Goal: Task Accomplishment & Management: Use online tool/utility

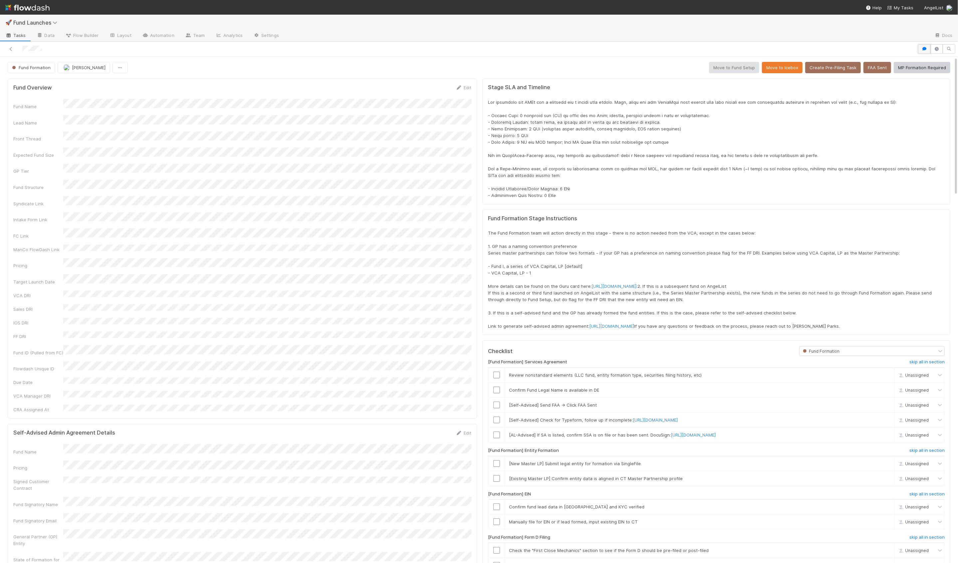
click at [257, 48] on icon "button" at bounding box center [924, 49] width 7 height 4
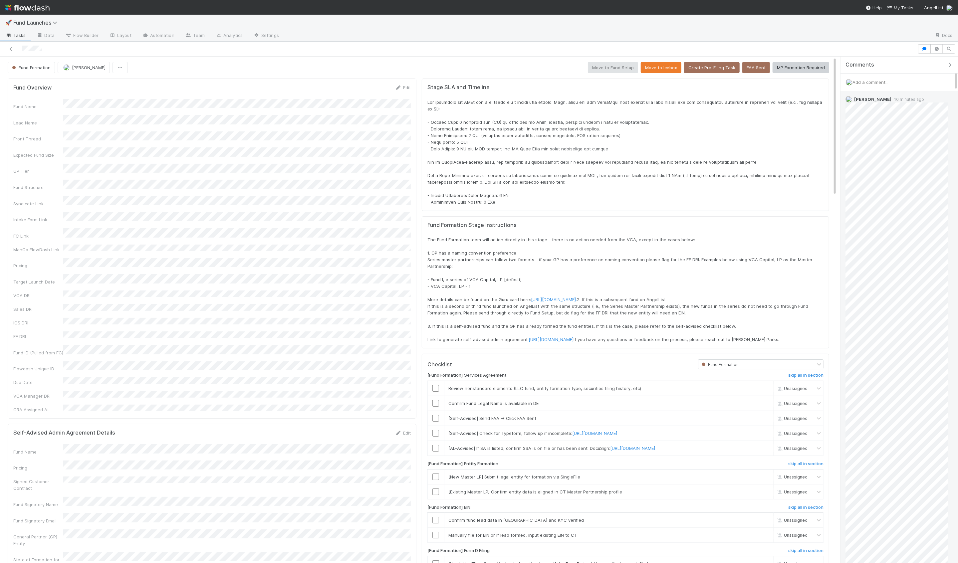
scroll to position [255, 0]
click at [257, 224] on div "Reply..." at bounding box center [897, 483] width 113 height 17
click at [257, 224] on span "Reply..." at bounding box center [859, 483] width 14 height 5
click at [257, 224] on button "Add Reply" at bounding box center [869, 444] width 30 height 11
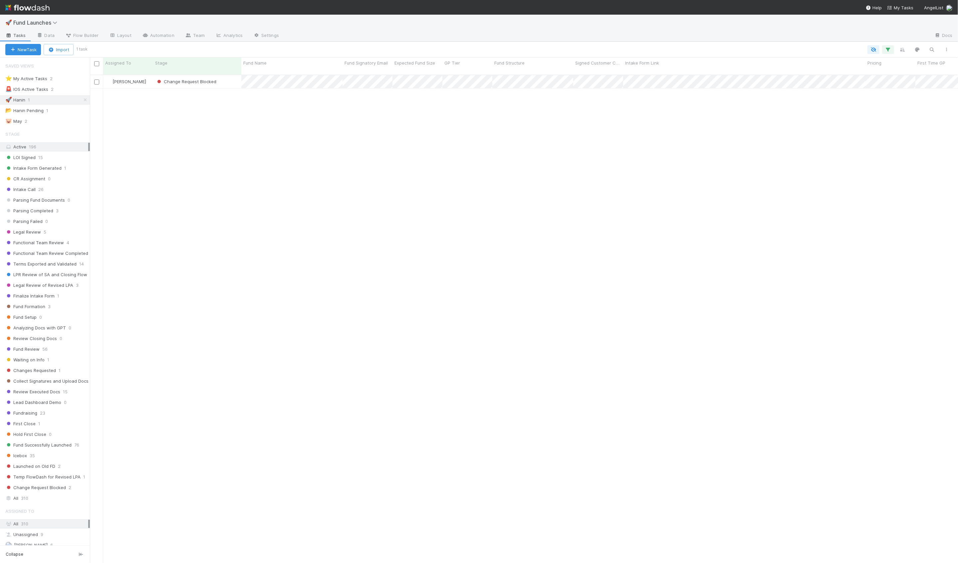
scroll to position [494, 868]
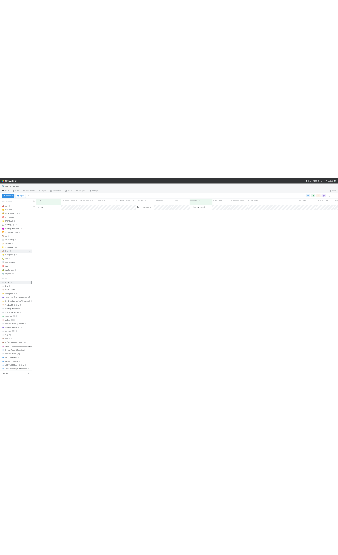
scroll to position [494, 868]
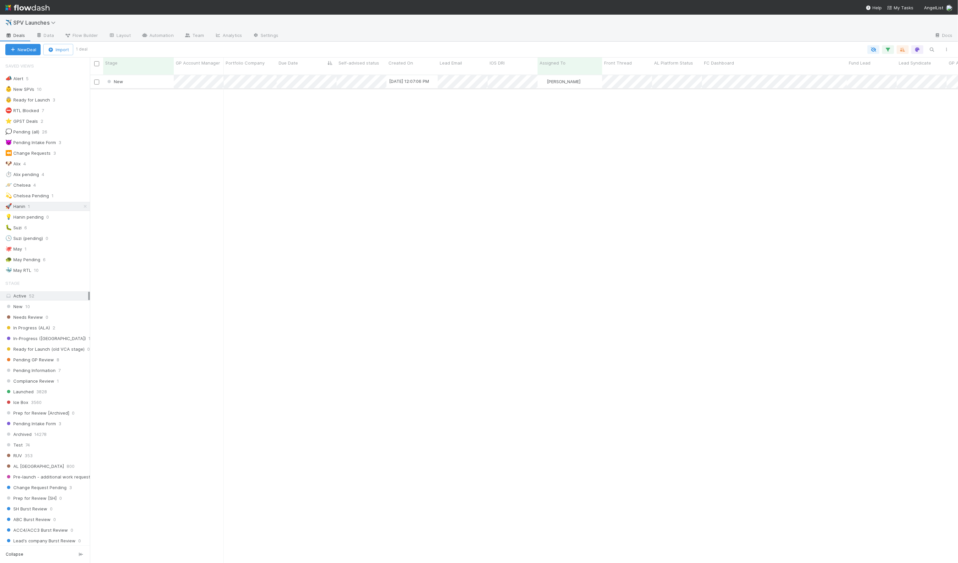
click at [159, 76] on div "New" at bounding box center [138, 81] width 71 height 13
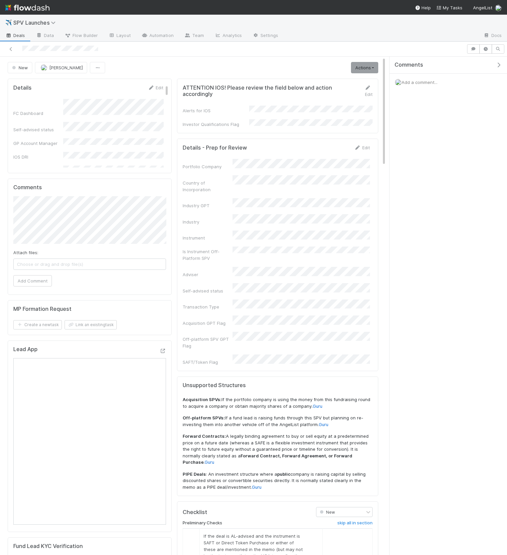
click at [500, 64] on icon "button" at bounding box center [499, 64] width 7 height 5
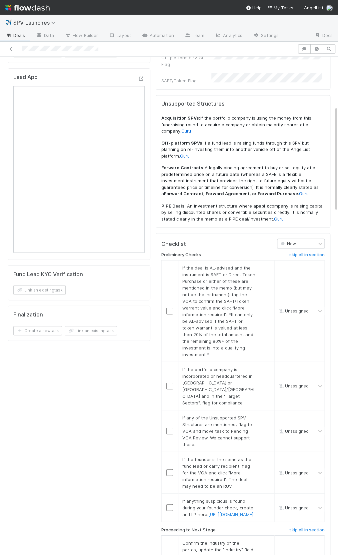
scroll to position [354, 0]
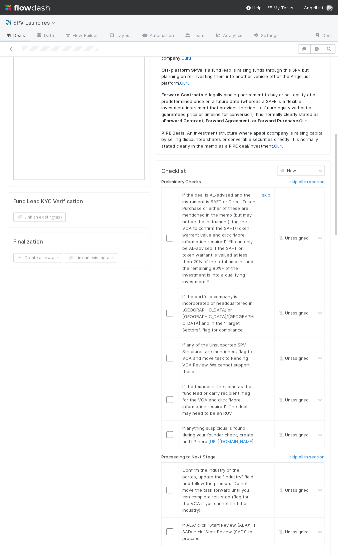
click at [264, 192] on link "skip" at bounding box center [266, 194] width 8 height 5
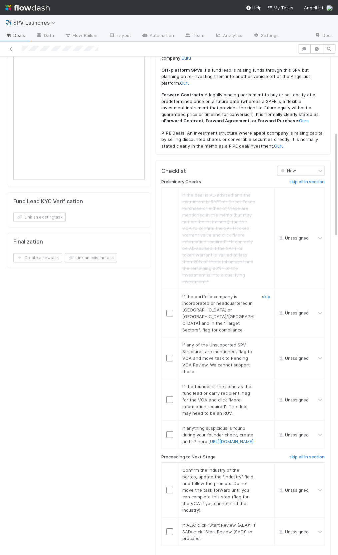
click at [263, 293] on link "skip" at bounding box center [266, 295] width 8 height 5
click at [263, 342] on link "skip" at bounding box center [266, 344] width 8 height 5
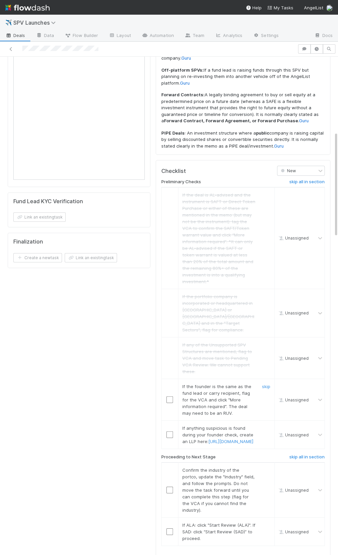
drag, startPoint x: 265, startPoint y: 331, endPoint x: 267, endPoint y: 351, distance: 20.1
click at [265, 383] on link "skip" at bounding box center [266, 385] width 8 height 5
click at [265, 425] on link "skip" at bounding box center [266, 427] width 8 height 5
click at [266, 383] on link "skip" at bounding box center [266, 385] width 8 height 5
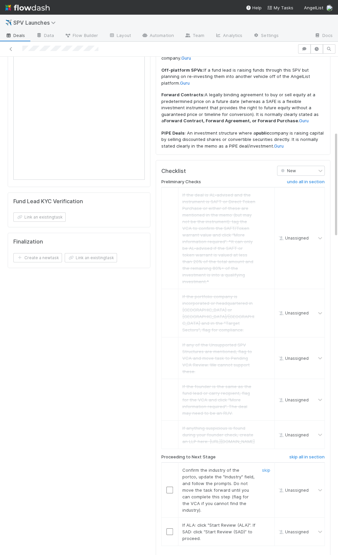
click at [169, 486] on input "checkbox" at bounding box center [169, 489] width 7 height 7
drag, startPoint x: 169, startPoint y: 482, endPoint x: 158, endPoint y: 449, distance: 34.8
click at [169, 528] on input "checkbox" at bounding box center [169, 531] width 7 height 7
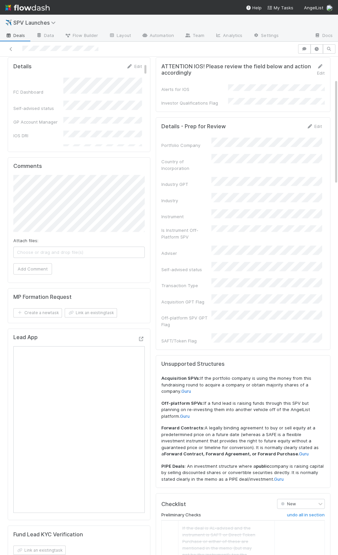
scroll to position [0, 0]
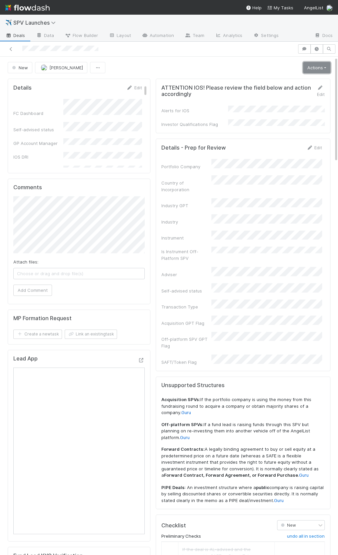
click at [321, 67] on link "Actions" at bounding box center [316, 67] width 27 height 11
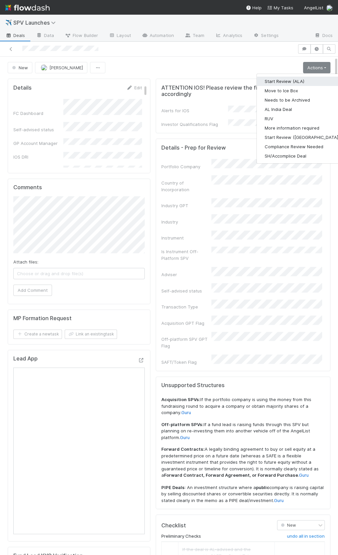
click at [305, 78] on button "Start Review (ALA)" at bounding box center [301, 81] width 91 height 9
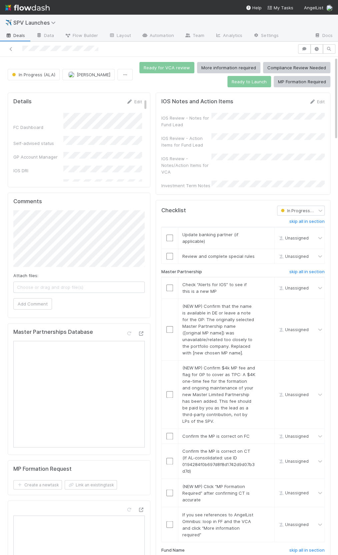
scroll to position [0, 2]
click at [298, 219] on h6 "skip all in section" at bounding box center [304, 221] width 35 height 5
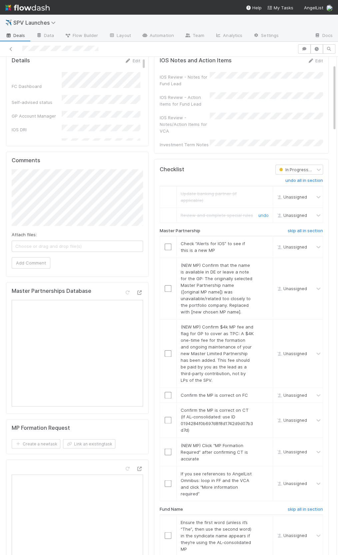
scroll to position [57, 0]
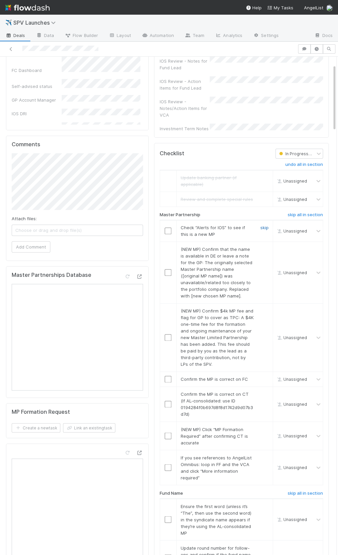
click at [263, 225] on link "skip" at bounding box center [264, 227] width 8 height 5
click at [266, 246] on link "skip" at bounding box center [264, 248] width 8 height 5
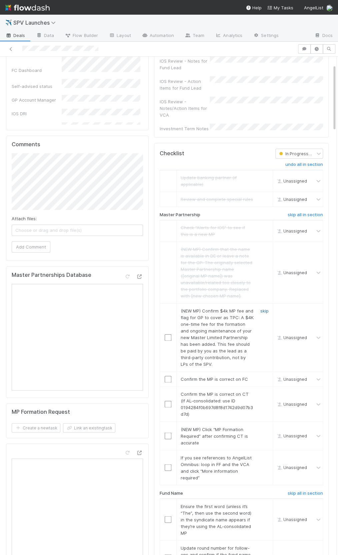
click at [263, 308] on link "skip" at bounding box center [264, 310] width 8 height 5
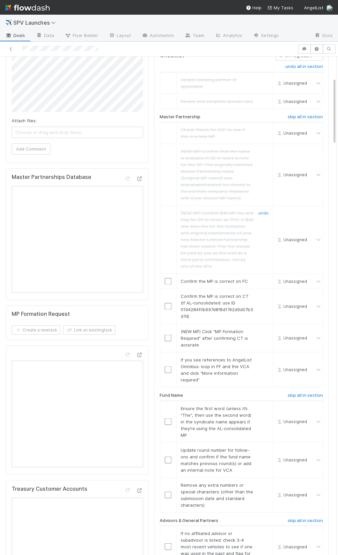
scroll to position [162, 0]
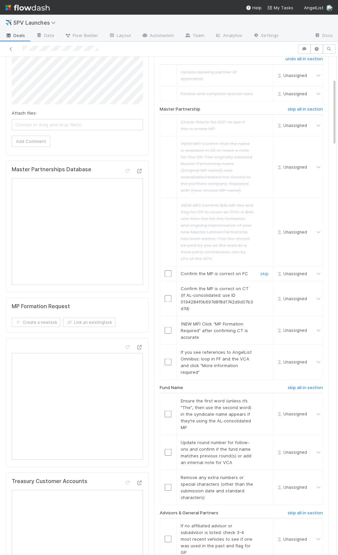
click at [166, 270] on input "checkbox" at bounding box center [167, 273] width 7 height 7
click at [165, 295] on input "checkbox" at bounding box center [167, 298] width 7 height 7
click at [259, 320] on div "skip" at bounding box center [263, 330] width 20 height 20
click at [263, 321] on link "skip" at bounding box center [264, 323] width 8 height 5
click at [262, 349] on link "skip" at bounding box center [264, 351] width 8 height 5
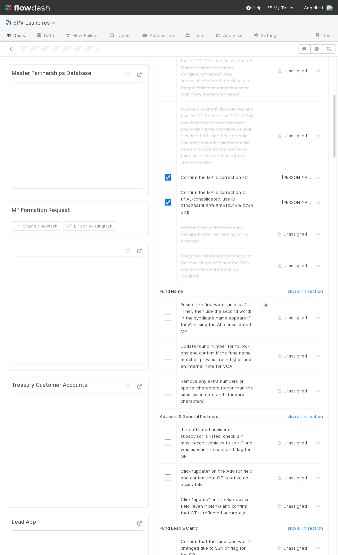
scroll to position [282, 0]
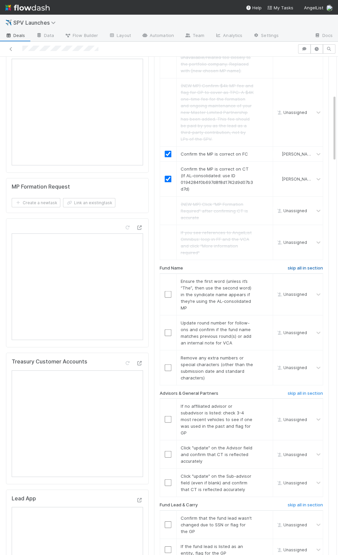
click at [309, 265] on h6 "skip all in section" at bounding box center [304, 267] width 35 height 5
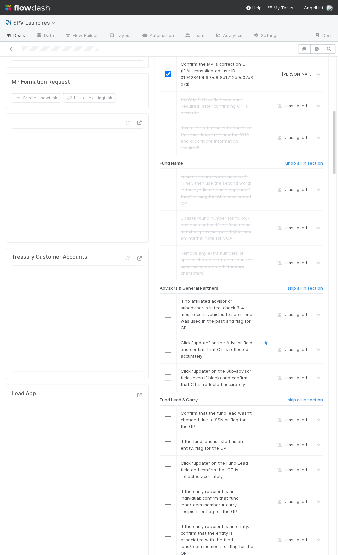
scroll to position [390, 0]
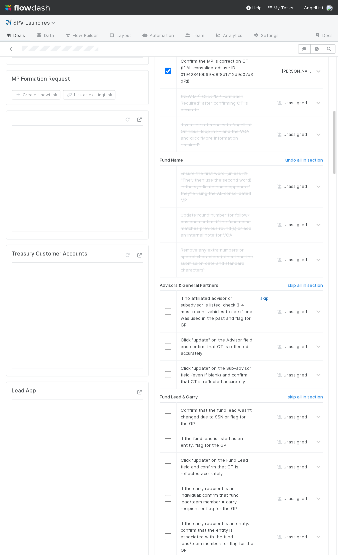
click at [264, 295] on link "skip" at bounding box center [264, 297] width 8 height 5
click at [167, 343] on input "checkbox" at bounding box center [167, 346] width 7 height 7
click at [166, 369] on td at bounding box center [167, 374] width 17 height 28
click at [166, 371] on input "checkbox" at bounding box center [167, 374] width 7 height 7
drag, startPoint x: 166, startPoint y: 343, endPoint x: 167, endPoint y: 337, distance: 5.7
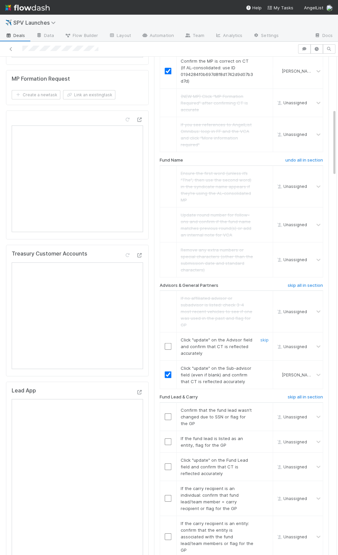
click at [166, 341] on td at bounding box center [167, 346] width 17 height 28
click at [167, 343] on input "checkbox" at bounding box center [167, 346] width 7 height 7
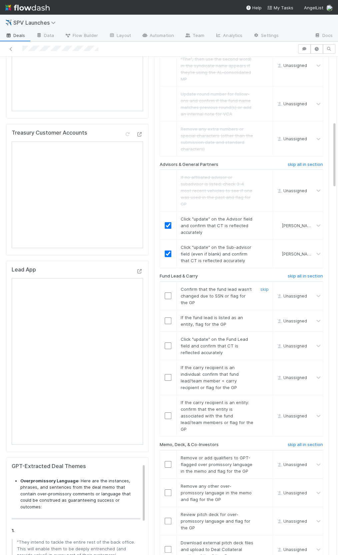
scroll to position [528, 0]
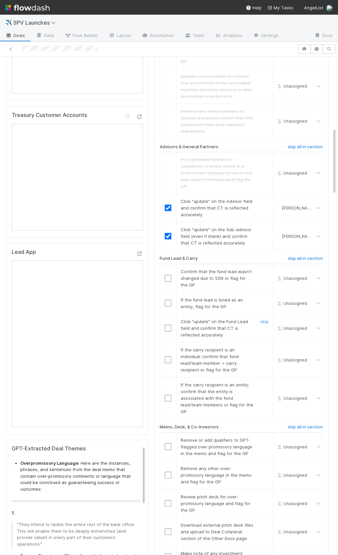
click at [168, 325] on input "checkbox" at bounding box center [167, 328] width 7 height 7
click at [171, 275] on div at bounding box center [168, 278] width 16 height 7
click at [170, 275] on input "checkbox" at bounding box center [167, 278] width 7 height 7
click at [167, 356] on input "checkbox" at bounding box center [167, 359] width 7 height 7
click at [263, 382] on link "skip" at bounding box center [264, 384] width 8 height 5
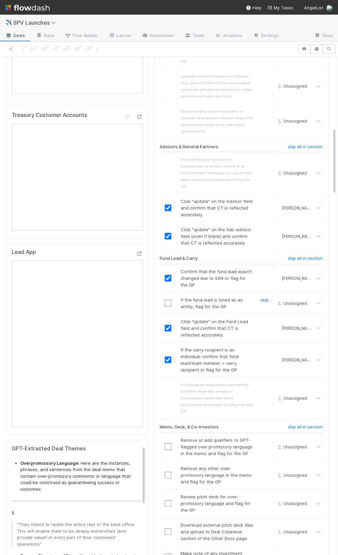
click at [267, 297] on link "skip" at bounding box center [264, 299] width 8 height 5
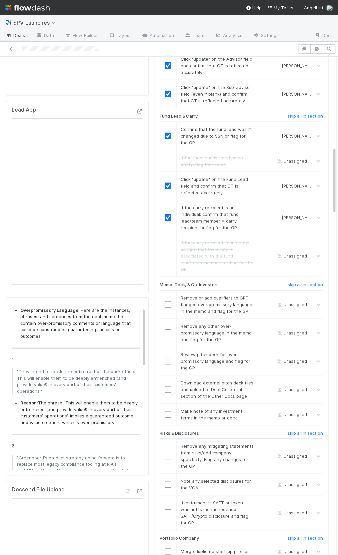
scroll to position [11, 0]
click at [166, 301] on input "checkbox" at bounding box center [167, 304] width 7 height 7
click at [265, 323] on link "skip" at bounding box center [264, 325] width 8 height 5
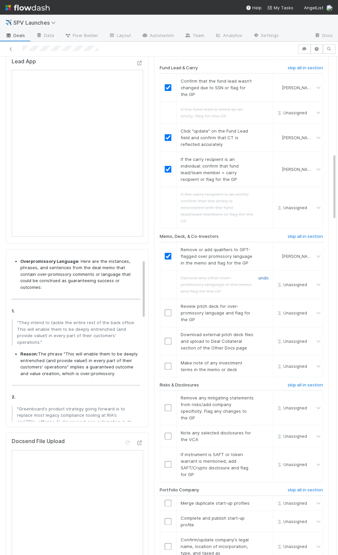
click at [268, 275] on link "undo" at bounding box center [263, 277] width 10 height 5
click at [264, 303] on link "skip" at bounding box center [264, 305] width 8 height 5
click at [266, 275] on link "skip" at bounding box center [264, 277] width 8 height 5
click at [261, 327] on td "Download external pitch deck files and upload to Deal Collateral section of the…" at bounding box center [224, 341] width 96 height 28
click at [262, 332] on link "skip" at bounding box center [264, 334] width 8 height 5
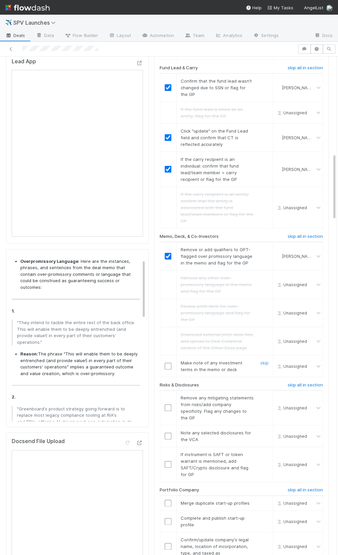
click at [168, 363] on input "checkbox" at bounding box center [167, 366] width 7 height 7
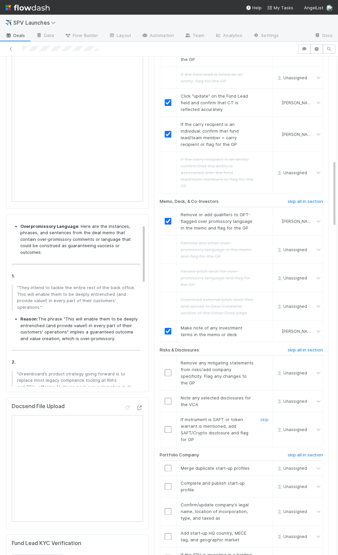
scroll to position [768, 0]
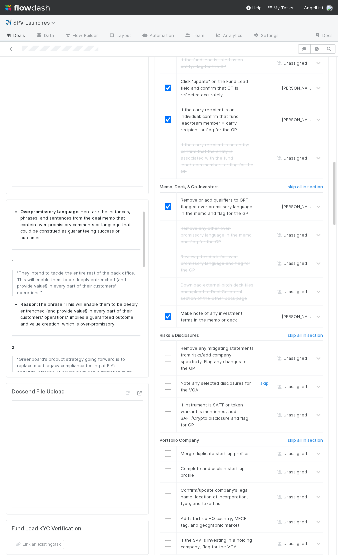
click at [167, 383] on input "checkbox" at bounding box center [167, 386] width 7 height 7
click at [265, 402] on link "skip" at bounding box center [264, 404] width 8 height 5
click at [267, 345] on link "skip" at bounding box center [264, 347] width 8 height 5
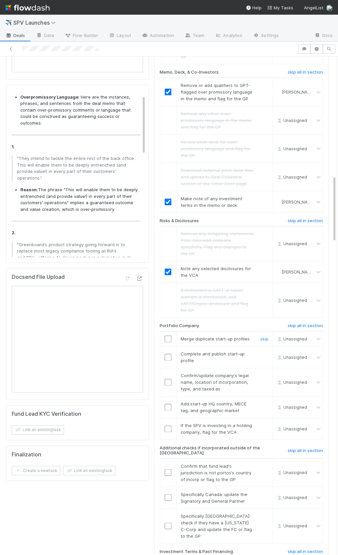
click at [168, 335] on input "checkbox" at bounding box center [167, 338] width 7 height 7
click at [167, 354] on input "checkbox" at bounding box center [167, 357] width 7 height 7
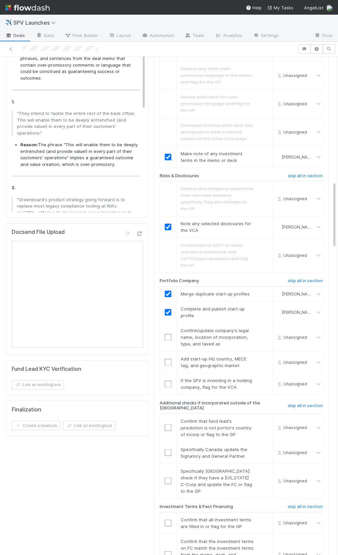
drag, startPoint x: 52, startPoint y: 167, endPoint x: 38, endPoint y: 168, distance: 13.7
click at [52, 167] on div "Overpromissory Language : Here are the instances, phrases, and sentences from t…" at bounding box center [76, 282] width 129 height 466
click at [89, 154] on li "Reason: The phrase "This will enable them to be deeply entrenched (and provide …" at bounding box center [80, 154] width 120 height 26
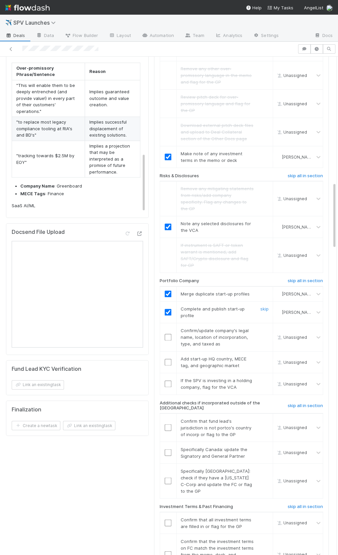
scroll to position [985, 0]
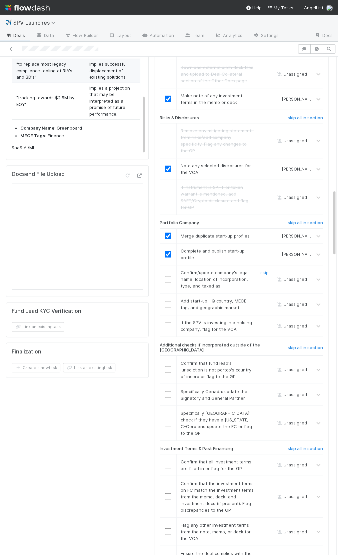
drag, startPoint x: 167, startPoint y: 256, endPoint x: 165, endPoint y: 261, distance: 5.3
click at [167, 276] on input "checkbox" at bounding box center [167, 279] width 7 height 7
click at [166, 301] on input "checkbox" at bounding box center [167, 304] width 7 height 7
click at [260, 320] on link "skip" at bounding box center [264, 322] width 8 height 5
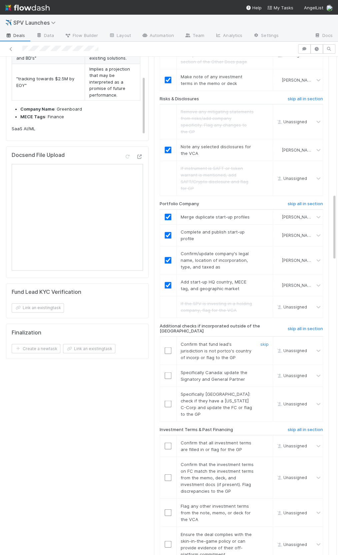
scroll to position [1021, 0]
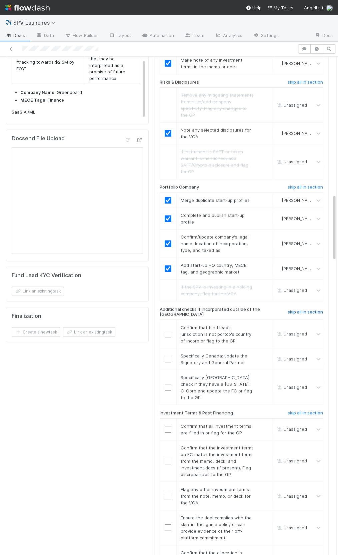
click at [301, 309] on h6 "skip all in section" at bounding box center [304, 311] width 35 height 5
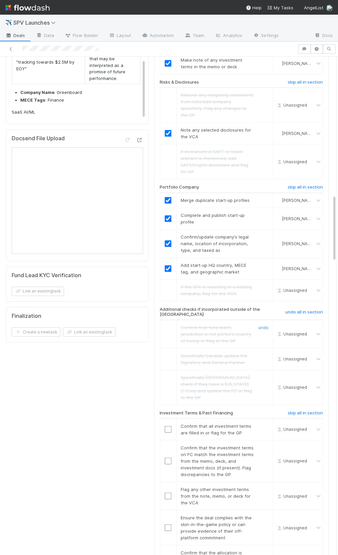
scroll to position [1135, 0]
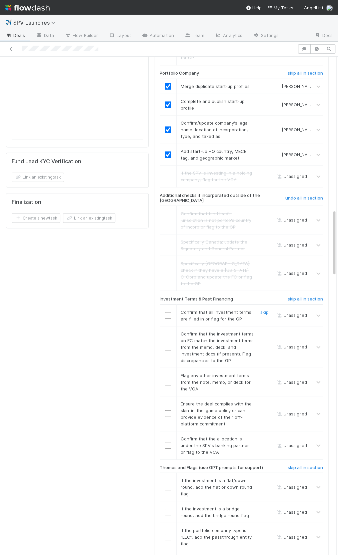
drag, startPoint x: 165, startPoint y: 283, endPoint x: 165, endPoint y: 305, distance: 22.0
click at [165, 312] on input "checkbox" at bounding box center [167, 315] width 7 height 7
click at [165, 343] on input "checkbox" at bounding box center [167, 346] width 7 height 7
click at [264, 372] on link "skip" at bounding box center [264, 374] width 8 height 5
click at [166, 312] on input "checkbox" at bounding box center [167, 315] width 7 height 7
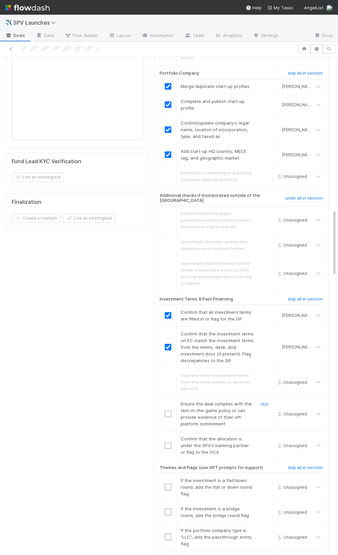
click at [170, 410] on input "checkbox" at bounding box center [167, 413] width 7 height 7
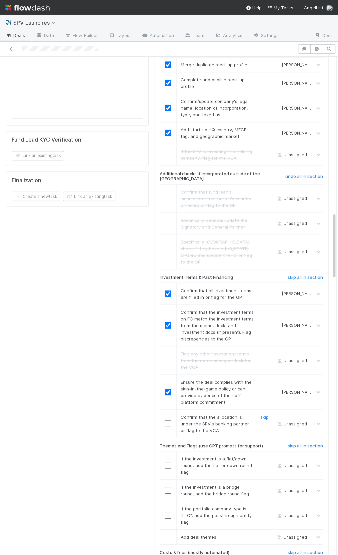
click at [166, 420] on input "checkbox" at bounding box center [167, 423] width 7 height 7
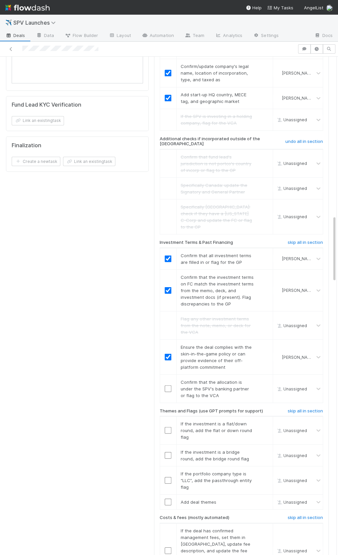
scroll to position [1268, 0]
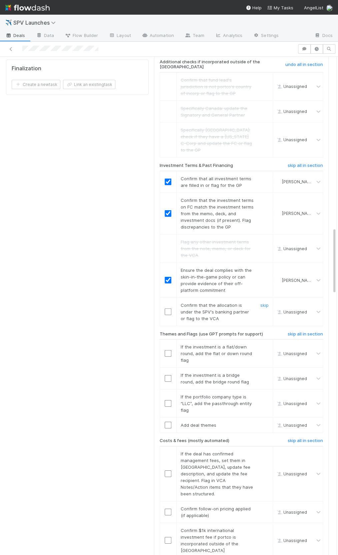
click at [168, 308] on input "checkbox" at bounding box center [167, 311] width 7 height 7
click at [300, 331] on h6 "skip all in section" at bounding box center [304, 333] width 35 height 5
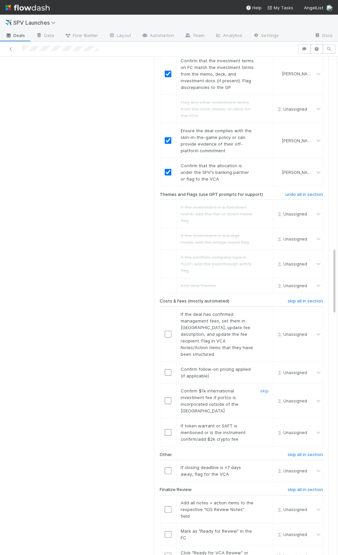
scroll to position [1420, 0]
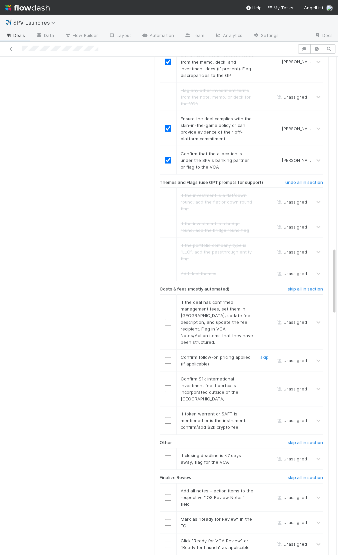
click at [168, 357] on input "checkbox" at bounding box center [167, 360] width 7 height 7
click at [265, 299] on link "skip" at bounding box center [264, 301] width 8 height 5
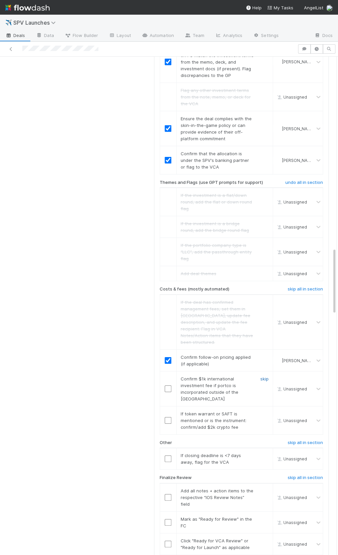
click at [260, 376] on link "skip" at bounding box center [264, 378] width 8 height 5
click at [263, 411] on link "skip" at bounding box center [264, 413] width 8 height 5
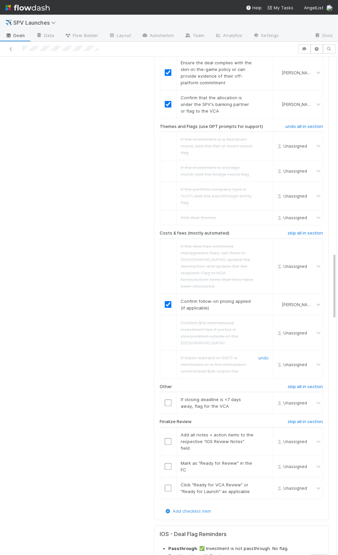
scroll to position [1514, 0]
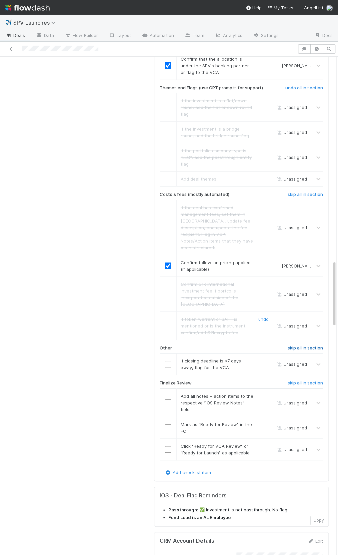
click at [290, 345] on h6 "skip all in section" at bounding box center [304, 347] width 35 height 5
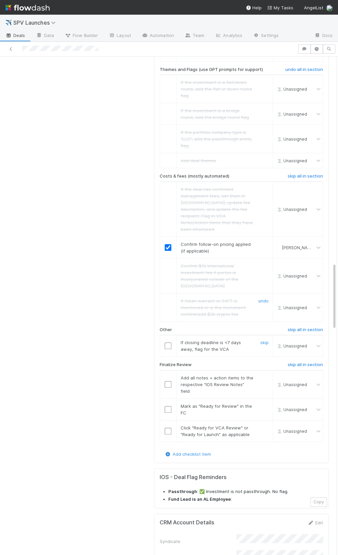
scroll to position [1526, 0]
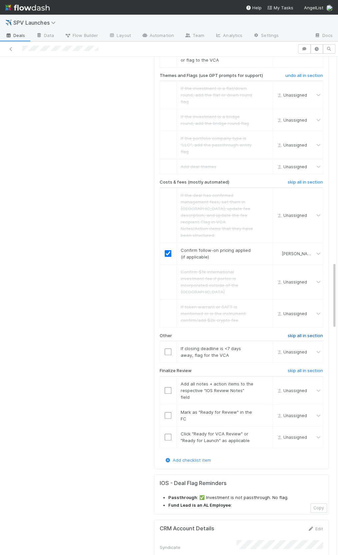
click at [303, 333] on h6 "skip all in section" at bounding box center [304, 335] width 35 height 5
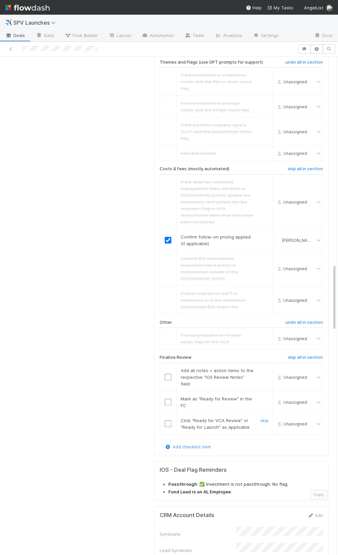
scroll to position [1545, 0]
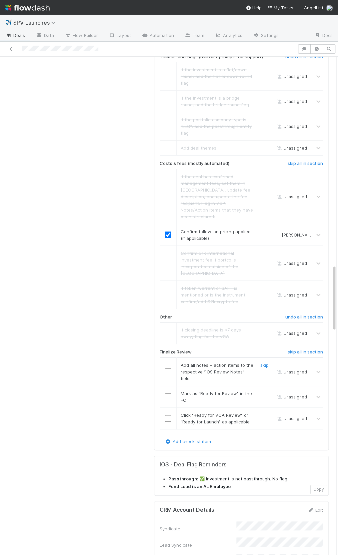
click at [164, 368] on input "checkbox" at bounding box center [167, 371] width 7 height 7
drag, startPoint x: 170, startPoint y: 343, endPoint x: 169, endPoint y: 349, distance: 6.2
click at [170, 393] on input "checkbox" at bounding box center [167, 396] width 7 height 7
drag, startPoint x: 168, startPoint y: 368, endPoint x: 169, endPoint y: 361, distance: 7.7
click at [168, 415] on input "checkbox" at bounding box center [167, 418] width 7 height 7
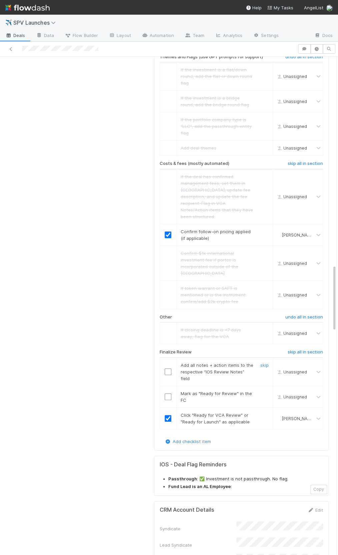
drag, startPoint x: 169, startPoint y: 317, endPoint x: 167, endPoint y: 321, distance: 4.0
click at [169, 357] on td at bounding box center [167, 371] width 17 height 28
click at [167, 368] on input "checkbox" at bounding box center [167, 371] width 7 height 7
click at [167, 393] on input "checkbox" at bounding box center [167, 396] width 7 height 7
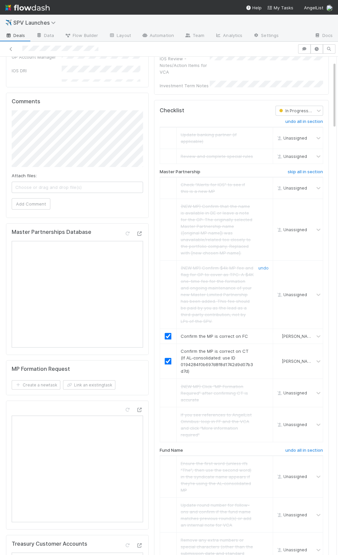
scroll to position [0, 0]
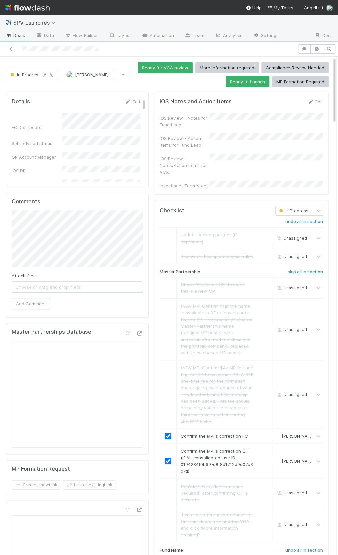
click at [318, 104] on div "Edit" at bounding box center [315, 101] width 16 height 7
click at [318, 102] on link "Edit" at bounding box center [315, 101] width 16 height 5
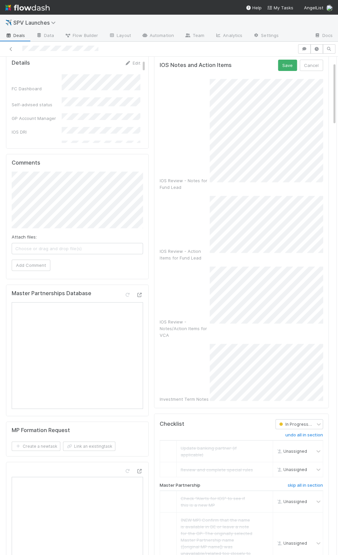
scroll to position [44, 0]
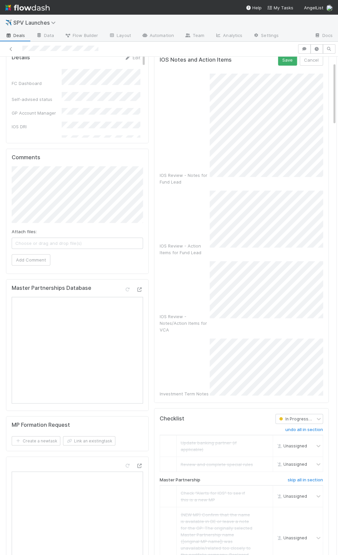
click at [235, 241] on div "IOS Review - Notes for Fund Lead IOS Review - Action Items for Fund Lead IOS Re…" at bounding box center [240, 235] width 163 height 323
drag, startPoint x: 167, startPoint y: 329, endPoint x: 167, endPoint y: 302, distance: 27.3
click at [167, 340] on div "Investment Term Notes" at bounding box center [240, 369] width 163 height 59
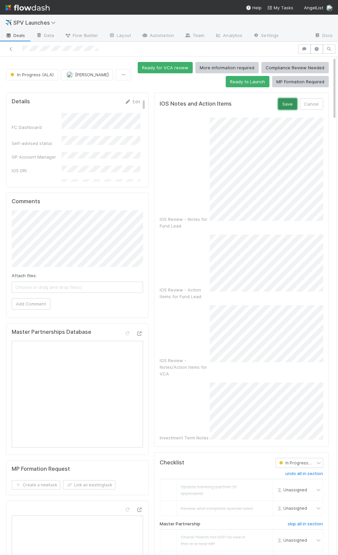
click at [286, 101] on button "Save" at bounding box center [287, 103] width 19 height 11
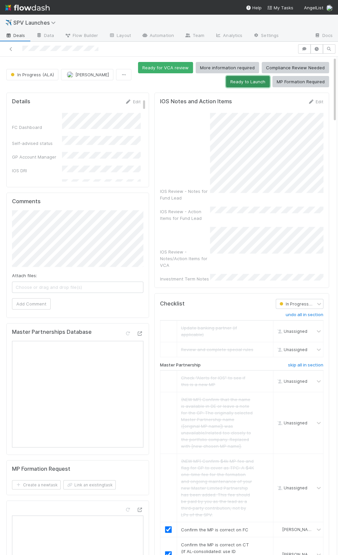
click at [246, 84] on button "Ready to Launch" at bounding box center [248, 81] width 44 height 11
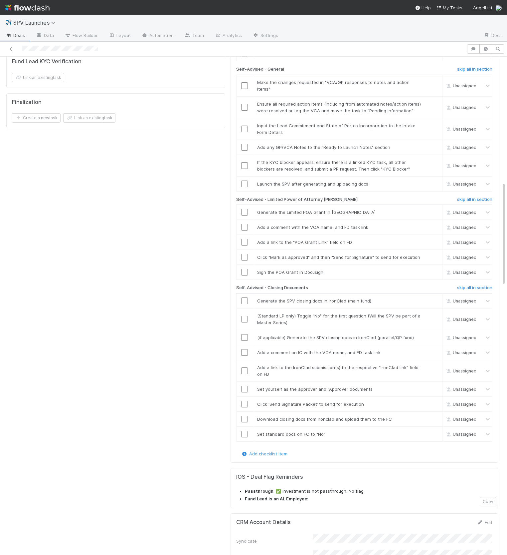
scroll to position [505, 0]
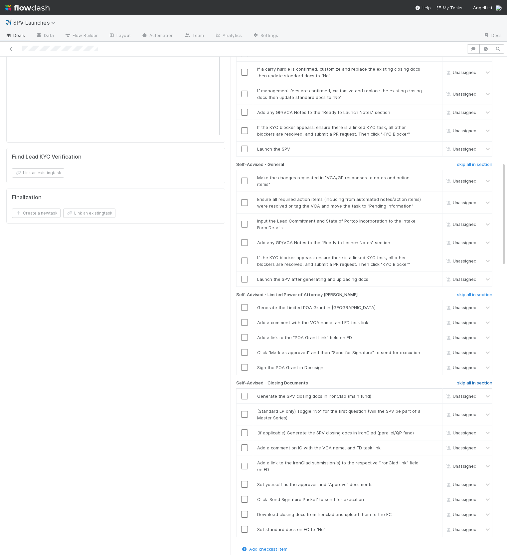
click at [469, 380] on h6 "skip all in section" at bounding box center [474, 382] width 35 height 5
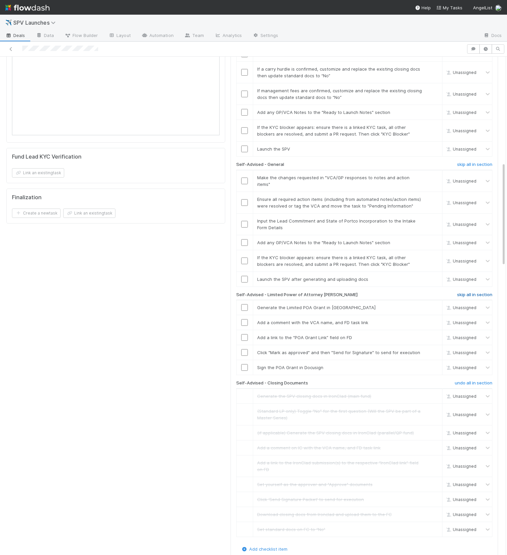
click at [474, 292] on h6 "skip all in section" at bounding box center [474, 294] width 35 height 5
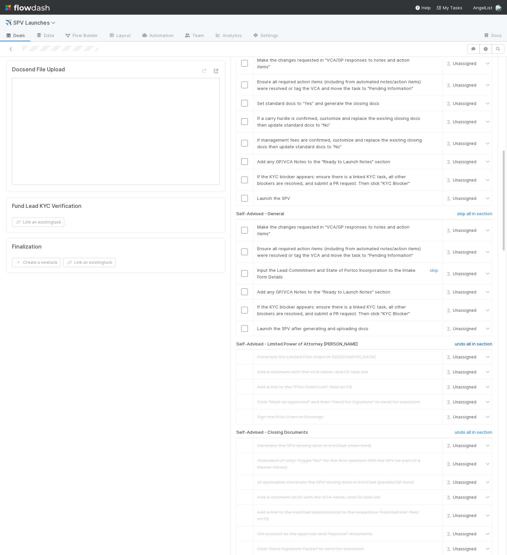
scroll to position [389, 0]
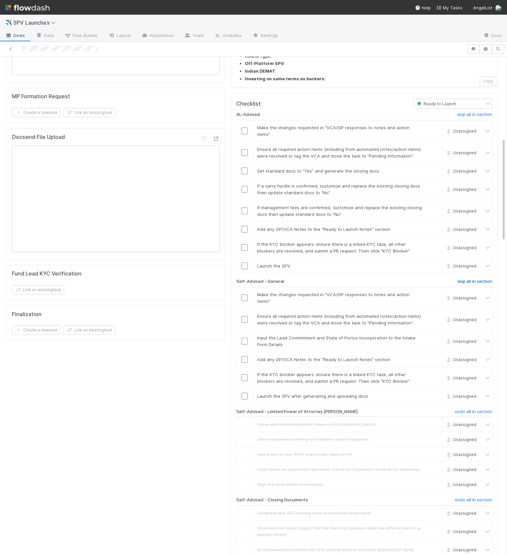
click at [474, 279] on h6 "skip all in section" at bounding box center [474, 281] width 35 height 5
click at [460, 279] on h6 "skip all in section" at bounding box center [474, 281] width 35 height 5
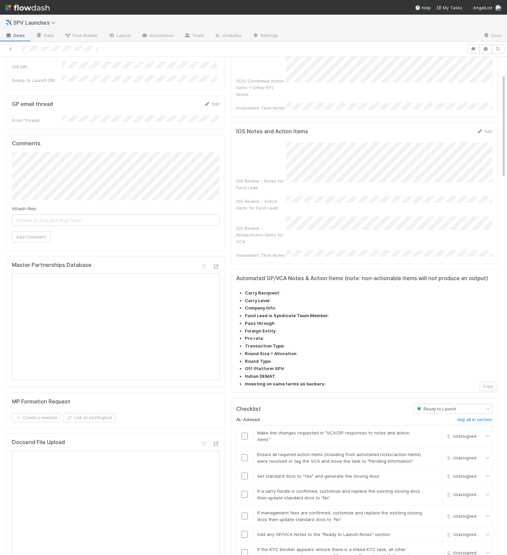
scroll to position [84, 0]
click at [433, 429] on link "skip" at bounding box center [434, 431] width 8 height 5
click at [435, 451] on link "skip" at bounding box center [434, 453] width 8 height 5
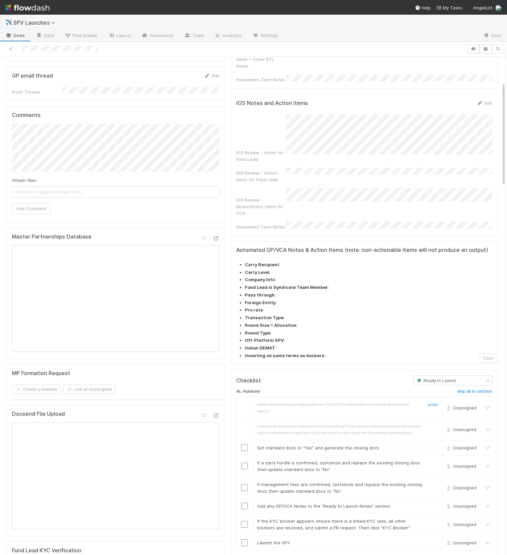
scroll to position [134, 0]
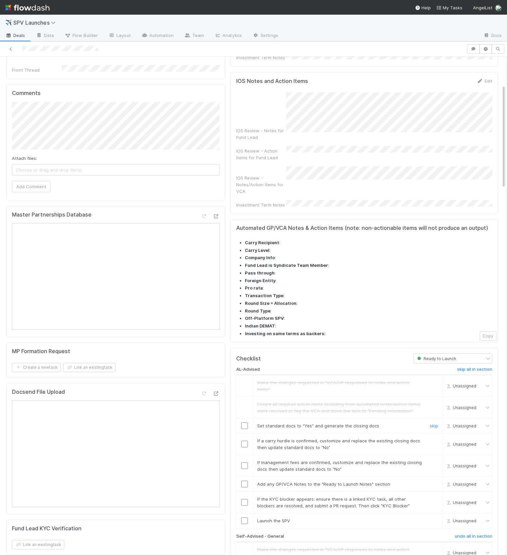
click at [246, 422] on input "checkbox" at bounding box center [244, 425] width 7 height 7
click at [434, 438] on link "skip" at bounding box center [434, 440] width 8 height 5
click at [436, 459] on link "skip" at bounding box center [434, 461] width 8 height 5
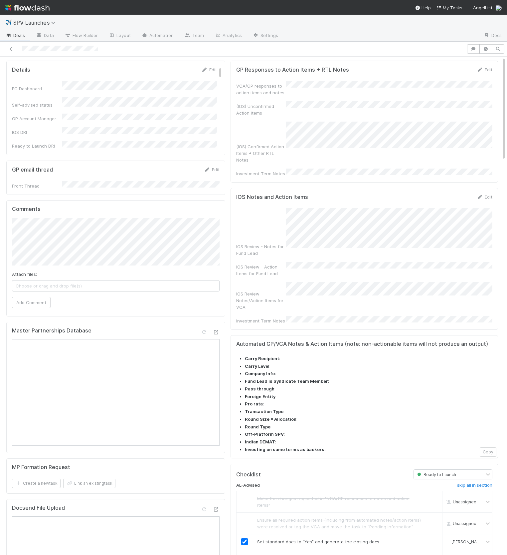
scroll to position [0, 0]
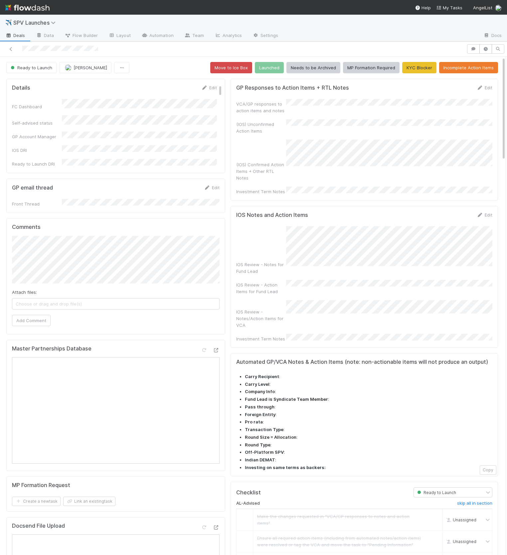
click at [485, 90] on div "Edit" at bounding box center [485, 87] width 16 height 7
click at [485, 87] on link "Edit" at bounding box center [485, 87] width 16 height 5
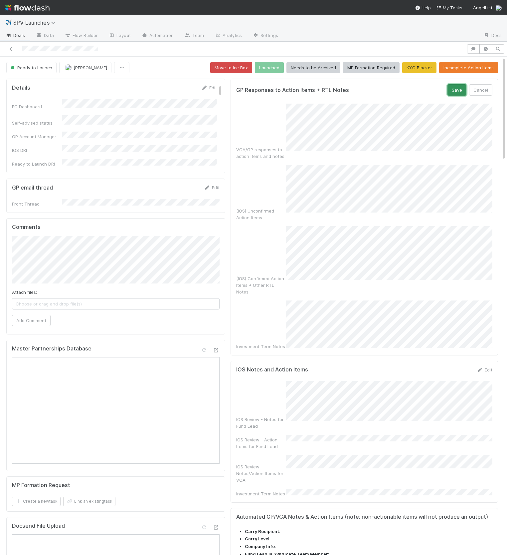
click at [459, 86] on button "Save" at bounding box center [457, 89] width 19 height 11
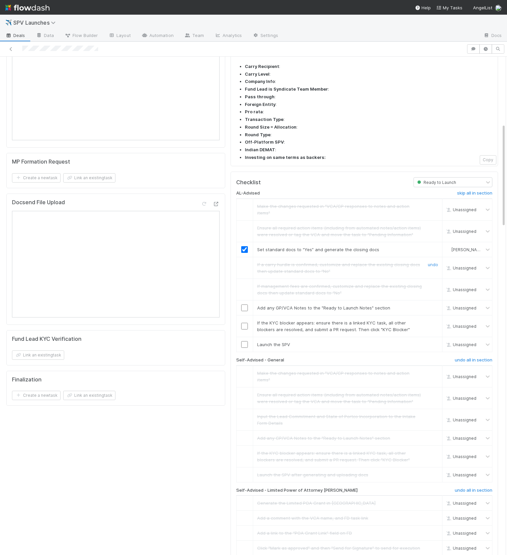
scroll to position [0, 1]
click at [244, 304] on input "checkbox" at bounding box center [244, 307] width 7 height 7
click at [436, 320] on link "skip" at bounding box center [434, 322] width 8 height 5
click at [244, 304] on input "checkbox" at bounding box center [244, 307] width 7 height 7
click at [244, 337] on td at bounding box center [244, 344] width 17 height 15
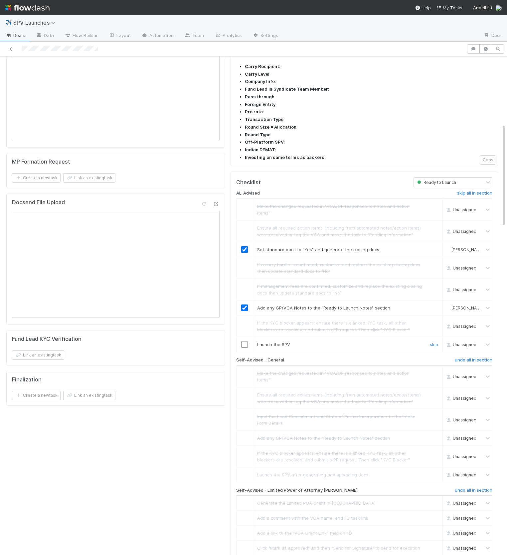
click at [244, 341] on input "checkbox" at bounding box center [244, 344] width 7 height 7
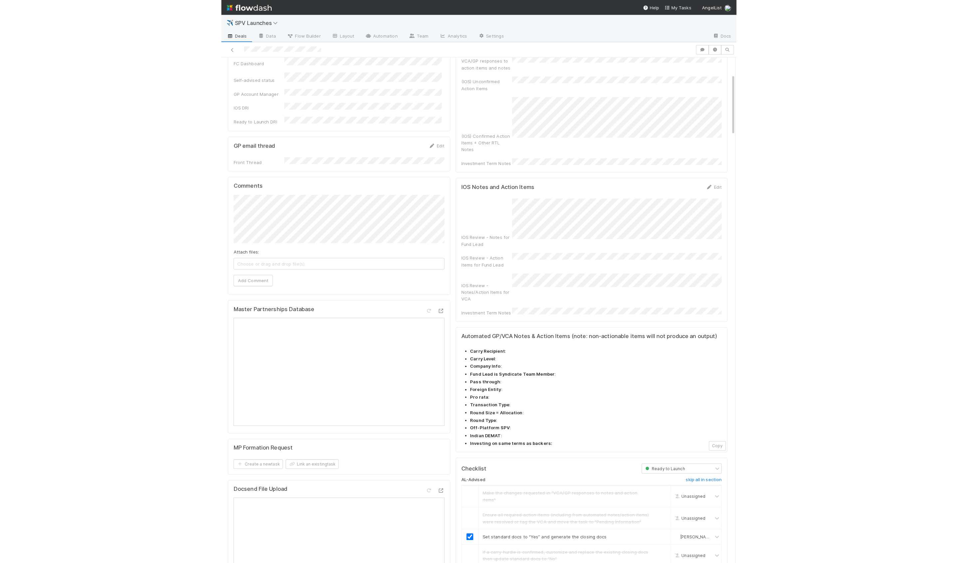
scroll to position [0, 0]
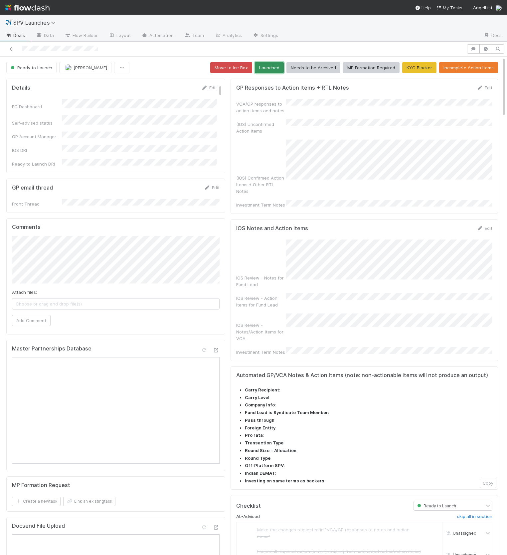
click at [269, 72] on button "Launched" at bounding box center [269, 67] width 29 height 11
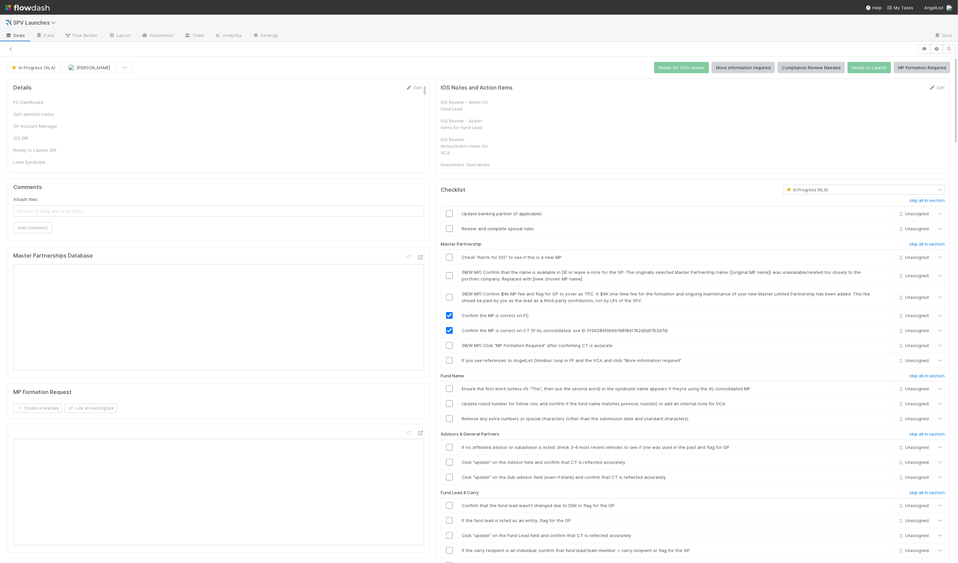
checkbox input "true"
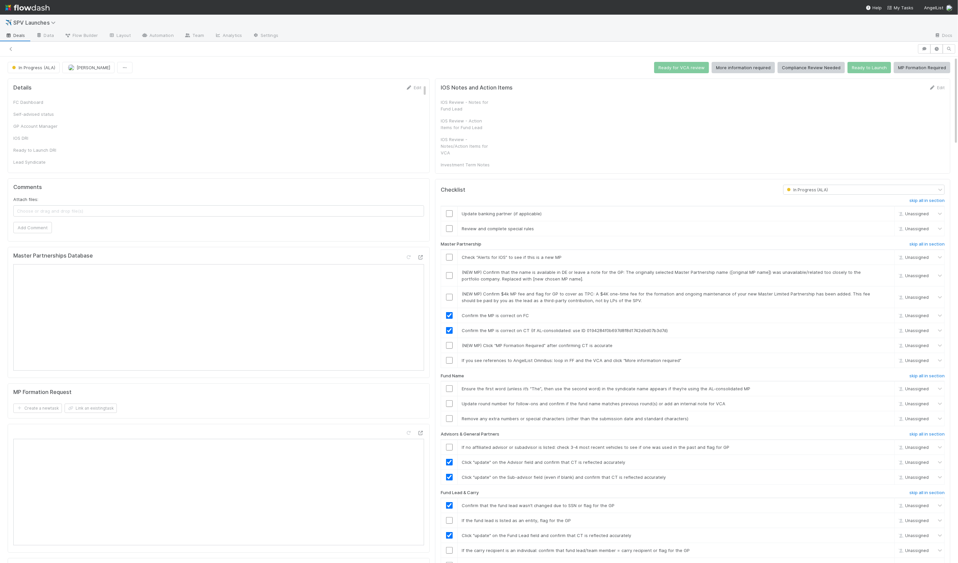
checkbox input "true"
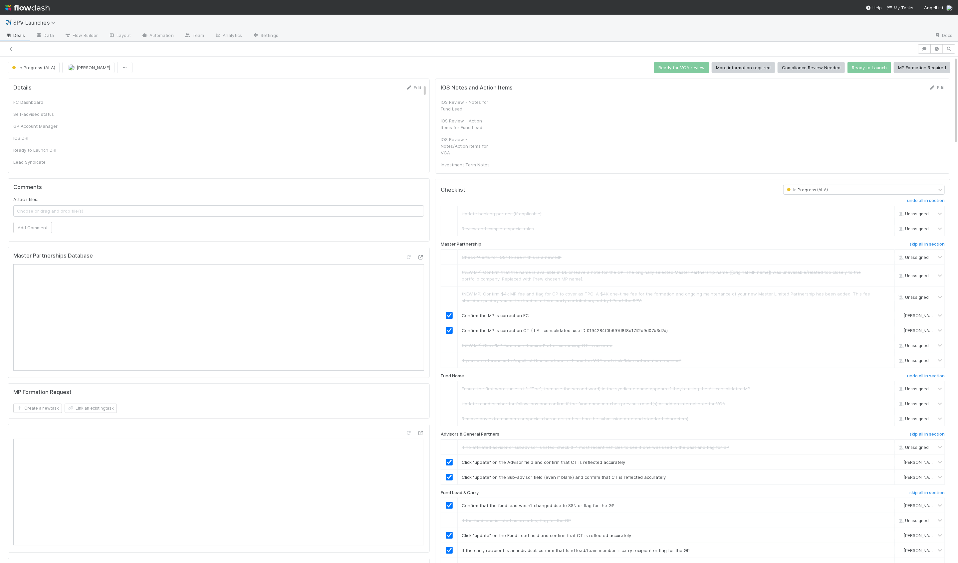
checkbox input "true"
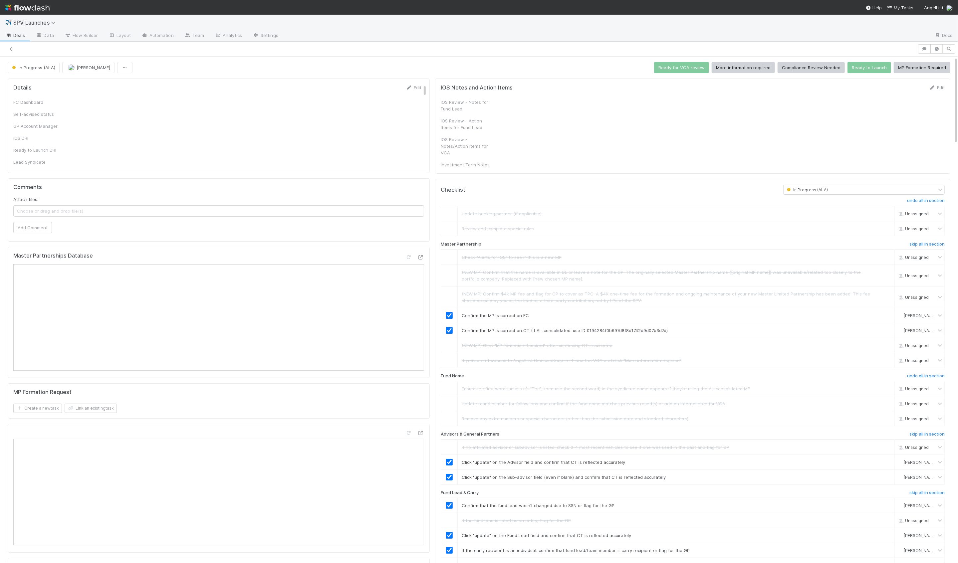
checkbox input "true"
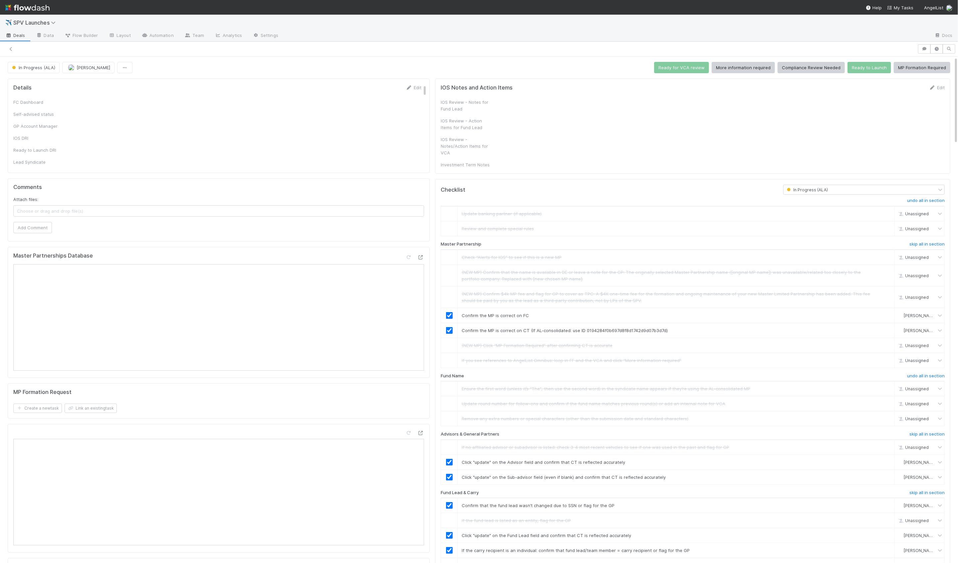
checkbox input "true"
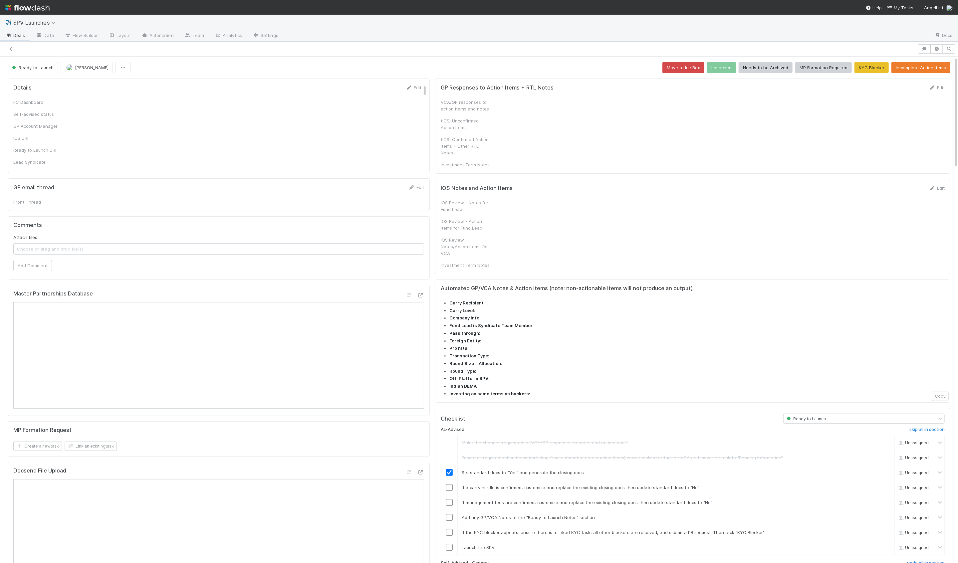
checkbox input "true"
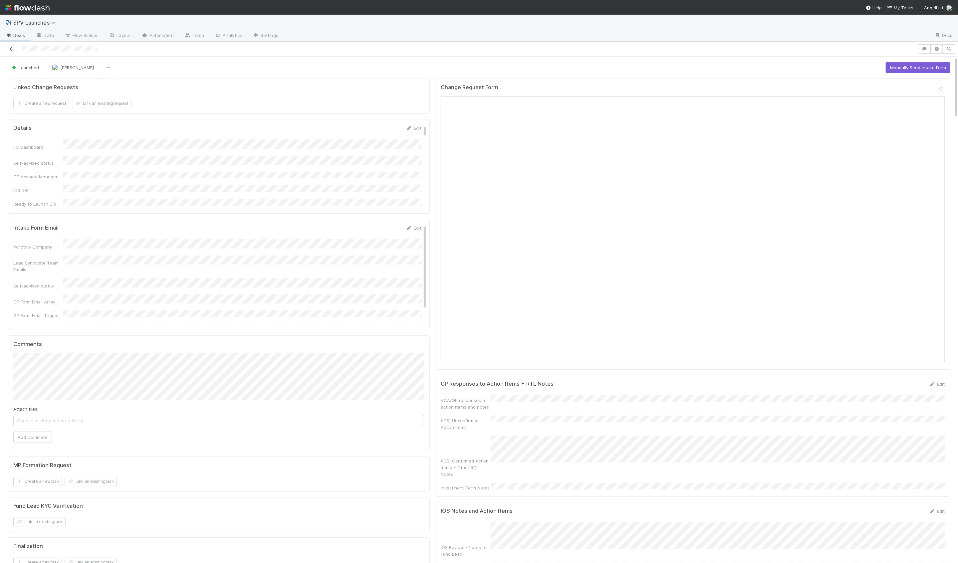
click at [14, 47] on icon at bounding box center [11, 49] width 7 height 4
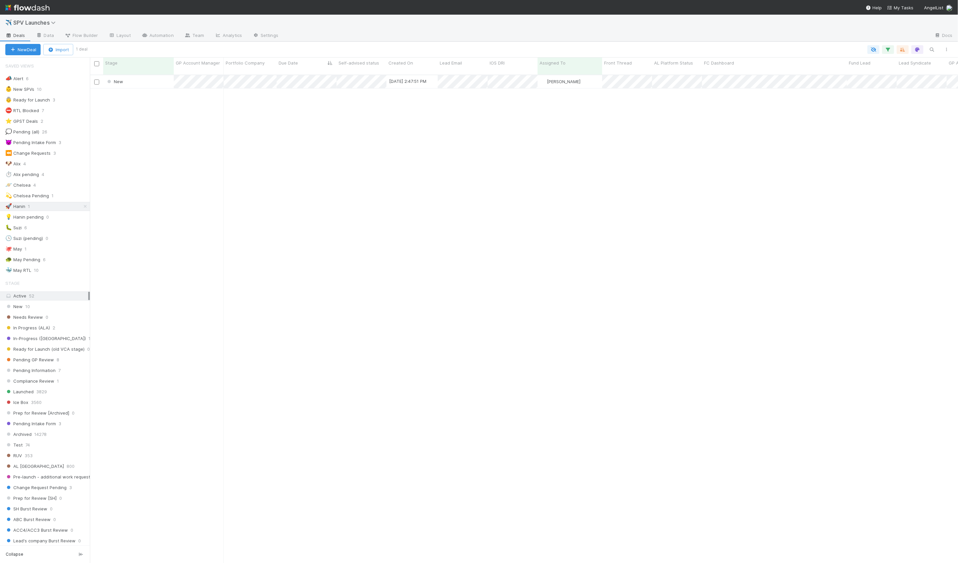
click at [147, 123] on div "New 8/26/25, 2:47:51 PM Hanin Almoallim 0 0 0 0 0 0 0 0 1 0 0 0" at bounding box center [524, 322] width 868 height 494
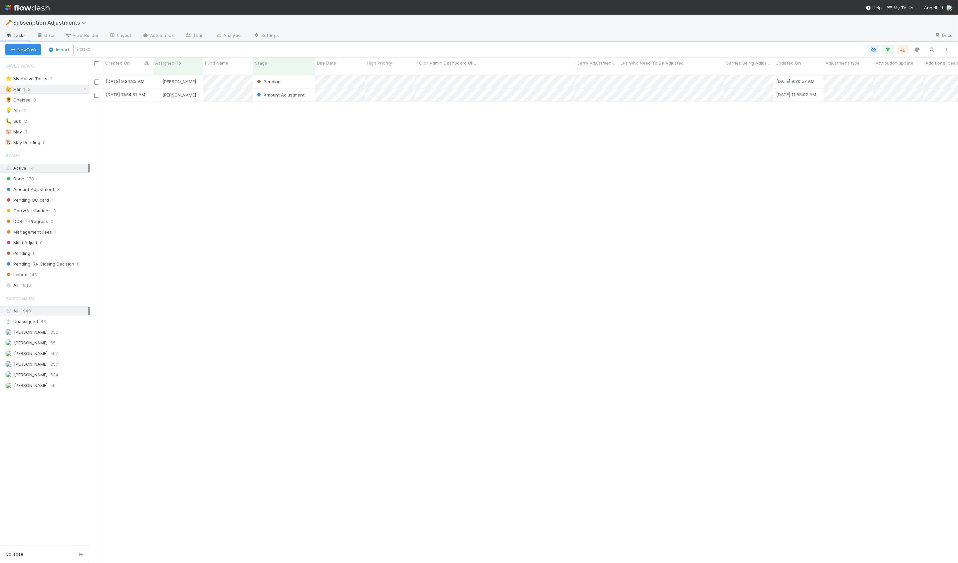
scroll to position [494, 868]
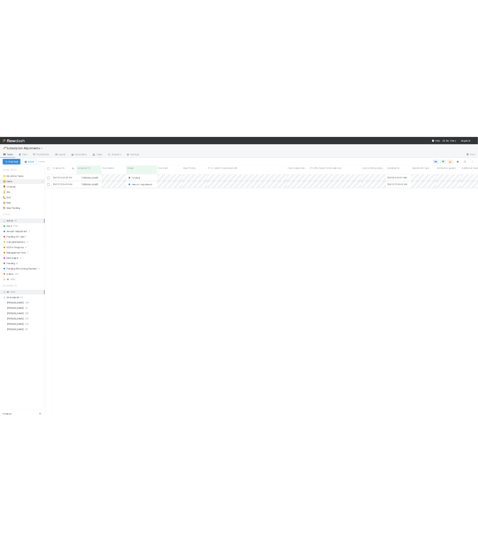
scroll to position [494, 868]
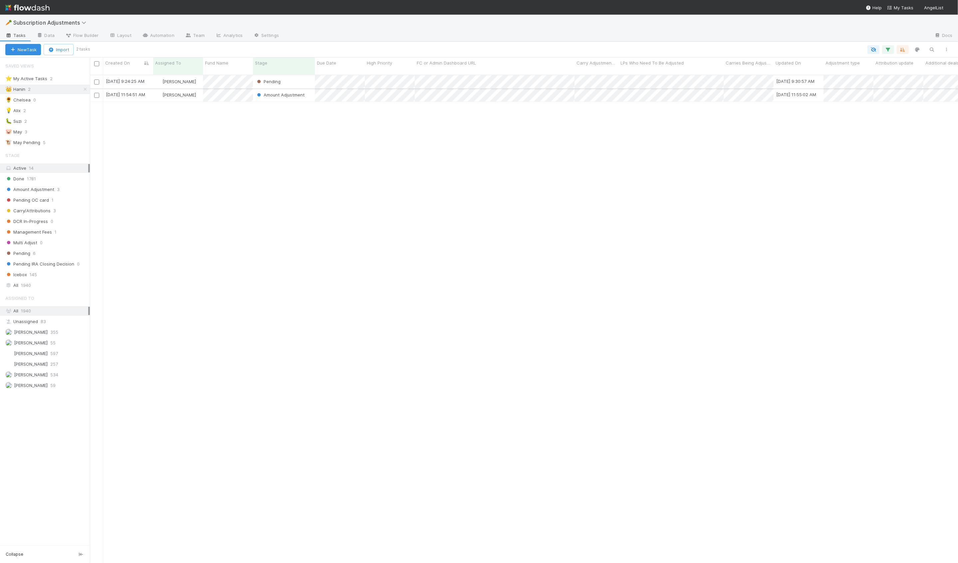
click at [201, 80] on div "[PERSON_NAME]" at bounding box center [178, 81] width 50 height 13
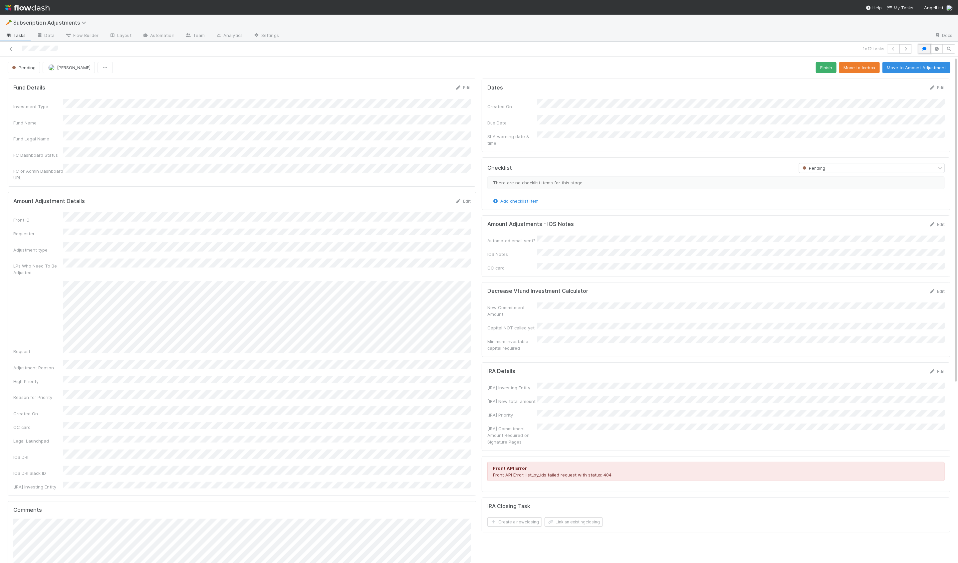
click at [921, 48] on button "button" at bounding box center [924, 48] width 13 height 9
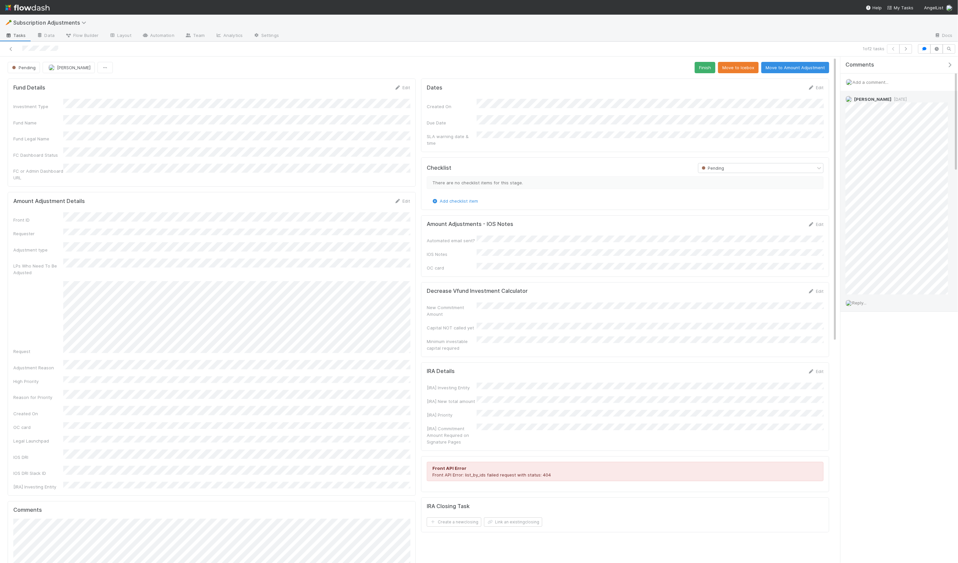
click at [863, 304] on span "Reply..." at bounding box center [859, 302] width 14 height 5
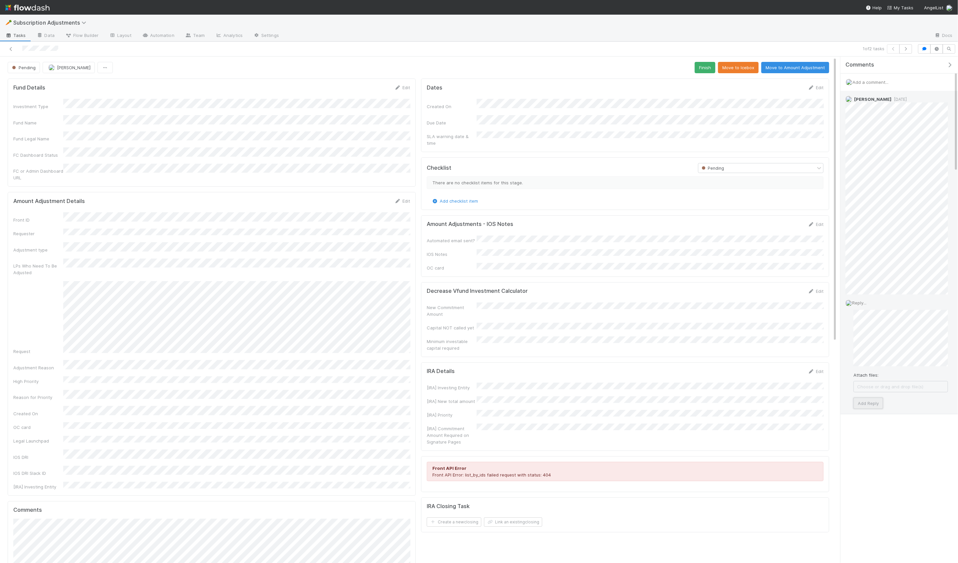
click at [866, 406] on button "Add Reply" at bounding box center [869, 403] width 30 height 11
click at [906, 51] on button "button" at bounding box center [906, 48] width 13 height 9
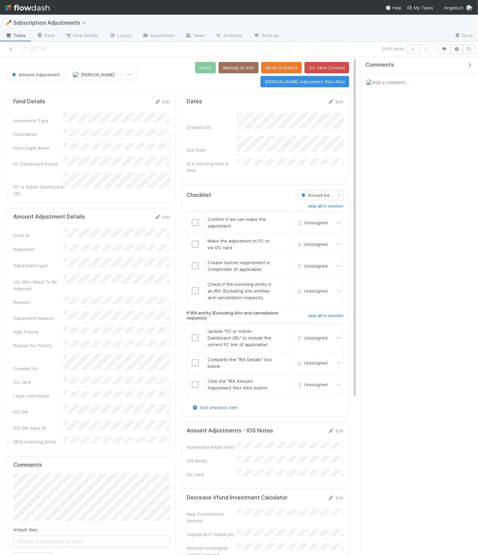
click at [469, 64] on icon "button" at bounding box center [469, 64] width 7 height 5
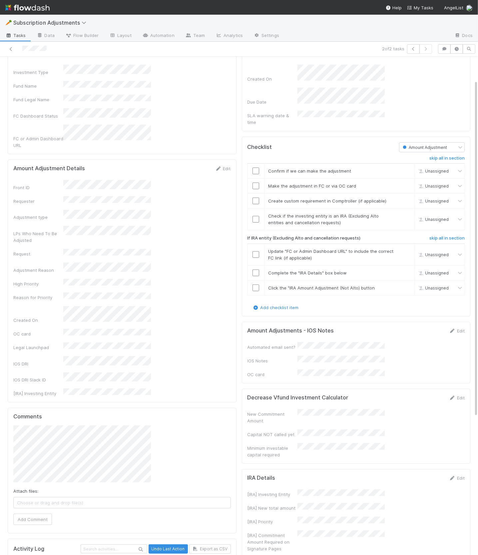
scroll to position [20, 0]
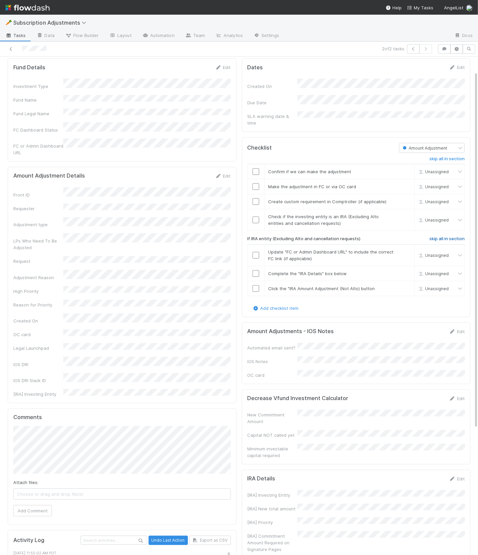
click at [439, 236] on h6 "skip all in section" at bounding box center [446, 238] width 35 height 5
click at [453, 329] on link "Edit" at bounding box center [457, 331] width 16 height 5
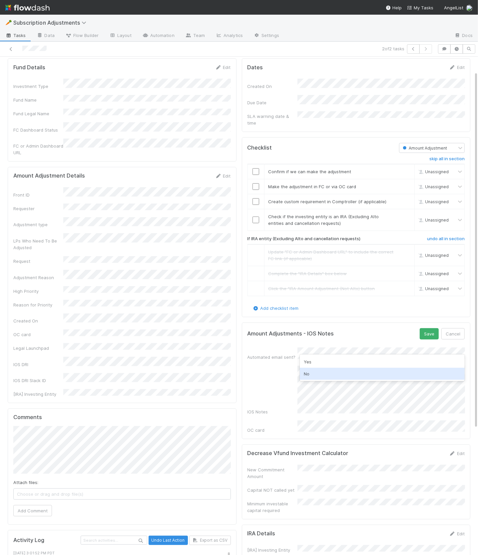
click at [378, 374] on div "No" at bounding box center [382, 374] width 165 height 12
click at [430, 328] on button "Save" at bounding box center [428, 333] width 19 height 11
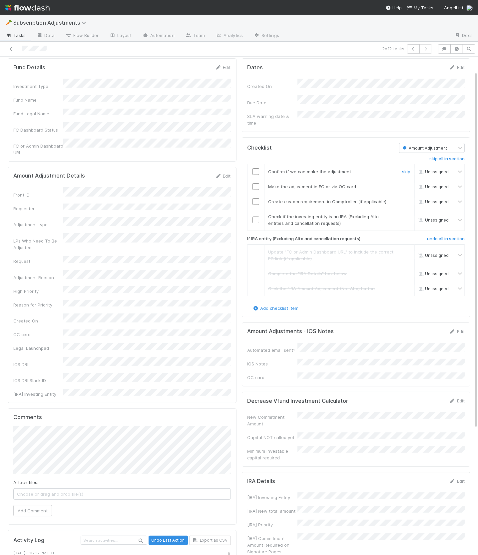
click at [253, 168] on input "checkbox" at bounding box center [255, 171] width 7 height 7
click at [256, 183] on input "checkbox" at bounding box center [255, 186] width 7 height 7
click at [404, 199] on link "skip" at bounding box center [406, 201] width 8 height 5
click at [406, 214] on link "skip" at bounding box center [406, 216] width 8 height 5
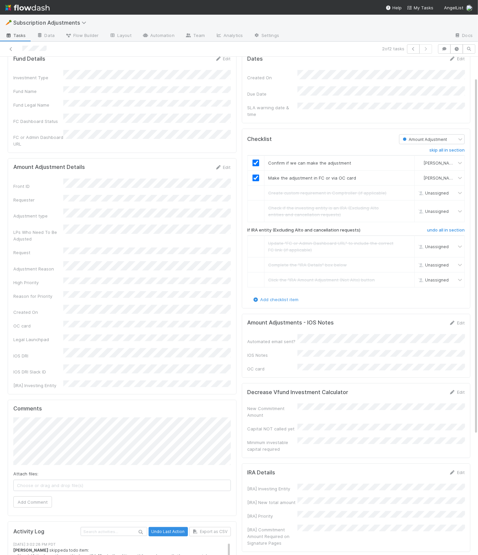
scroll to position [29, 0]
click at [456, 320] on link "Edit" at bounding box center [457, 322] width 16 height 5
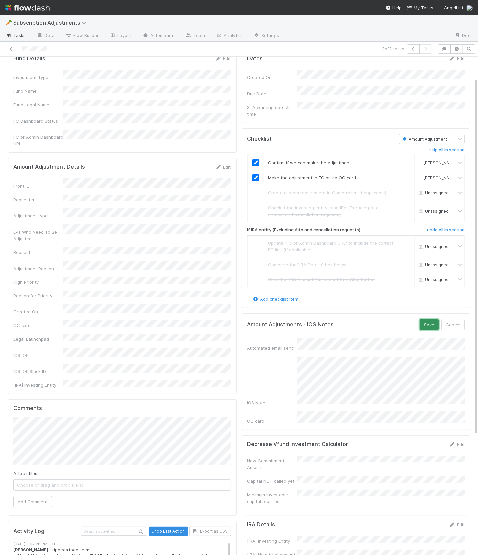
click at [427, 319] on button "Save" at bounding box center [428, 324] width 19 height 11
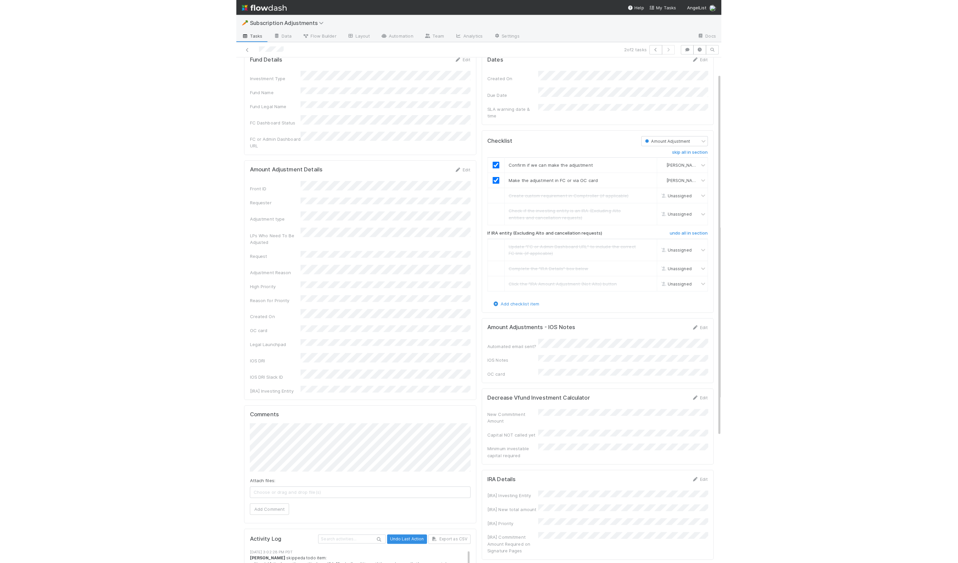
scroll to position [0, 0]
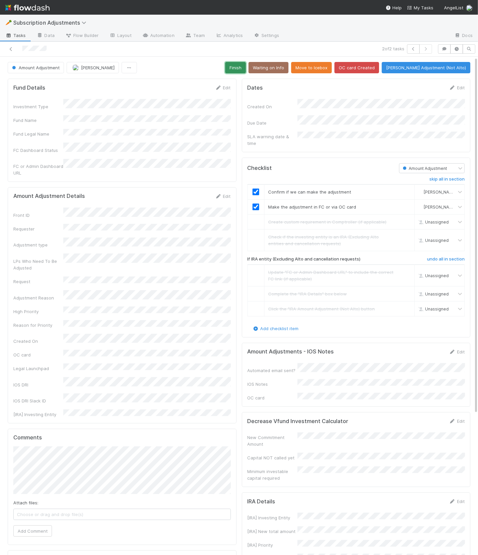
click at [243, 71] on button "Finish" at bounding box center [235, 67] width 21 height 11
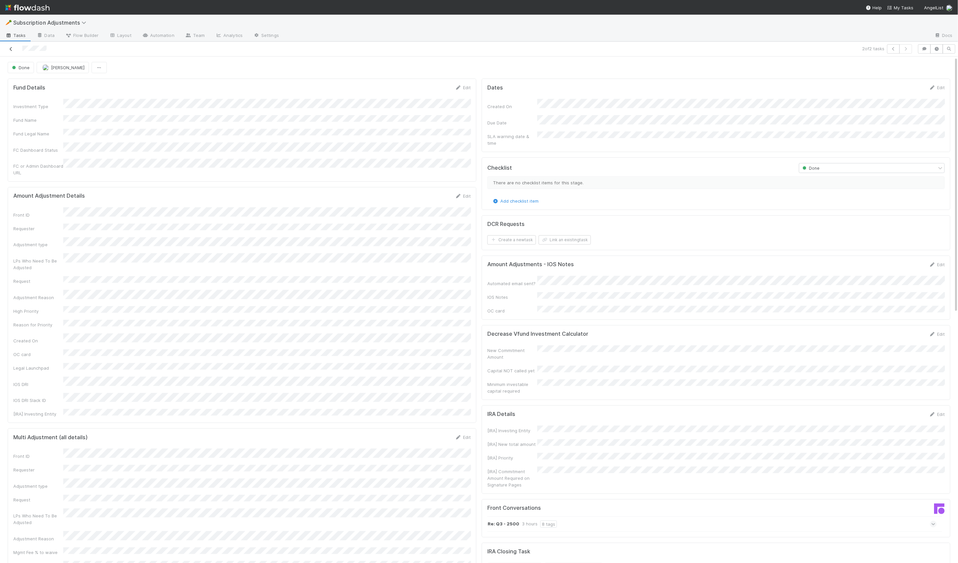
click at [11, 50] on icon at bounding box center [11, 49] width 7 height 4
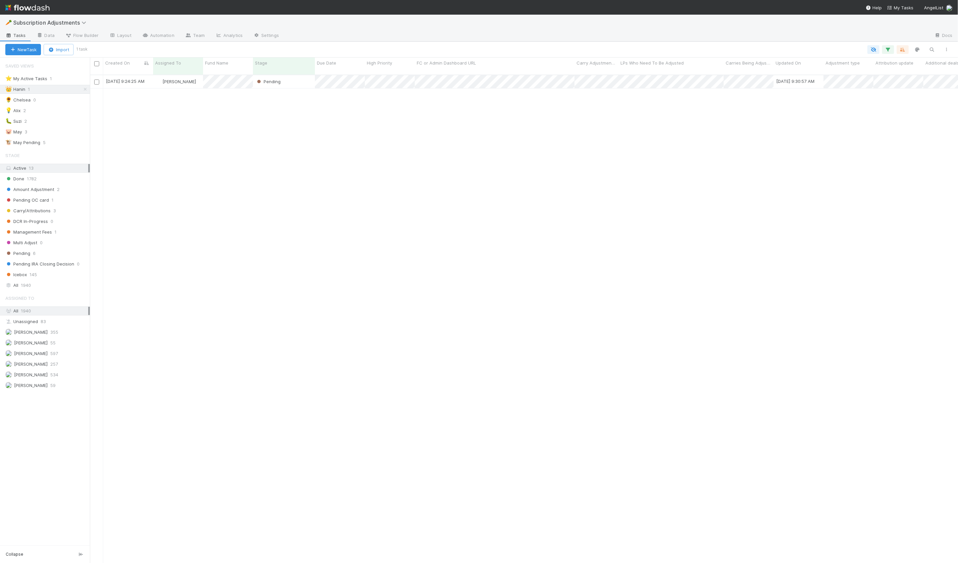
scroll to position [494, 868]
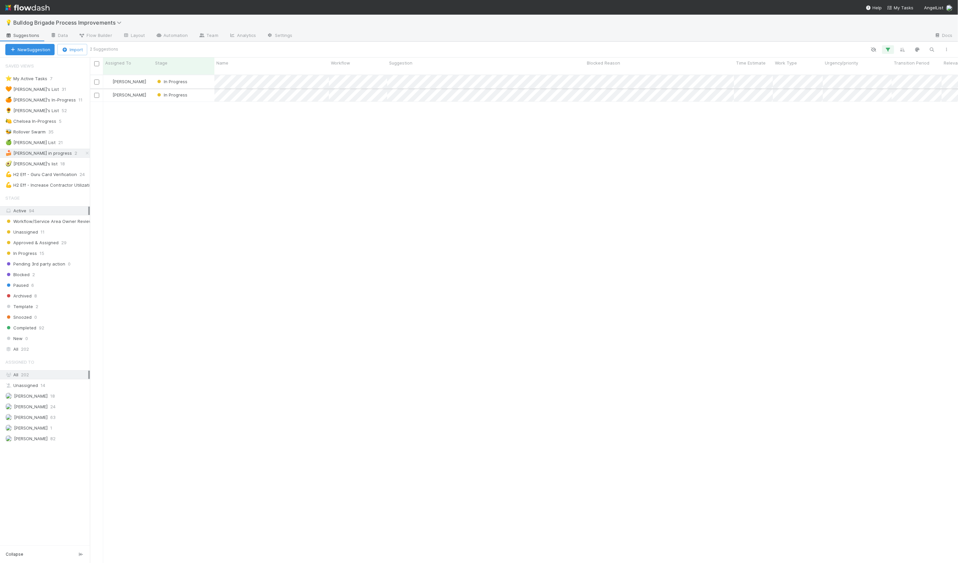
scroll to position [494, 868]
click at [206, 76] on div "In Progress" at bounding box center [183, 81] width 61 height 13
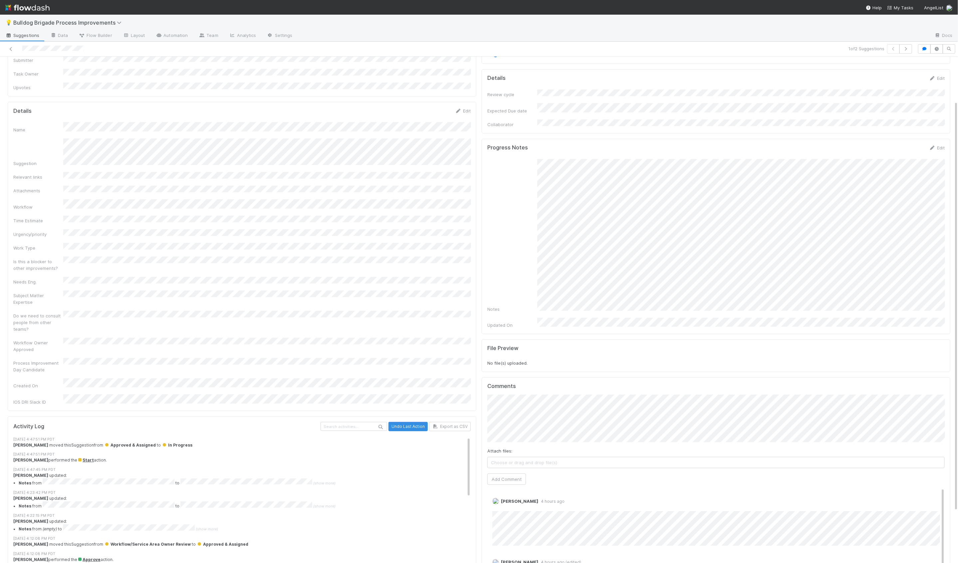
scroll to position [55, 0]
click at [460, 112] on icon at bounding box center [458, 114] width 7 height 4
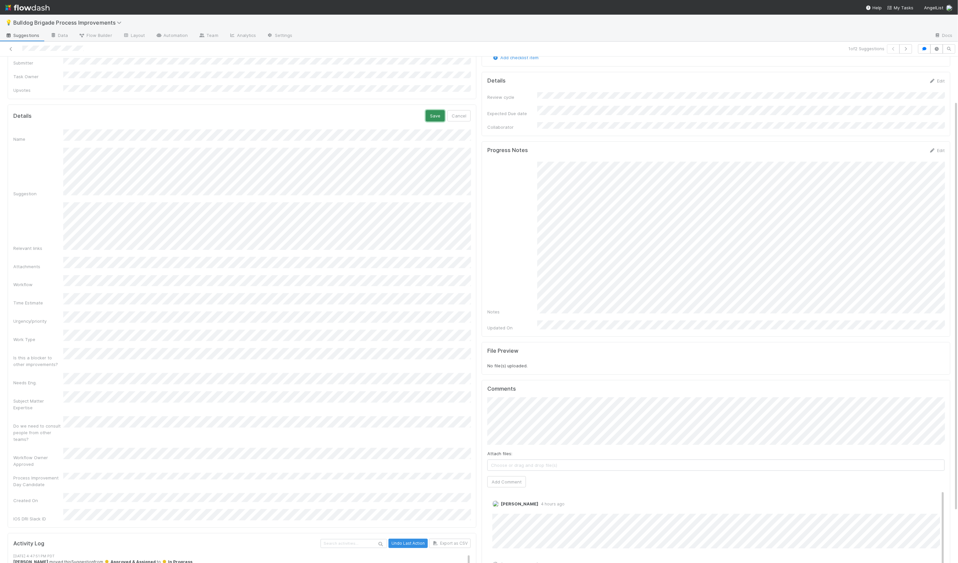
click at [435, 110] on button "Save" at bounding box center [435, 115] width 19 height 11
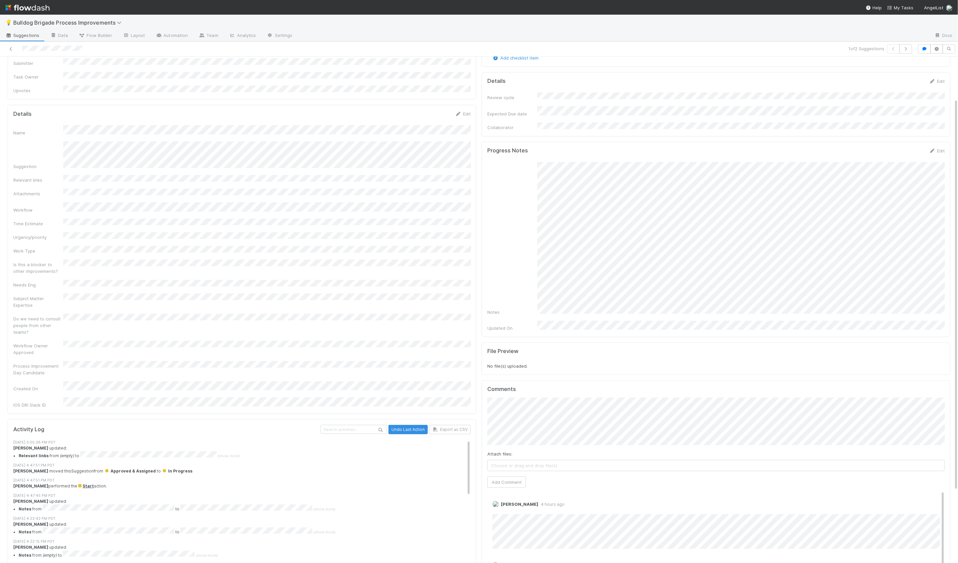
scroll to position [0, 0]
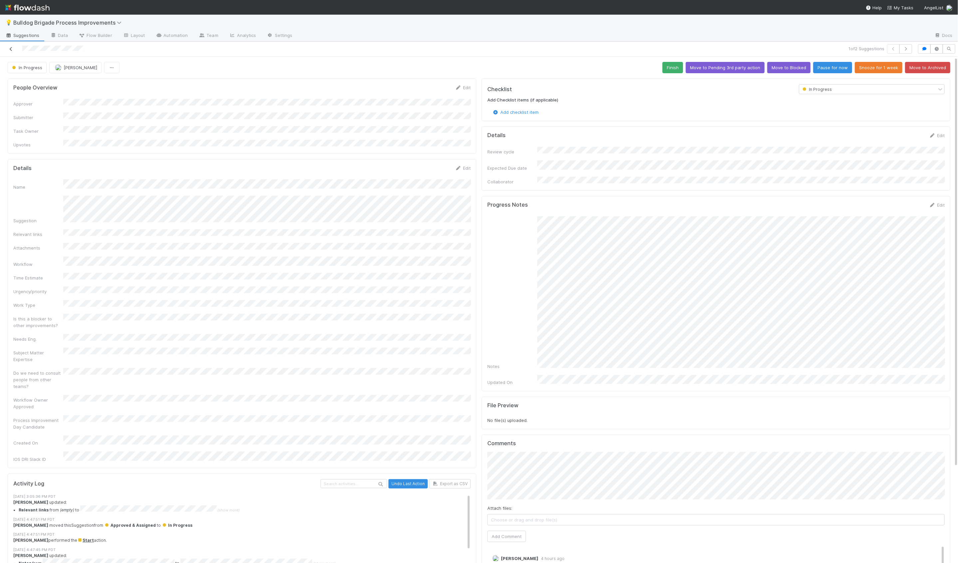
click at [11, 50] on icon at bounding box center [11, 49] width 7 height 4
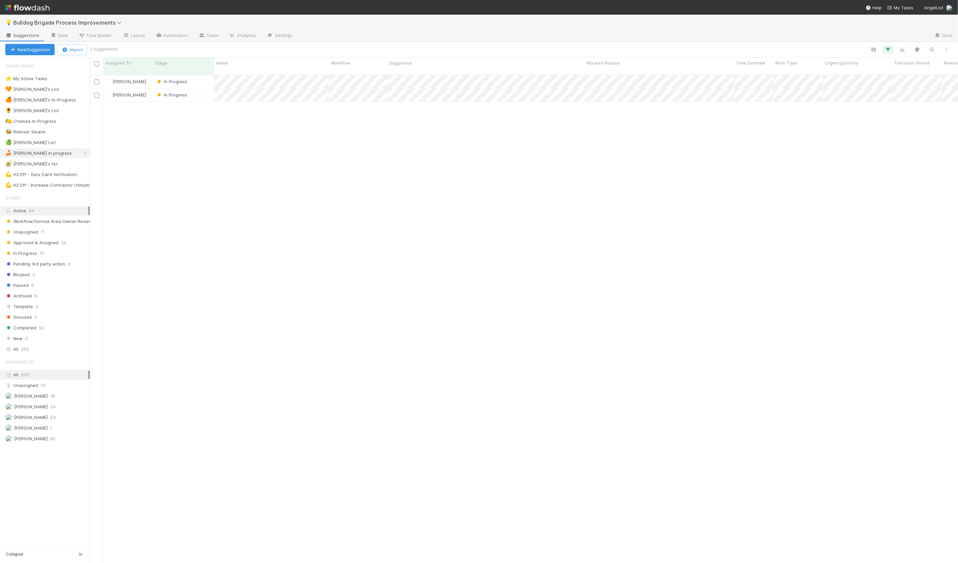
scroll to position [494, 868]
click at [211, 92] on div "In Progress" at bounding box center [183, 95] width 61 height 13
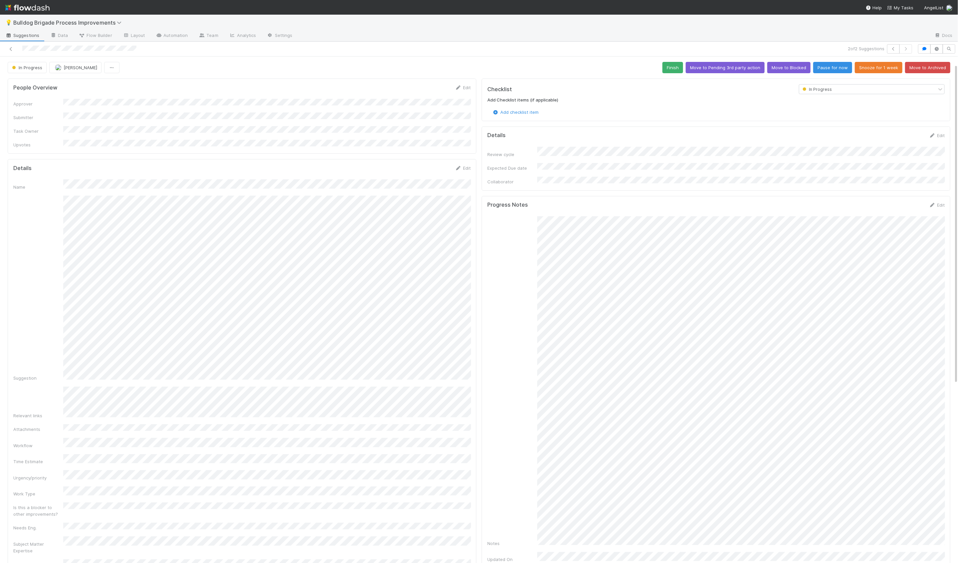
scroll to position [23, 0]
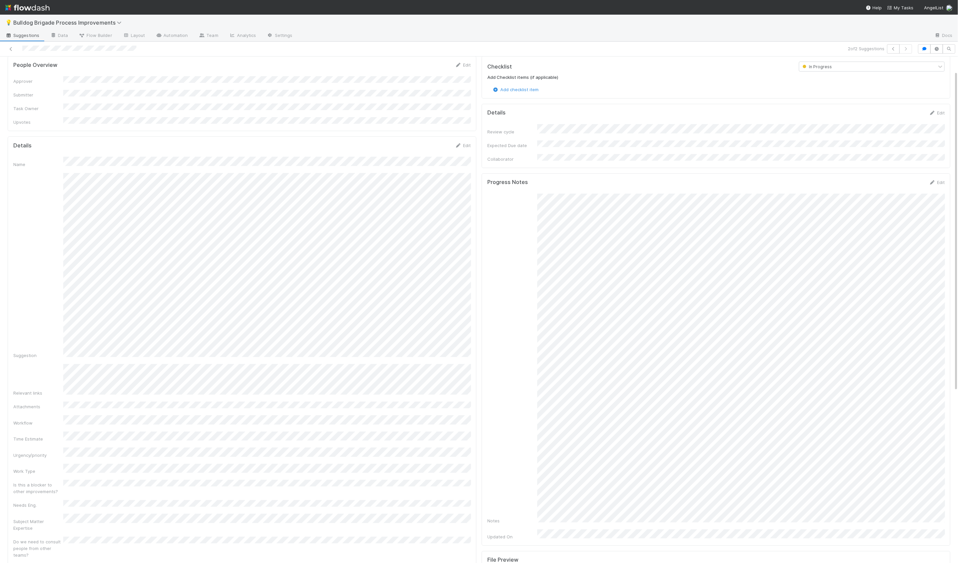
click at [940, 173] on div "Progress Notes Edit Notes Updated On" at bounding box center [716, 359] width 469 height 373
click at [941, 180] on link "Edit" at bounding box center [937, 182] width 16 height 5
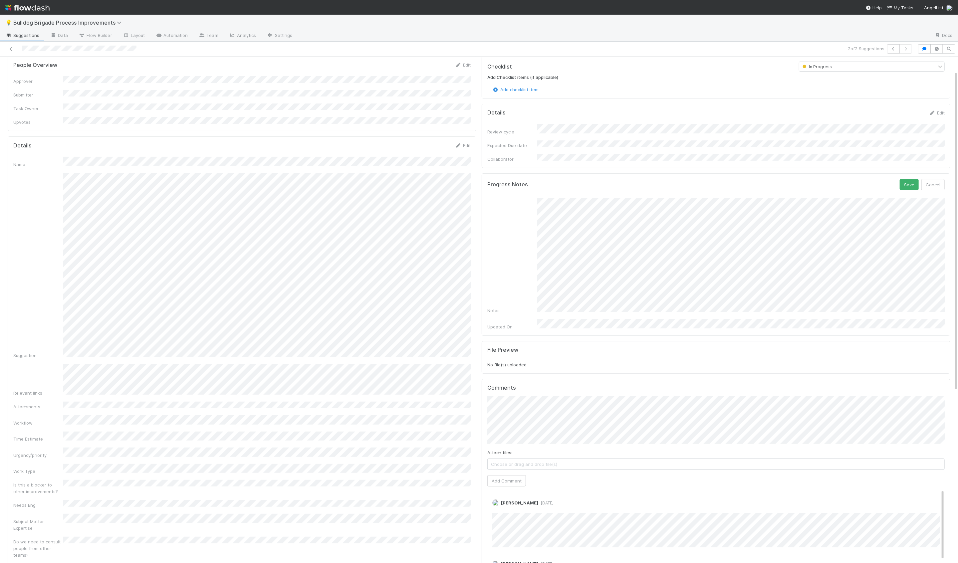
click at [63, 388] on div "Name Suggestion Relevant links Attachments Workflow Time Estimate Urgency/prior…" at bounding box center [241, 393] width 457 height 472
click at [904, 180] on button "Save" at bounding box center [909, 184] width 19 height 11
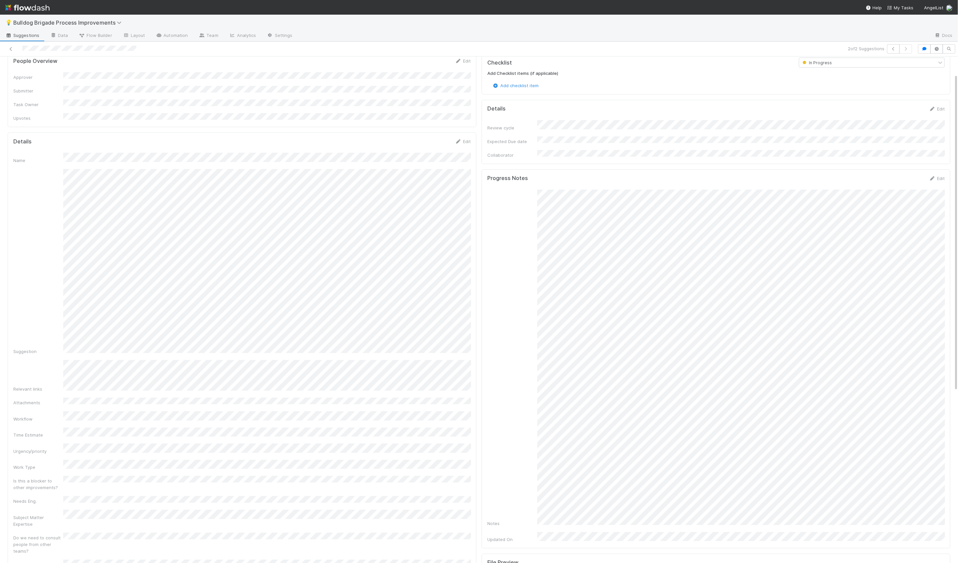
scroll to position [29, 0]
click at [462, 137] on link "Edit" at bounding box center [463, 139] width 16 height 5
click at [430, 136] on button "Save" at bounding box center [435, 141] width 19 height 11
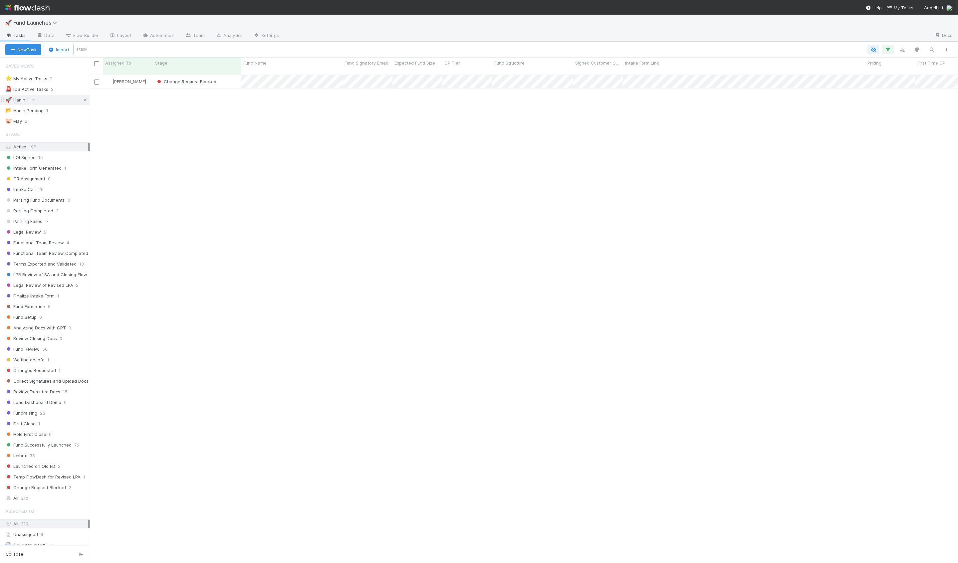
scroll to position [494, 868]
click at [84, 94] on div "⭐ My Active Tasks 2 🚨 IOS Active Tasks 2 🚀 Hanin 1 📂 Hanin Pending 1 🐷 [DATE]" at bounding box center [45, 100] width 90 height 52
click at [84, 98] on icon at bounding box center [85, 100] width 7 height 4
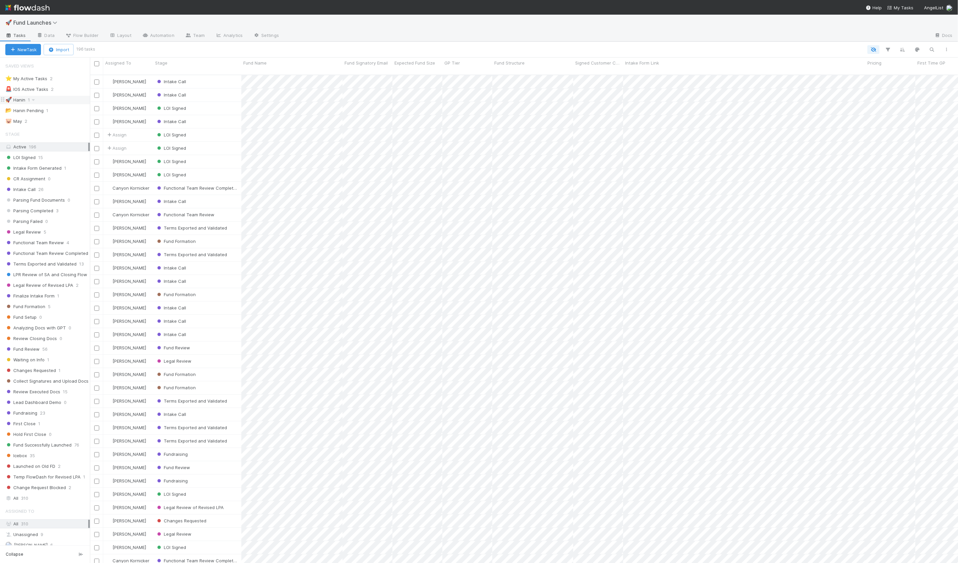
scroll to position [494, 868]
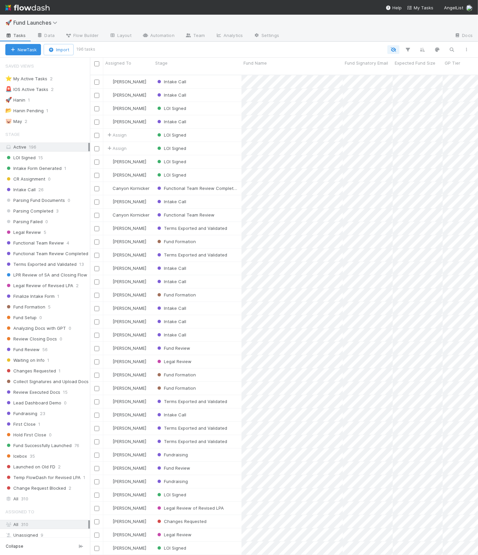
scroll to position [485, 388]
click at [468, 50] on icon "button" at bounding box center [466, 50] width 7 height 4
click at [289, 44] on div "View as list Comments Export view to CSV" at bounding box center [239, 277] width 478 height 555
click at [40, 494] on div "All 310" at bounding box center [45, 498] width 90 height 9
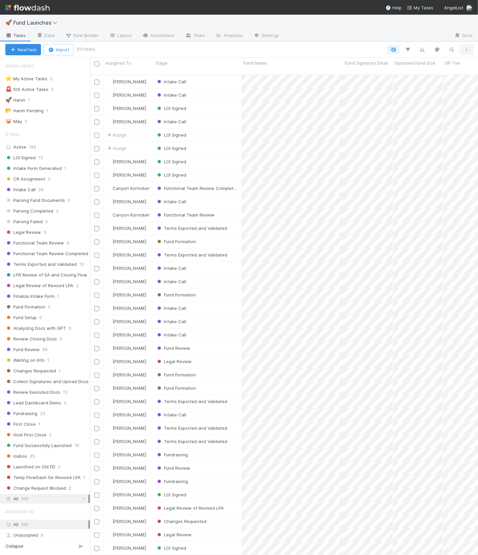
click at [468, 51] on button "button" at bounding box center [466, 49] width 12 height 9
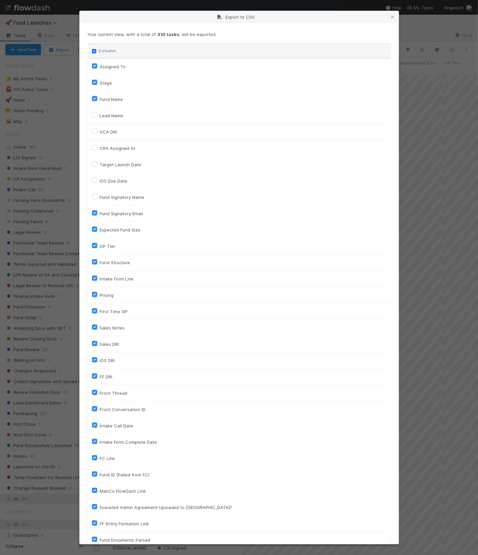
click at [97, 66] on div "Assigned To" at bounding box center [239, 67] width 294 height 8
click at [100, 83] on label "Stage" at bounding box center [106, 83] width 12 height 8
click at [95, 83] on input "Stage" at bounding box center [94, 82] width 5 height 6
checkbox input "false"
click at [100, 67] on label "Assigned To" at bounding box center [113, 67] width 26 height 8
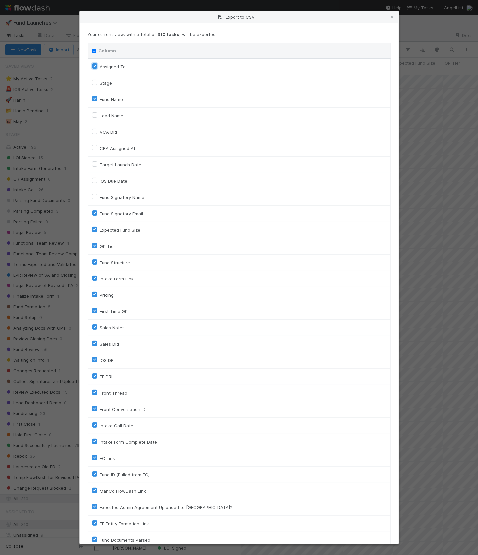
click at [95, 67] on To "Assigned To" at bounding box center [94, 66] width 5 height 6
checkbox To "false"
click at [100, 131] on label "VCA DRI" at bounding box center [108, 132] width 17 height 8
click at [97, 131] on input "VCA DRI" at bounding box center [94, 131] width 5 height 6
checkbox input "true"
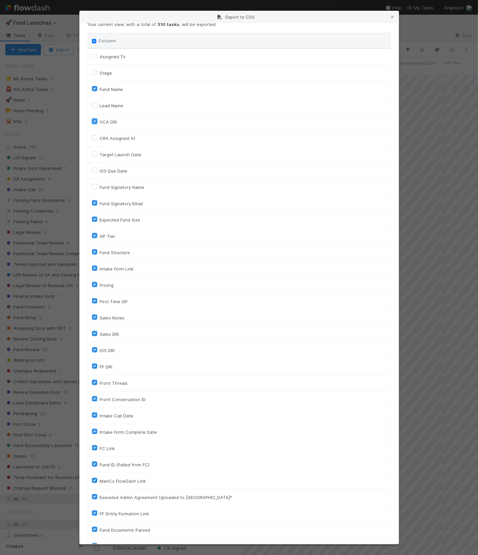
scroll to position [11, 0]
click at [100, 200] on label "Fund Signatory Email" at bounding box center [121, 203] width 43 height 8
click at [95, 200] on input "Fund Signatory Email" at bounding box center [94, 202] width 5 height 6
checkbox input "false"
click at [100, 219] on label "Expected Fund Size" at bounding box center [120, 219] width 41 height 8
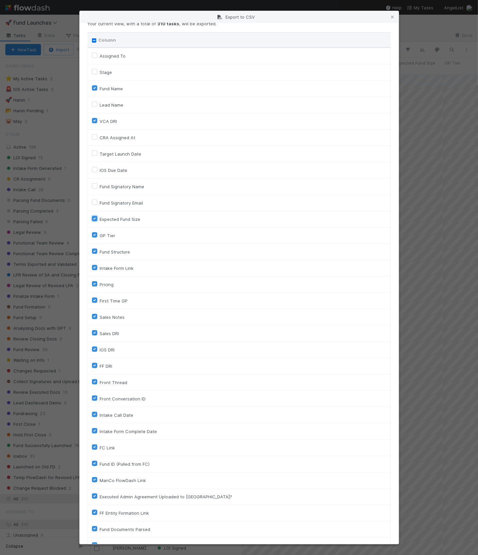
click at [95, 219] on input "Expected Fund Size" at bounding box center [94, 218] width 5 height 6
checkbox input "false"
click at [100, 234] on label "GP Tier" at bounding box center [108, 235] width 16 height 8
click at [94, 234] on input "GP Tier" at bounding box center [94, 234] width 5 height 6
checkbox input "false"
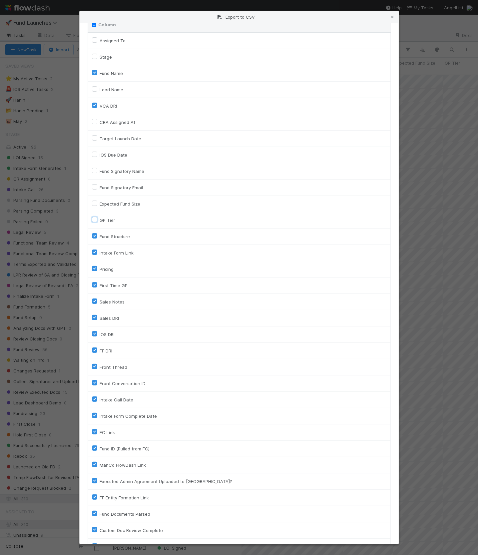
scroll to position [26, 0]
click at [100, 250] on label "Intake Form Link" at bounding box center [117, 252] width 34 height 8
click at [94, 250] on input "Intake Form Link" at bounding box center [94, 251] width 5 height 6
checkbox input "false"
click at [100, 266] on label "Pricing" at bounding box center [107, 269] width 14 height 8
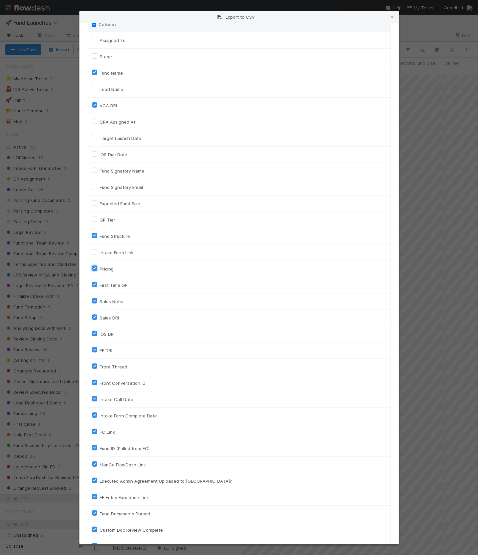
click at [92, 266] on input "Pricing" at bounding box center [94, 268] width 5 height 6
checkbox input "false"
click at [100, 284] on label "First Time GP" at bounding box center [114, 285] width 28 height 8
click at [94, 284] on input "First Time GP" at bounding box center [94, 284] width 5 height 6
checkbox input "false"
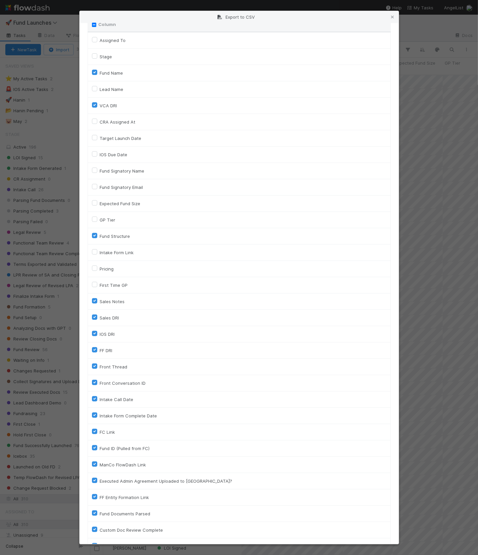
click at [93, 303] on div "Sales Notes" at bounding box center [239, 301] width 294 height 8
drag, startPoint x: 93, startPoint y: 315, endPoint x: 93, endPoint y: 324, distance: 8.3
click at [100, 315] on label "Sales DRI" at bounding box center [109, 318] width 19 height 8
click at [93, 315] on input "Sales DRI" at bounding box center [94, 317] width 5 height 6
checkbox input "false"
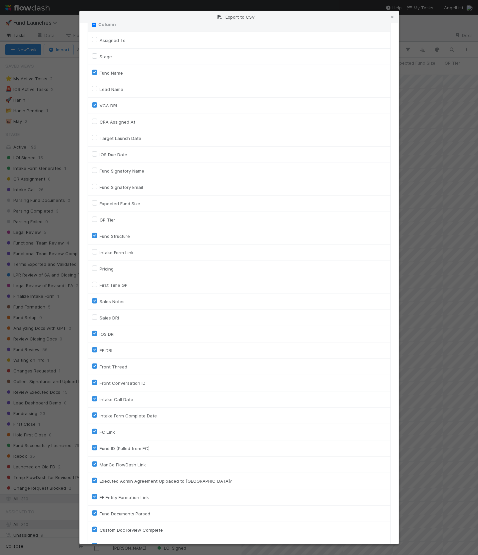
click at [100, 300] on label "Sales Notes" at bounding box center [112, 301] width 25 height 8
click at [95, 300] on input "Sales Notes" at bounding box center [94, 300] width 5 height 6
checkbox input "false"
drag, startPoint x: 95, startPoint y: 331, endPoint x: 95, endPoint y: 338, distance: 7.0
click at [100, 331] on label "IOS DRI" at bounding box center [107, 334] width 15 height 8
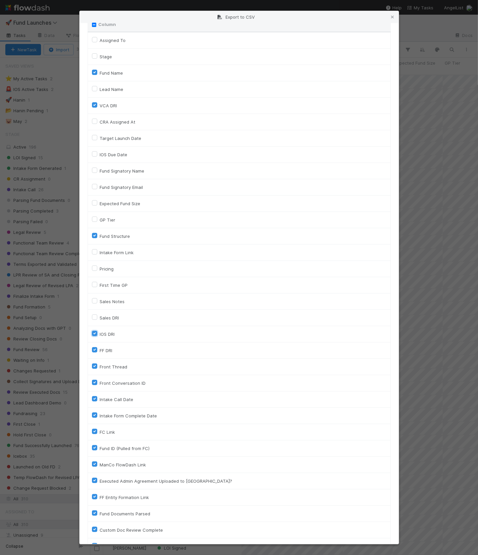
click at [95, 331] on input "IOS DRI" at bounding box center [94, 333] width 5 height 6
checkbox input "false"
click at [100, 349] on label "FF DRI" at bounding box center [106, 350] width 13 height 8
click at [96, 349] on input "FF DRI" at bounding box center [94, 349] width 5 height 6
checkbox input "false"
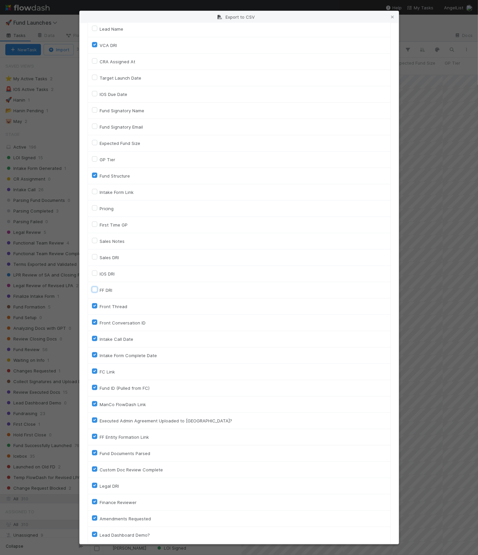
scroll to position [93, 0]
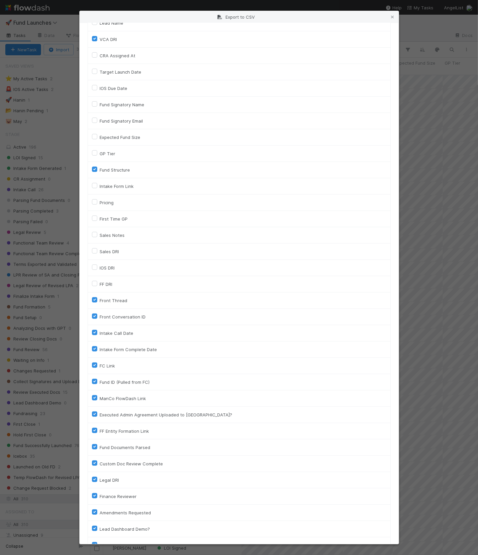
click at [100, 298] on label "Front Thread" at bounding box center [114, 300] width 28 height 8
click at [94, 298] on input "Front Thread" at bounding box center [94, 299] width 5 height 6
checkbox input "false"
click at [100, 315] on label "Front Conversation ID" at bounding box center [123, 317] width 46 height 8
click at [96, 315] on input "Front Conversation ID" at bounding box center [94, 316] width 5 height 6
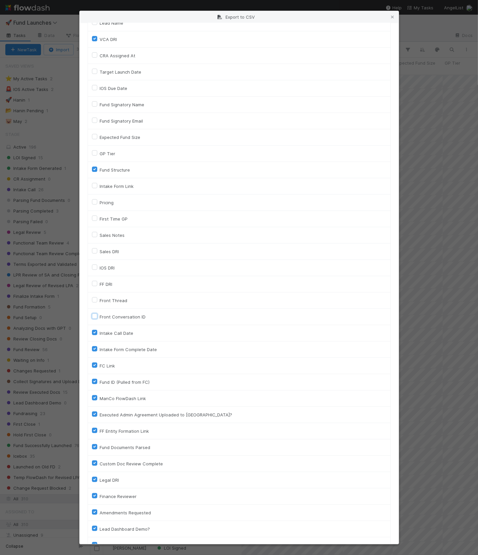
checkbox input "false"
click at [95, 334] on div "Intake Call Date" at bounding box center [239, 333] width 294 height 8
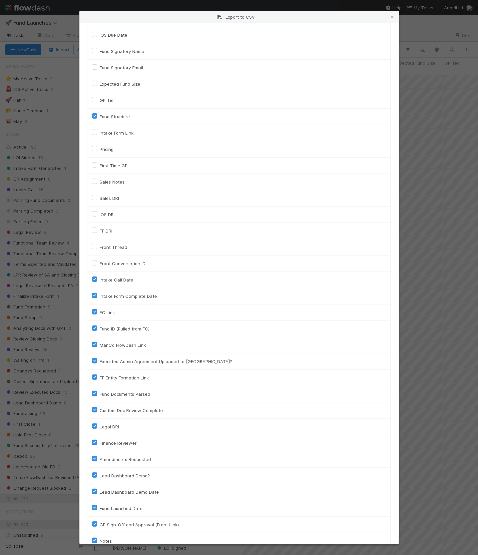
scroll to position [154, 0]
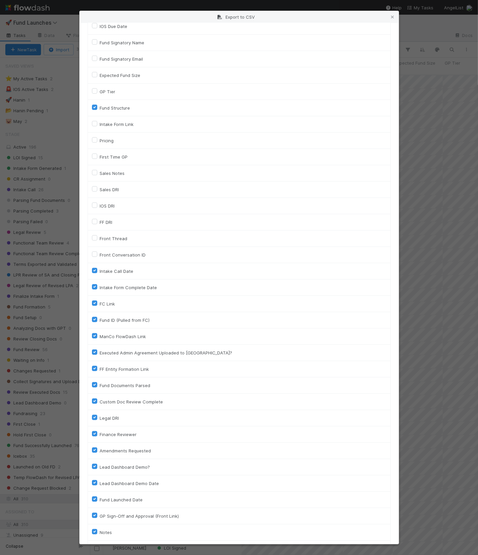
click at [100, 267] on label "Intake Call Date" at bounding box center [117, 271] width 34 height 8
click at [96, 267] on input "Intake Call Date" at bounding box center [94, 270] width 5 height 6
checkbox input "false"
click at [100, 283] on label "Intake Form Complete Date" at bounding box center [128, 287] width 57 height 8
click at [96, 283] on input "Intake Form Complete Date" at bounding box center [94, 286] width 5 height 6
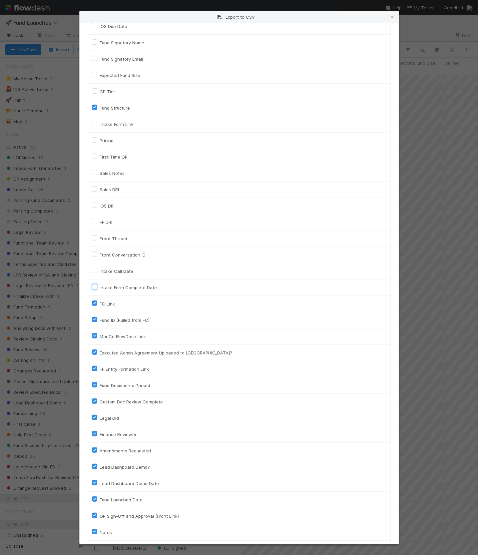
checkbox input "false"
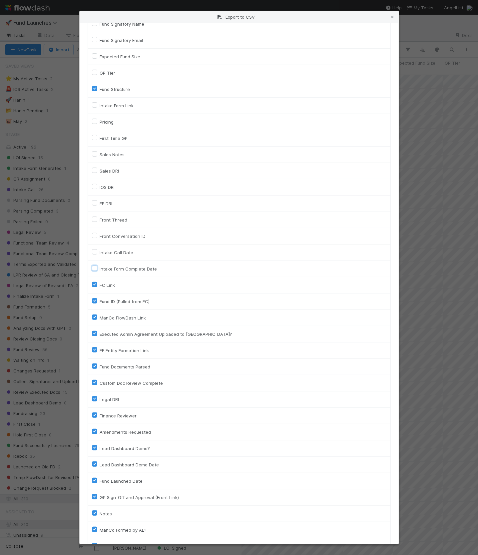
scroll to position [175, 0]
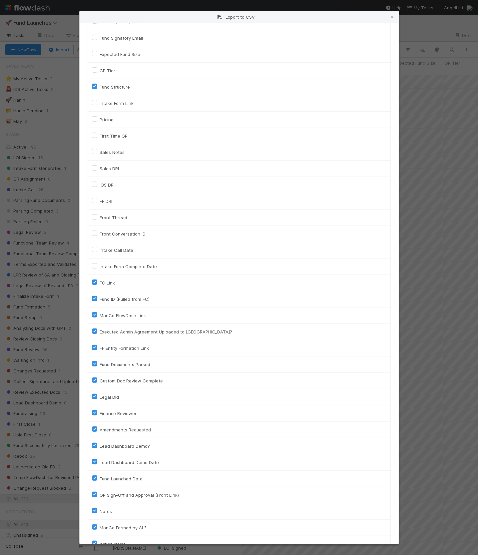
click at [100, 297] on label "Fund ID (Pulled from FC)" at bounding box center [125, 299] width 50 height 8
click at [94, 297] on input "Fund ID (Pulled from FC)" at bounding box center [94, 298] width 5 height 6
checkbox input "false"
click at [92, 311] on div "ManCo FlowDash Link" at bounding box center [239, 315] width 294 height 8
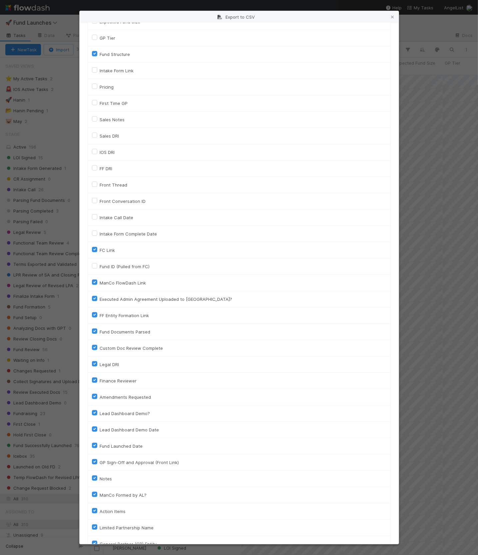
click at [100, 279] on label "ManCo FlowDash Link" at bounding box center [123, 283] width 46 height 8
click at [94, 279] on input "ManCo FlowDash Link" at bounding box center [94, 282] width 5 height 6
checkbox input "false"
click at [100, 296] on label "Executed Admin Agreement Uploaded to [GEOGRAPHIC_DATA]?" at bounding box center [166, 299] width 133 height 8
click at [94, 296] on input "Executed Admin Agreement Uploaded to [GEOGRAPHIC_DATA]?" at bounding box center [94, 298] width 5 height 6
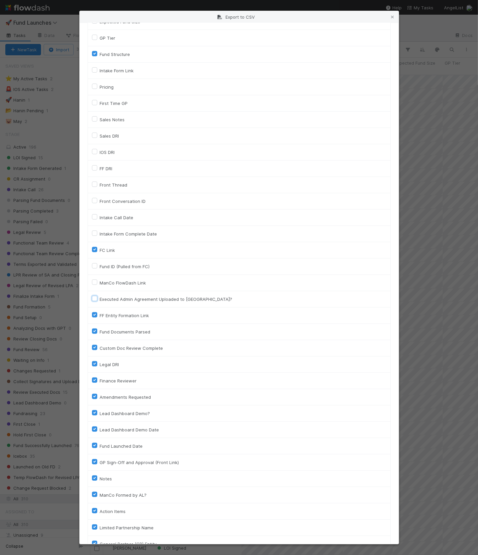
checkbox input "false"
click at [93, 308] on td "FF Entity Formation Link" at bounding box center [239, 315] width 303 height 16
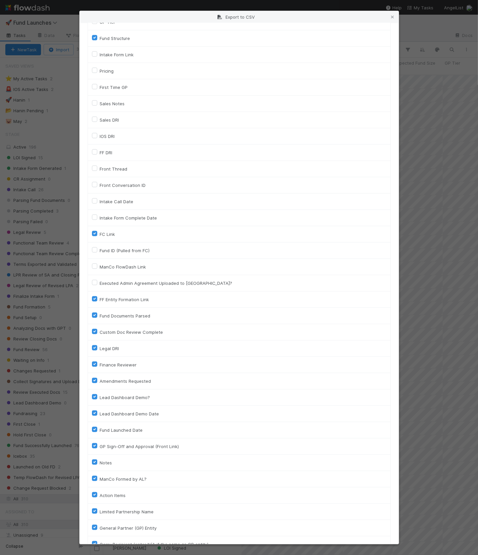
scroll to position [224, 0]
drag, startPoint x: 94, startPoint y: 295, endPoint x: 94, endPoint y: 305, distance: 10.0
click at [100, 295] on label "FF Entity Formation Link" at bounding box center [124, 299] width 49 height 8
click at [94, 295] on input "FF Entity Formation Link" at bounding box center [94, 298] width 5 height 6
checkbox input "false"
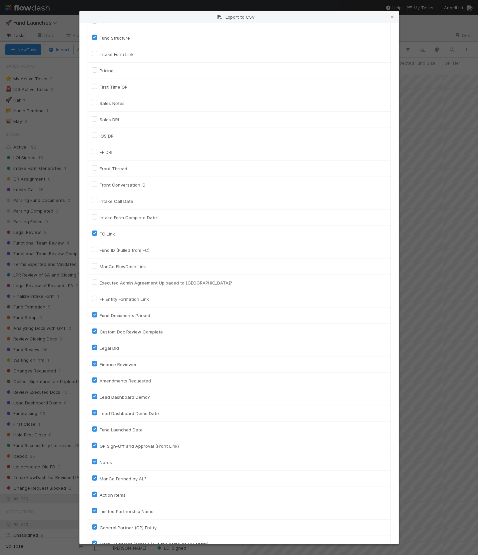
click at [94, 311] on div "Fund Documents Parsed" at bounding box center [239, 315] width 294 height 8
click at [100, 313] on label "Fund Documents Parsed" at bounding box center [125, 315] width 51 height 8
click at [95, 313] on input "Fund Documents Parsed" at bounding box center [94, 314] width 5 height 6
checkbox input "false"
click at [100, 328] on label "Custom Doc Review Complete" at bounding box center [131, 332] width 63 height 8
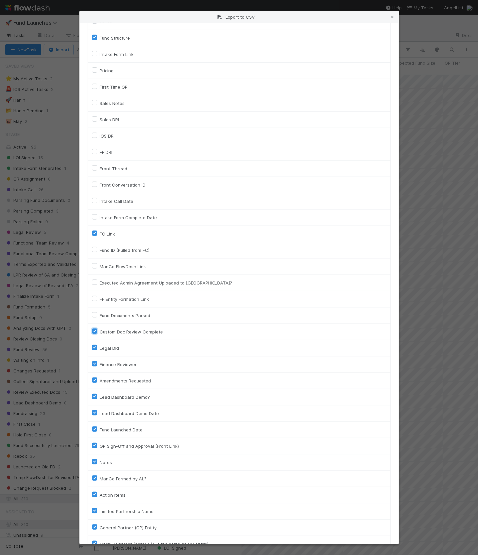
click at [95, 328] on input "Custom Doc Review Complete" at bounding box center [94, 331] width 5 height 6
checkbox input "false"
click at [100, 344] on label "Legal DRI" at bounding box center [109, 348] width 19 height 8
click at [96, 344] on input "Legal DRI" at bounding box center [94, 347] width 5 height 6
checkbox input "false"
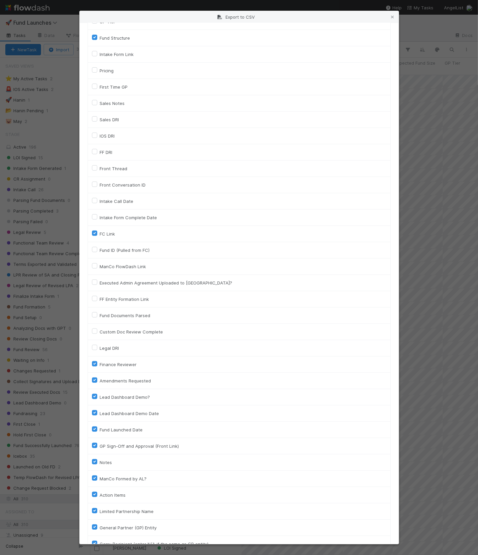
click at [100, 360] on label "Finance Reviewer" at bounding box center [118, 364] width 37 height 8
click at [94, 360] on input "Finance Reviewer" at bounding box center [94, 363] width 5 height 6
checkbox input "false"
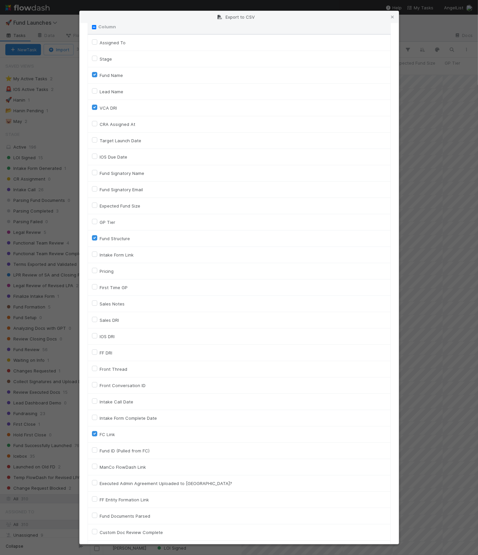
scroll to position [0, 0]
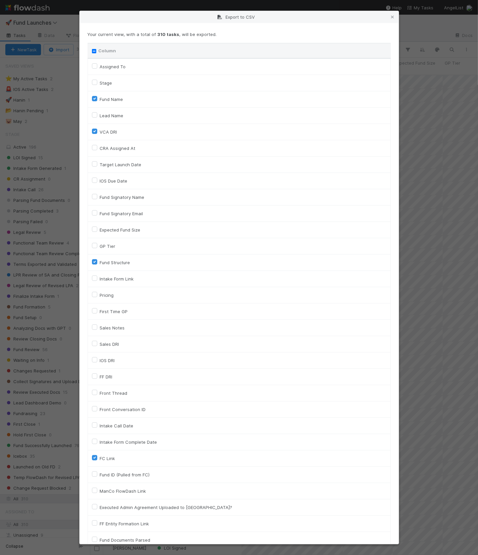
click at [93, 48] on div "Column" at bounding box center [239, 50] width 294 height 7
click at [95, 52] on input "Column" at bounding box center [94, 51] width 4 height 4
checkbox input "true"
checkbox To "true"
checkbox input "true"
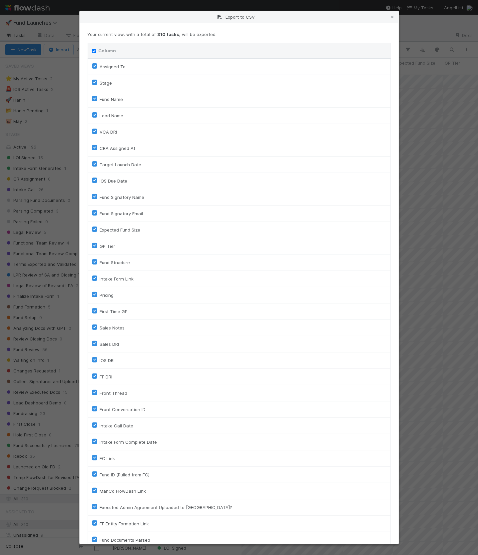
checkbox input "true"
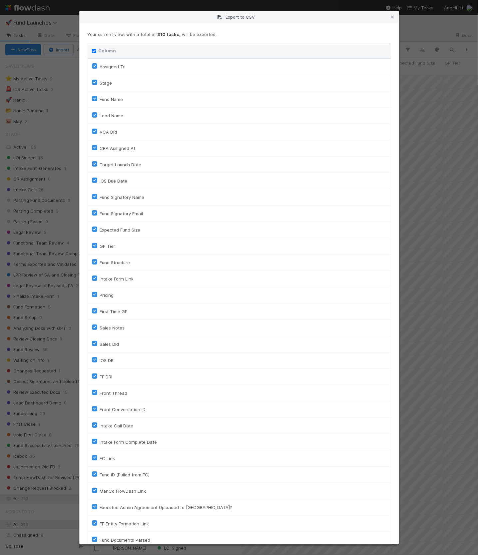
checkbox input "true"
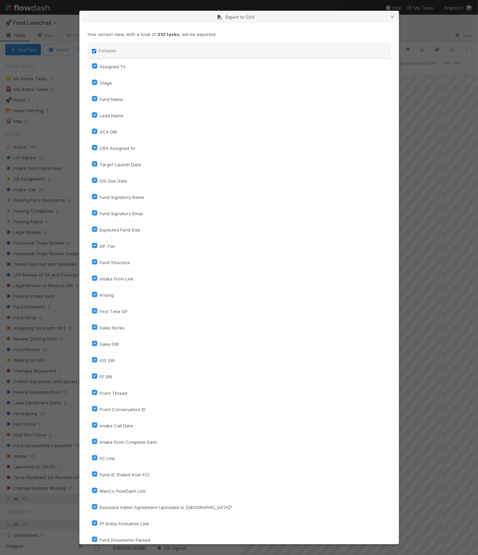
checkbox input "true"
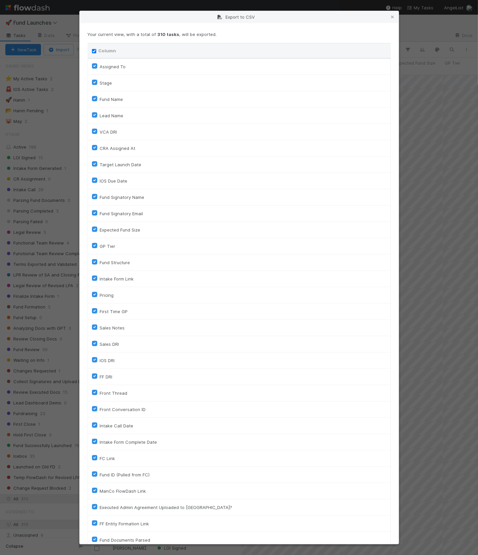
checkbox input "true"
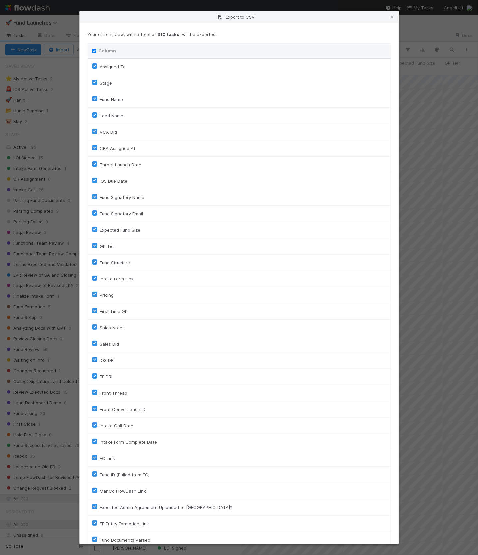
checkbox input "true"
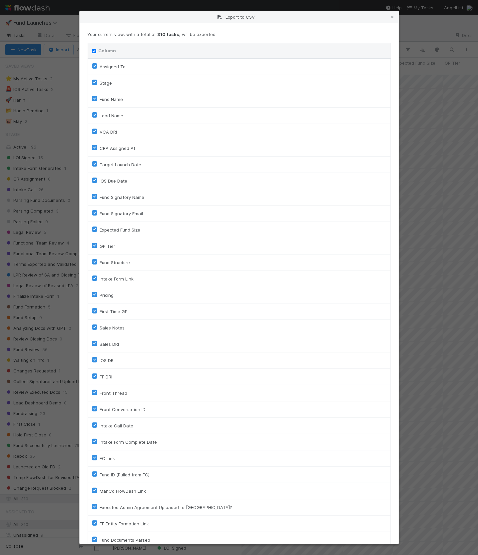
checkbox input "true"
click at [95, 52] on input "Column" at bounding box center [94, 51] width 4 height 4
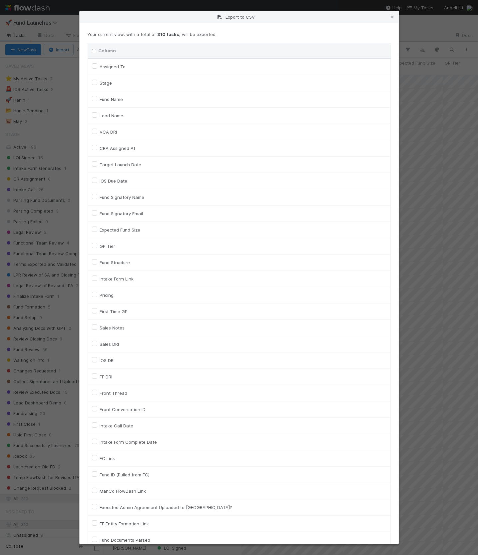
checkbox input "false"
checkbox To "false"
checkbox input "false"
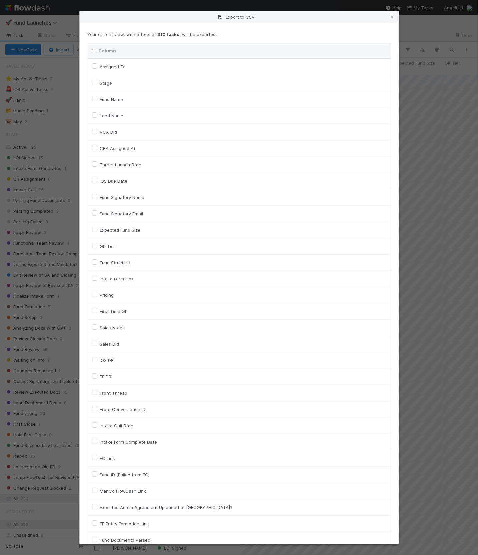
checkbox input "false"
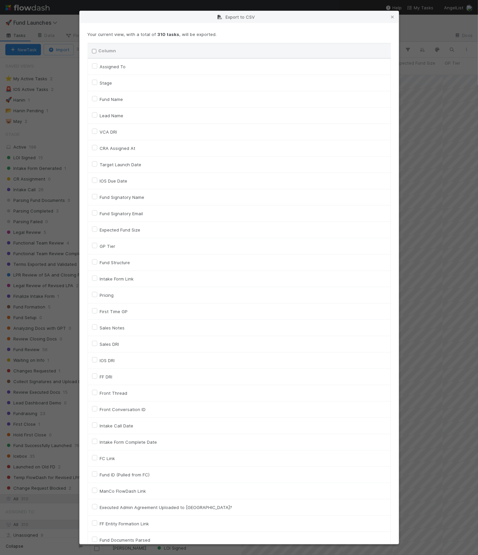
checkbox input "false"
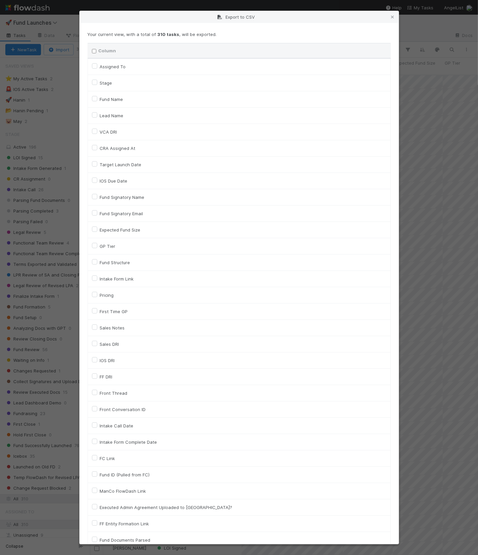
checkbox input "false"
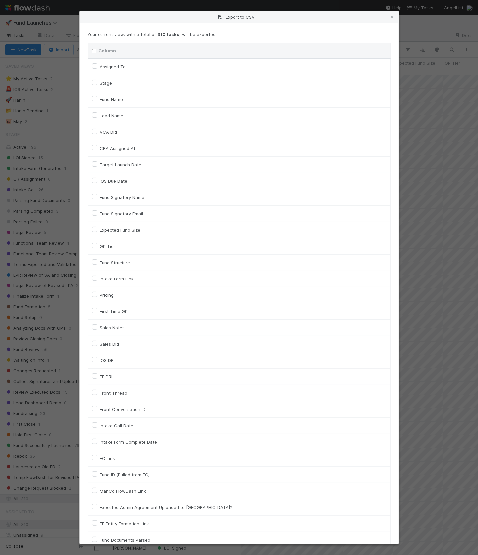
checkbox input "false"
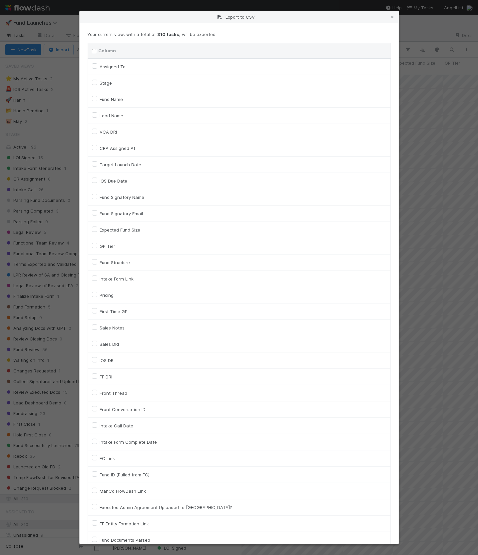
checkbox input "false"
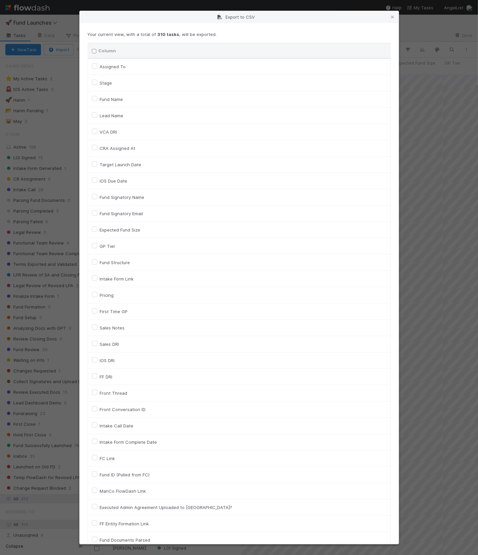
checkbox input "false"
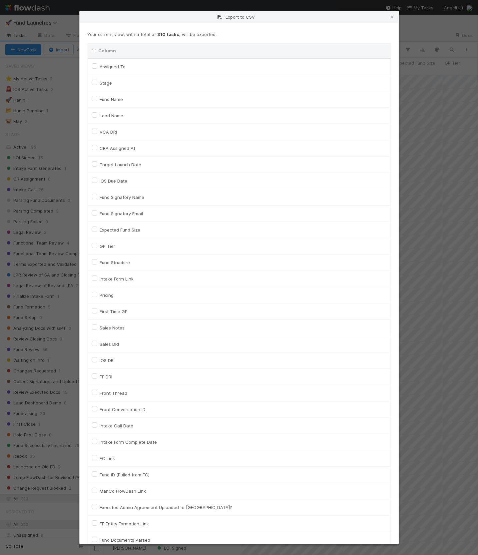
checkbox input "false"
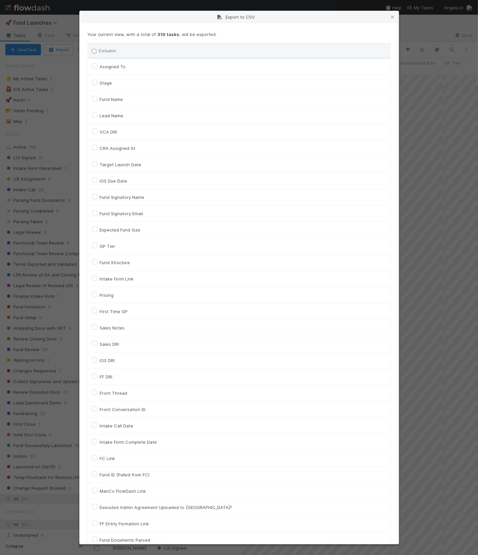
checkbox input "false"
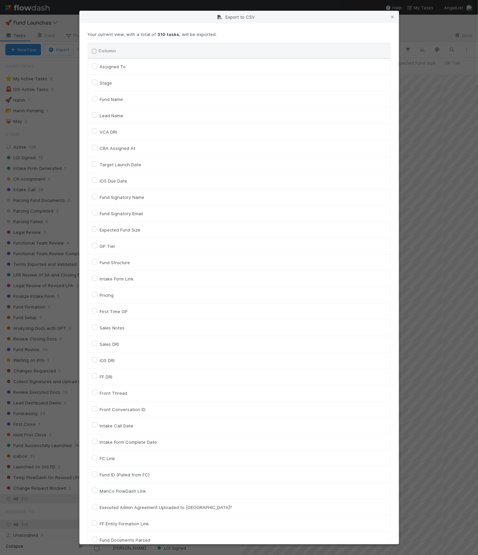
checkbox input "false"
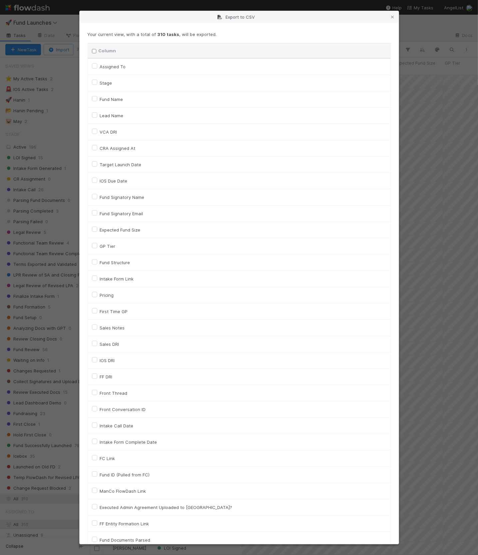
checkbox input "false"
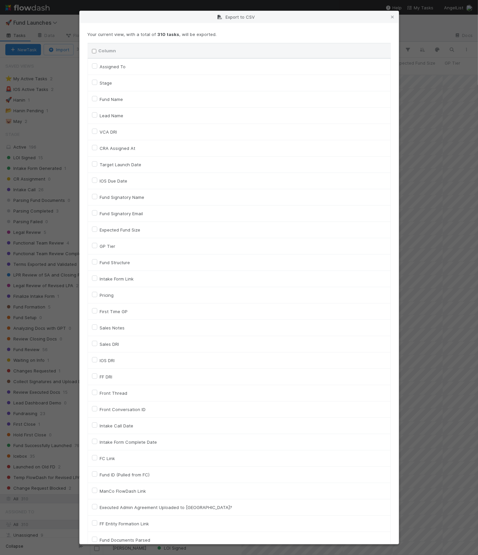
checkbox input "false"
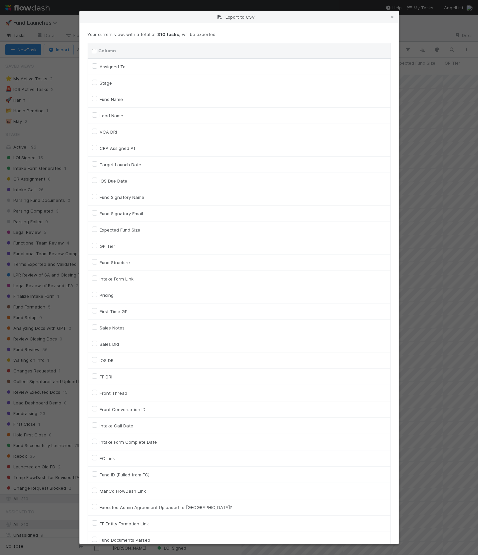
checkbox input "false"
checkbox On "false"
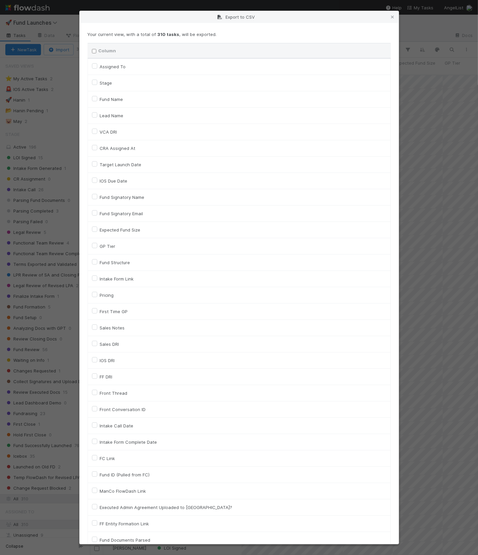
checkbox input "false"
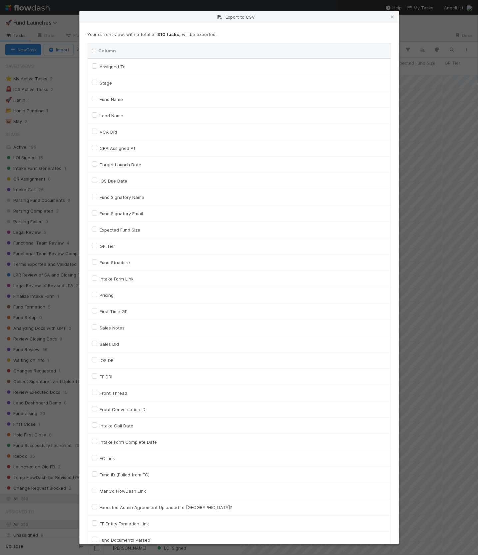
checkbox input "false"
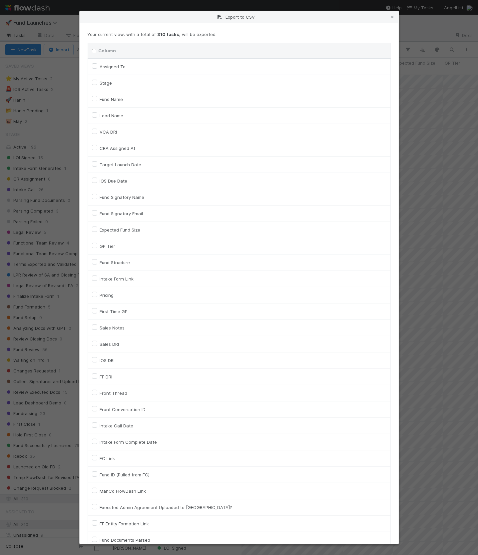
checkbox input "false"
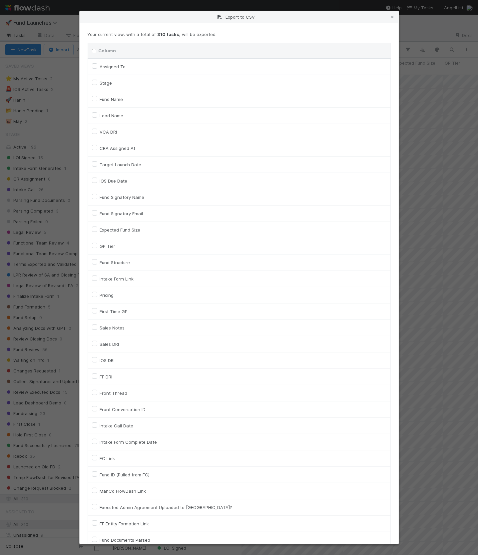
checkbox input "false"
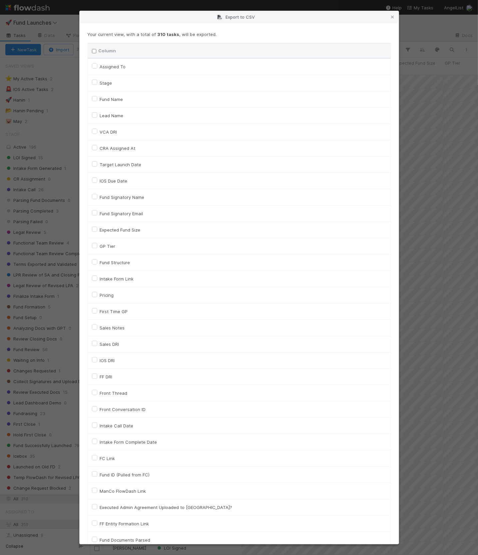
checkbox input "false"
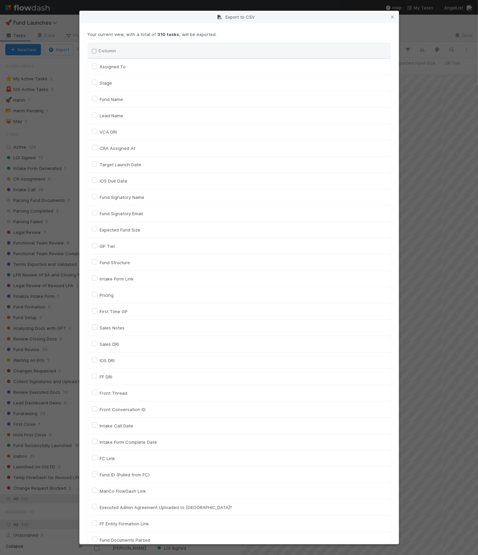
checkbox input "false"
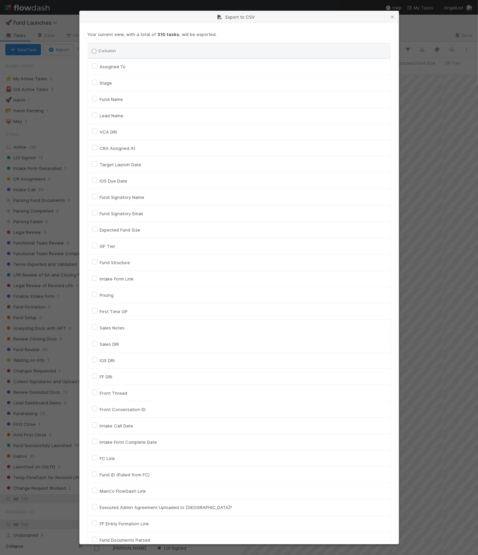
checkbox input "false"
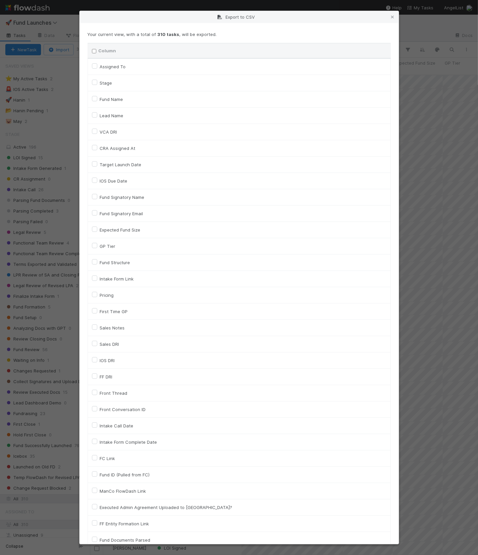
checkbox input "false"
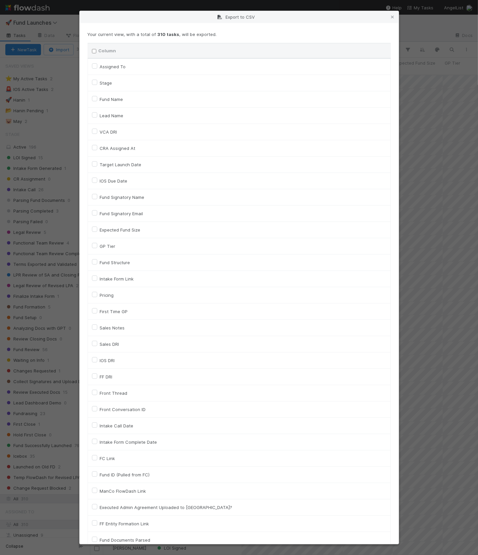
checkbox input "false"
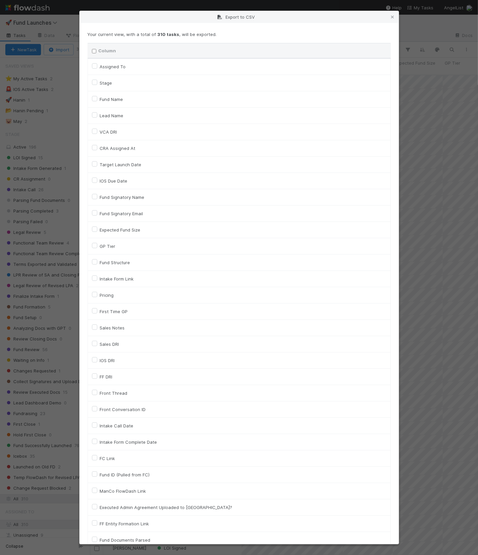
checkbox input "false"
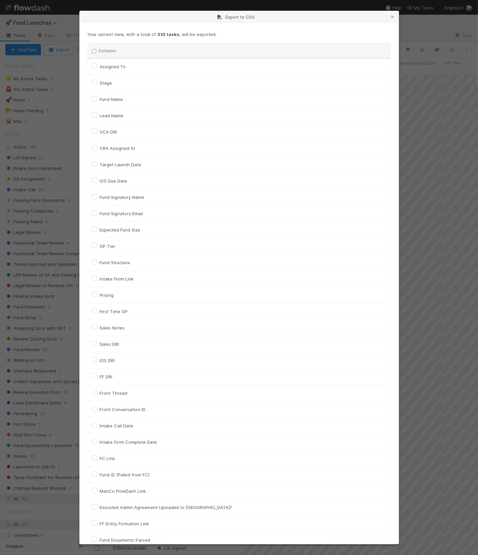
checkbox input "false"
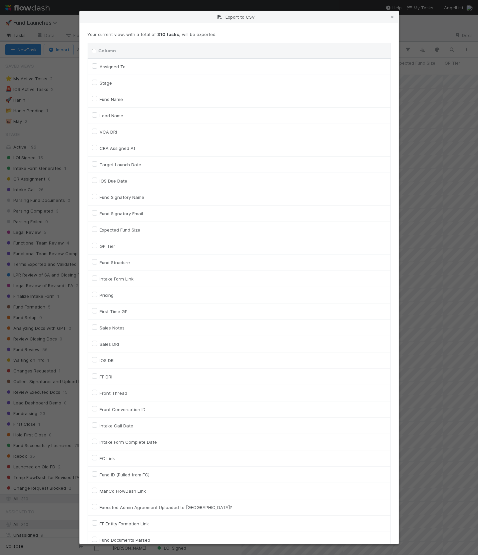
checkbox input "false"
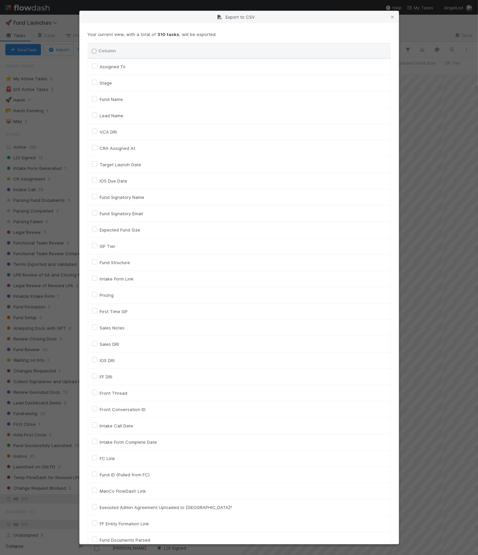
checkbox input "false"
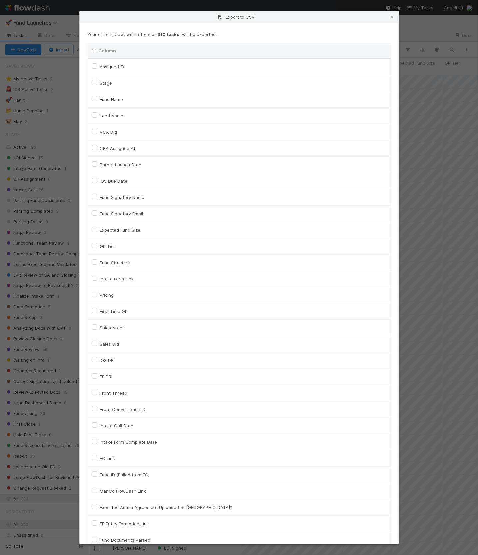
checkbox input "false"
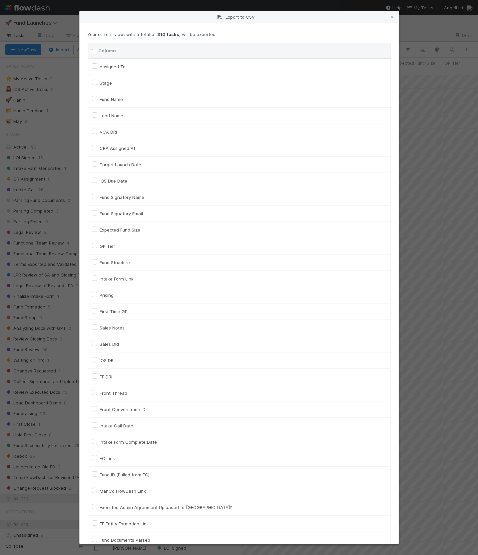
checkbox input "false"
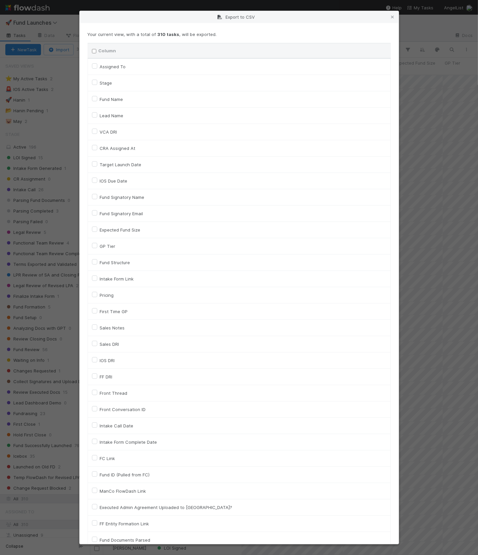
checkbox input "false"
checkbox URL "false"
click at [100, 99] on label "Fund Name" at bounding box center [111, 99] width 23 height 8
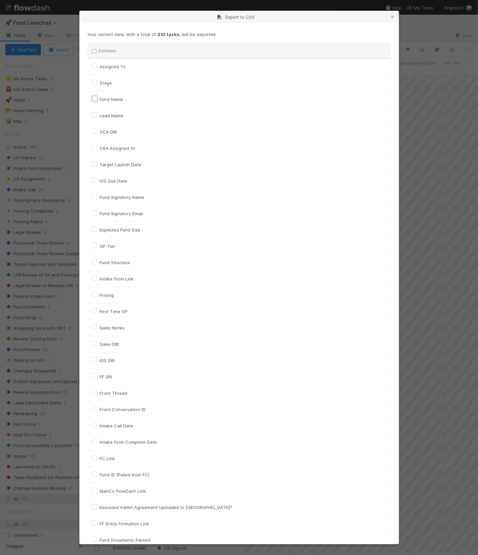
click at [94, 99] on input "Fund Name" at bounding box center [94, 98] width 5 height 6
checkbox input "true"
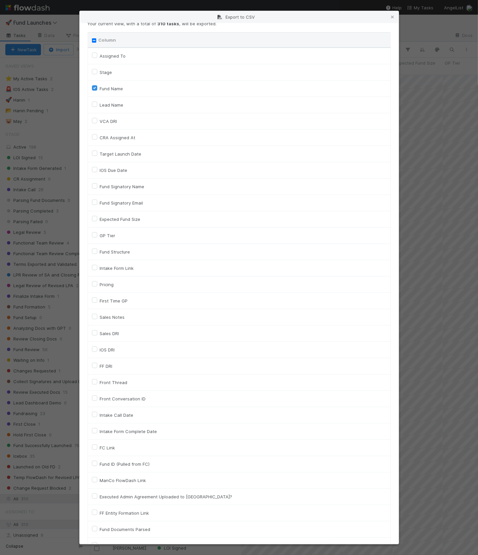
click at [100, 120] on label "VCA DRI" at bounding box center [108, 121] width 17 height 8
click at [95, 120] on input "VCA DRI" at bounding box center [94, 120] width 5 height 6
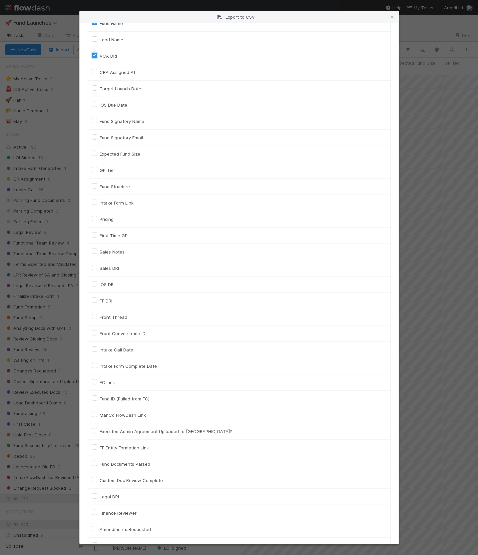
scroll to position [77, 0]
click at [100, 185] on label "Fund Structure" at bounding box center [115, 186] width 30 height 8
click at [95, 185] on input "Fund Structure" at bounding box center [94, 185] width 5 height 6
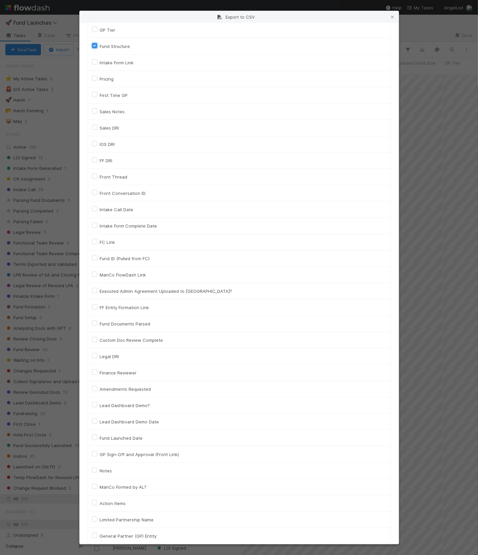
scroll to position [230, 0]
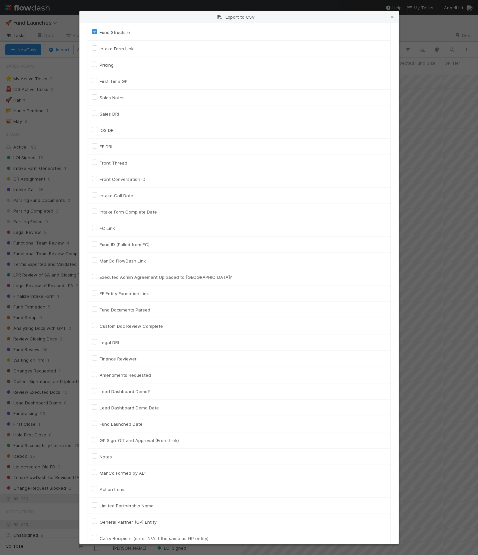
click at [95, 230] on div "FC Link" at bounding box center [239, 228] width 294 height 8
click at [100, 224] on label "FC Link" at bounding box center [107, 228] width 15 height 8
click at [94, 224] on input "FC Link" at bounding box center [94, 227] width 5 height 6
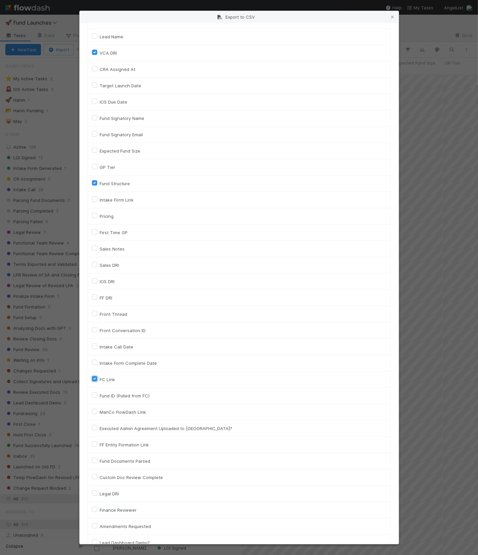
scroll to position [0, 0]
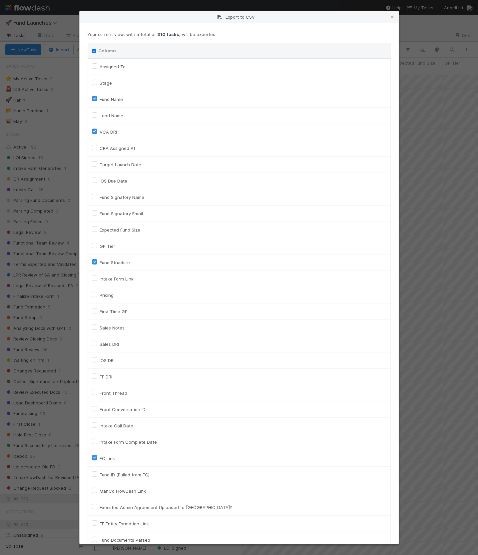
click at [100, 81] on label "Stage" at bounding box center [106, 83] width 12 height 8
click at [92, 81] on input "Stage" at bounding box center [94, 82] width 5 height 6
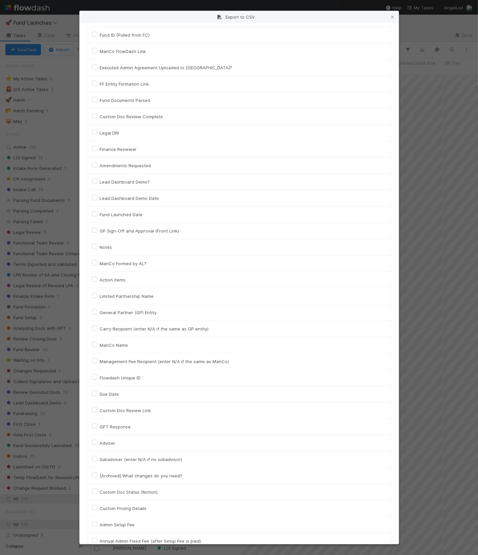
scroll to position [442, 0]
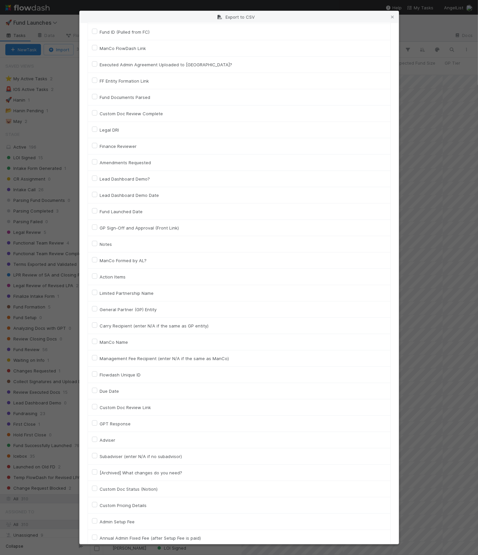
click at [100, 207] on label "Fund Launched Date" at bounding box center [121, 211] width 43 height 8
click at [95, 207] on input "Fund Launched Date" at bounding box center [94, 210] width 5 height 6
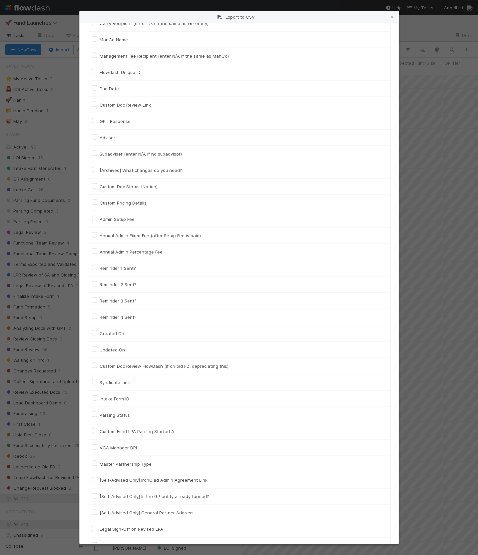
scroll to position [779, 0]
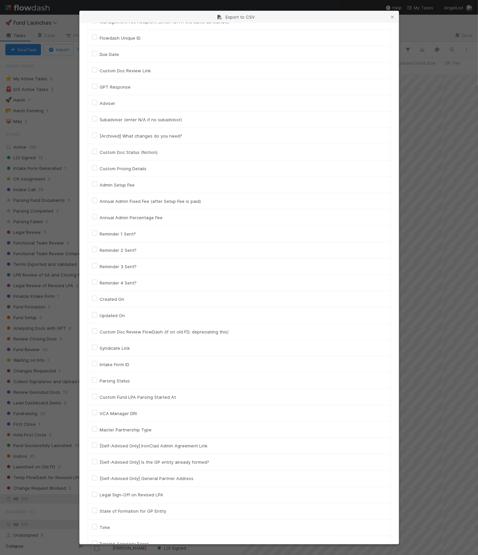
click at [91, 296] on td "Created On" at bounding box center [239, 299] width 303 height 16
click at [100, 295] on label "Created On" at bounding box center [112, 299] width 25 height 8
click at [94, 295] on On "Created On" at bounding box center [94, 298] width 5 height 6
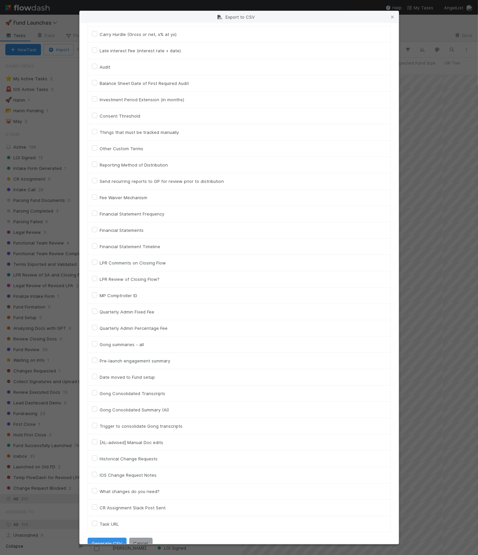
scroll to position [1862, 0]
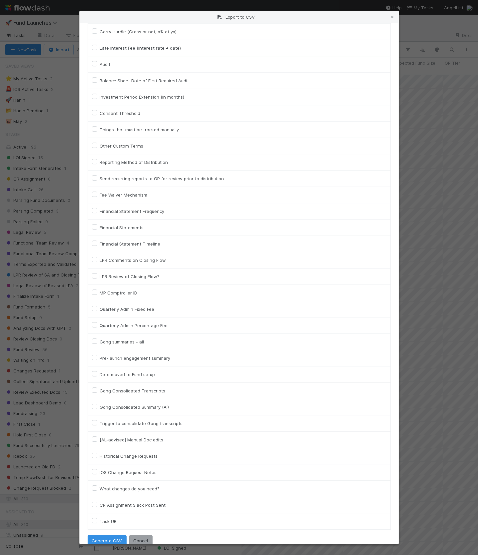
click at [100, 517] on label "Task URL" at bounding box center [109, 521] width 19 height 8
click at [94, 517] on URL "Task URL" at bounding box center [94, 520] width 5 height 6
click at [102, 535] on button "Generate CSV" at bounding box center [107, 540] width 39 height 11
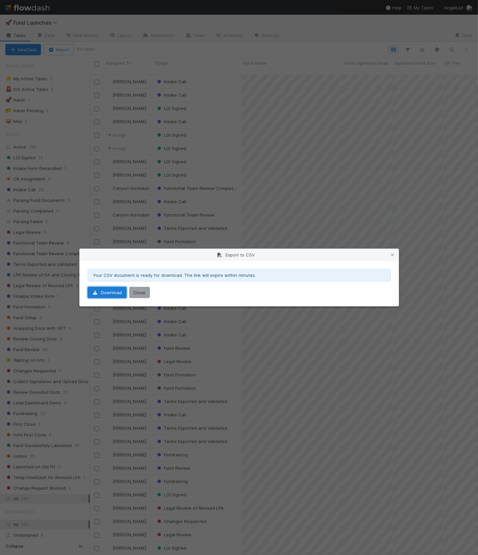
click at [103, 287] on link "Download" at bounding box center [107, 292] width 39 height 11
click at [141, 293] on button "Close" at bounding box center [139, 292] width 21 height 11
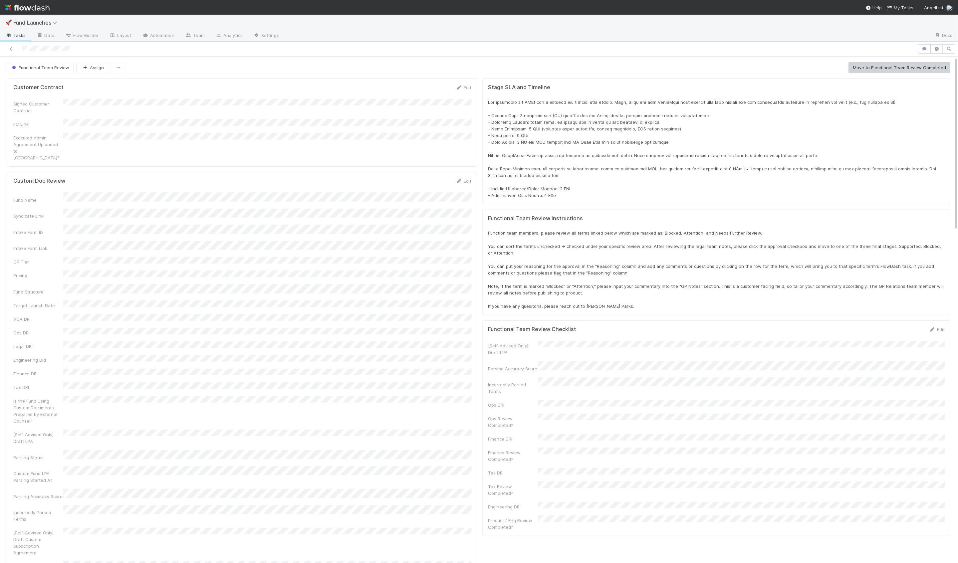
scroll to position [135, 932]
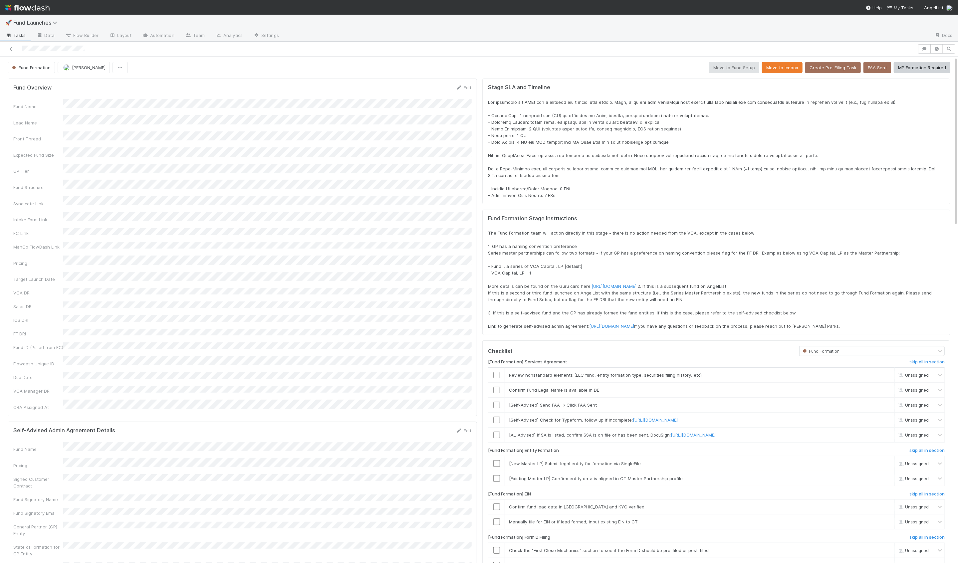
scroll to position [135, 932]
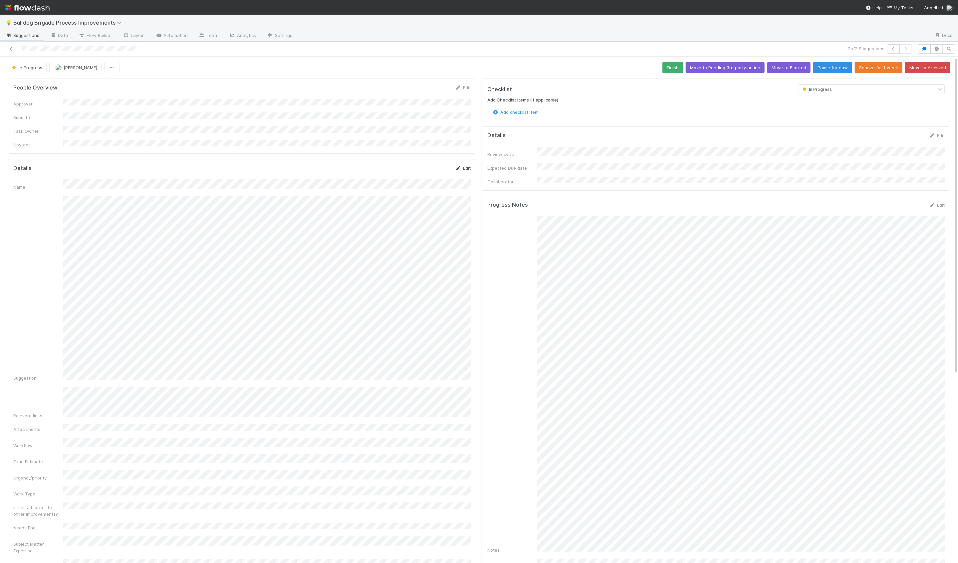
click at [461, 166] on icon at bounding box center [458, 168] width 7 height 4
click at [431, 165] on button "Save" at bounding box center [435, 170] width 19 height 11
click at [939, 202] on link "Edit" at bounding box center [937, 204] width 16 height 5
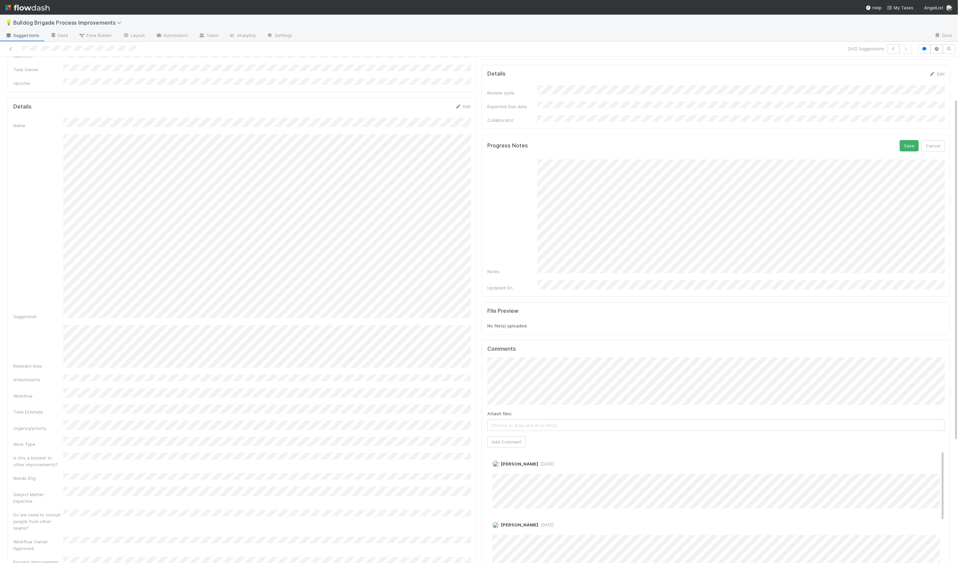
scroll to position [129, 0]
click at [920, 141] on div "Save Cancel" at bounding box center [922, 145] width 45 height 11
click at [913, 141] on button "Save" at bounding box center [909, 145] width 19 height 11
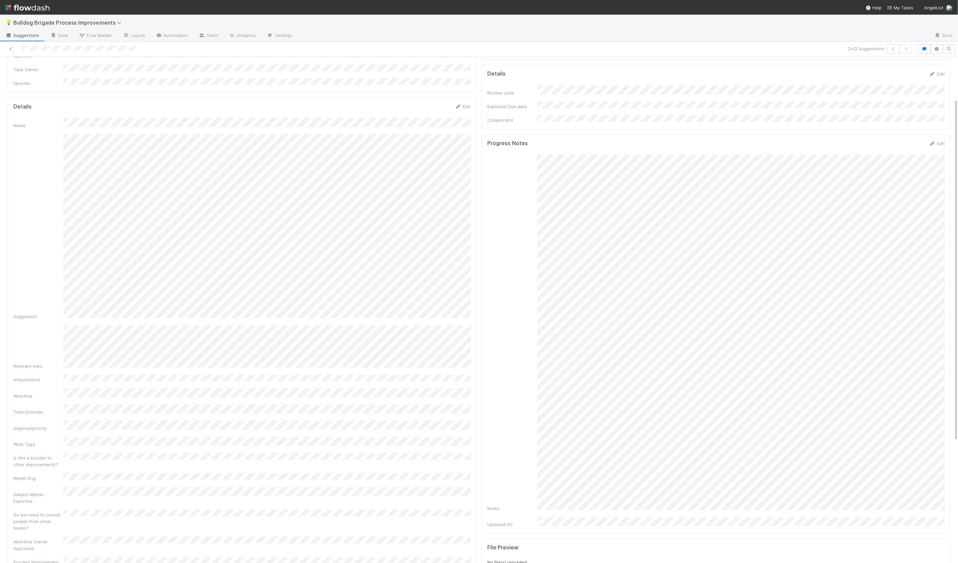
scroll to position [0, 0]
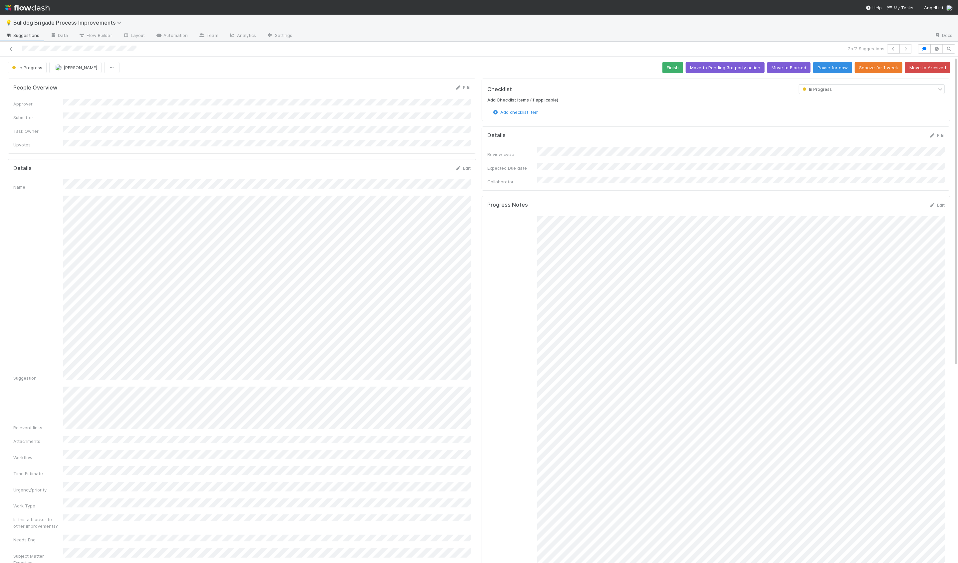
click at [49, 220] on div "Suggestion" at bounding box center [241, 289] width 457 height 186
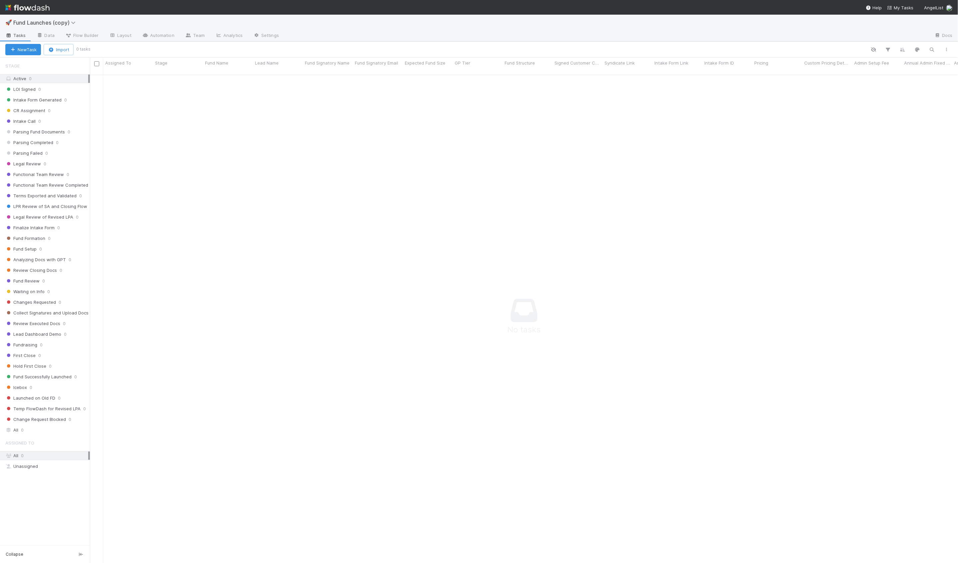
scroll to position [494, 868]
click at [52, 36] on link "Data" at bounding box center [45, 36] width 29 height 11
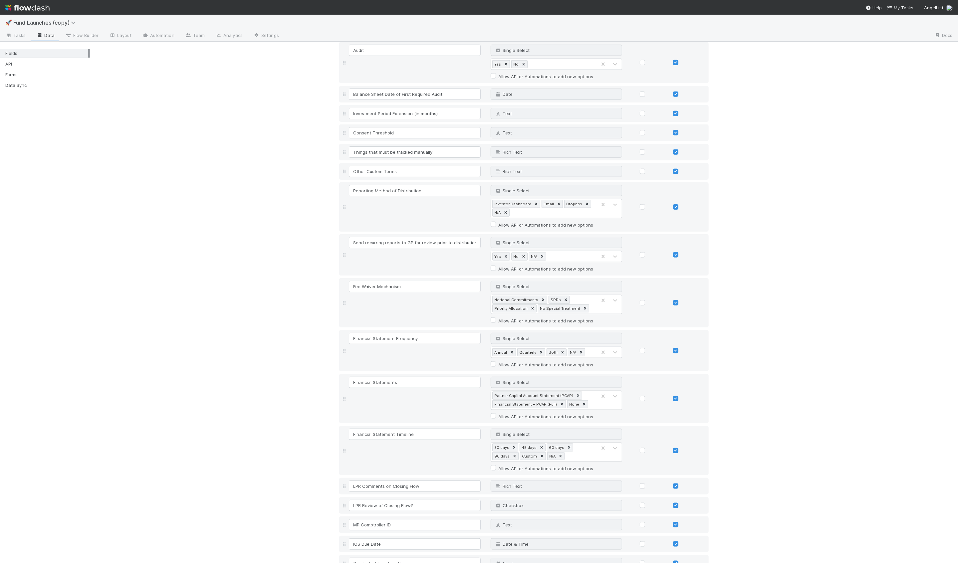
scroll to position [3213, 0]
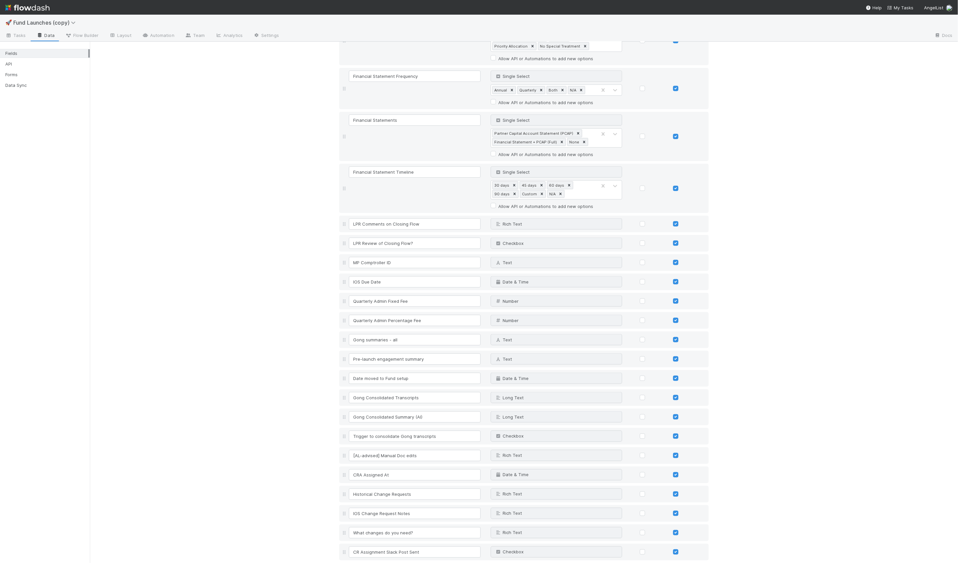
click at [364, 563] on link "Add field" at bounding box center [358, 567] width 27 height 5
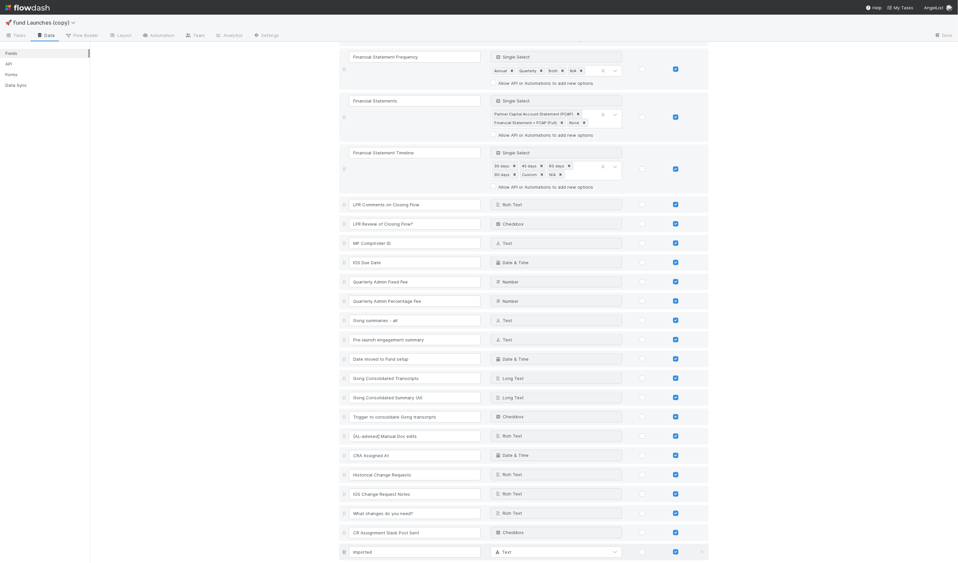
type input "Imported"
click at [524, 547] on div "Text" at bounding box center [550, 552] width 118 height 11
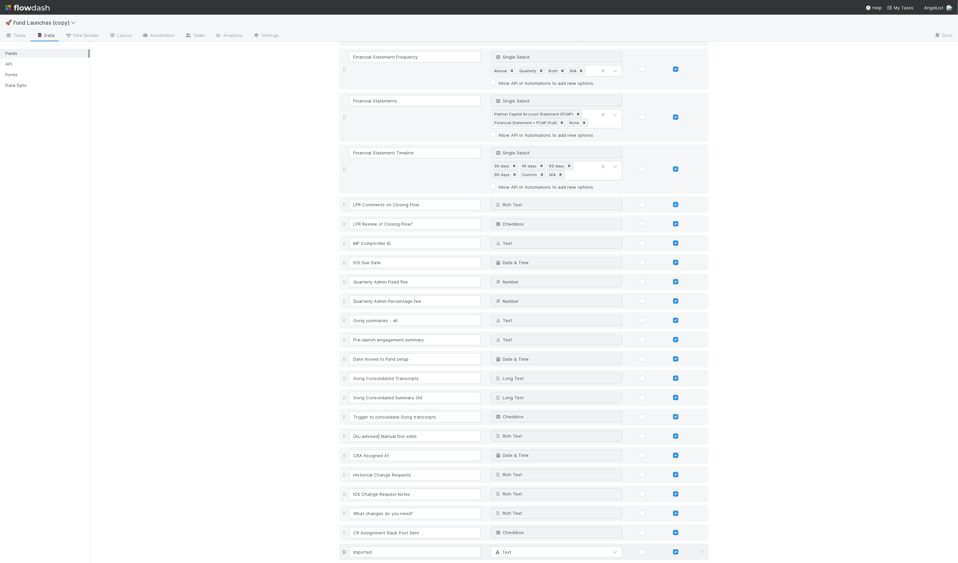
click at [508, 550] on span "Text" at bounding box center [502, 552] width 17 height 5
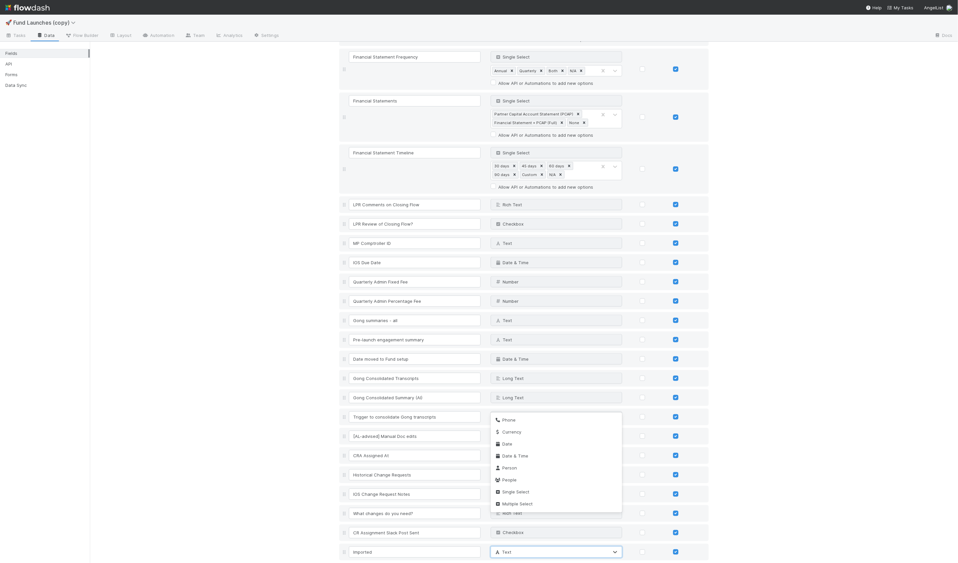
scroll to position [105, 0]
click at [512, 447] on span "Single Select" at bounding box center [512, 446] width 35 height 5
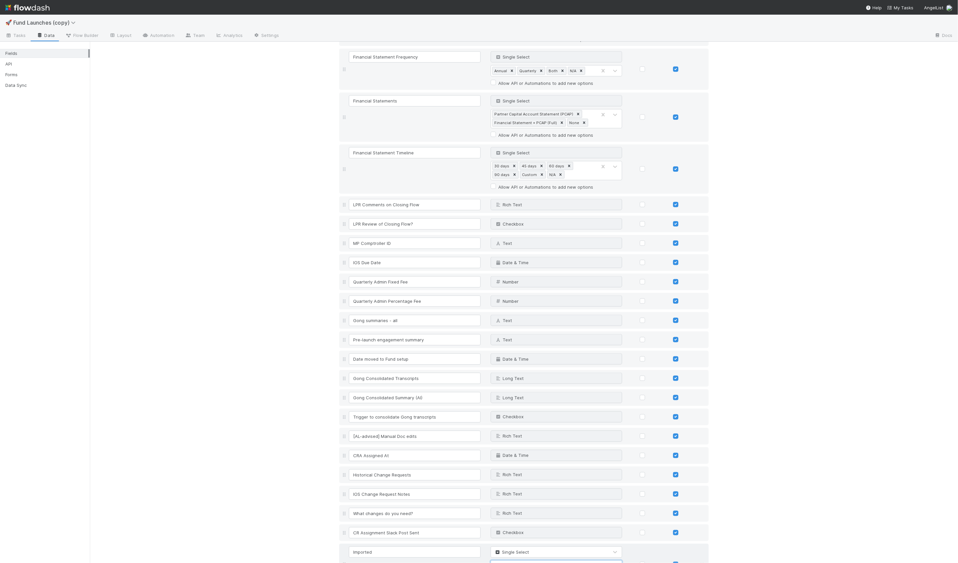
click at [515, 563] on div "Type options…" at bounding box center [508, 566] width 31 height 7
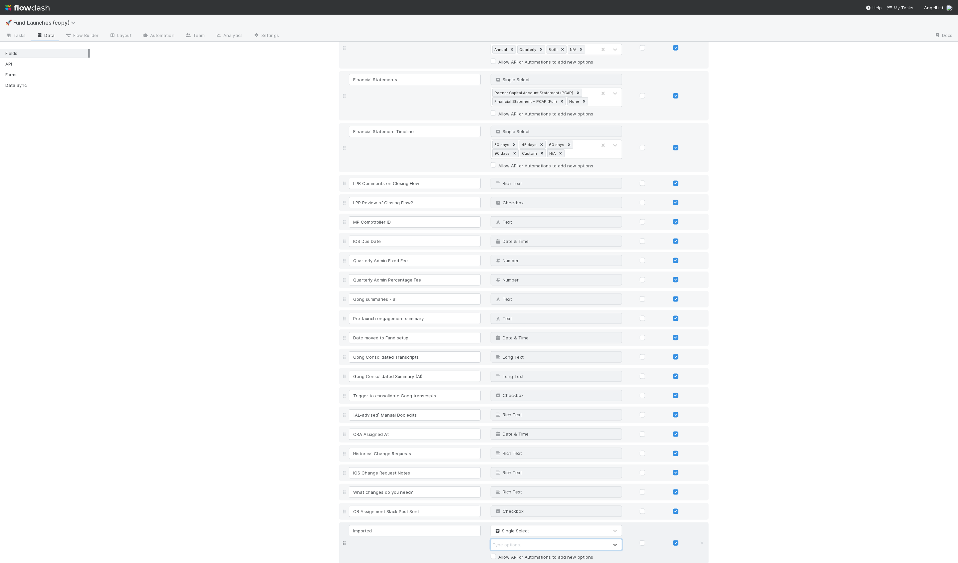
scroll to position [3257, 0]
type input "Yes"
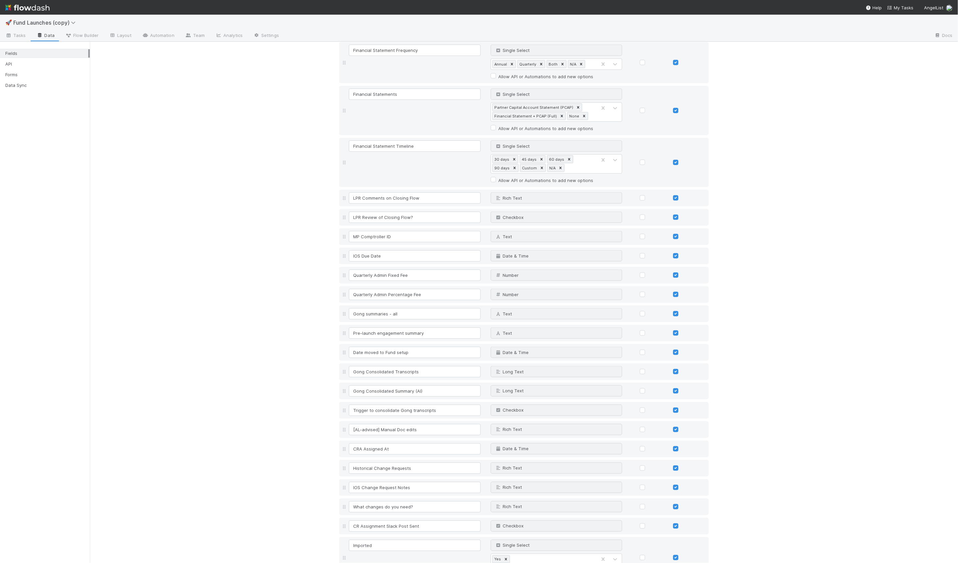
scroll to position [3275, 0]
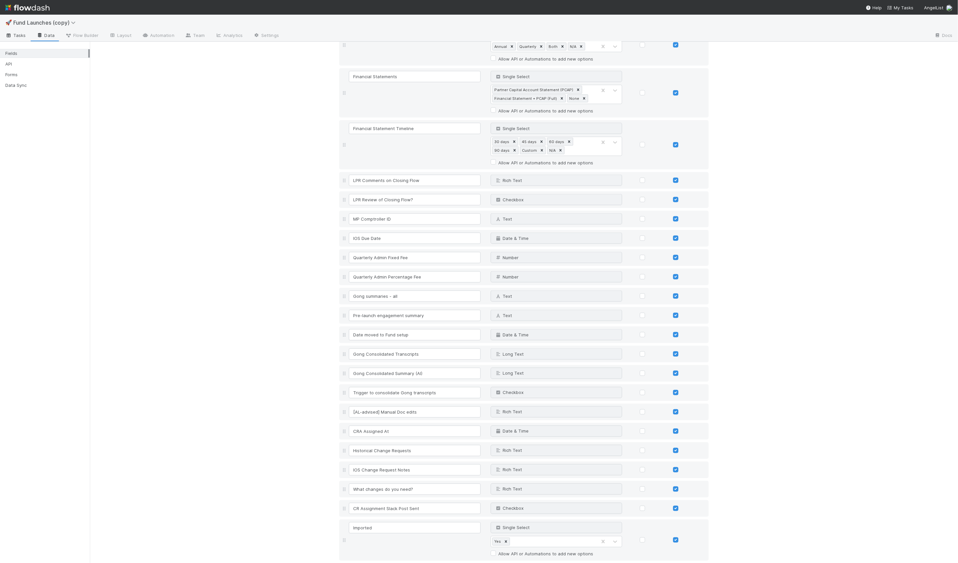
click at [15, 35] on span "Tasks" at bounding box center [15, 35] width 21 height 7
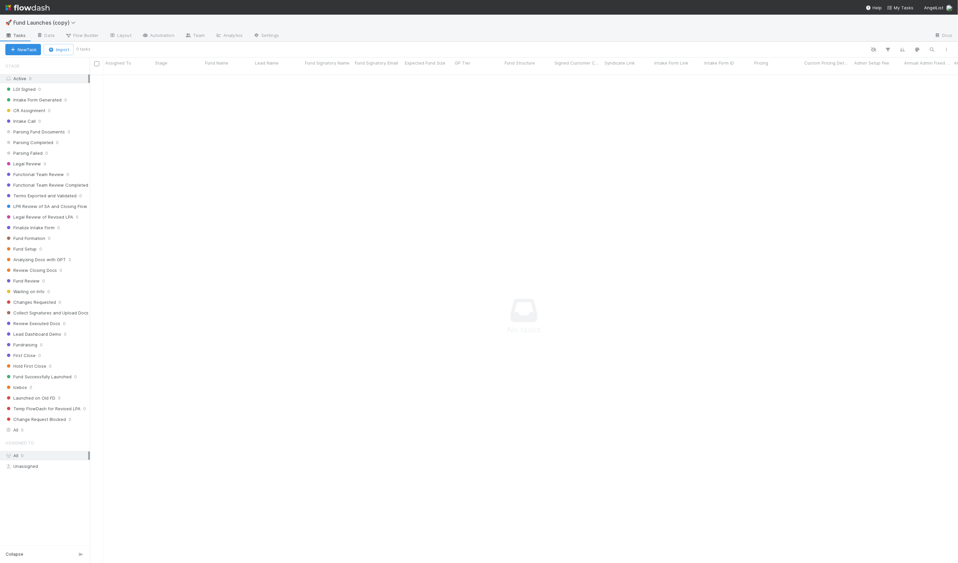
scroll to position [494, 868]
click at [56, 48] on button "Import" at bounding box center [59, 49] width 30 height 11
click at [62, 60] on div "Import from CSV" at bounding box center [49, 65] width 56 height 10
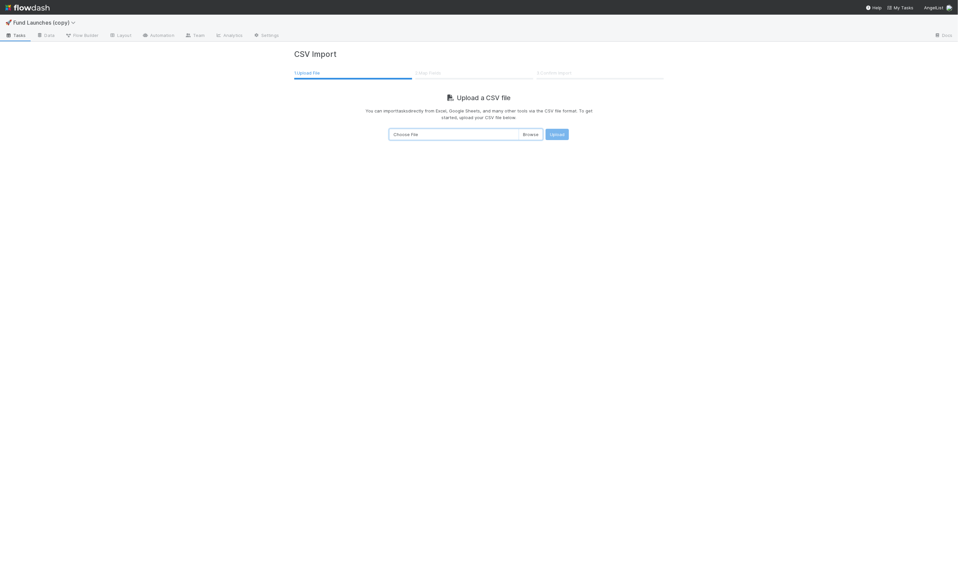
click at [439, 134] on input "Choose File" at bounding box center [466, 134] width 154 height 11
type input "C:\fakepath\All funds excluding duplicates.csv"
click at [551, 130] on button "Upload" at bounding box center [557, 134] width 23 height 11
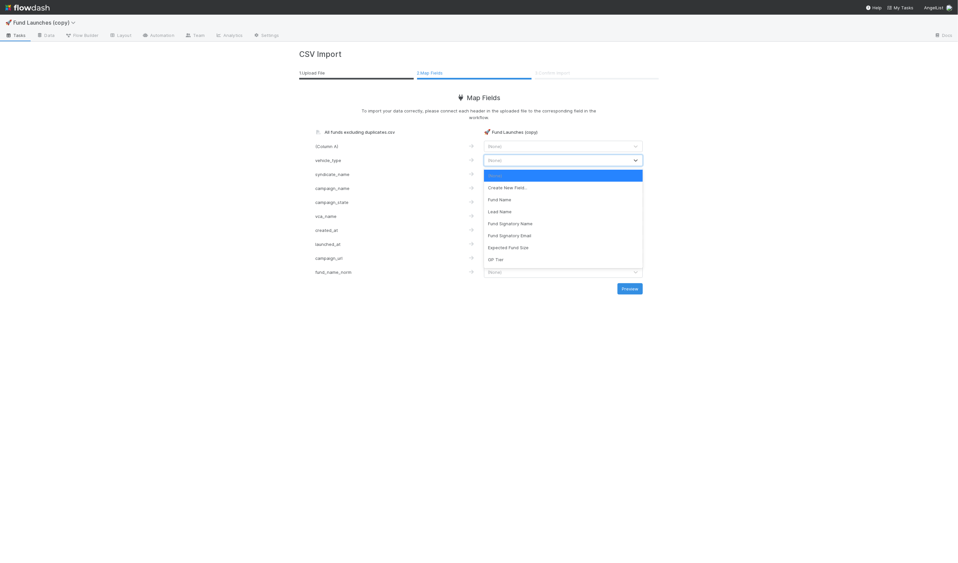
click at [532, 158] on div "(None)" at bounding box center [556, 160] width 145 height 11
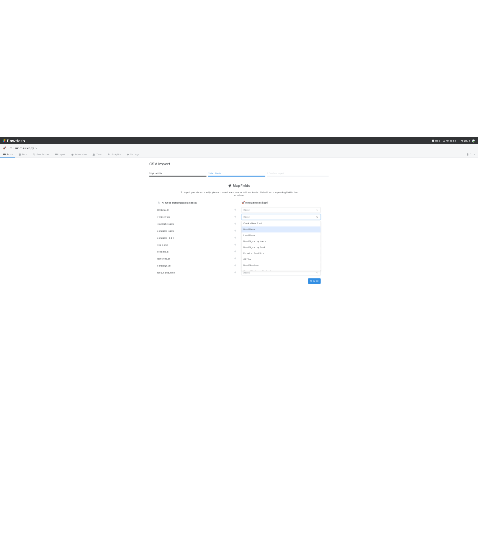
scroll to position [17, 0]
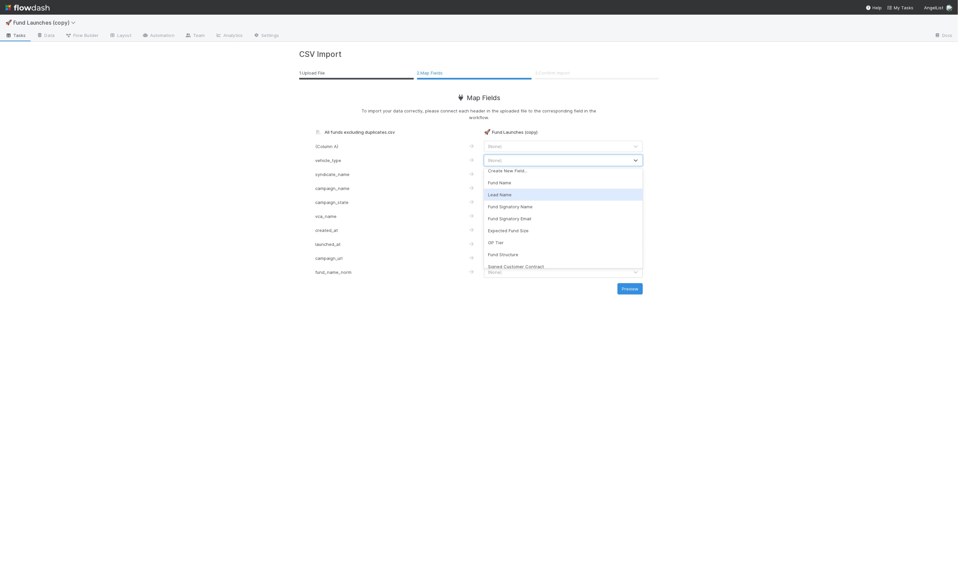
click at [238, 174] on div "🚀 Fund Launches (copy) Tasks Data Flow Builder Layout Automation Team Analytics…" at bounding box center [479, 289] width 958 height 549
click at [333, 190] on div "campaign_name" at bounding box center [352, 188] width 85 height 7
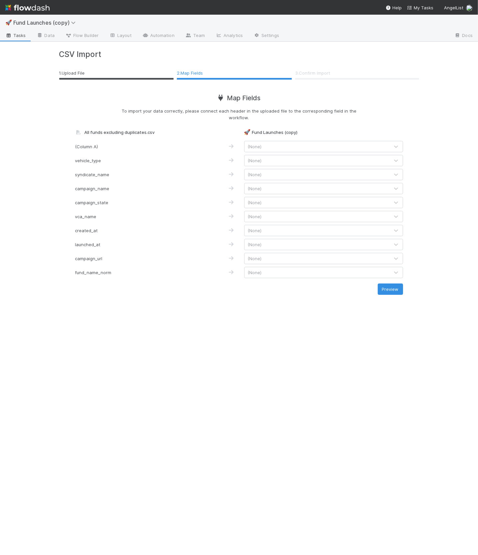
click at [107, 189] on div "campaign_name" at bounding box center [112, 188] width 85 height 7
click at [261, 191] on div "(None)" at bounding box center [316, 188] width 145 height 11
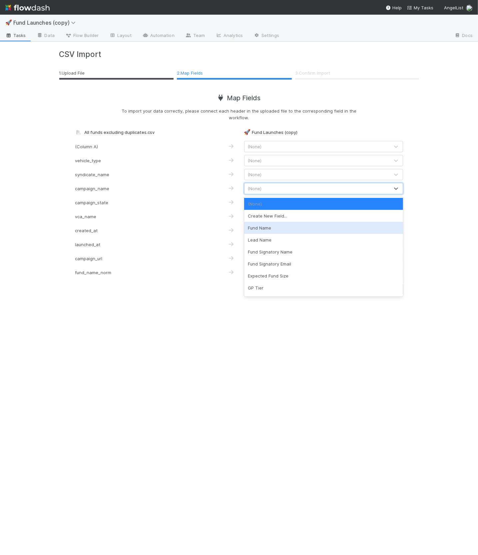
click at [262, 229] on div "Fund Name" at bounding box center [323, 228] width 159 height 12
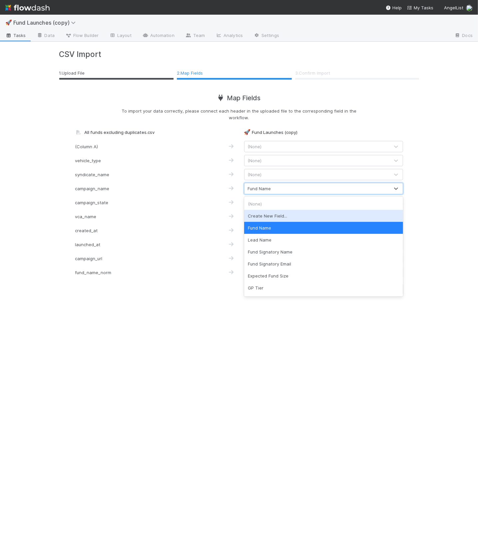
click at [254, 216] on div "Create New Field..." at bounding box center [323, 216] width 159 height 12
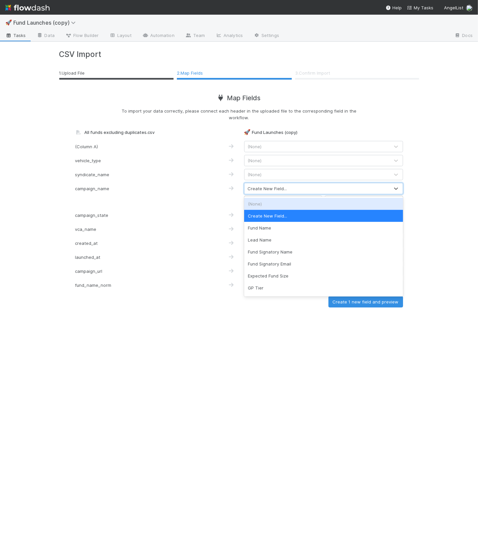
click at [294, 189] on div "Create New Field..." at bounding box center [316, 188] width 145 height 11
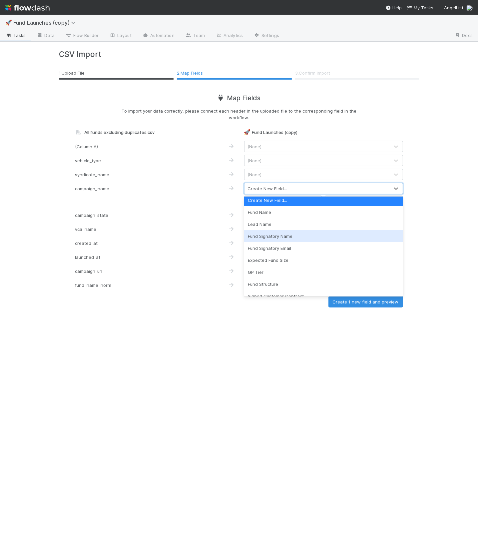
scroll to position [15, 0]
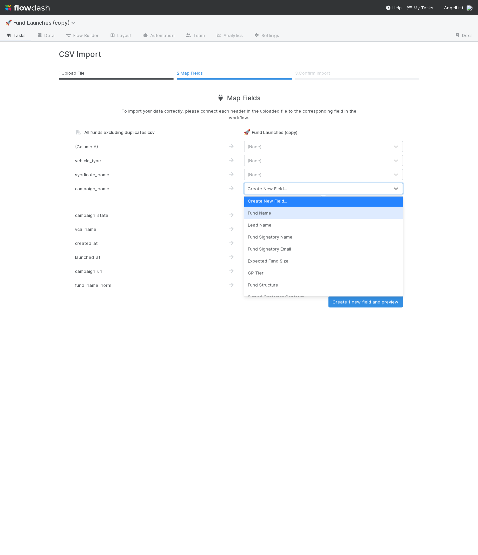
click at [267, 211] on div "Fund Name" at bounding box center [323, 213] width 159 height 12
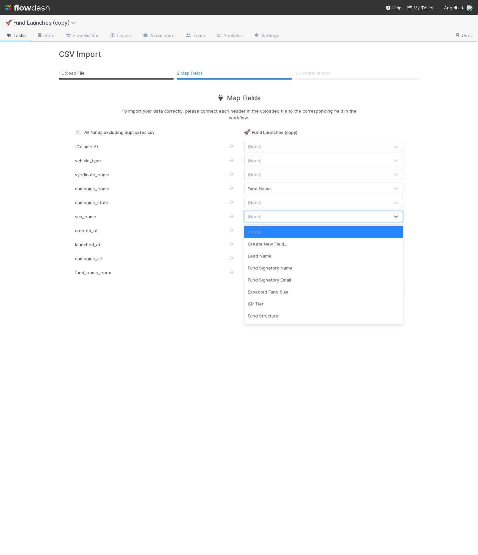
click at [262, 217] on div "(None)" at bounding box center [316, 216] width 145 height 11
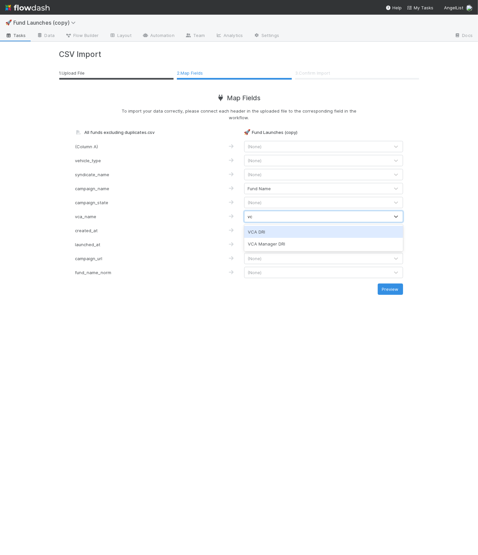
type input "vca"
click at [257, 230] on div "VCA DRI" at bounding box center [323, 232] width 159 height 12
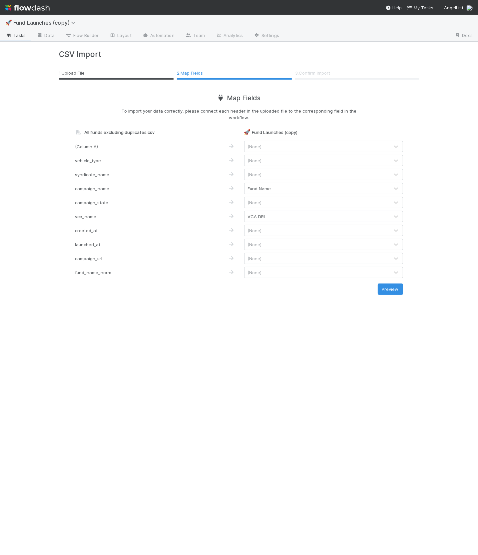
drag, startPoint x: 245, startPoint y: 349, endPoint x: 247, endPoint y: 339, distance: 9.9
click at [245, 349] on div "CSV Import 1 . Upload File 2 . Map Fields 3 . Confirm Import Map Fields To impo…" at bounding box center [239, 298] width 380 height 513
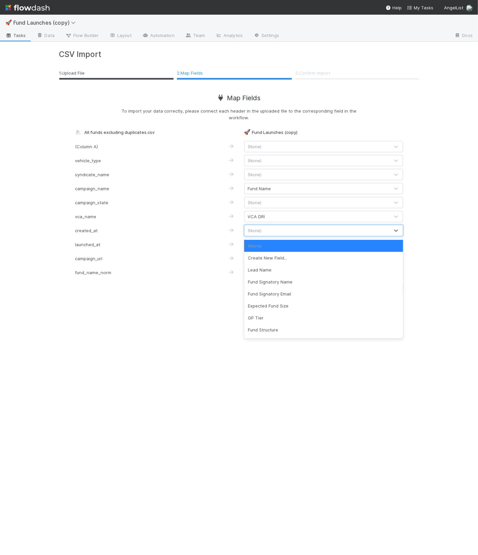
click at [254, 232] on span "(None)" at bounding box center [255, 230] width 14 height 5
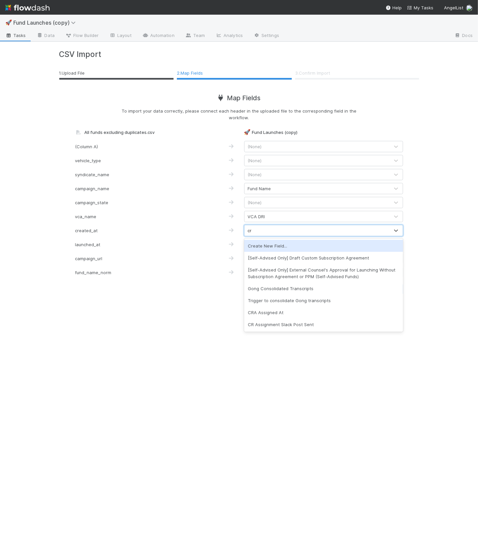
type input "cre"
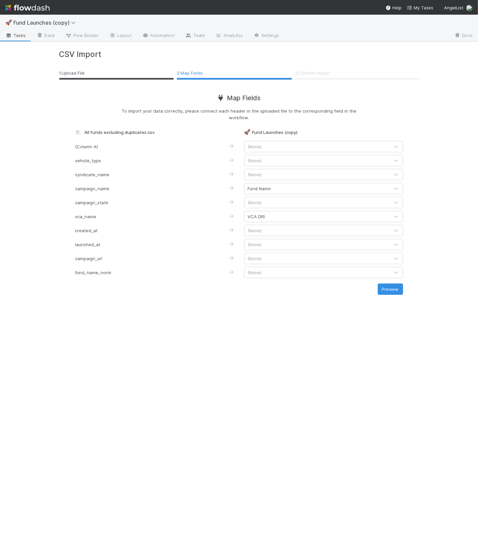
click at [184, 281] on form "All funds excluding duplicates.csv 🚀 Fund Launches (copy) (Column A) (None) veh…" at bounding box center [239, 212] width 328 height 166
click at [271, 259] on div "(None)" at bounding box center [316, 258] width 145 height 11
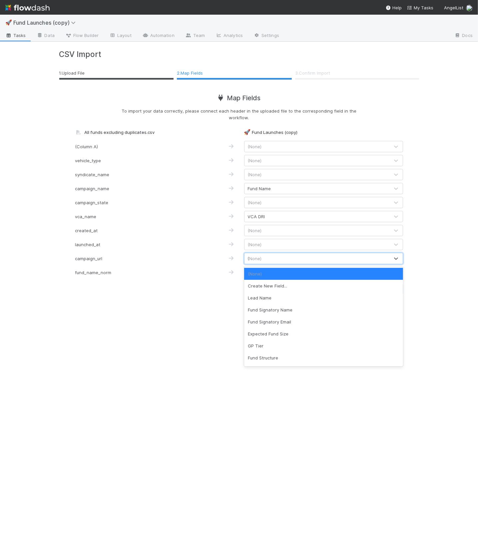
type input "fc"
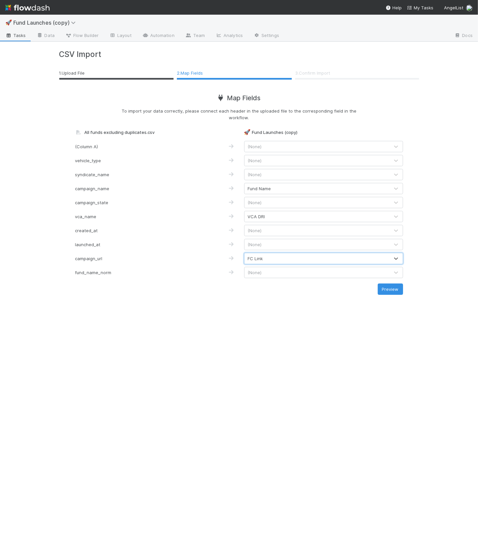
click at [188, 303] on div "CSV Import 1 . Upload File 2 . Map Fields 3 . Confirm Import Map Fields To impo…" at bounding box center [239, 298] width 380 height 513
click at [100, 77] on li "1 . Upload File" at bounding box center [116, 74] width 115 height 12
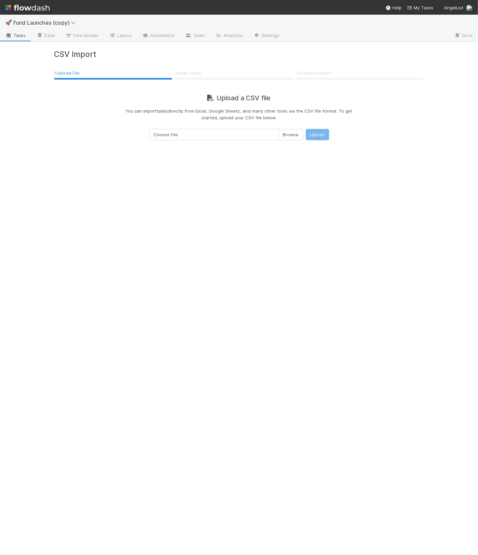
click at [300, 143] on div "CSV Import 1 . Upload File 2 . Map Fields 3 . Confirm Import Upload a CSV file …" at bounding box center [239, 298] width 380 height 513
click at [293, 135] on input "Choose File" at bounding box center [226, 134] width 154 height 11
click at [157, 192] on div "CSV Import 1 . Upload File 2 . Map Fields 3 . Confirm Import Upload a CSV file …" at bounding box center [239, 298] width 380 height 513
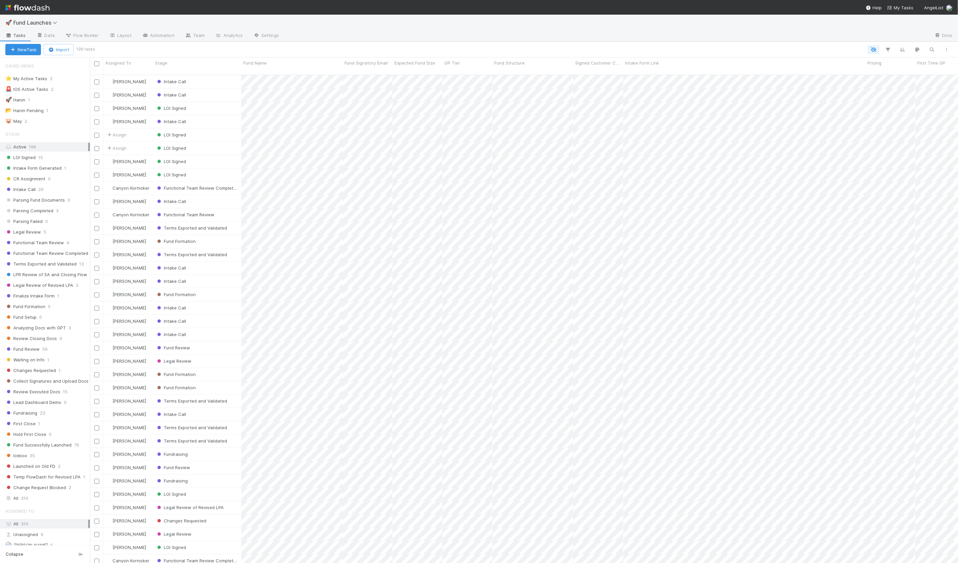
scroll to position [494, 868]
click at [81, 36] on span "Flow Builder" at bounding box center [81, 35] width 33 height 7
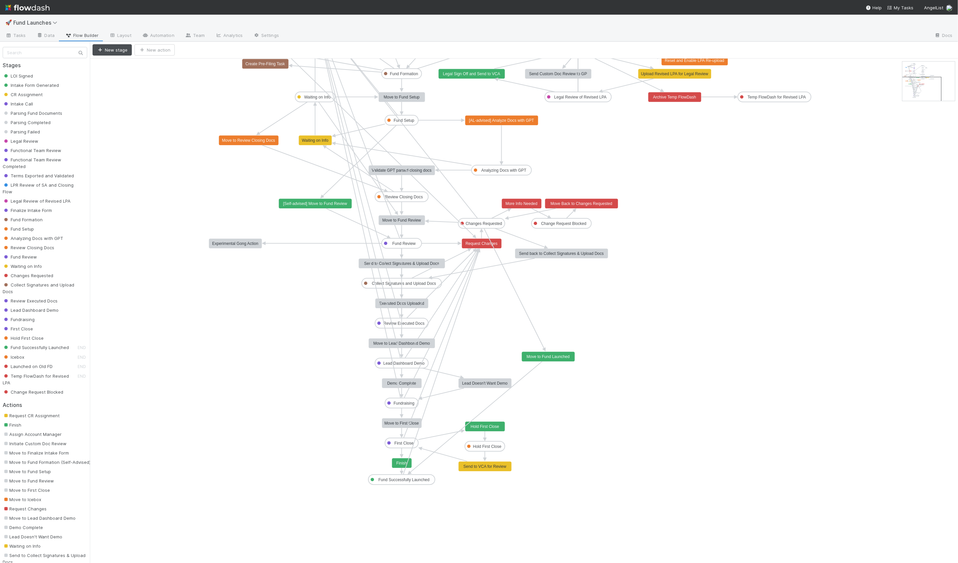
drag, startPoint x: 931, startPoint y: 76, endPoint x: 927, endPoint y: 94, distance: 18.0
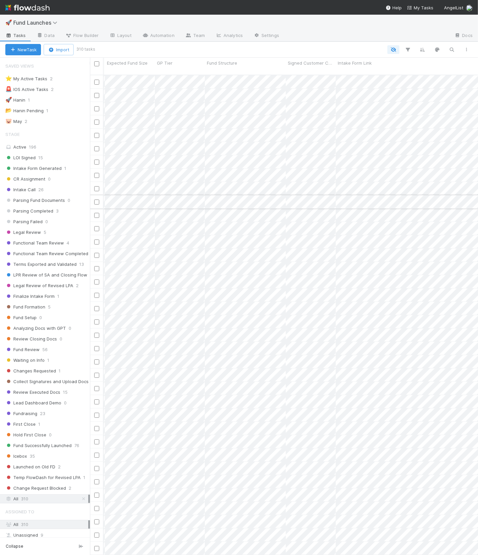
scroll to position [0, 334]
click at [46, 34] on link "Data" at bounding box center [45, 36] width 29 height 11
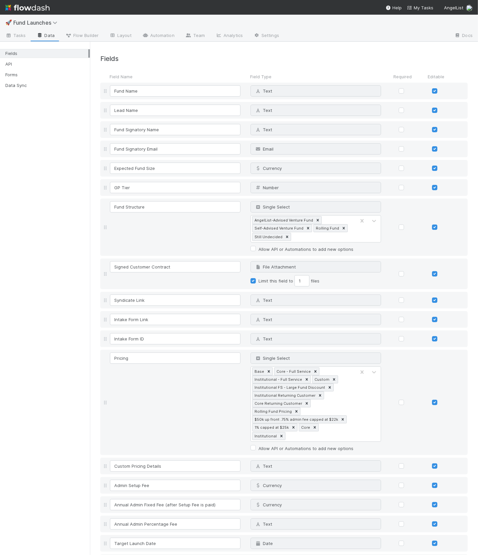
click at [39, 128] on div "Fields API Forms Data Sync" at bounding box center [45, 298] width 90 height 513
click at [84, 208] on div "Fields API Forms Data Sync" at bounding box center [45, 298] width 90 height 513
click at [15, 37] on span "Tasks" at bounding box center [15, 35] width 21 height 7
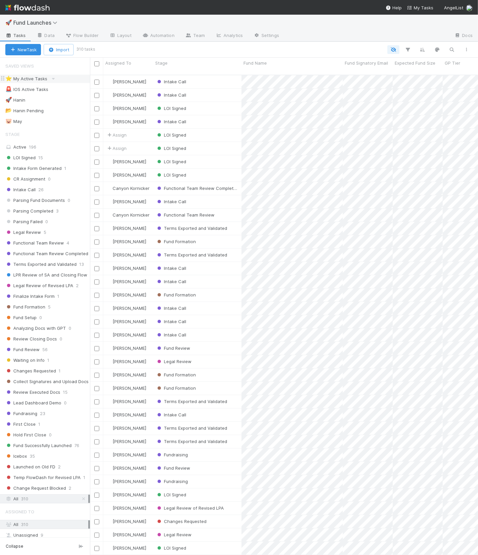
scroll to position [485, 388]
click at [31, 441] on span "Fund Successfully Launched" at bounding box center [38, 445] width 66 height 8
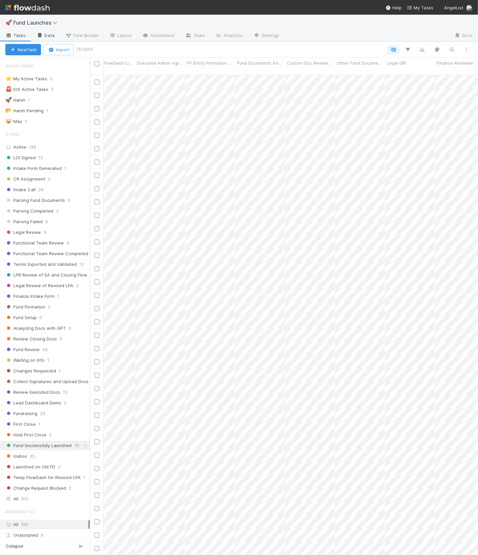
click at [47, 35] on link "Data" at bounding box center [45, 36] width 29 height 11
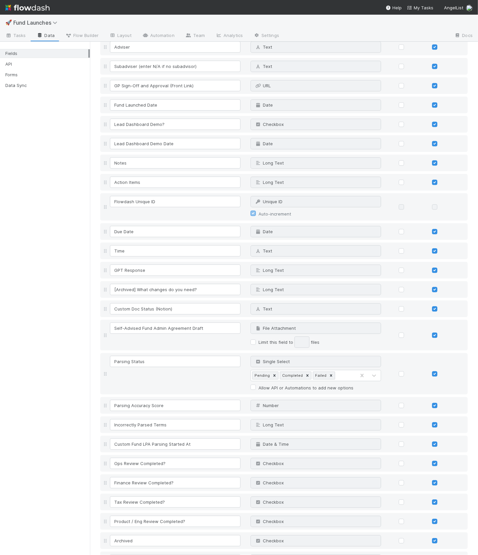
click at [71, 266] on div "Fields API Forms Data Sync" at bounding box center [45, 298] width 90 height 513
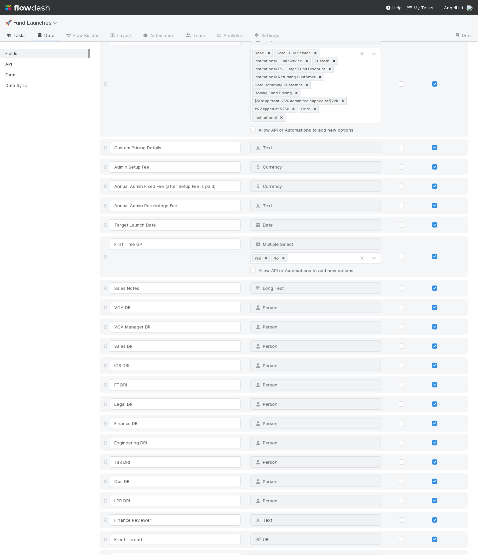
click at [19, 35] on span "Tasks" at bounding box center [15, 35] width 21 height 7
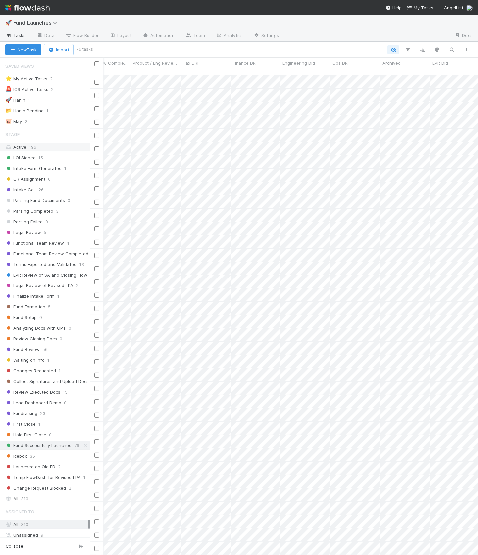
click at [63, 147] on div "Active 196" at bounding box center [46, 147] width 83 height 8
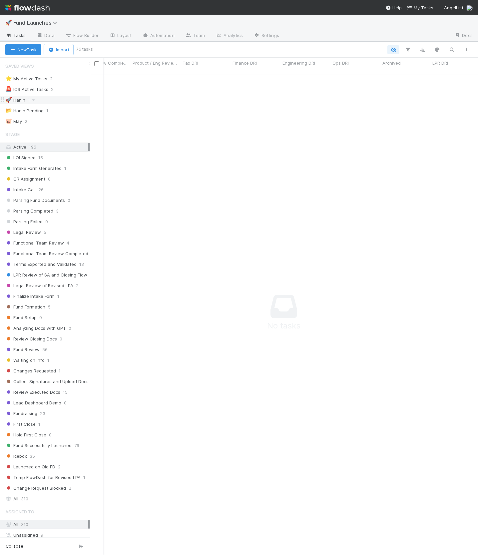
click at [62, 101] on div "🚀 Hanin 1" at bounding box center [47, 100] width 85 height 8
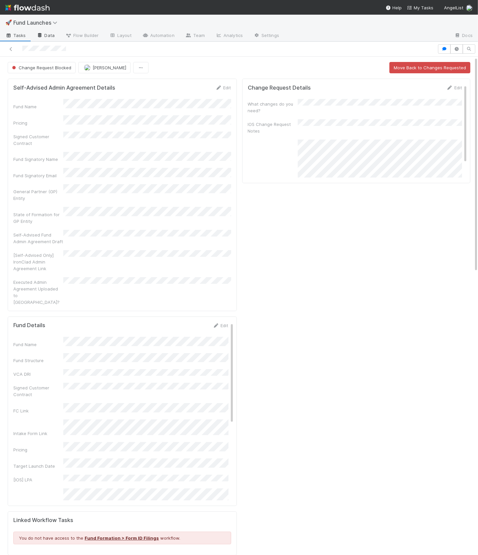
click at [45, 36] on link "Data" at bounding box center [45, 36] width 29 height 11
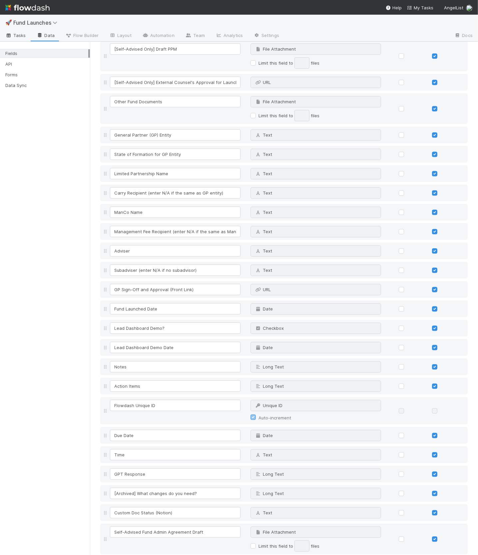
click at [12, 34] on icon at bounding box center [8, 36] width 7 height 4
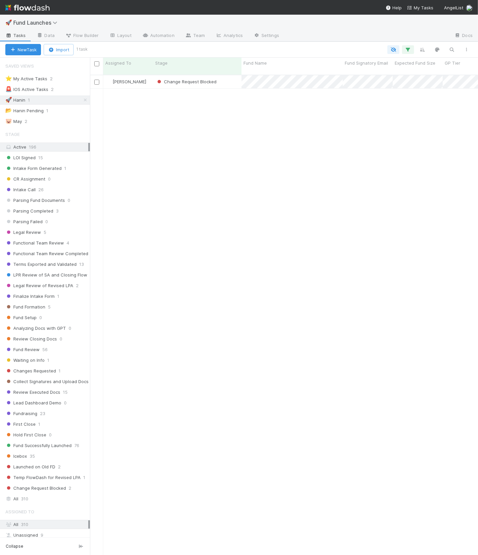
scroll to position [485, 388]
click at [53, 442] on span "Fund Successfully Launched" at bounding box center [38, 445] width 66 height 8
click at [85, 100] on icon at bounding box center [85, 100] width 7 height 4
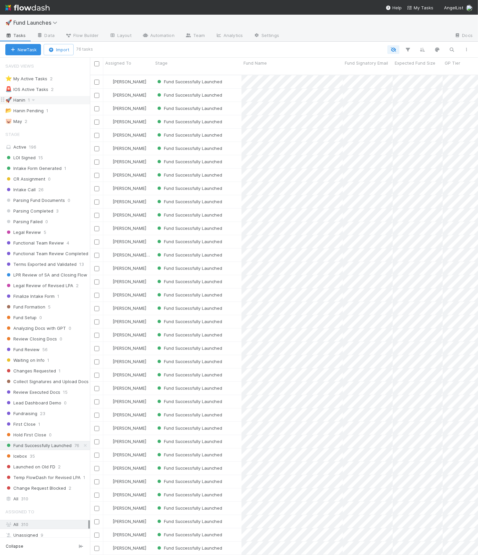
scroll to position [485, 388]
click at [239, 80] on div "Fund Successfully Launched" at bounding box center [197, 81] width 88 height 13
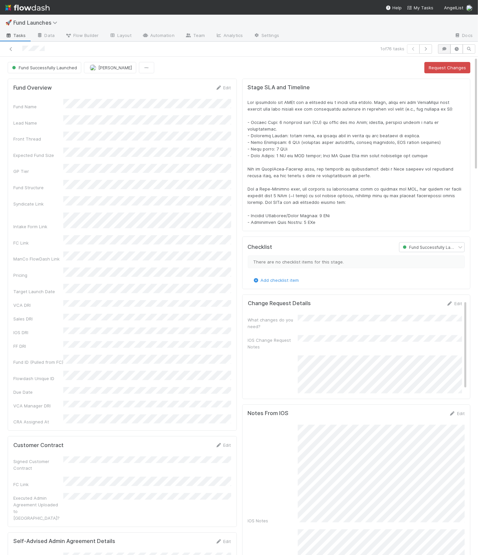
scroll to position [135, 451]
click at [468, 49] on icon "button" at bounding box center [468, 49] width 7 height 4
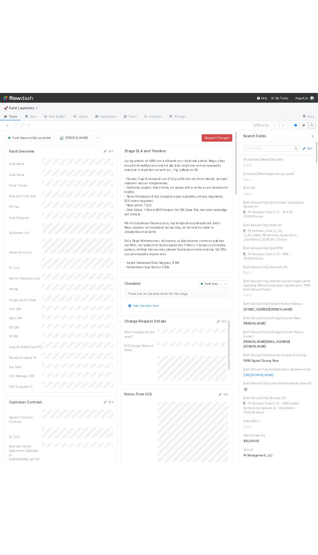
scroll to position [135, 330]
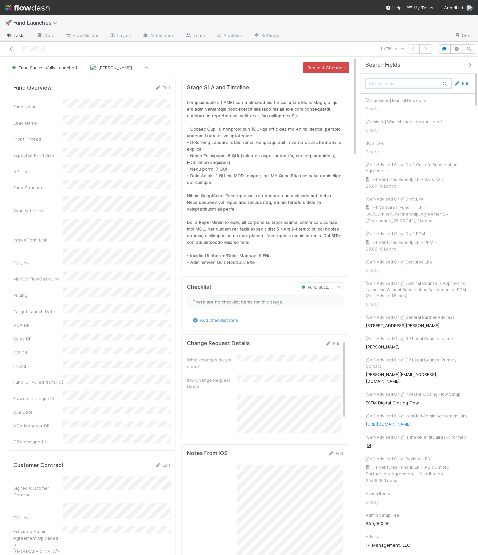
click at [395, 79] on input "text" at bounding box center [409, 83] width 86 height 9
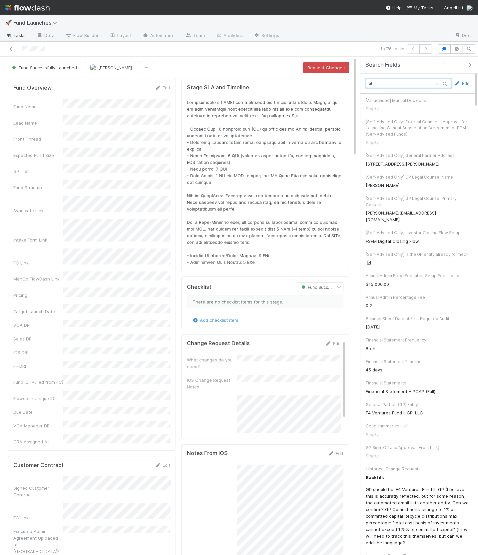
type input "a"
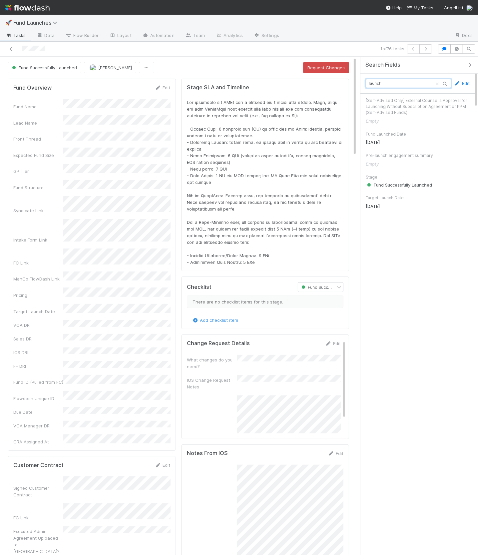
type input "launch"
drag, startPoint x: 390, startPoint y: 143, endPoint x: 365, endPoint y: 142, distance: 25.0
click at [366, 142] on div "[DATE]" at bounding box center [418, 141] width 104 height 7
click at [428, 51] on button "button" at bounding box center [425, 48] width 13 height 9
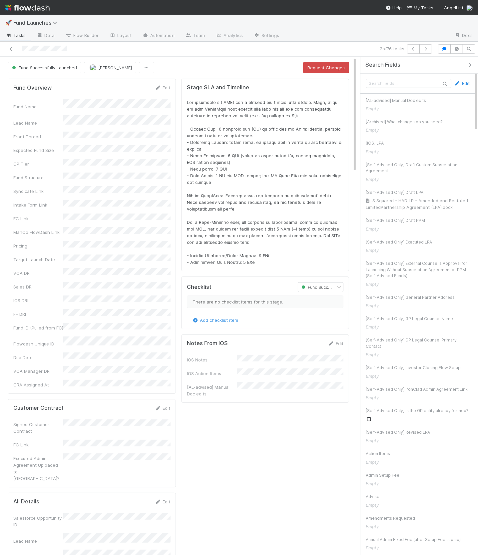
scroll to position [135, 330]
click at [410, 86] on input "text" at bounding box center [409, 83] width 86 height 9
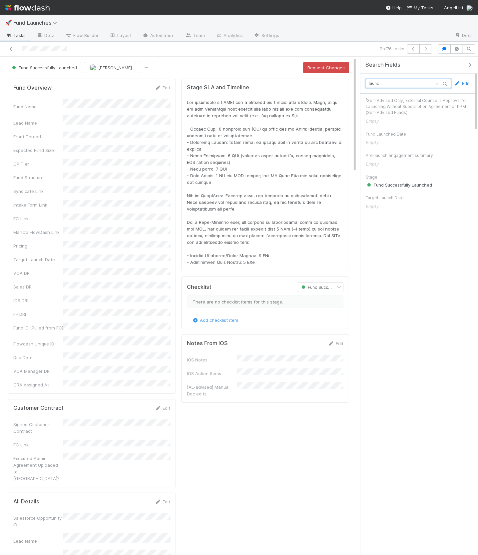
type input "launch"
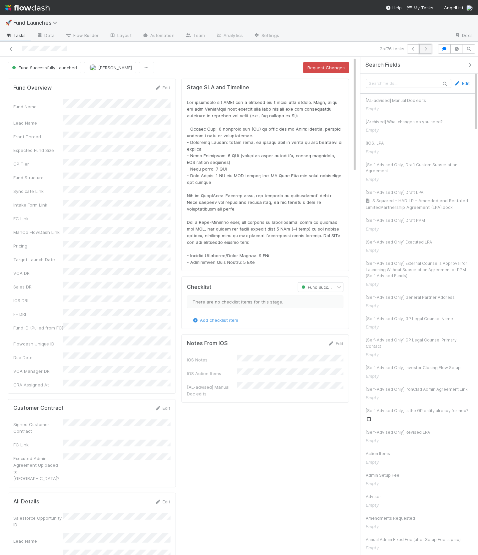
click at [427, 49] on icon "button" at bounding box center [425, 49] width 7 height 4
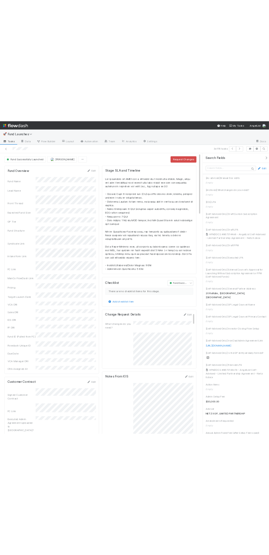
scroll to position [135, 330]
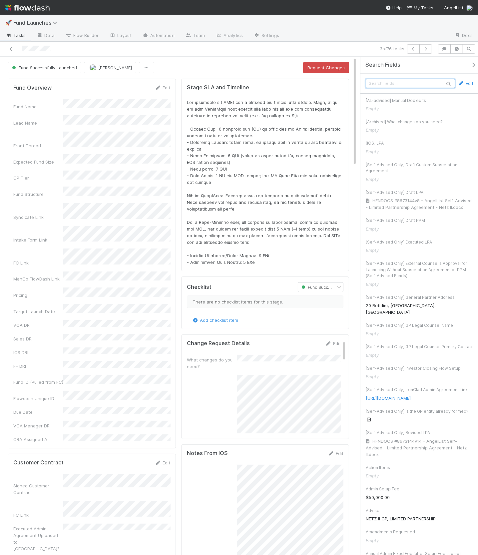
click at [425, 81] on input "text" at bounding box center [410, 83] width 89 height 9
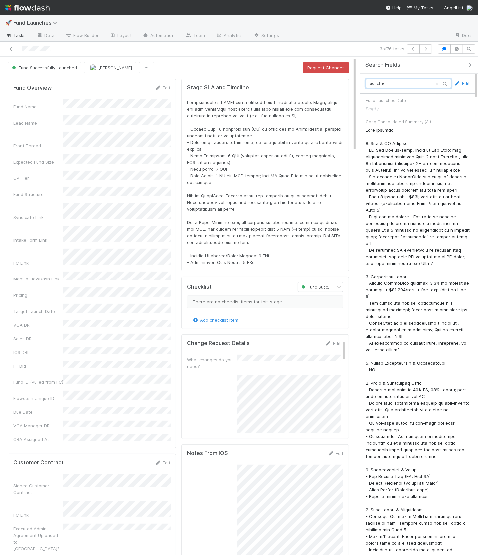
type input "launched"
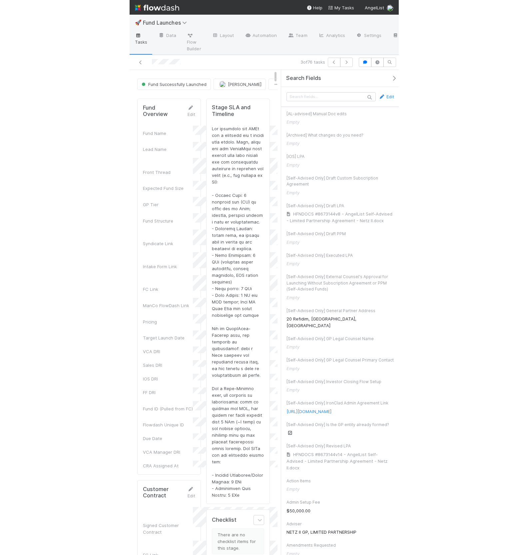
scroll to position [0, 0]
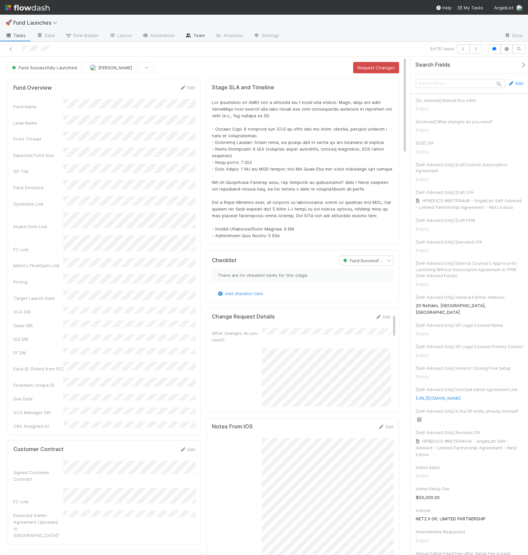
click at [190, 36] on icon at bounding box center [188, 35] width 7 height 4
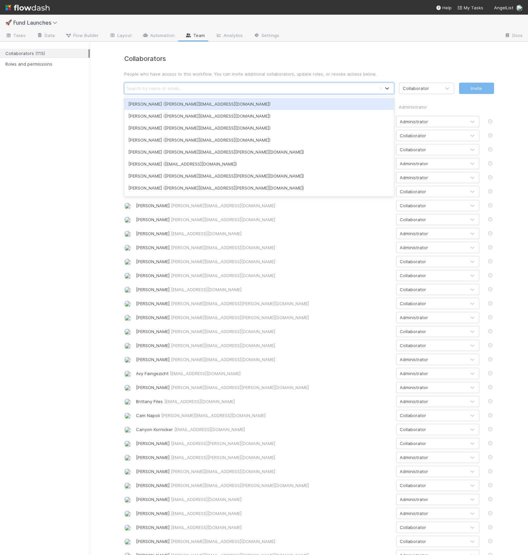
click at [146, 89] on div "Search by name or email..." at bounding box center [154, 88] width 55 height 7
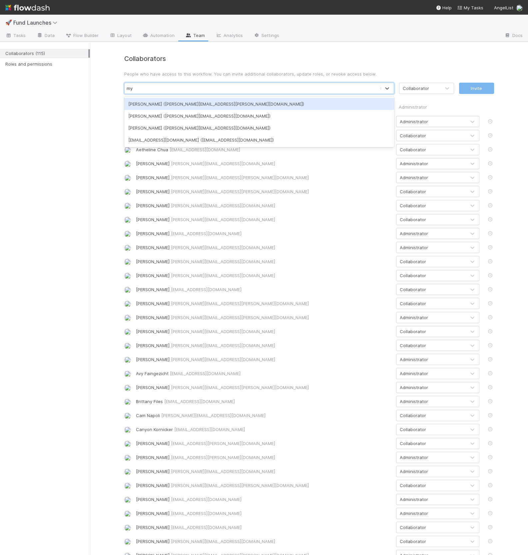
type input "myr"
type input "[PERSON_NAME]"
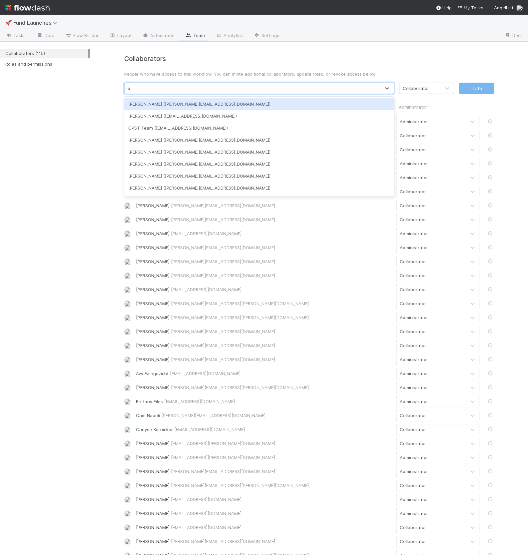
type input "lei"
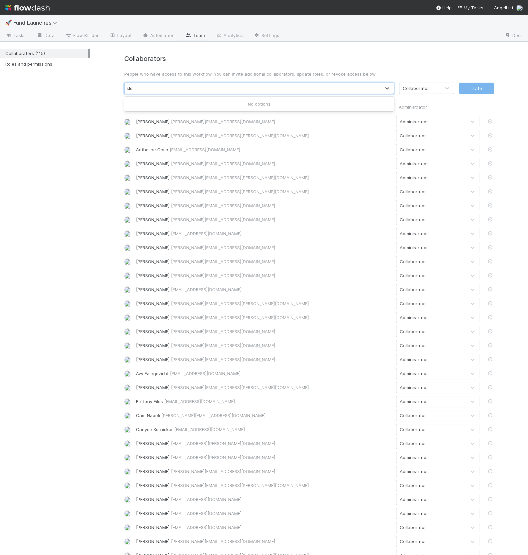
type input "slos"
type input "[PERSON_NAME]"
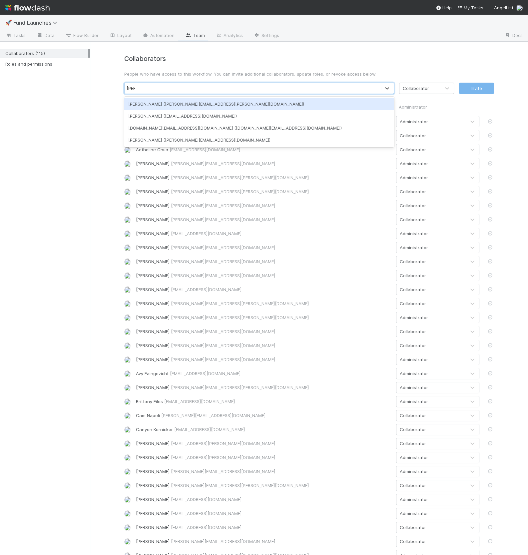
type input "[PERSON_NAME]"
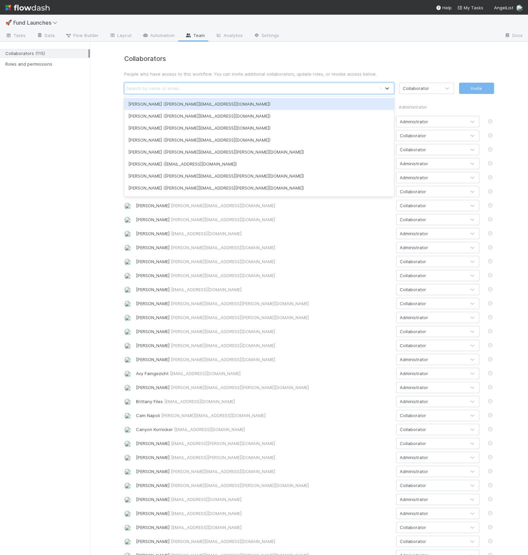
click at [157, 90] on div "Search by name or email..." at bounding box center [154, 88] width 55 height 7
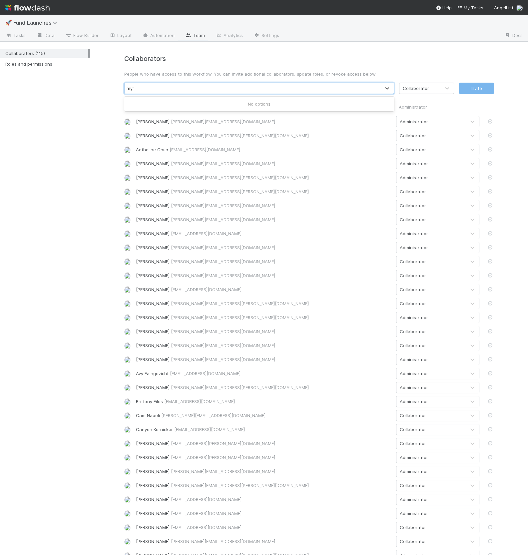
type input "myru"
click at [80, 237] on div "Collaborators (115) Roles and permissions" at bounding box center [45, 298] width 90 height 513
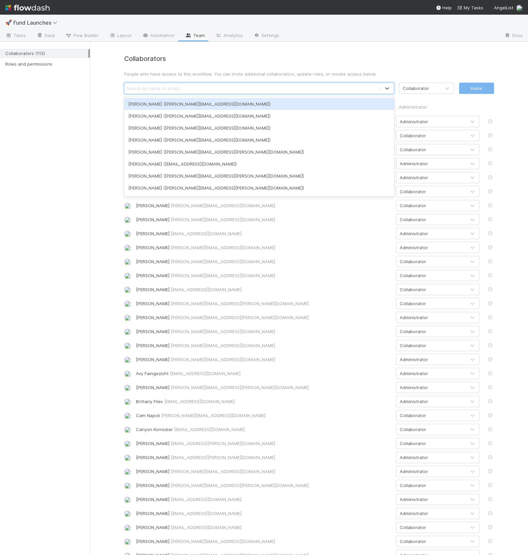
click at [145, 89] on div "Search by name or email..." at bounding box center [154, 88] width 55 height 7
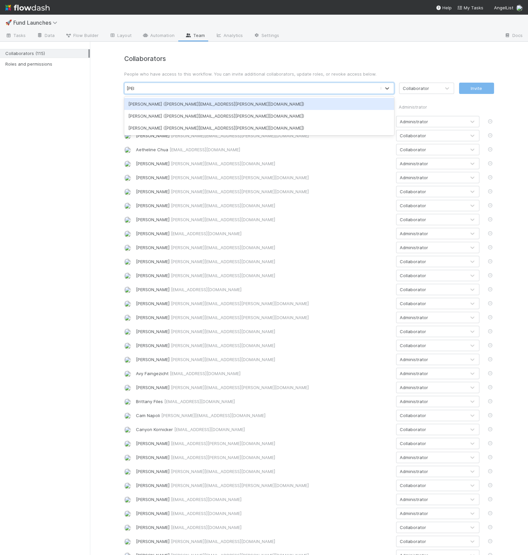
type input "[PERSON_NAME]"
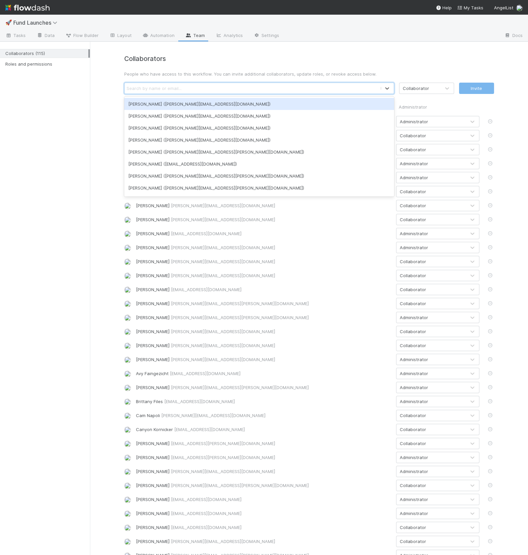
click at [128, 91] on div "Search by name or email..." at bounding box center [154, 88] width 55 height 7
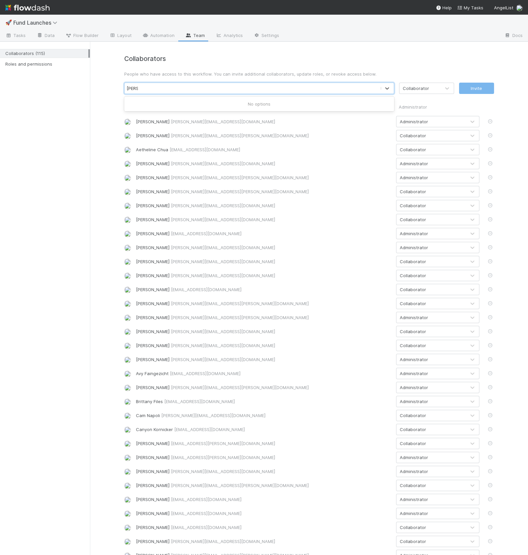
type input "[PERSON_NAME]"
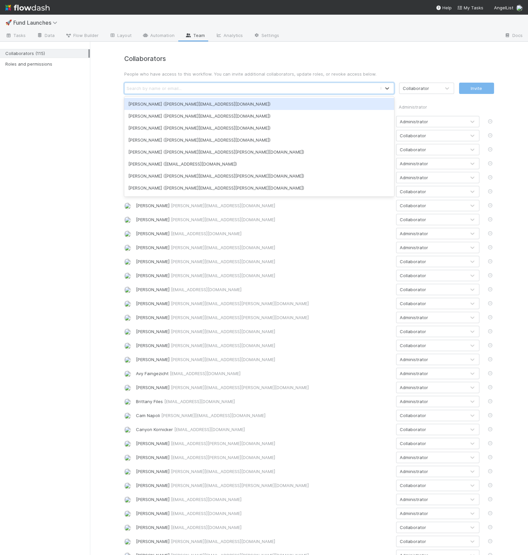
click at [148, 89] on div "Search by name or email..." at bounding box center [154, 88] width 55 height 7
paste input "[PERSON_NAME][EMAIL_ADDRESS][PERSON_NAME][DOMAIN_NAME]"
type input "[PERSON_NAME][EMAIL_ADDRESS][PERSON_NAME][DOMAIN_NAME]"
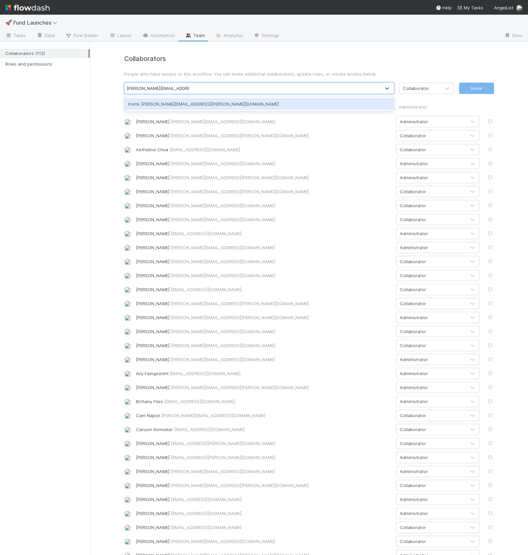
click at [153, 101] on div "Invite [PERSON_NAME][EMAIL_ADDRESS][PERSON_NAME][DOMAIN_NAME]" at bounding box center [259, 104] width 270 height 12
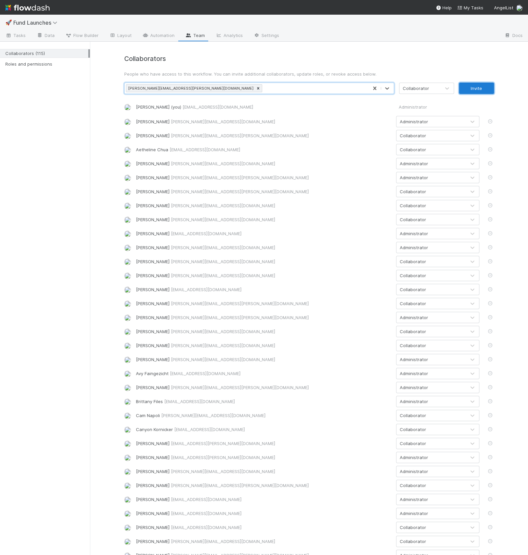
click at [469, 92] on button "Invite" at bounding box center [476, 88] width 35 height 11
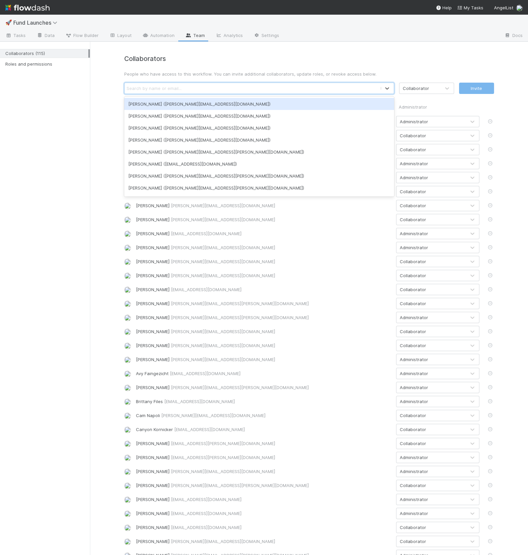
click at [164, 89] on div "Search by name or email..." at bounding box center [154, 88] width 55 height 7
paste input "[EMAIL_ADDRESS][PERSON_NAME][DOMAIN_NAME]"
type input "[EMAIL_ADDRESS][PERSON_NAME][DOMAIN_NAME]"
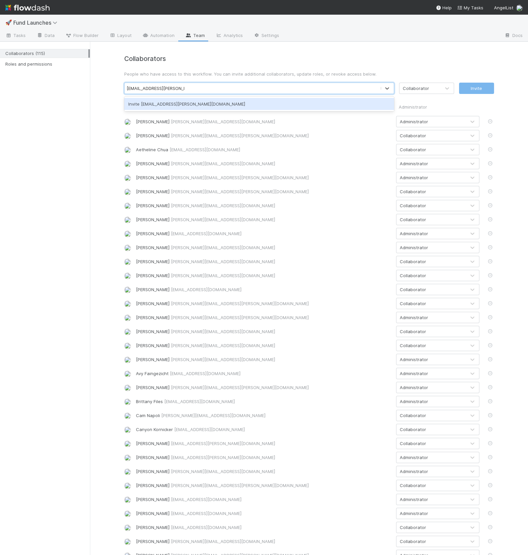
click at [172, 103] on div "Invite [EMAIL_ADDRESS][PERSON_NAME][DOMAIN_NAME]" at bounding box center [259, 104] width 270 height 12
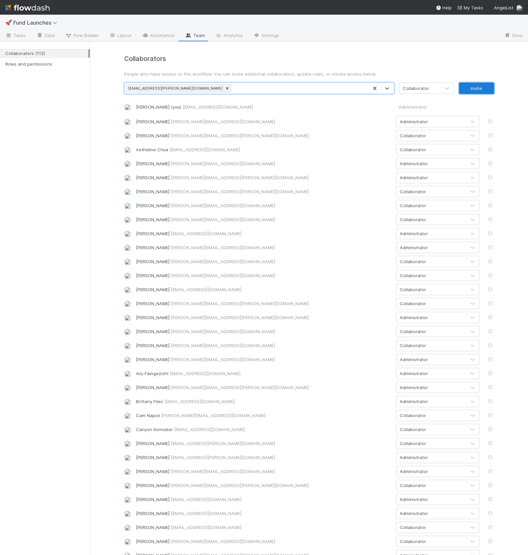
click at [470, 90] on button "Invite" at bounding box center [476, 88] width 35 height 11
click at [146, 89] on div "Search by name or email..." at bounding box center [154, 88] width 55 height 7
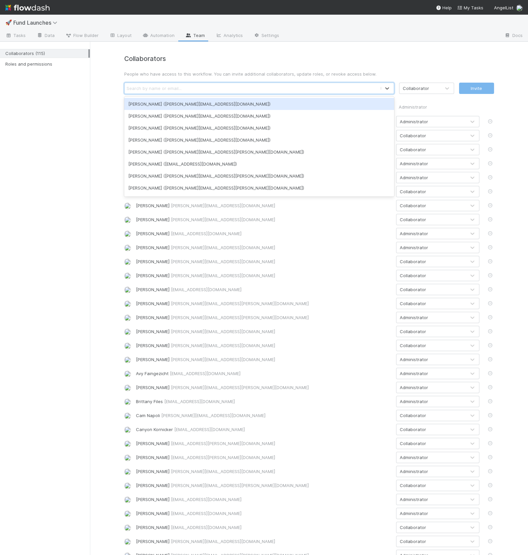
paste input "[PERSON_NAME][EMAIL_ADDRESS][PERSON_NAME][DOMAIN_NAME]"
type input "[PERSON_NAME][EMAIL_ADDRESS][PERSON_NAME][DOMAIN_NAME]"
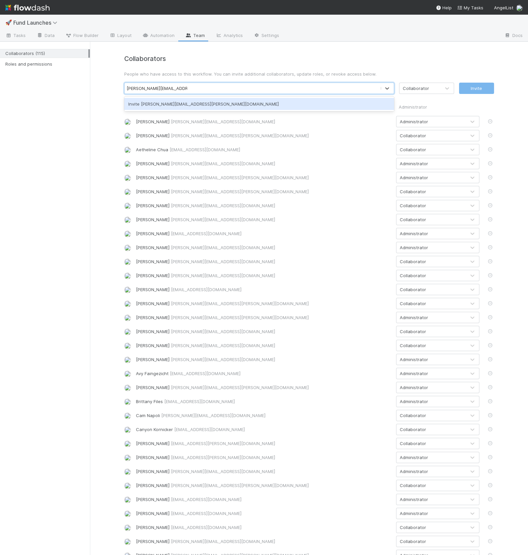
click at [163, 106] on div "Invite [PERSON_NAME][EMAIL_ADDRESS][PERSON_NAME][DOMAIN_NAME]" at bounding box center [259, 104] width 270 height 12
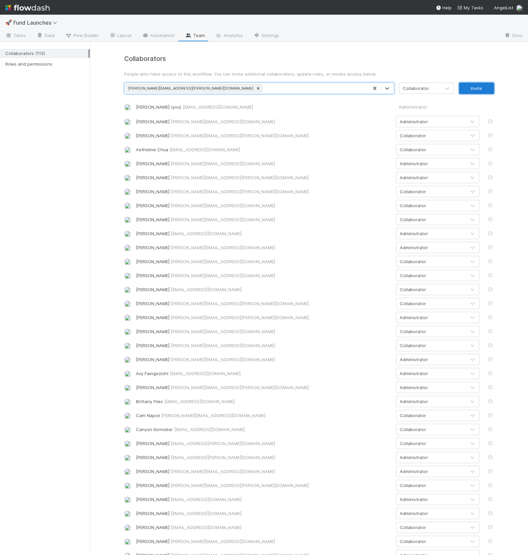
click at [469, 91] on button "Invite" at bounding box center [476, 88] width 35 height 11
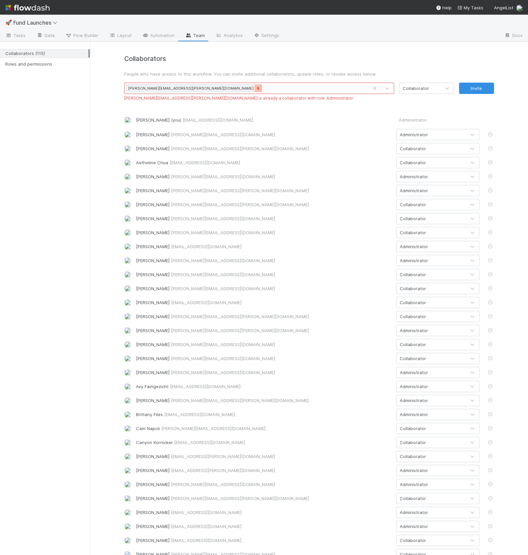
click at [256, 89] on icon at bounding box center [258, 88] width 5 height 5
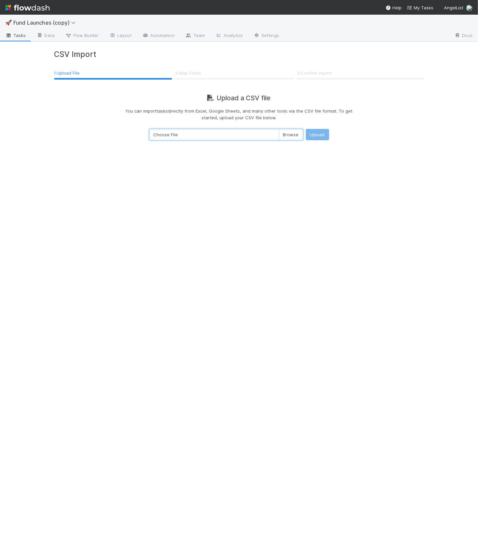
click at [285, 134] on input "Choose File" at bounding box center [226, 134] width 154 height 11
click at [90, 179] on div "CSV Import 1 . Upload File 2 . Map Fields 3 . Confirm Import Upload a CSV file …" at bounding box center [239, 298] width 380 height 513
click at [294, 134] on input "Choose File" at bounding box center [226, 134] width 154 height 11
type input "C:\fakepath\Fund Import List - [DATE] - All funds excluding duplicates.csv"
click at [315, 157] on div "CSV Import 1 . Upload File 2 . Map Fields 3 . Confirm Import Upload a CSV file …" at bounding box center [239, 298] width 380 height 513
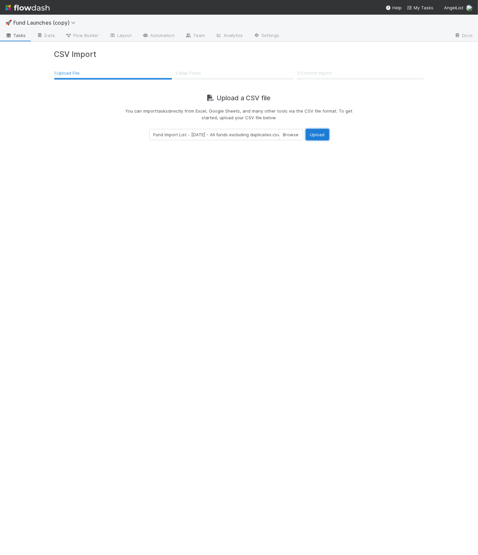
click at [314, 130] on button "Upload" at bounding box center [317, 134] width 23 height 11
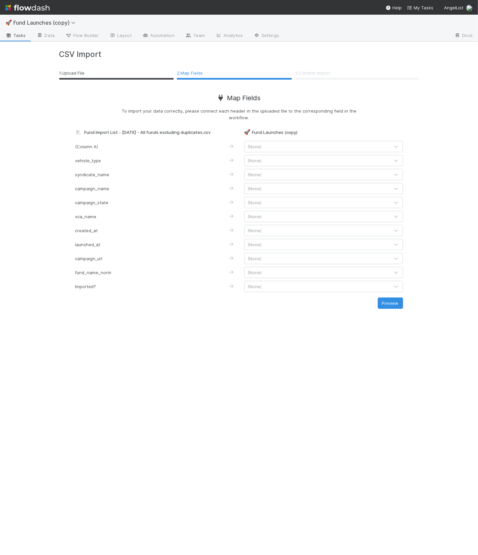
click at [257, 188] on span "(None)" at bounding box center [255, 188] width 14 height 5
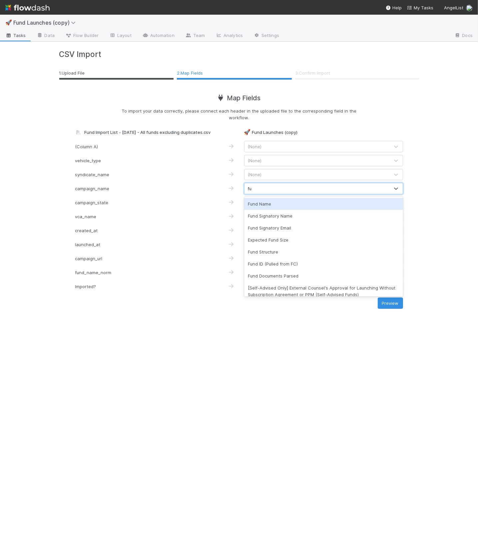
type input "fun"
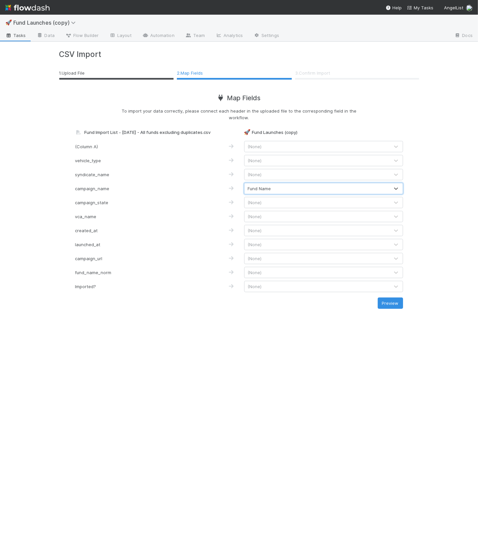
click at [261, 213] on div "(None)" at bounding box center [255, 216] width 14 height 7
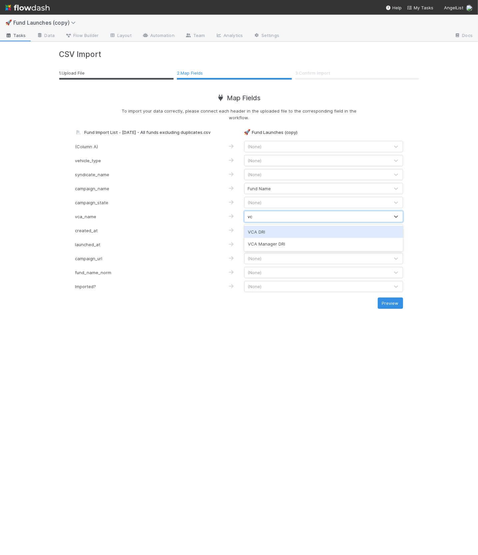
type input "vca"
click at [252, 232] on div "VCA DRI" at bounding box center [323, 232] width 159 height 12
click at [256, 243] on span "(None)" at bounding box center [255, 244] width 14 height 5
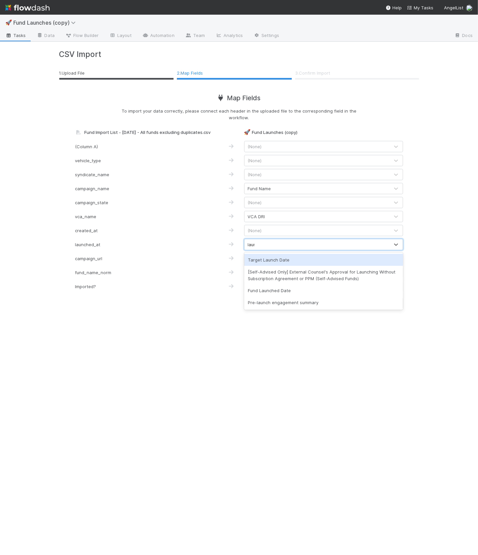
type input "launc"
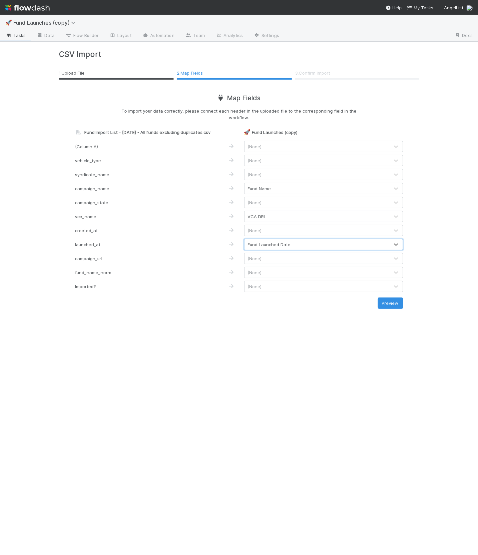
click at [258, 258] on span "(None)" at bounding box center [255, 258] width 14 height 5
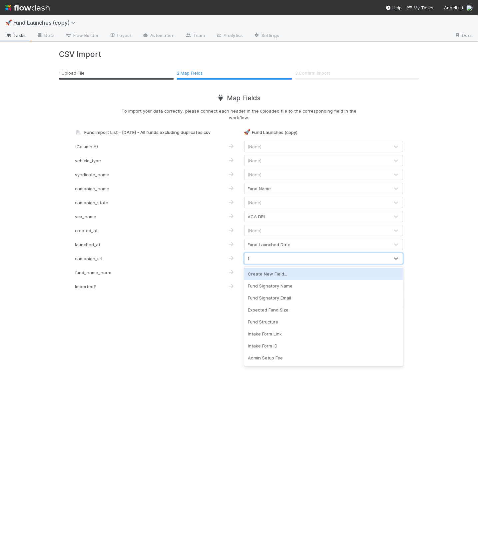
type input "fc"
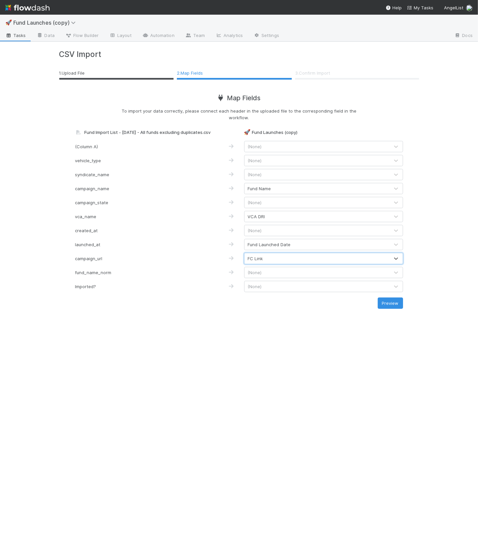
click at [255, 284] on span "(None)" at bounding box center [255, 286] width 14 height 5
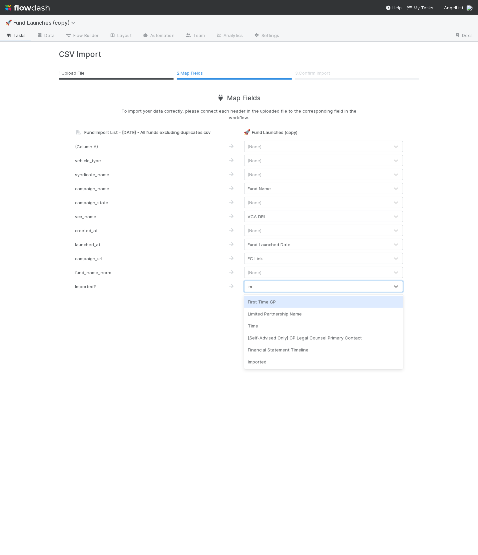
type input "imp"
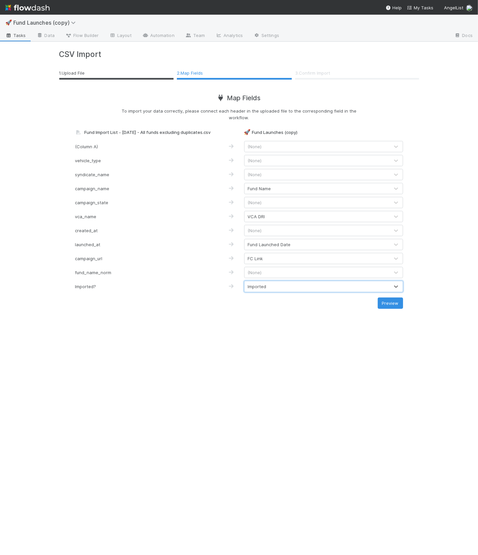
click at [251, 318] on div "CSV Import 1 . Upload File 2 . Map Fields 3 . Confirm Import Map Fields To impo…" at bounding box center [239, 298] width 380 height 513
click at [388, 305] on button "Preview" at bounding box center [390, 302] width 25 height 11
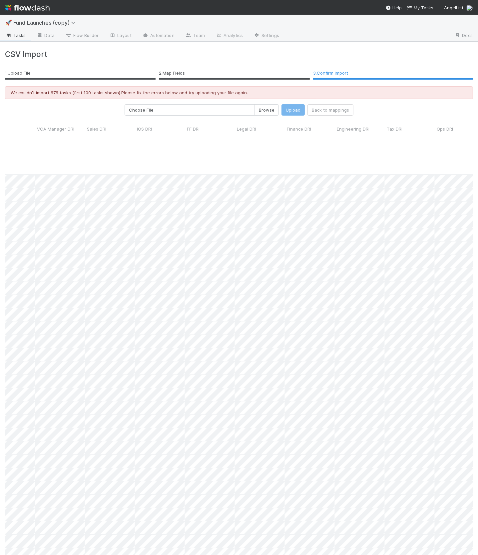
scroll to position [0, 894]
click at [194, 37] on link "Team" at bounding box center [195, 36] width 30 height 11
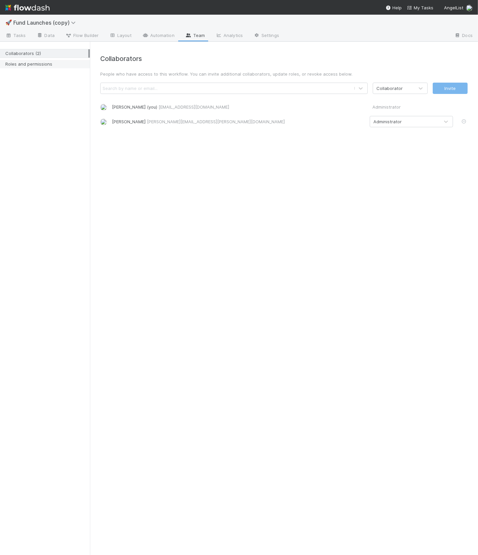
click at [69, 65] on div "Roles and permissions" at bounding box center [46, 64] width 83 height 8
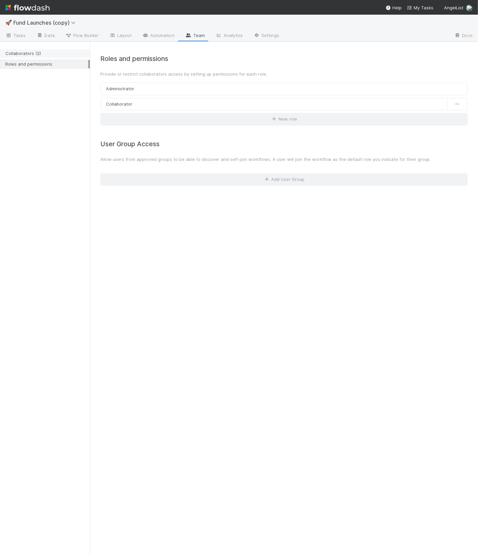
click at [54, 52] on div "Collaborators (2)" at bounding box center [46, 53] width 83 height 8
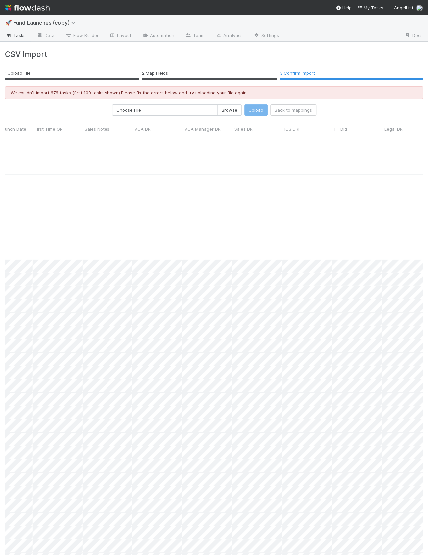
scroll to position [951, 871]
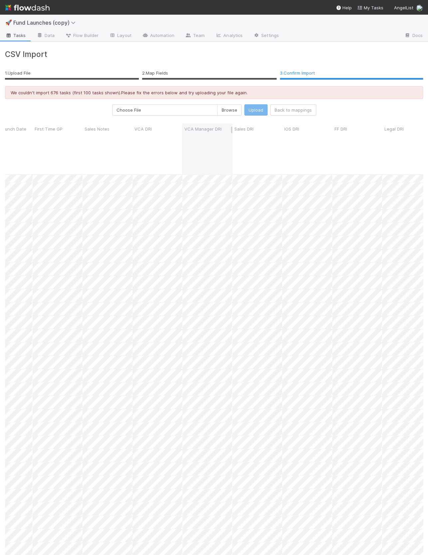
click at [186, 154] on div "VCA Manager DRI" at bounding box center [207, 149] width 50 height 50
click at [15, 38] on span "Tasks" at bounding box center [15, 35] width 21 height 7
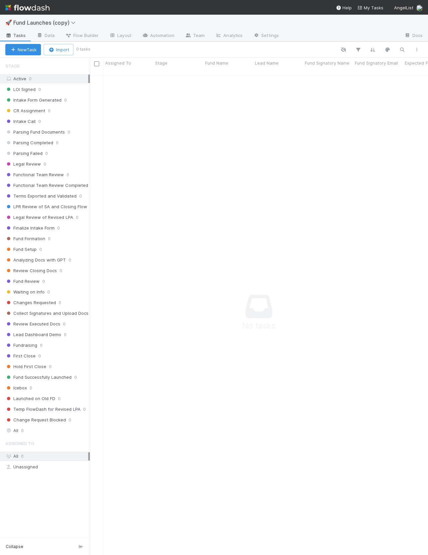
scroll to position [485, 338]
click at [57, 55] on button "Import" at bounding box center [59, 49] width 30 height 11
click at [58, 64] on div "Import from CSV" at bounding box center [49, 65] width 56 height 10
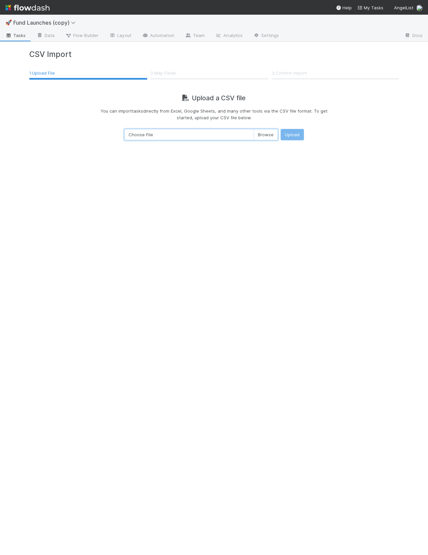
click at [213, 129] on input "Choose File" at bounding box center [201, 134] width 154 height 11
type input "C:\fakepath\Fund Import List - [DATE] - All funds excluding duplicates.csv"
click at [292, 135] on button "Upload" at bounding box center [292, 134] width 23 height 11
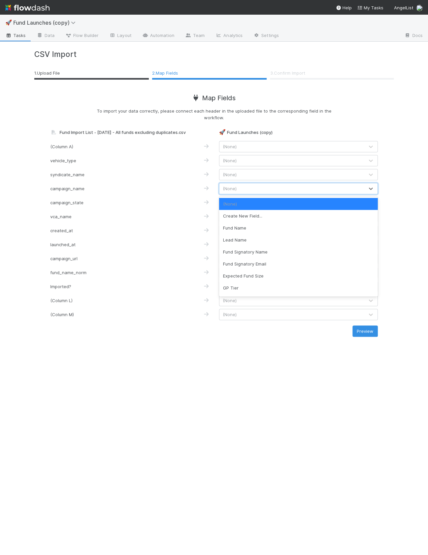
click at [241, 190] on div "(None)" at bounding box center [291, 188] width 145 height 11
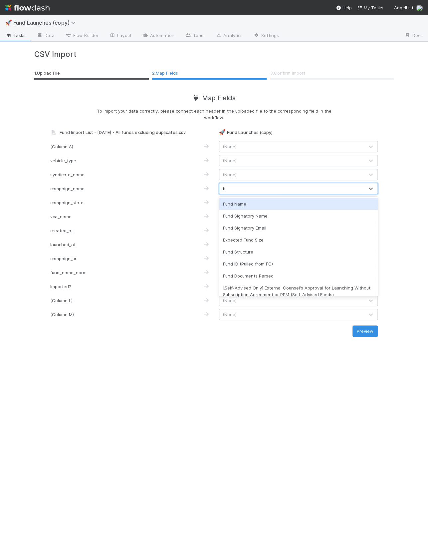
type input "fun"
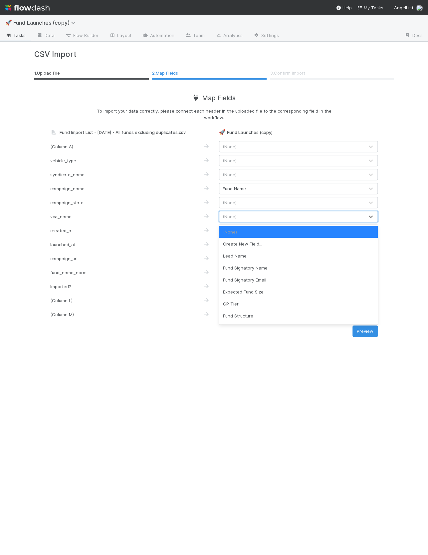
click at [239, 220] on div "(None)" at bounding box center [291, 216] width 145 height 11
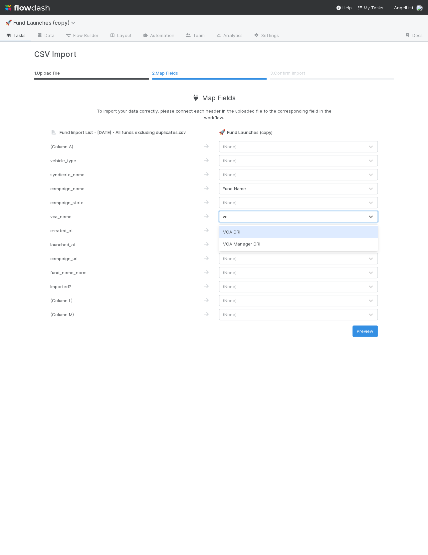
type input "vca"
click at [237, 232] on div "VCA DRI" at bounding box center [298, 232] width 159 height 12
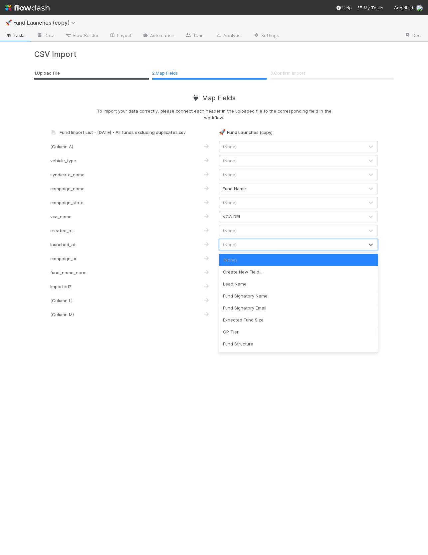
click at [233, 249] on div "(None)" at bounding box center [291, 244] width 145 height 11
type input "a"
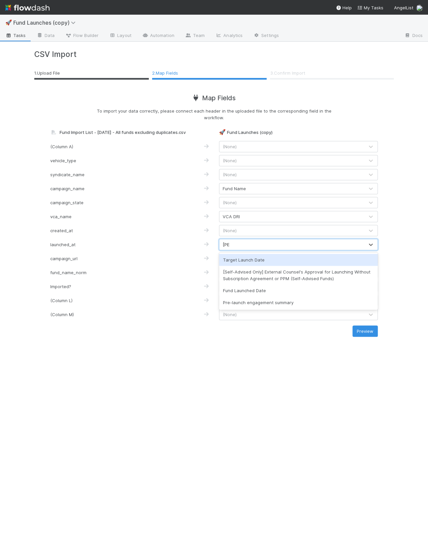
type input "laun"
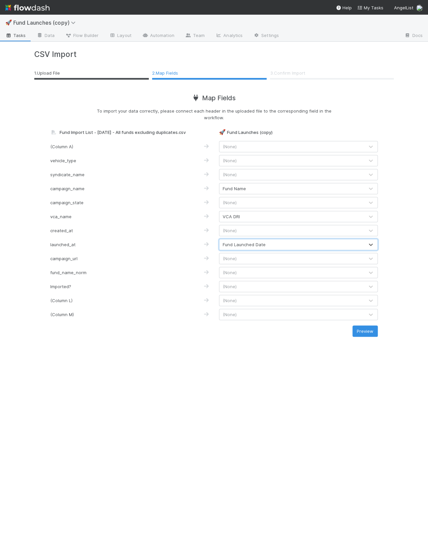
click at [230, 256] on span "(None)" at bounding box center [230, 258] width 14 height 5
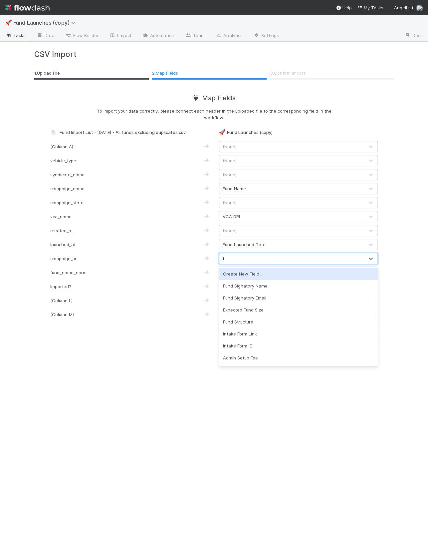
type input "fc"
click at [231, 272] on div "FC Link" at bounding box center [298, 274] width 159 height 12
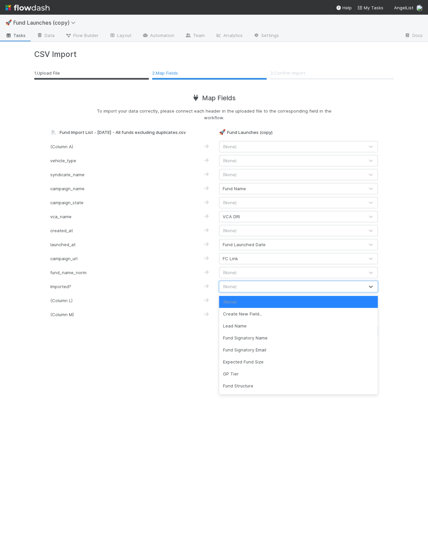
click at [231, 285] on span "(None)" at bounding box center [230, 286] width 14 height 5
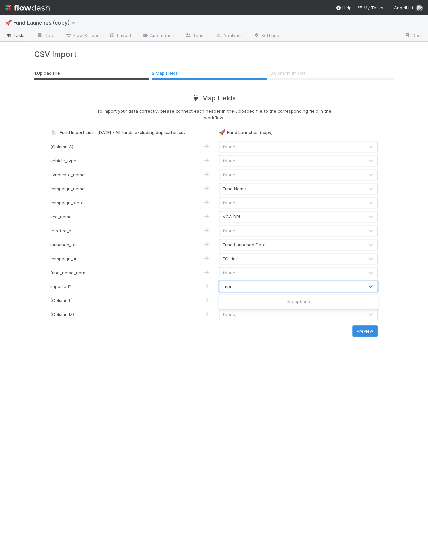
type input "imp"
click at [242, 363] on div "CSV Import 1 . Upload File 2 . Map Fields 3 . Confirm Import Map Fields To impo…" at bounding box center [214, 298] width 380 height 513
click at [372, 332] on button "Preview" at bounding box center [365, 330] width 25 height 11
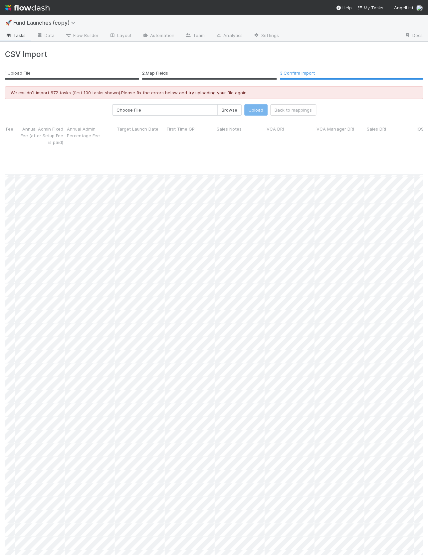
scroll to position [951, 739]
click at [8, 32] on span "Tasks" at bounding box center [15, 35] width 21 height 7
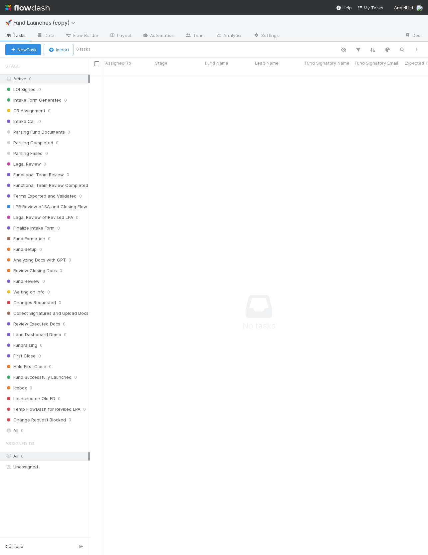
scroll to position [485, 338]
click at [52, 54] on button "Import" at bounding box center [59, 49] width 30 height 11
click at [48, 61] on div "Import from CSV" at bounding box center [49, 65] width 56 height 10
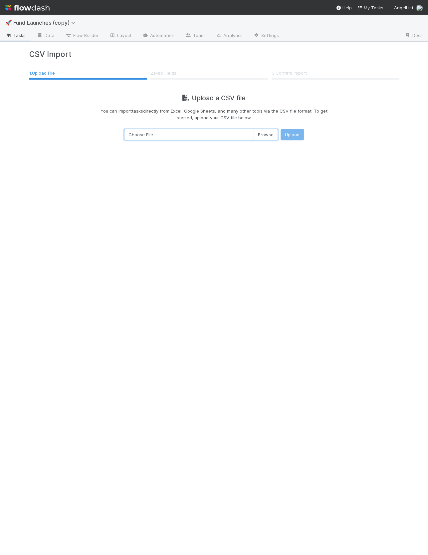
click at [258, 139] on input "Choose File" at bounding box center [201, 134] width 154 height 11
type input "C:\fakepath\Fund Import List - [DATE] - TESTING.csv"
click at [298, 127] on div "CSV Import 1 . Upload File 2 . Map Fields 3 . Confirm Import Upload a CSV file …" at bounding box center [214, 89] width 380 height 79
click at [296, 132] on button "Upload" at bounding box center [292, 134] width 23 height 11
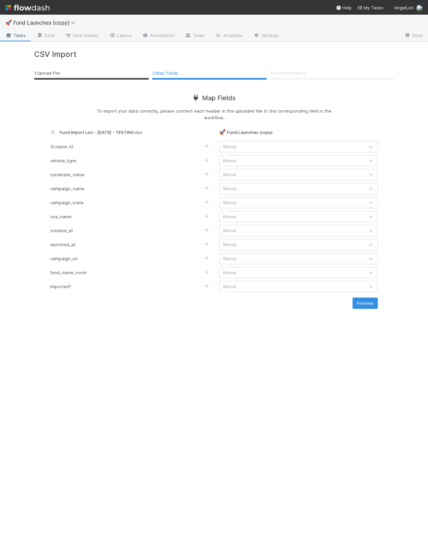
click at [250, 190] on div "(None)" at bounding box center [291, 188] width 145 height 11
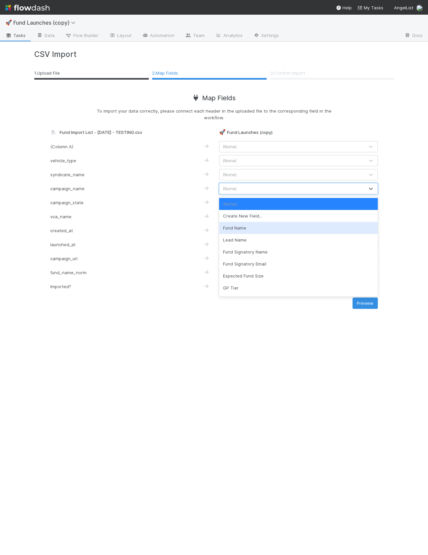
click at [243, 228] on div "Fund Name" at bounding box center [298, 228] width 159 height 12
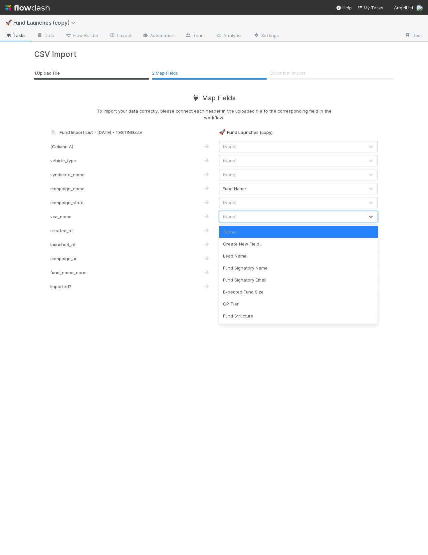
click at [236, 217] on span "(None)" at bounding box center [230, 216] width 14 height 5
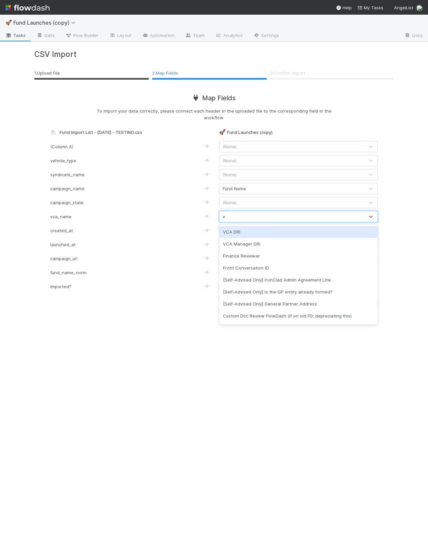
type input "vc"
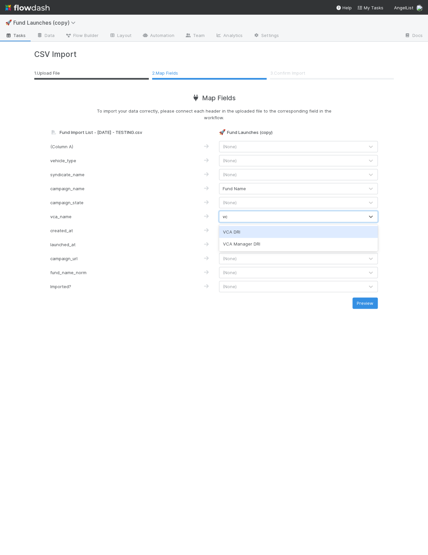
click at [242, 231] on div "VCA DRI" at bounding box center [298, 232] width 159 height 12
click at [226, 248] on div "(None)" at bounding box center [291, 244] width 145 height 11
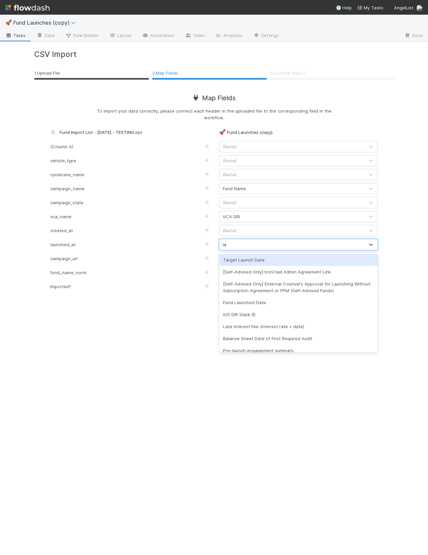
type input "[PERSON_NAME]"
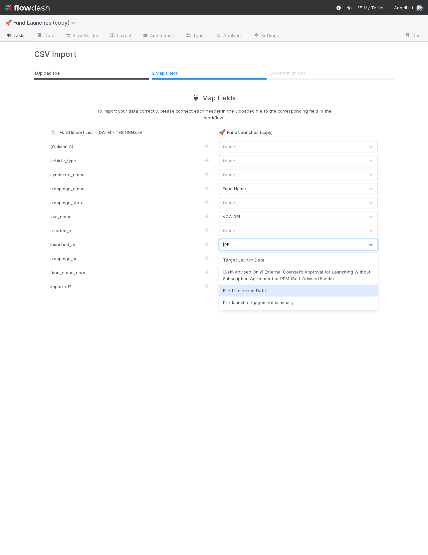
click at [236, 292] on div "Fund Launched Date" at bounding box center [298, 290] width 159 height 12
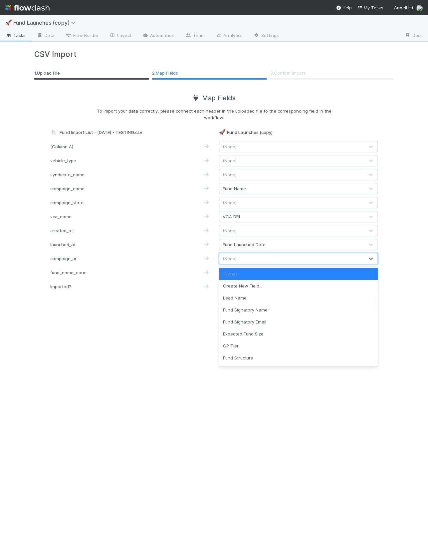
click at [229, 260] on span "(None)" at bounding box center [230, 258] width 14 height 5
type input "fc"
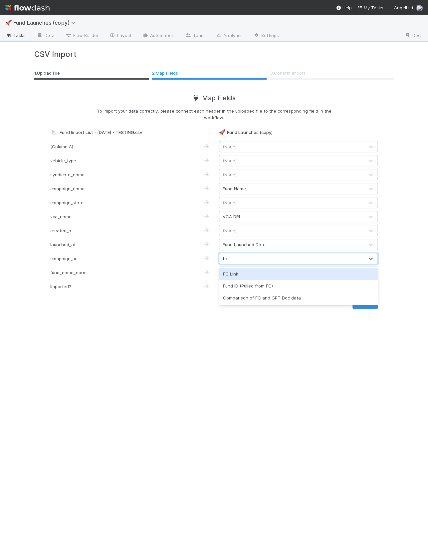
click at [235, 273] on div "FC Link" at bounding box center [298, 274] width 159 height 12
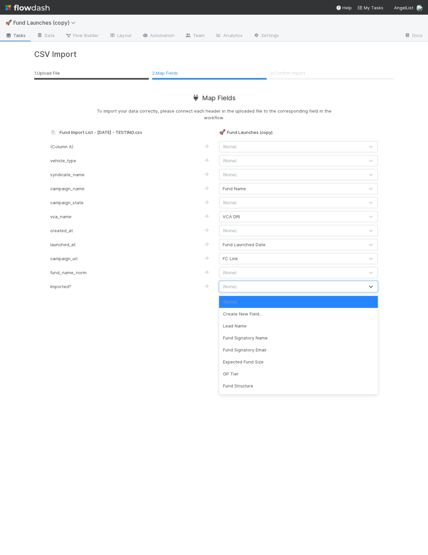
click at [234, 288] on span "(None)" at bounding box center [230, 286] width 14 height 5
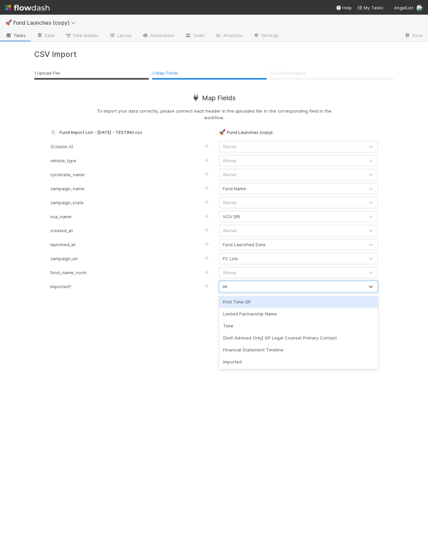
type input "imp"
click at [250, 301] on div "Imported" at bounding box center [298, 302] width 159 height 12
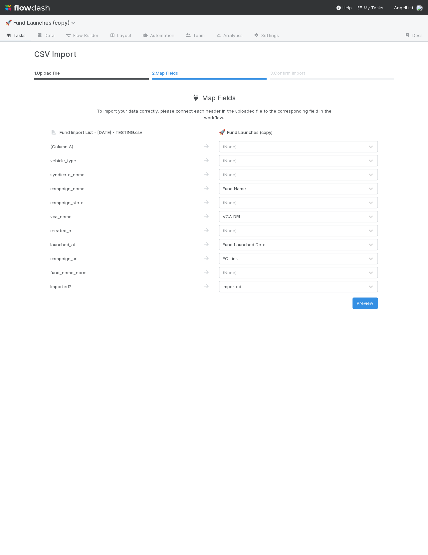
click at [231, 309] on div "CSV Import 1 . Upload File 2 . Map Fields 3 . Confirm Import Map Fields To impo…" at bounding box center [214, 183] width 380 height 267
click at [367, 304] on button "Preview" at bounding box center [365, 302] width 25 height 11
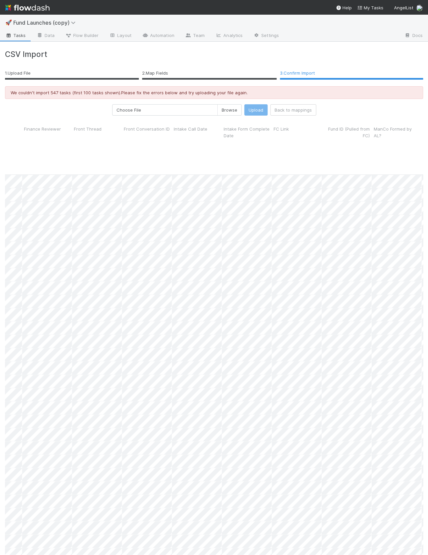
scroll to position [0, 2405]
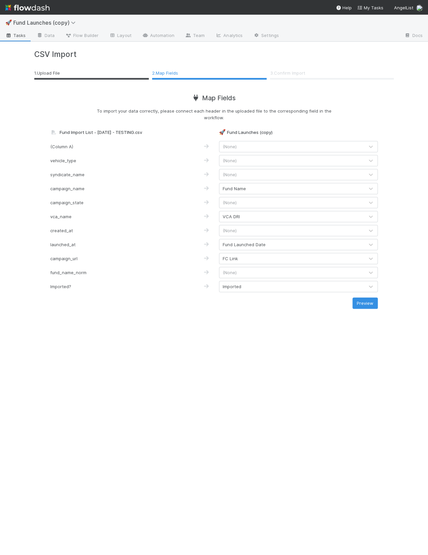
click at [226, 218] on div "VCA DRI" at bounding box center [231, 216] width 17 height 7
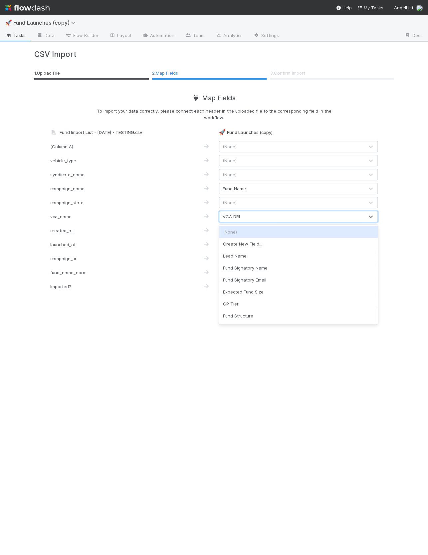
click at [237, 233] on div "(None)" at bounding box center [298, 232] width 159 height 12
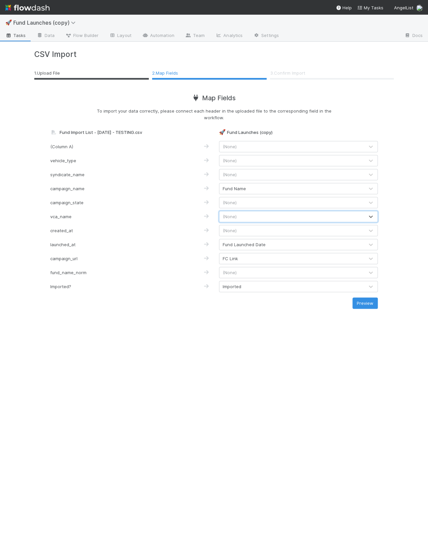
click at [175, 310] on div "CSV Import 1 . Upload File 2 . Map Fields 3 . Confirm Import Map Fields To impo…" at bounding box center [214, 183] width 380 height 267
click at [368, 305] on button "Preview" at bounding box center [365, 302] width 25 height 11
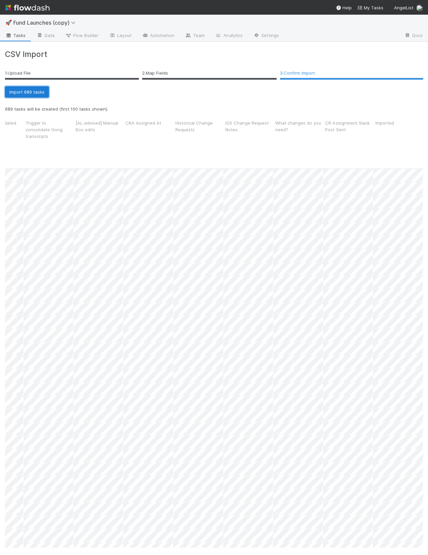
click at [32, 90] on button "Import 689 tasks" at bounding box center [27, 91] width 44 height 11
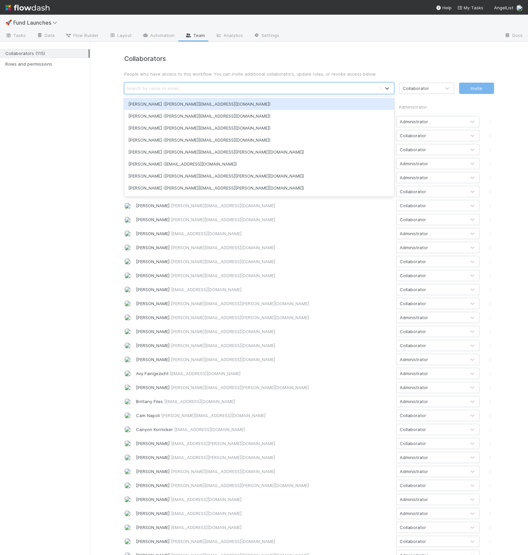
click at [153, 86] on div "Search by name or email..." at bounding box center [154, 88] width 55 height 7
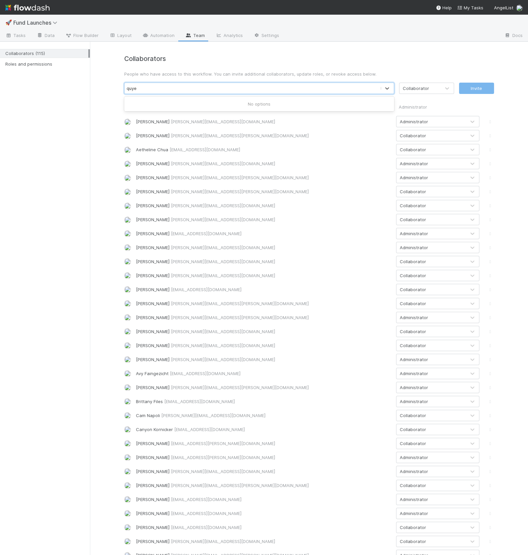
type input "[PERSON_NAME]"
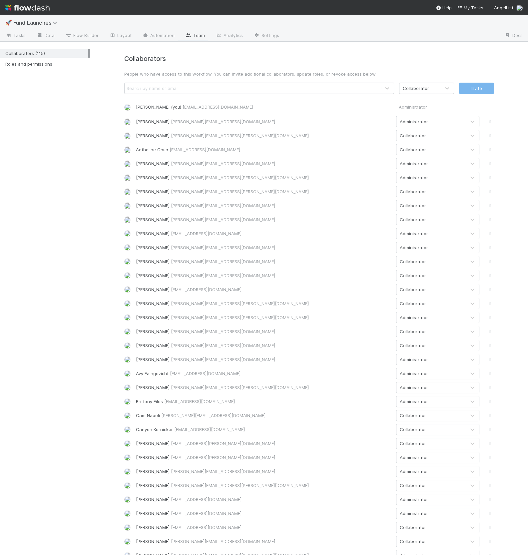
scroll to position [1068, 0]
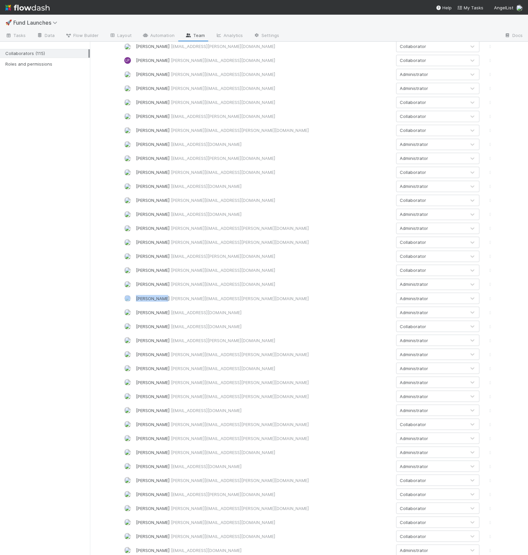
drag, startPoint x: 162, startPoint y: 299, endPoint x: 135, endPoint y: 299, distance: 27.0
click at [135, 299] on div "[PERSON_NAME] [PERSON_NAME][EMAIL_ADDRESS][PERSON_NAME][DOMAIN_NAME] Administra…" at bounding box center [309, 297] width 380 height 11
copy div "[PERSON_NAME]"
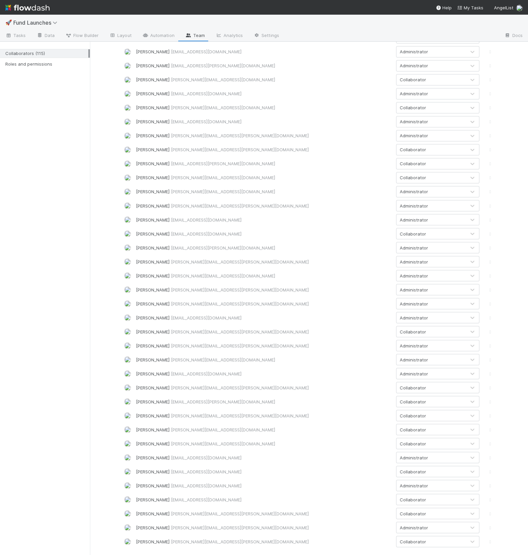
drag, startPoint x: 165, startPoint y: 513, endPoint x: 136, endPoint y: 514, distance: 29.0
click at [136, 514] on div "[PERSON_NAME] [PERSON_NAME][EMAIL_ADDRESS][PERSON_NAME][DOMAIN_NAME]" at bounding box center [263, 513] width 255 height 7
copy div "[PERSON_NAME]"
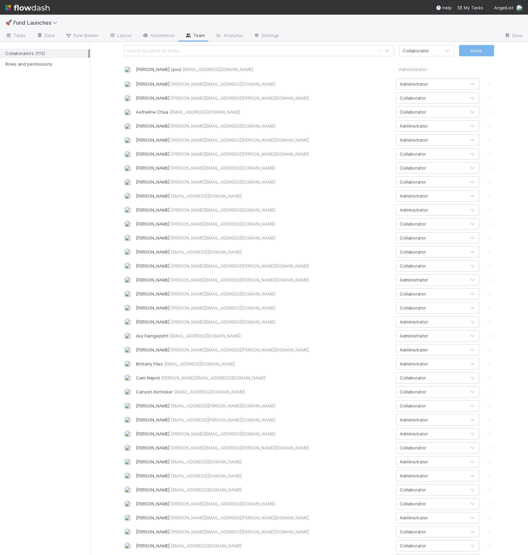
scroll to position [0, 0]
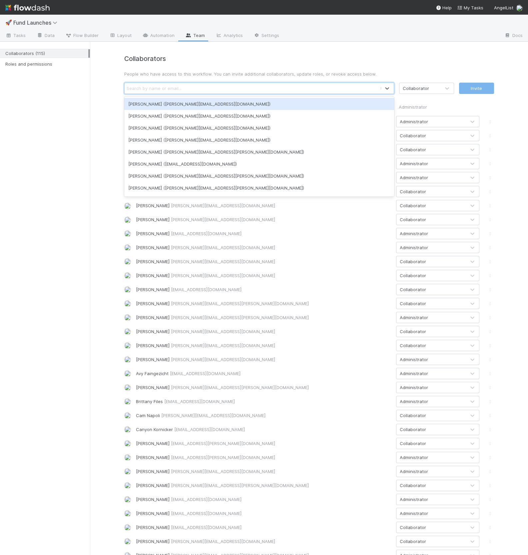
click at [171, 85] on div "Search by name or email..." at bounding box center [154, 88] width 55 height 7
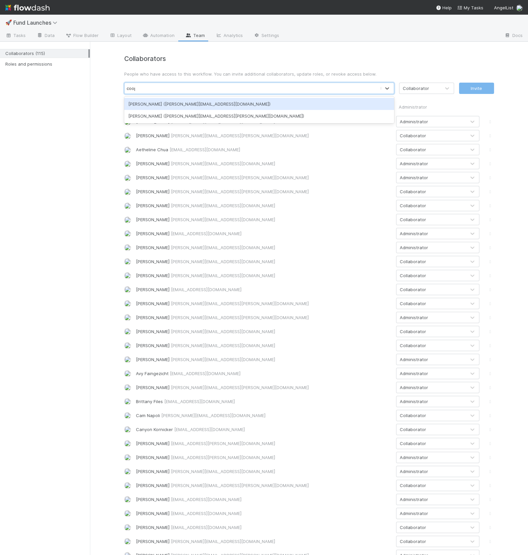
type input "[PERSON_NAME]"
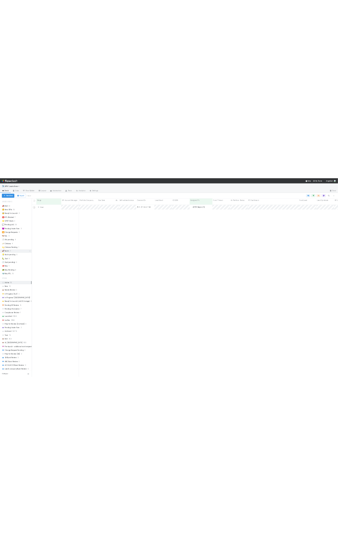
scroll to position [494, 868]
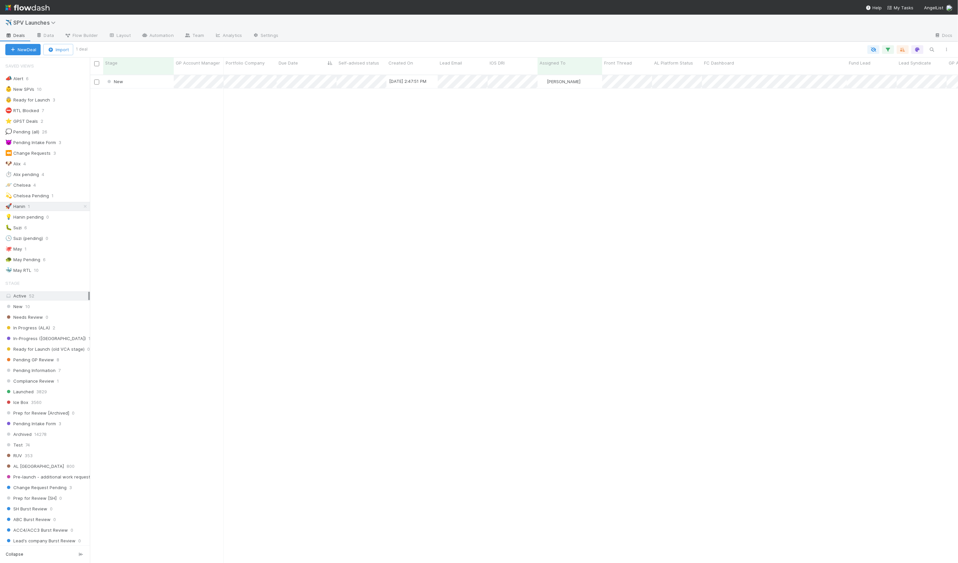
click at [206, 133] on div "New [DATE] 2:47:51 PM [PERSON_NAME] 0 0 0 0 0 0 0 0 1 0 0 0" at bounding box center [524, 322] width 868 height 494
click at [152, 78] on div "New" at bounding box center [138, 81] width 71 height 13
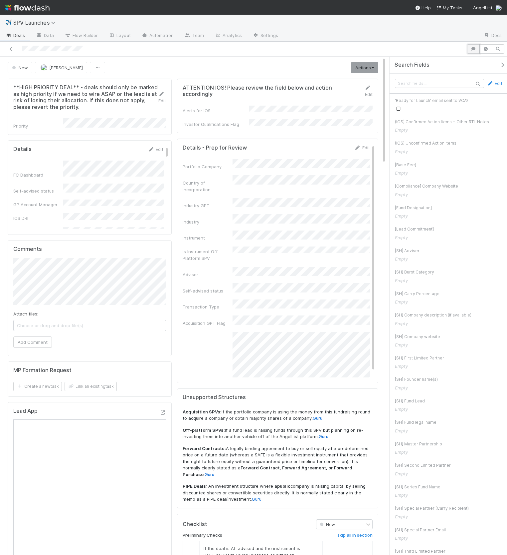
click at [474, 48] on icon "button" at bounding box center [473, 49] width 7 height 4
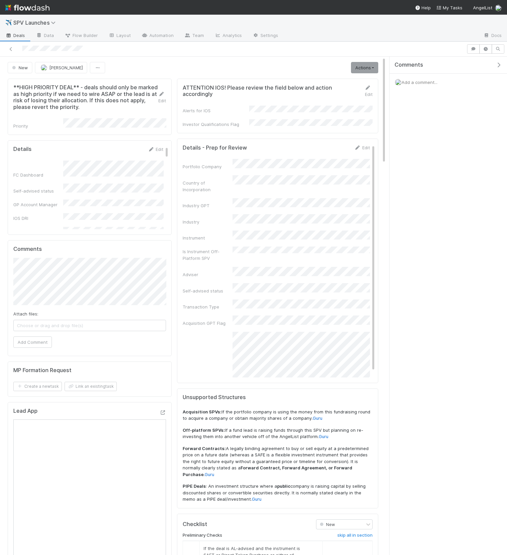
click at [501, 63] on icon "button" at bounding box center [499, 64] width 7 height 5
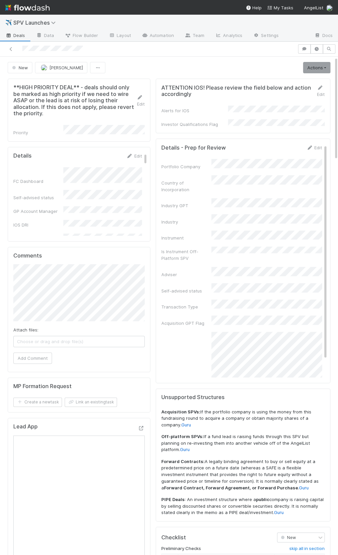
click at [249, 214] on div "Portfolio Company Country of Incorporation Industry GPT Industry Instrument Is …" at bounding box center [241, 292] width 160 height 266
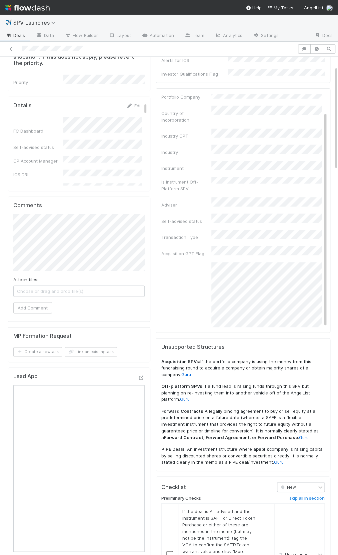
scroll to position [52, 0]
click at [184, 266] on div "Off-platform SPV GPT Flag" at bounding box center [241, 300] width 160 height 78
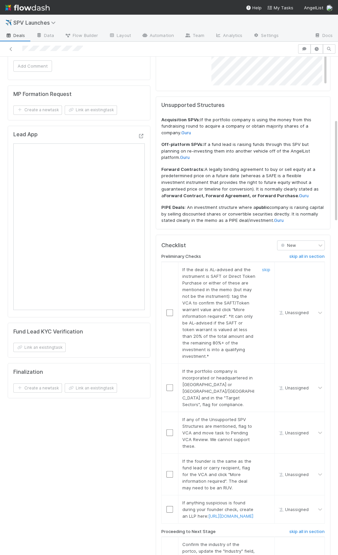
scroll to position [308, 0]
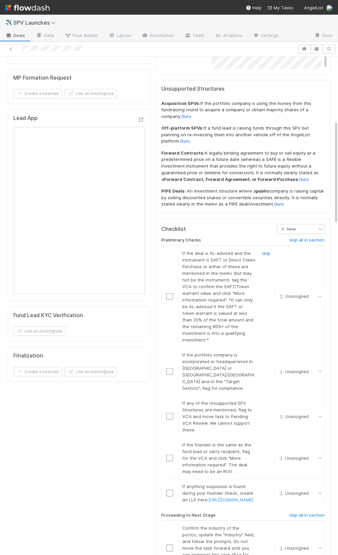
click at [266, 250] on link "skip" at bounding box center [266, 252] width 8 height 5
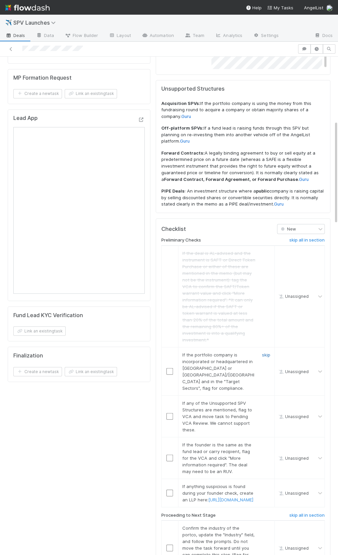
click at [264, 352] on link "skip" at bounding box center [266, 354] width 8 height 5
click at [267, 400] on link "skip" at bounding box center [266, 402] width 8 height 5
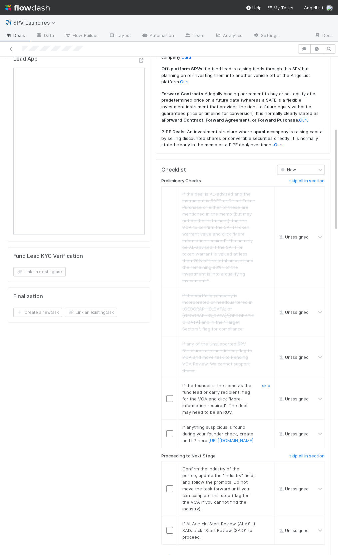
scroll to position [372, 0]
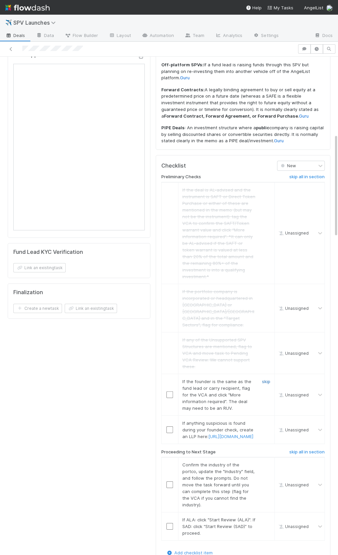
click at [265, 378] on link "skip" at bounding box center [266, 380] width 8 height 5
click at [266, 420] on link "skip" at bounding box center [266, 422] width 8 height 5
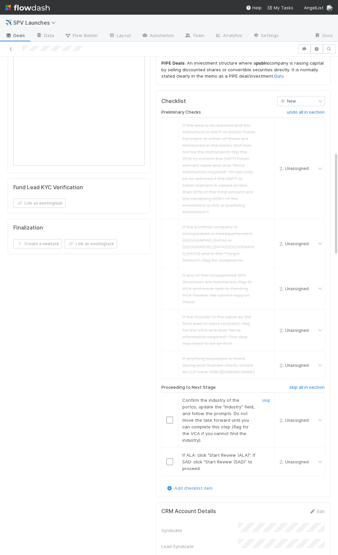
scroll to position [459, 0]
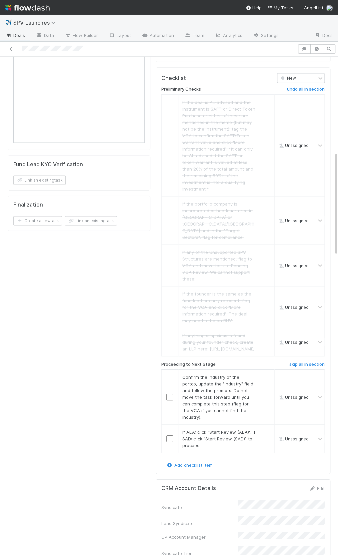
click at [132, 311] on div "**HIGH PRIORITY DEAL** - deals should only be marked as high priority if we nee…" at bounding box center [79, 109] width 148 height 985
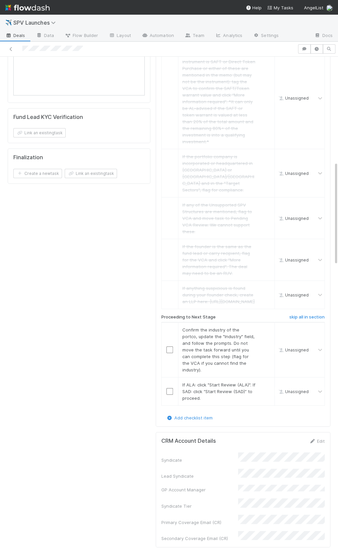
scroll to position [506, 0]
click at [170, 346] on input "checkbox" at bounding box center [169, 349] width 7 height 7
click at [169, 388] on input "checkbox" at bounding box center [169, 391] width 7 height 7
click at [168, 331] on td at bounding box center [169, 349] width 17 height 55
click at [168, 346] on input "checkbox" at bounding box center [169, 349] width 7 height 7
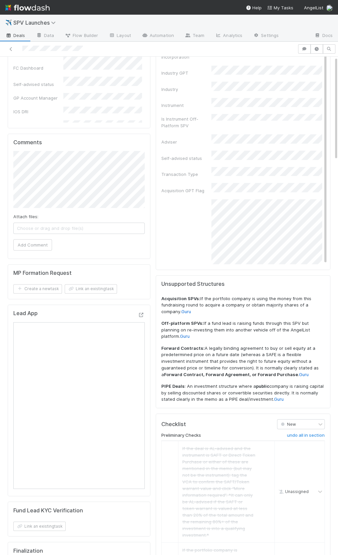
scroll to position [0, 0]
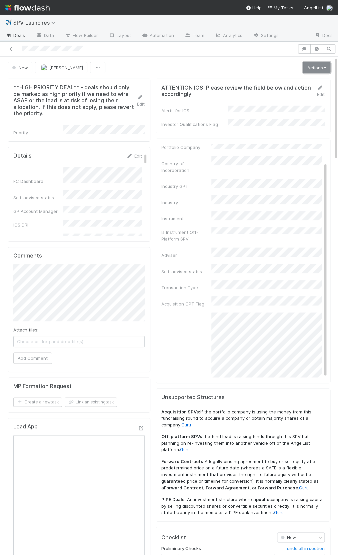
click at [312, 69] on link "Actions" at bounding box center [316, 67] width 27 height 11
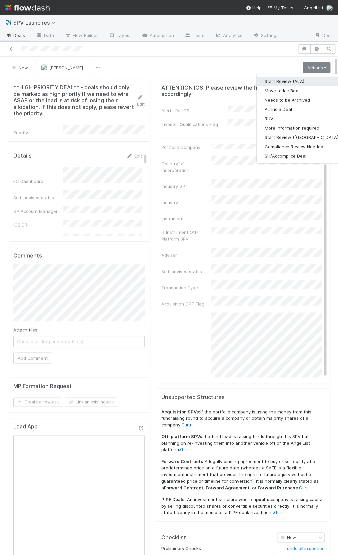
click at [307, 78] on button "Start Review (ALA)" at bounding box center [301, 81] width 91 height 9
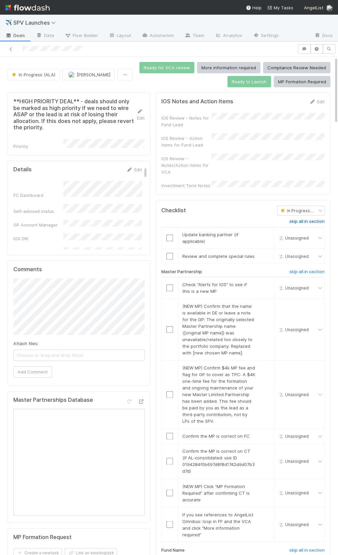
drag, startPoint x: 298, startPoint y: 213, endPoint x: 294, endPoint y: 216, distance: 4.7
click at [297, 219] on h6 "skip all in section" at bounding box center [306, 221] width 35 height 5
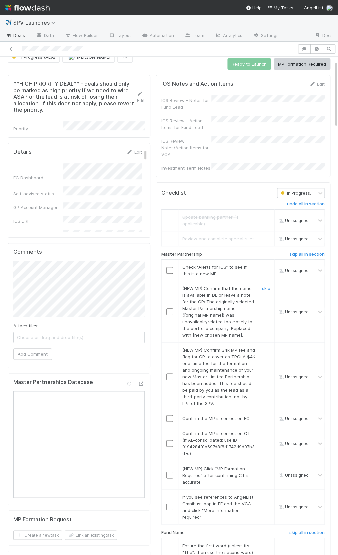
scroll to position [30, 0]
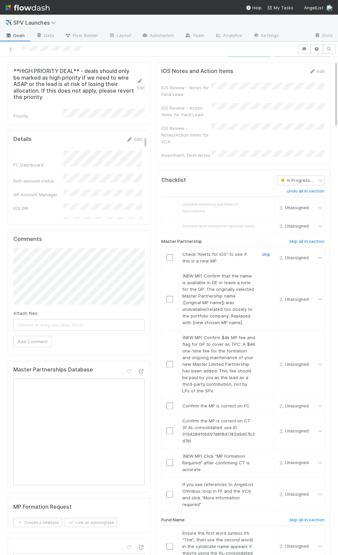
click at [266, 251] on link "skip" at bounding box center [266, 253] width 8 height 5
click at [263, 273] on link "skip" at bounding box center [266, 275] width 8 height 5
click at [264, 335] on link "skip" at bounding box center [266, 337] width 8 height 5
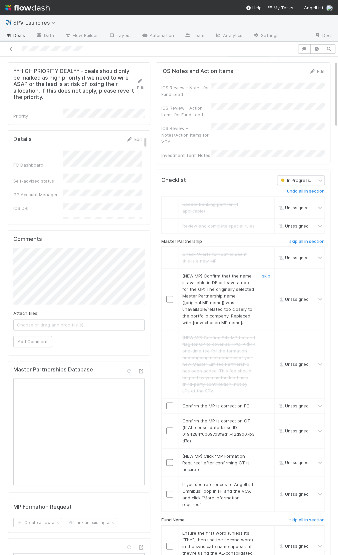
scroll to position [30, 0]
click at [262, 273] on link "skip" at bounding box center [266, 275] width 8 height 5
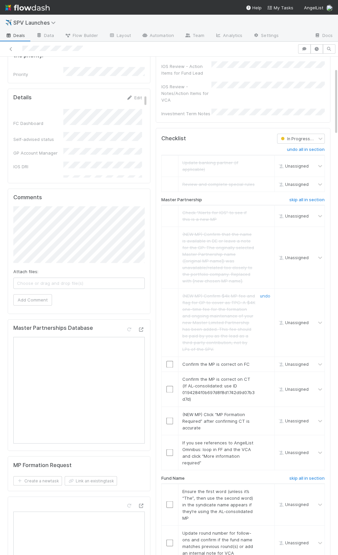
scroll to position [100, 0]
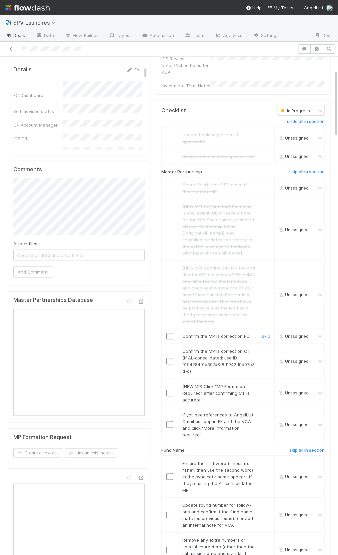
click at [170, 333] on input "checkbox" at bounding box center [169, 336] width 7 height 7
click at [167, 358] on input "checkbox" at bounding box center [169, 361] width 7 height 7
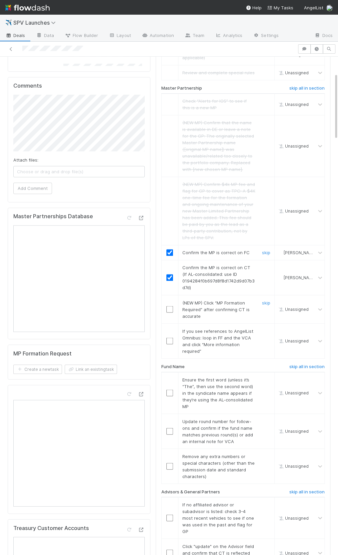
scroll to position [189, 0]
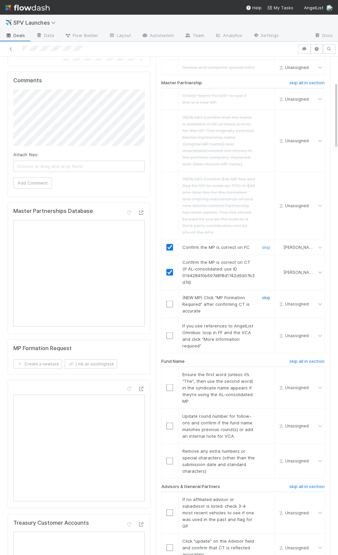
click at [262, 294] on link "skip" at bounding box center [266, 296] width 8 height 5
click at [267, 322] on div "skip" at bounding box center [265, 335] width 20 height 27
click at [265, 323] on link "skip" at bounding box center [266, 325] width 8 height 5
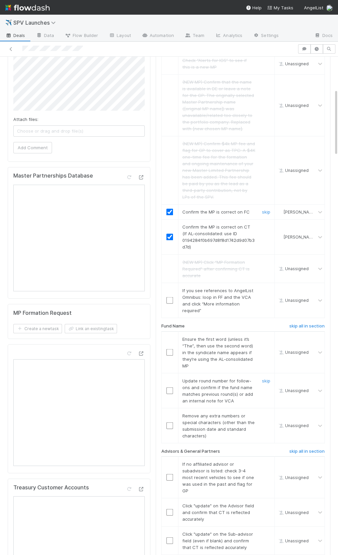
scroll to position [246, 0]
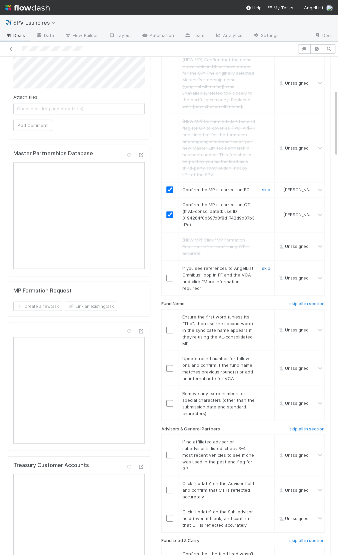
click at [262, 265] on link "skip" at bounding box center [266, 267] width 8 height 5
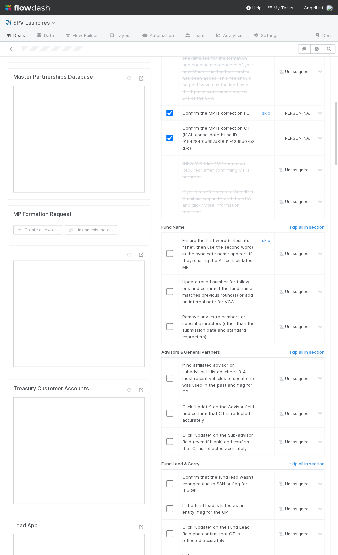
scroll to position [323, 0]
click at [171, 249] on input "checkbox" at bounding box center [169, 252] width 7 height 7
click at [267, 278] on link "skip" at bounding box center [266, 280] width 8 height 5
click at [263, 313] on link "skip" at bounding box center [266, 315] width 8 height 5
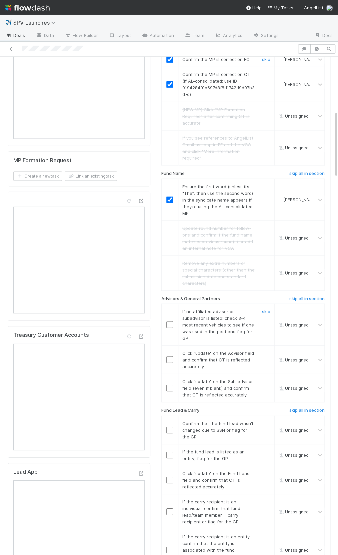
scroll to position [403, 0]
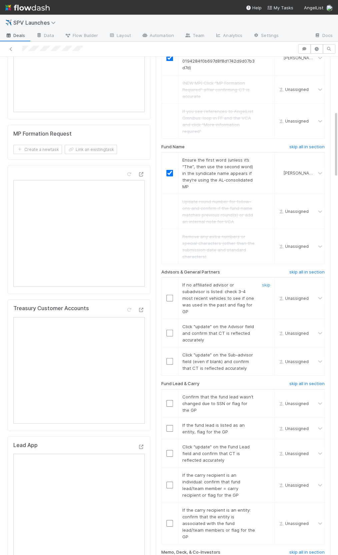
click at [164, 294] on div at bounding box center [169, 297] width 16 height 7
click at [169, 294] on input "checkbox" at bounding box center [169, 297] width 7 height 7
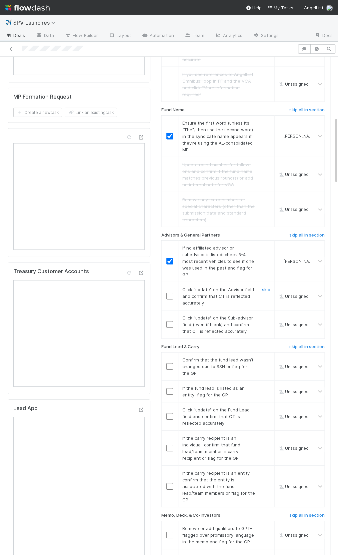
scroll to position [463, 0]
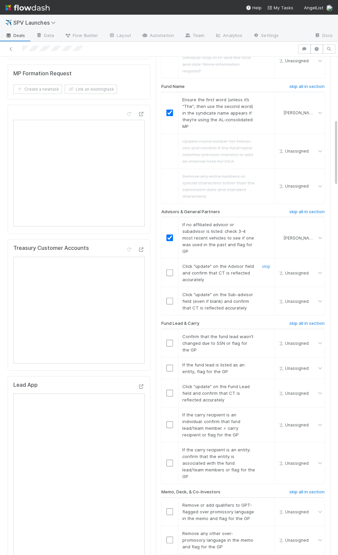
click at [169, 269] on input "checkbox" at bounding box center [169, 272] width 7 height 7
click at [172, 298] on input "checkbox" at bounding box center [169, 301] width 7 height 7
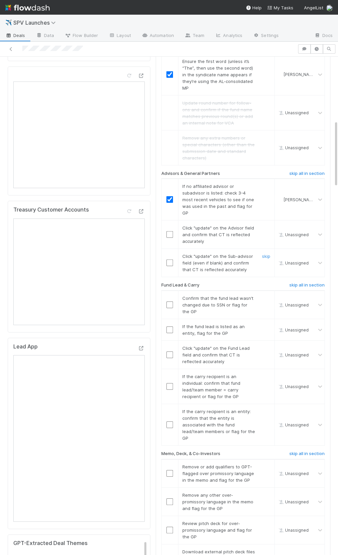
scroll to position [556, 0]
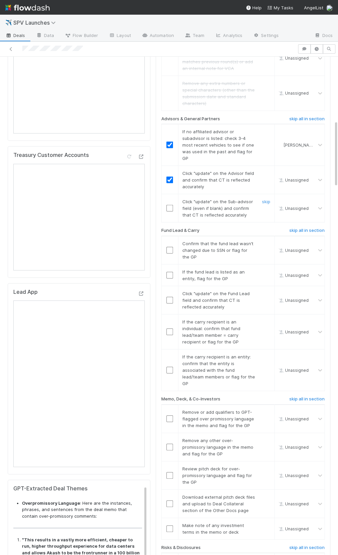
checkbox input "true"
click at [172, 205] on input "checkbox" at bounding box center [169, 208] width 7 height 7
click at [167, 297] on input "checkbox" at bounding box center [169, 300] width 7 height 7
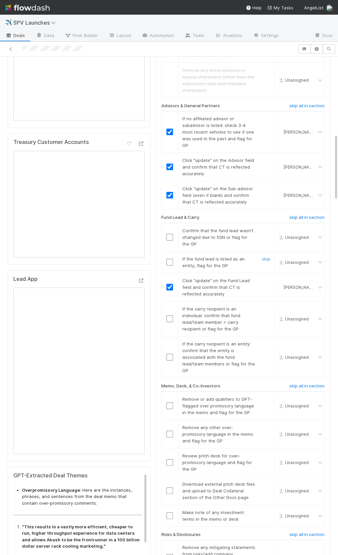
scroll to position [572, 0]
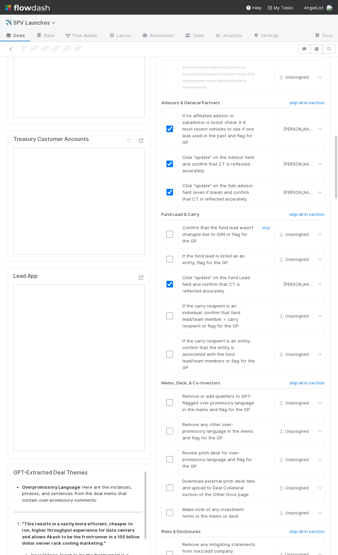
drag, startPoint x: 200, startPoint y: 219, endPoint x: 208, endPoint y: 229, distance: 13.1
click at [208, 229] on div "Confirm that the fund lead wasn’t changed due to SSN or flag for the GP" at bounding box center [216, 234] width 78 height 20
drag, startPoint x: 197, startPoint y: 219, endPoint x: 199, endPoint y: 230, distance: 10.5
click at [199, 230] on div "Confirm that the fund lead wasn’t changed due to SSN or flag for the GP" at bounding box center [216, 234] width 78 height 20
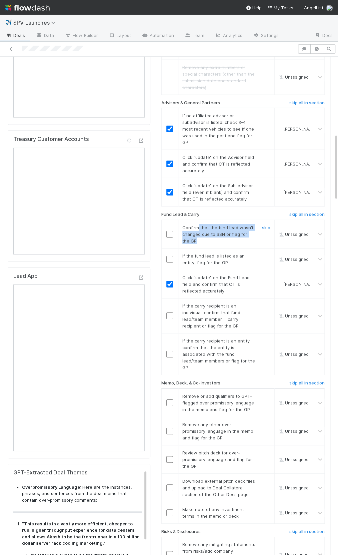
click at [199, 230] on div "Confirm that the fund lead wasn’t changed due to SSN or flag for the GP" at bounding box center [216, 234] width 78 height 20
click at [167, 351] on input "checkbox" at bounding box center [169, 354] width 7 height 7
click at [171, 231] on input "checkbox" at bounding box center [169, 234] width 7 height 7
drag, startPoint x: 264, startPoint y: 246, endPoint x: 261, endPoint y: 270, distance: 24.1
click at [264, 253] on link "skip" at bounding box center [266, 255] width 8 height 5
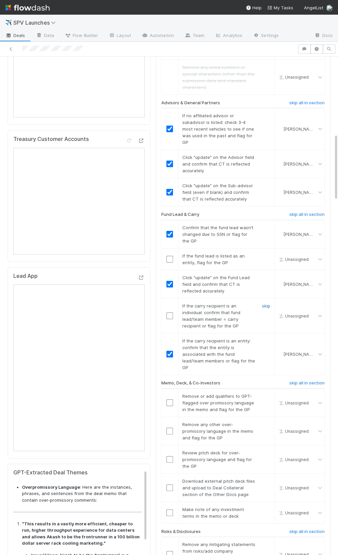
click at [264, 303] on link "skip" at bounding box center [266, 305] width 8 height 5
click at [266, 253] on link "undo" at bounding box center [265, 255] width 10 height 5
click at [266, 253] on link "skip" at bounding box center [266, 255] width 8 height 5
click at [268, 302] on div at bounding box center [265, 315] width 20 height 27
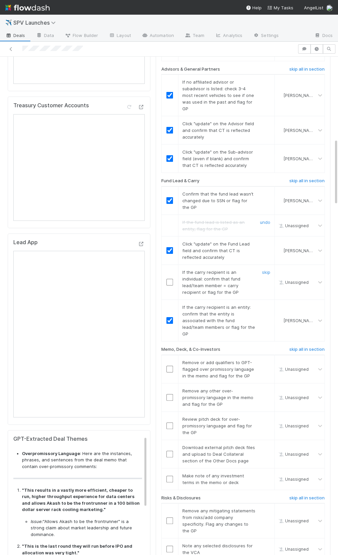
scroll to position [618, 0]
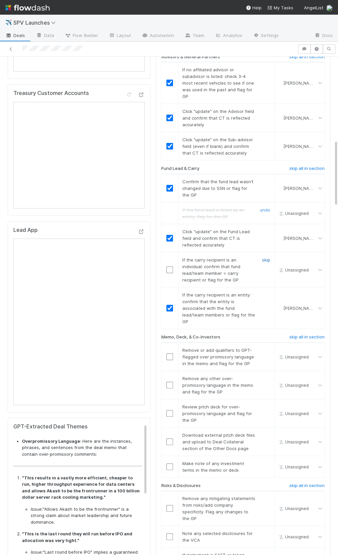
click at [263, 257] on link "skip" at bounding box center [266, 259] width 8 height 5
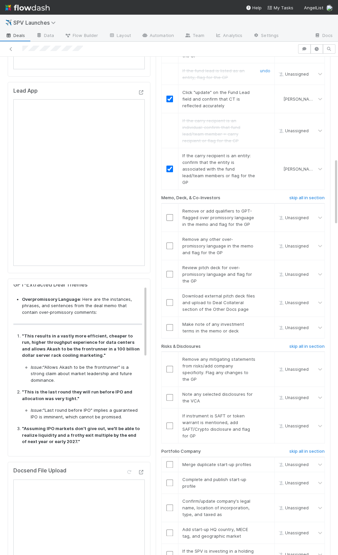
scroll to position [2, 0]
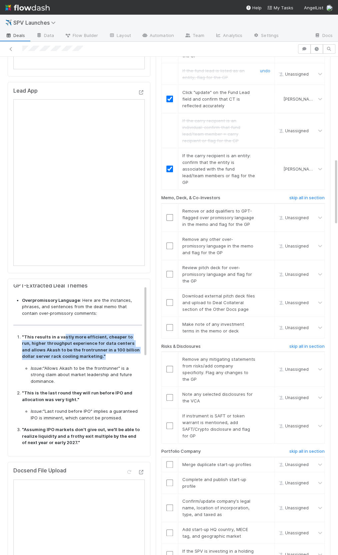
drag, startPoint x: 87, startPoint y: 346, endPoint x: 100, endPoint y: 354, distance: 15.7
click at [100, 354] on p ""This results in a vastly more efficient, cheaper to run, higher throughput exp…" at bounding box center [82, 347] width 120 height 26
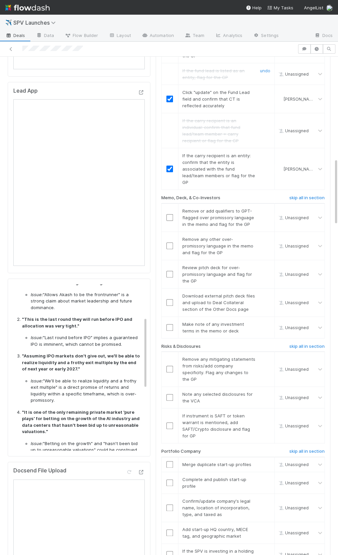
scroll to position [633, 0]
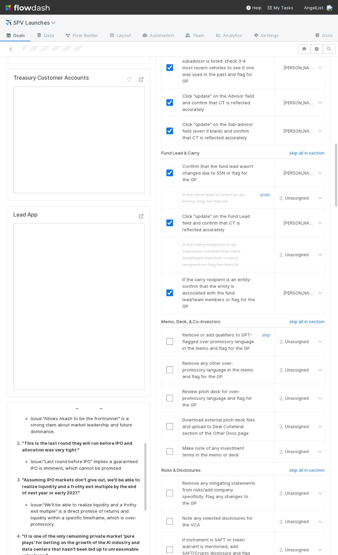
click at [170, 338] on input "checkbox" at bounding box center [169, 341] width 7 height 7
click at [269, 360] on link "skip" at bounding box center [266, 362] width 8 height 5
click at [169, 395] on input "checkbox" at bounding box center [169, 398] width 7 height 7
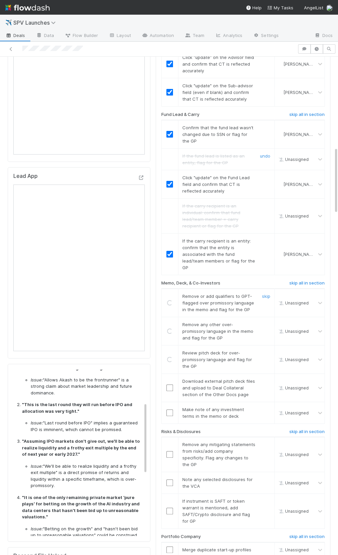
scroll to position [711, 0]
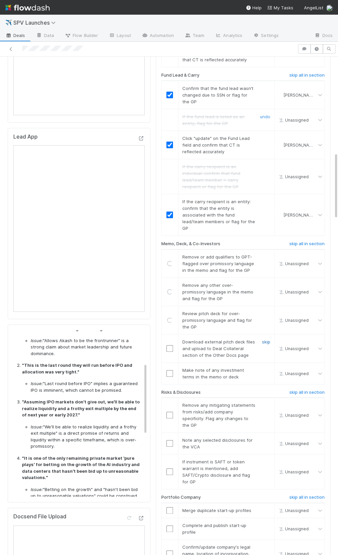
click at [264, 339] on link "skip" at bounding box center [266, 341] width 8 height 5
click at [263, 367] on link "skip" at bounding box center [266, 369] width 8 height 5
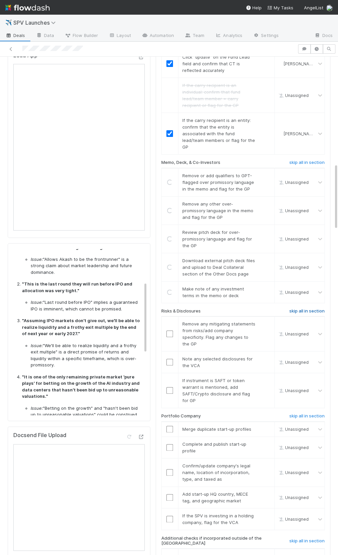
click at [305, 308] on h6 "skip all in section" at bounding box center [306, 310] width 35 height 5
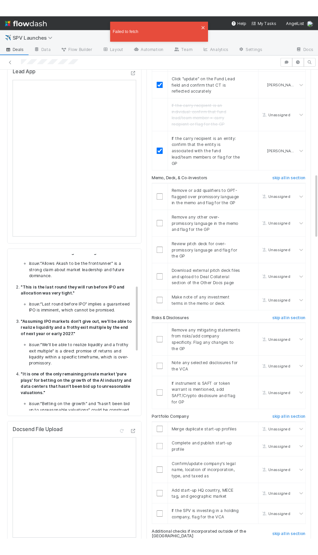
scroll to position [809, 0]
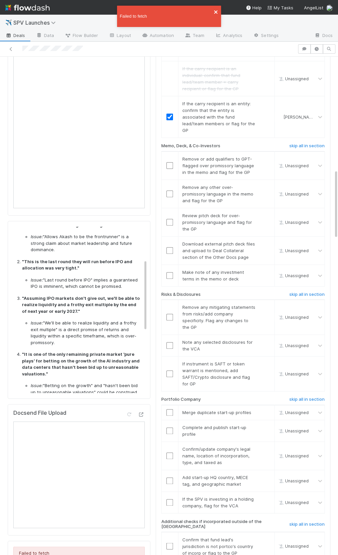
click at [218, 11] on icon "close" at bounding box center [215, 11] width 5 height 5
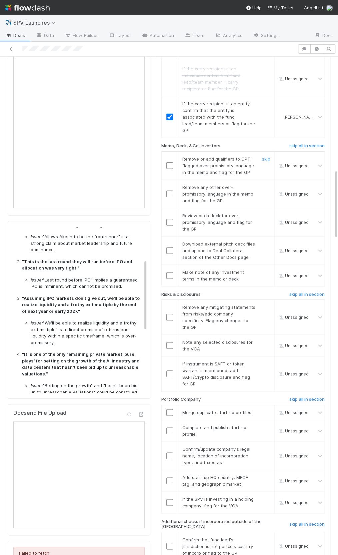
click at [171, 162] on input "checkbox" at bounding box center [169, 165] width 7 height 7
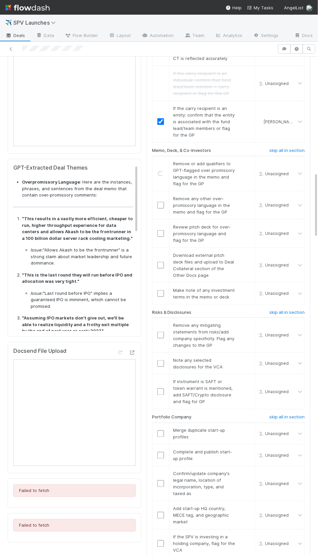
scroll to position [873, 0]
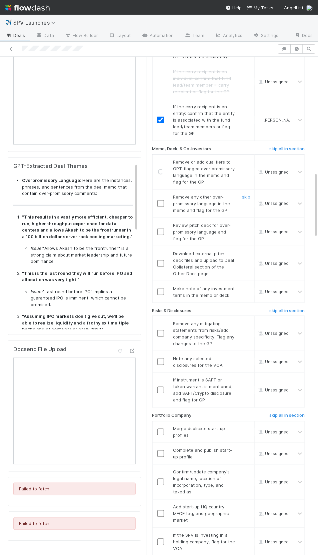
click at [160, 200] on input "checkbox" at bounding box center [160, 203] width 7 height 7
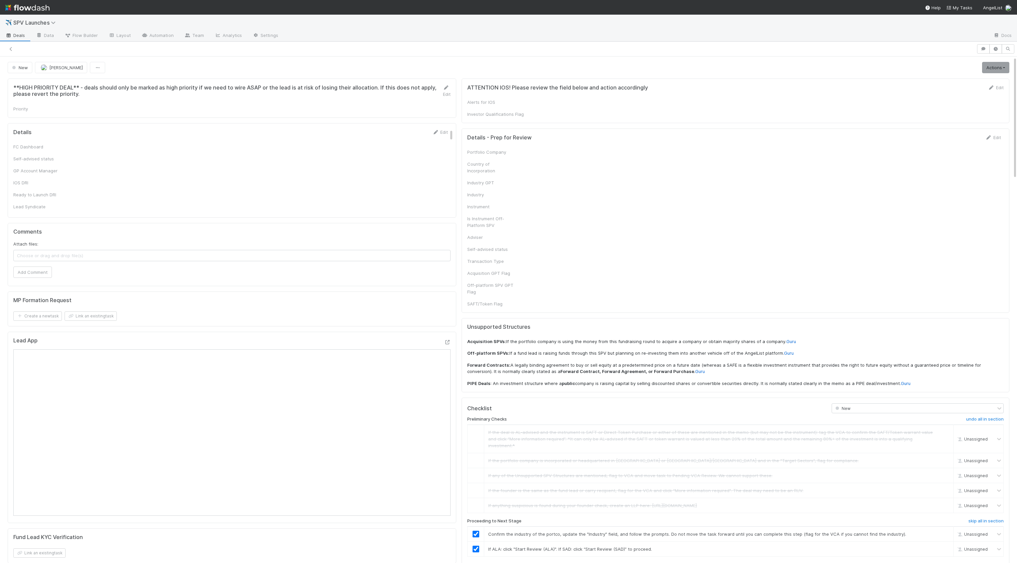
checkbox input "true"
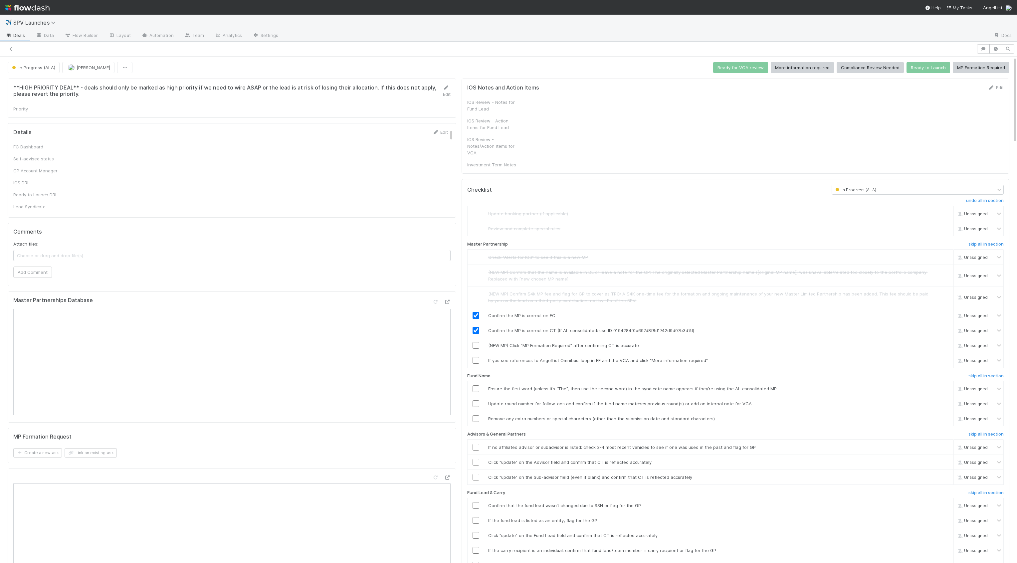
checkbox input "true"
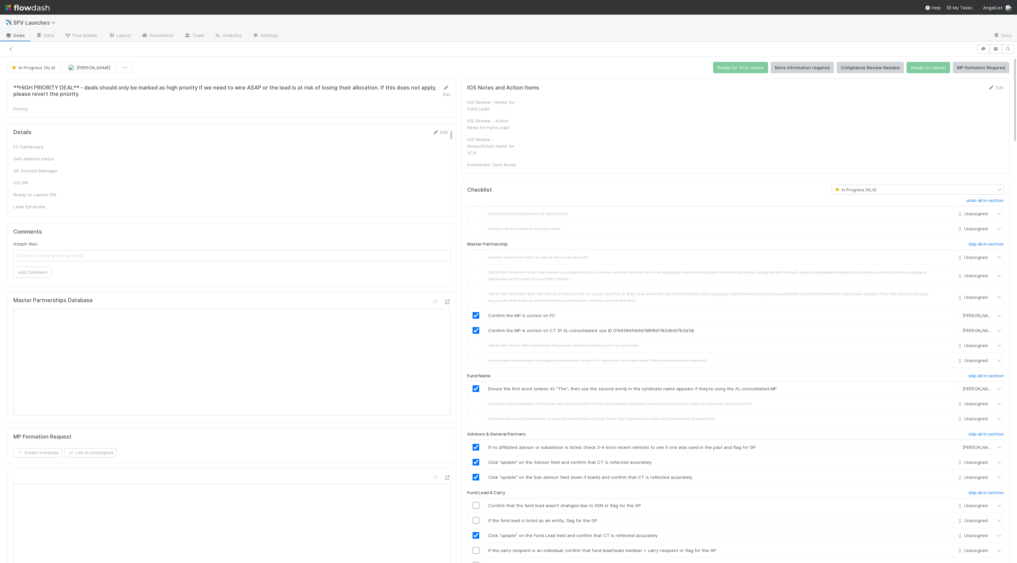
checkbox input "true"
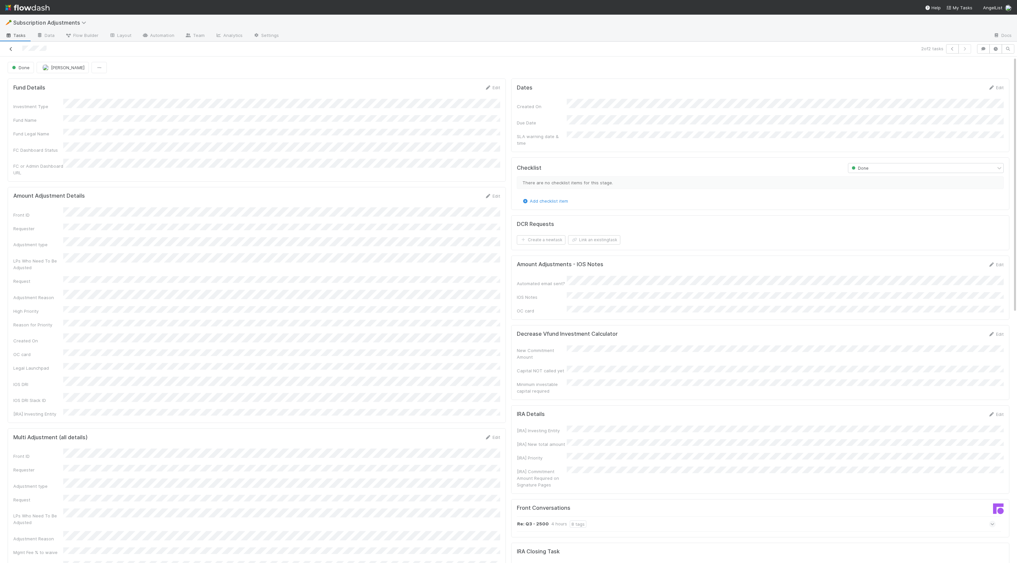
click at [11, 51] on link at bounding box center [11, 49] width 7 height 7
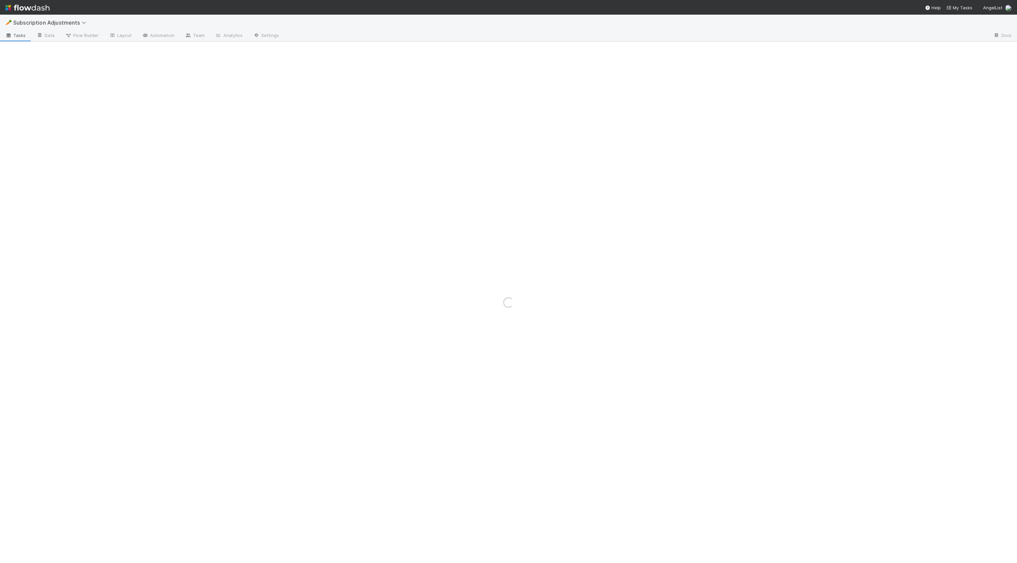
click at [37, 150] on div "Loading..." at bounding box center [508, 303] width 1017 height 522
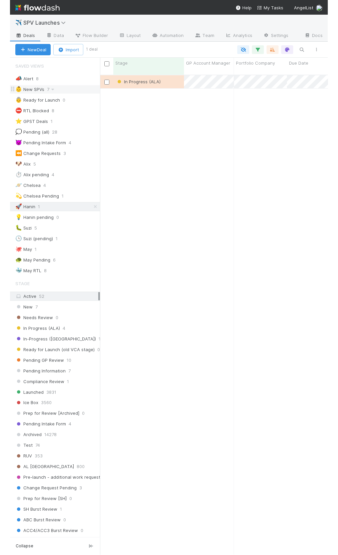
scroll to position [485, 228]
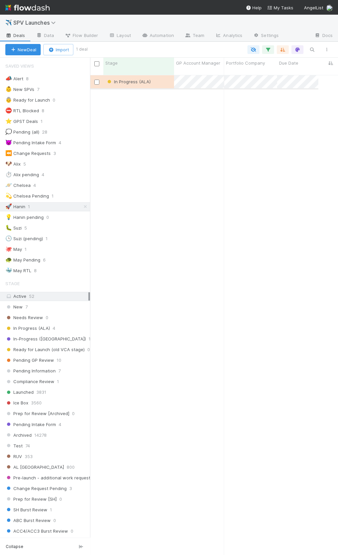
click at [166, 79] on div "In Progress (ALA)" at bounding box center [138, 81] width 71 height 13
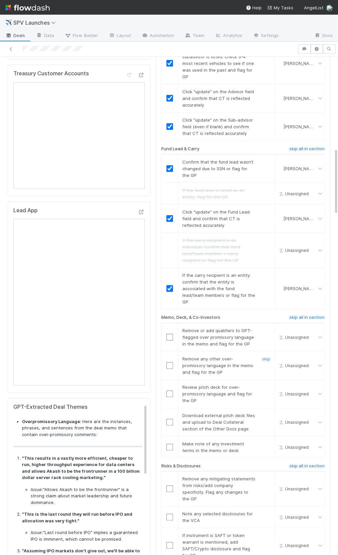
scroll to position [679, 0]
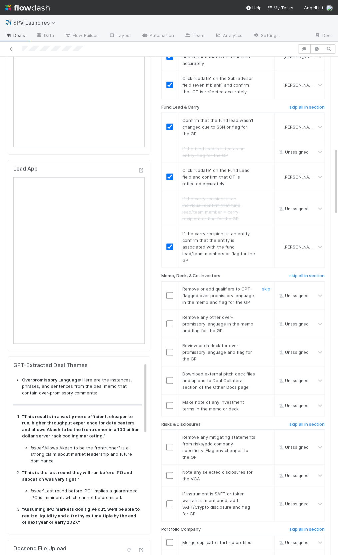
click at [171, 292] on input "checkbox" at bounding box center [169, 295] width 7 height 7
click at [265, 314] on link "skip" at bounding box center [266, 316] width 8 height 5
click at [168, 292] on input "checkbox" at bounding box center [169, 295] width 7 height 7
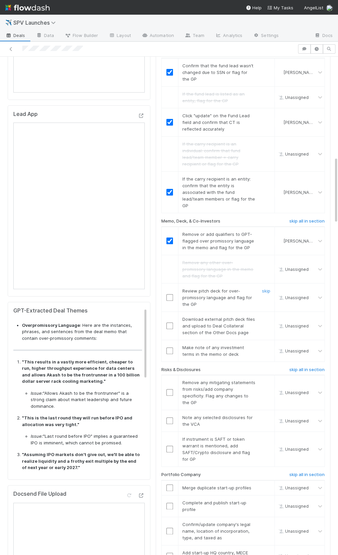
scroll to position [743, 0]
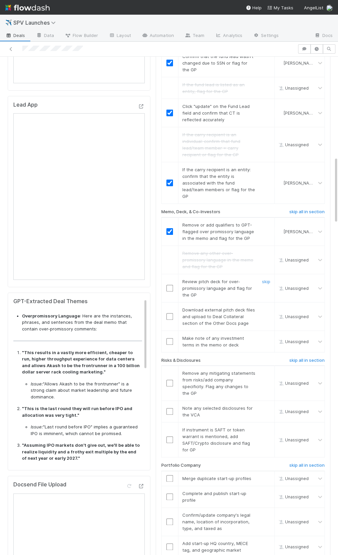
click at [163, 285] on div at bounding box center [169, 288] width 16 height 7
click at [167, 285] on input "checkbox" at bounding box center [169, 288] width 7 height 7
click at [267, 335] on link "skip" at bounding box center [266, 337] width 8 height 5
click at [265, 307] on link "skip" at bounding box center [266, 309] width 8 height 5
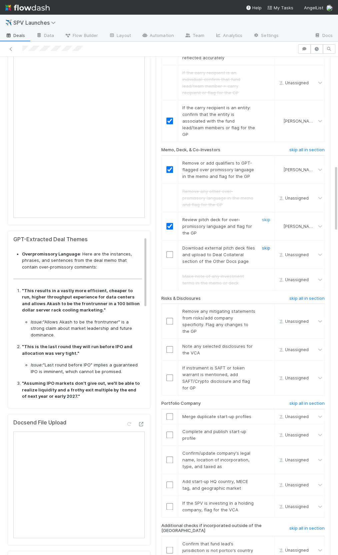
click at [268, 245] on link "skip" at bounding box center [266, 247] width 8 height 5
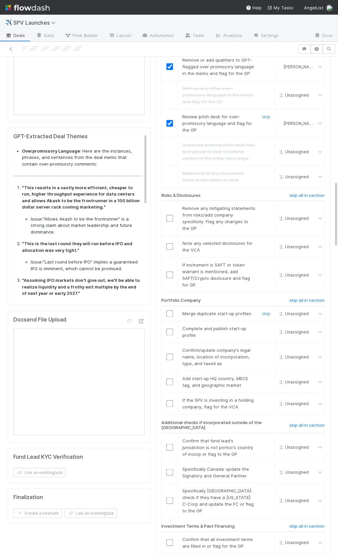
scroll to position [923, 0]
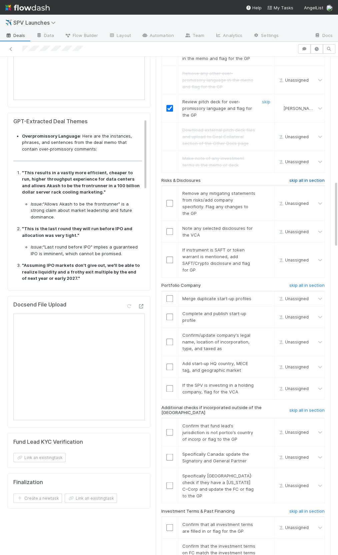
click at [295, 178] on h6 "skip all in section" at bounding box center [306, 180] width 35 height 5
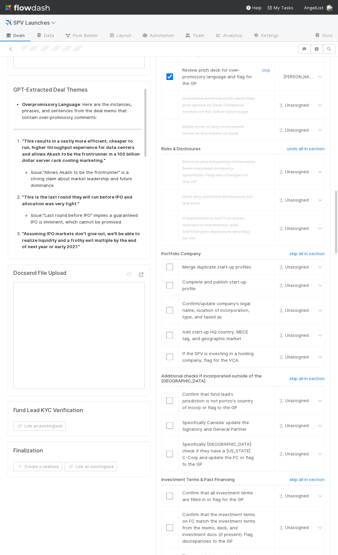
scroll to position [981, 0]
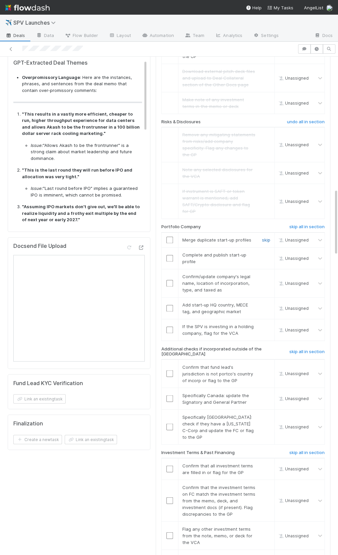
click at [263, 237] on link "skip" at bounding box center [266, 239] width 8 height 5
click at [270, 251] on div "skip" at bounding box center [265, 257] width 20 height 13
click at [268, 252] on link "skip" at bounding box center [266, 254] width 8 height 5
click at [164, 280] on input "checkbox" at bounding box center [167, 283] width 7 height 7
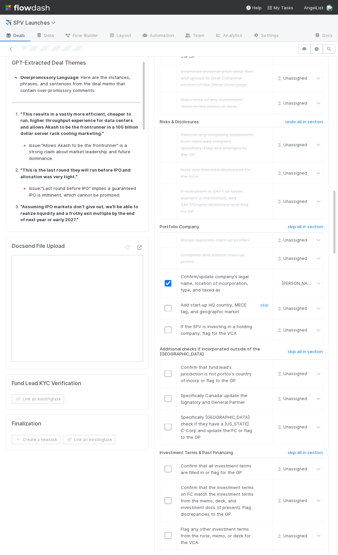
click at [212, 297] on td "Add start-up HQ country, MECE tag, and geographic market skip" at bounding box center [224, 308] width 96 height 22
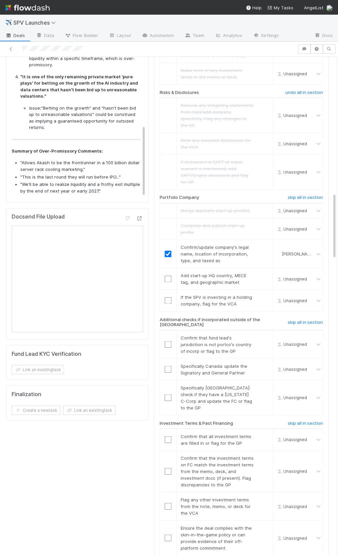
scroll to position [218, 0]
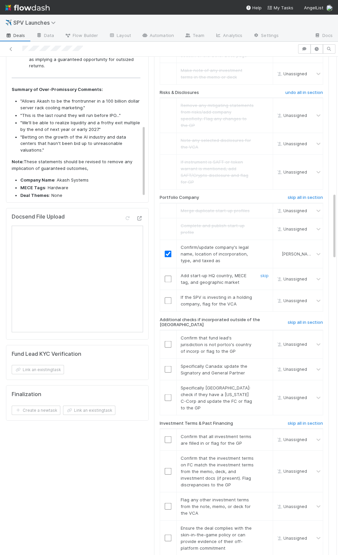
click at [164, 275] on input "checkbox" at bounding box center [167, 278] width 7 height 7
click at [266, 294] on link "skip" at bounding box center [264, 296] width 8 height 5
click at [301, 319] on h6 "skip all in section" at bounding box center [304, 321] width 35 height 5
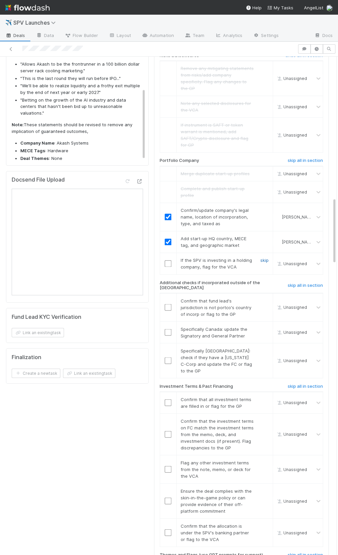
click at [264, 257] on link "skip" at bounding box center [264, 259] width 8 height 5
click at [306, 282] on h6 "skip all in section" at bounding box center [304, 284] width 35 height 5
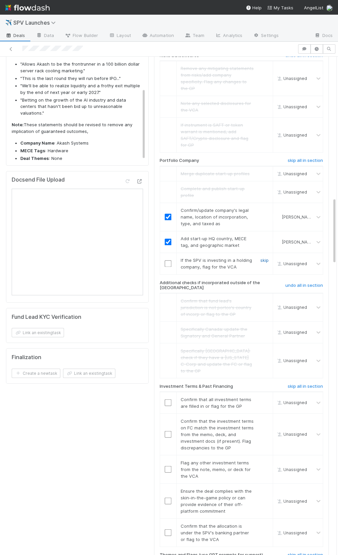
click at [260, 257] on link "skip" at bounding box center [264, 259] width 8 height 5
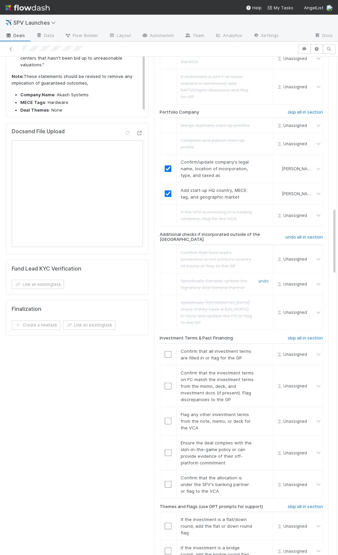
scroll to position [1150, 0]
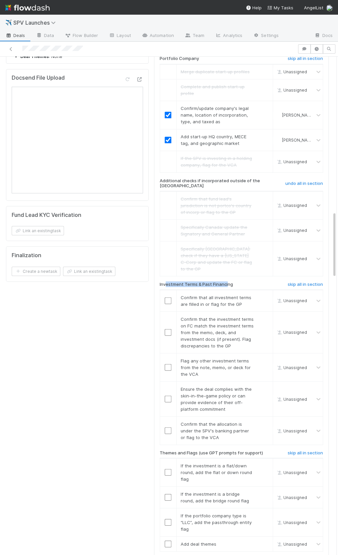
drag, startPoint x: 166, startPoint y: 254, endPoint x: 228, endPoint y: 253, distance: 61.9
click at [228, 281] on h6 "Investment Terms & Past Financing" at bounding box center [195, 283] width 73 height 5
click at [230, 281] on h6 "Investment Terms & Past Financing" at bounding box center [195, 283] width 73 height 5
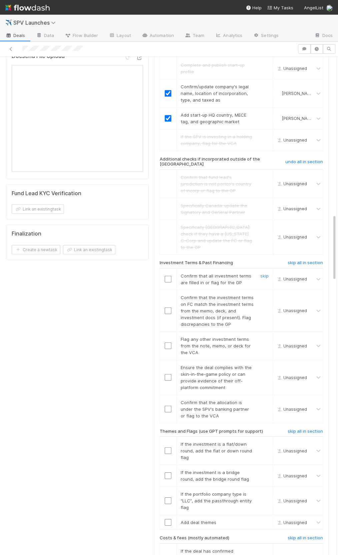
scroll to position [1171, 0]
drag, startPoint x: 181, startPoint y: 245, endPoint x: 240, endPoint y: 251, distance: 59.3
click at [240, 273] on div "Confirm that all investment terms are filled in or flag for the GP" at bounding box center [214, 279] width 78 height 13
drag, startPoint x: 240, startPoint y: 251, endPoint x: 175, endPoint y: 245, distance: 65.3
click at [175, 273] on div "Confirm that all investment terms are filled in or flag for the GP" at bounding box center [214, 279] width 78 height 13
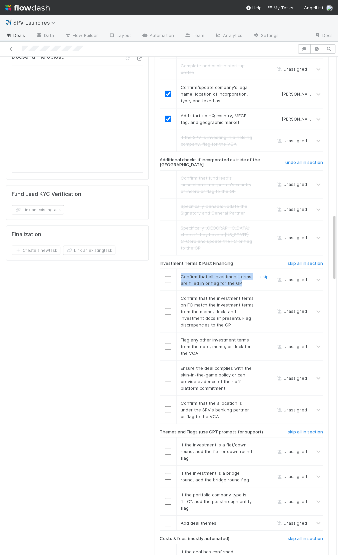
click at [185, 273] on span "Confirm that all investment terms are filled in or flag for the GP" at bounding box center [215, 279] width 71 height 12
drag, startPoint x: 181, startPoint y: 245, endPoint x: 238, endPoint y: 251, distance: 57.2
click at [238, 273] on div "Confirm that all investment terms are filled in or flag for the GP" at bounding box center [214, 279] width 78 height 13
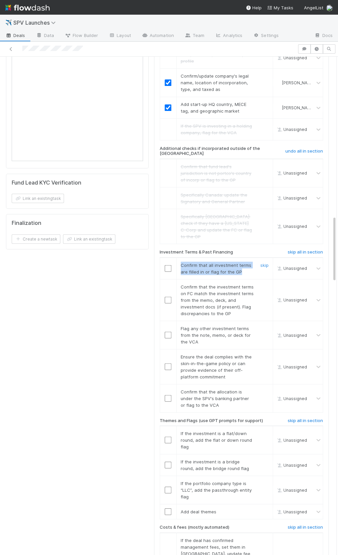
drag, startPoint x: 199, startPoint y: 238, endPoint x: 183, endPoint y: 236, distance: 16.1
click at [198, 262] on span "Confirm that all investment terms are filled in or flag for the GP" at bounding box center [215, 268] width 71 height 12
drag, startPoint x: 182, startPoint y: 236, endPoint x: 239, endPoint y: 240, distance: 57.1
click at [239, 261] on div "Confirm that all investment terms are filled in or flag for the GP" at bounding box center [214, 267] width 78 height 13
click at [166, 265] on input "checkbox" at bounding box center [167, 268] width 7 height 7
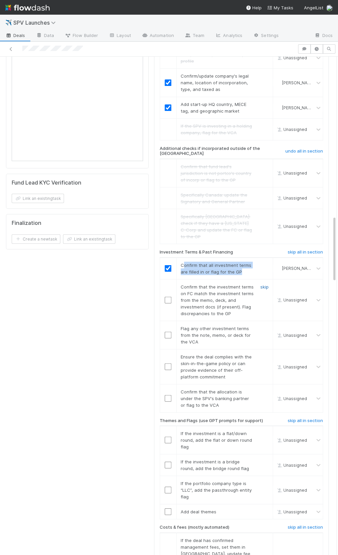
click at [264, 284] on link "skip" at bounding box center [264, 286] width 8 height 5
click at [264, 325] on link "skip" at bounding box center [264, 327] width 8 height 5
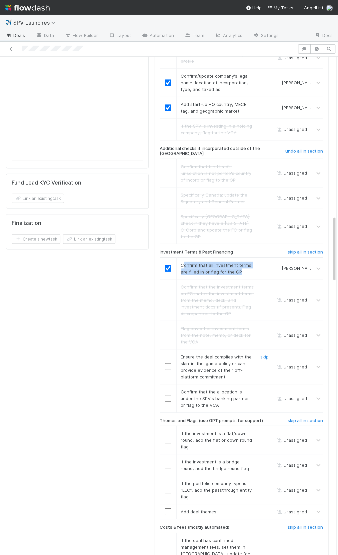
click at [166, 363] on input "checkbox" at bounding box center [167, 366] width 7 height 7
click at [168, 395] on input "checkbox" at bounding box center [167, 398] width 7 height 7
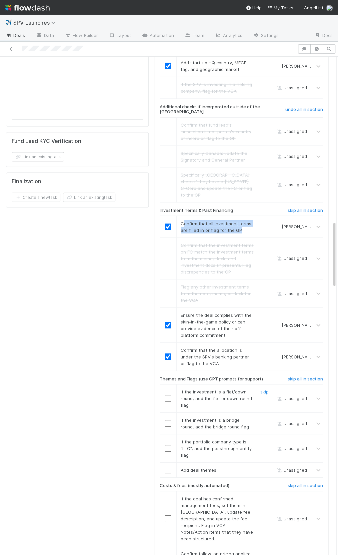
scroll to position [1222, 0]
click at [304, 377] on h6 "skip all in section" at bounding box center [304, 379] width 35 height 5
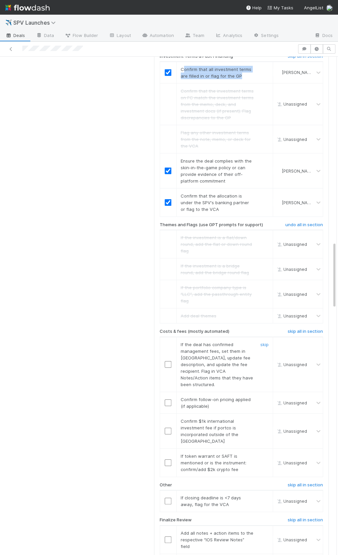
scroll to position [1382, 0]
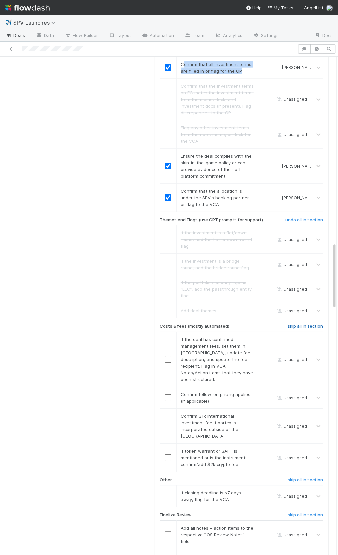
click at [309, 324] on h6 "skip all in section" at bounding box center [304, 326] width 35 height 5
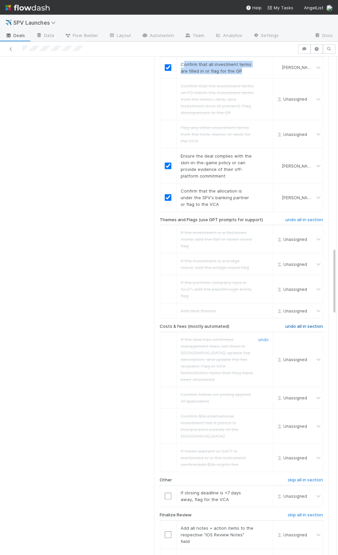
scroll to position [1478, 0]
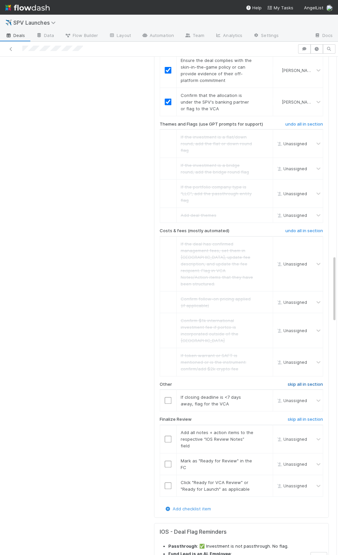
click at [297, 382] on h6 "skip all in section" at bounding box center [304, 384] width 35 height 5
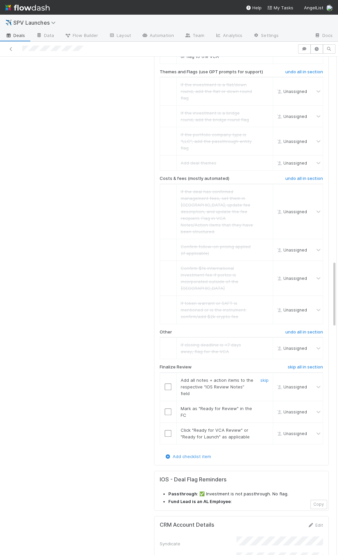
scroll to position [1534, 0]
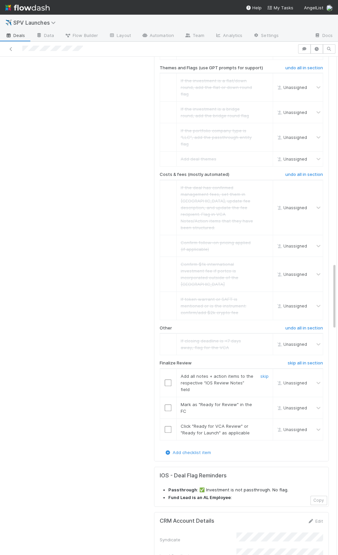
click at [170, 379] on input "checkbox" at bounding box center [167, 382] width 7 height 7
click at [166, 404] on input "checkbox" at bounding box center [167, 407] width 7 height 7
click at [168, 426] on input "checkbox" at bounding box center [167, 429] width 7 height 7
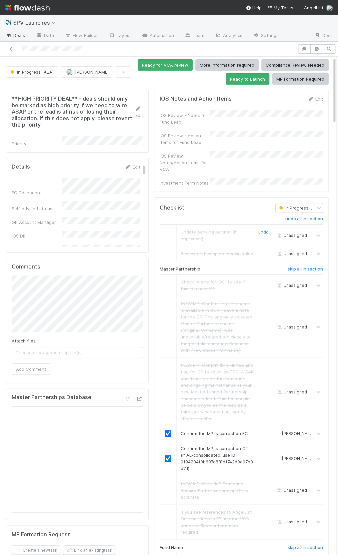
scroll to position [0, 0]
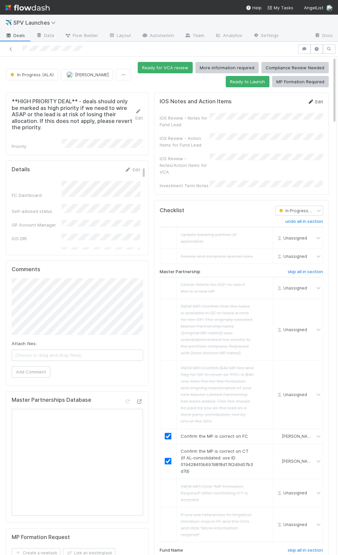
click at [316, 99] on link "Edit" at bounding box center [315, 101] width 16 height 5
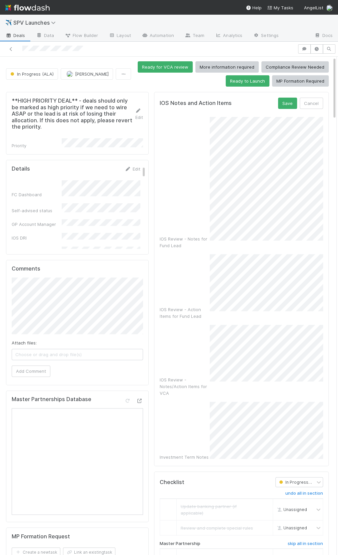
scroll to position [66, 0]
click at [183, 330] on div "IOS Review - Notes/Action Items for VCA" at bounding box center [240, 361] width 163 height 72
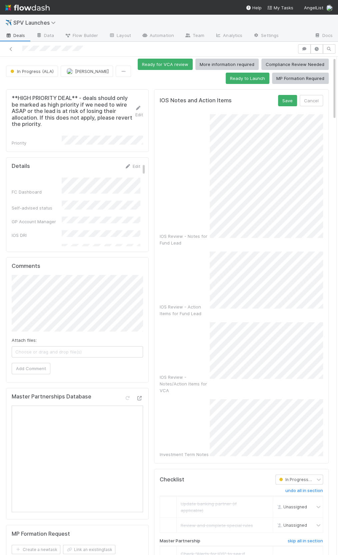
click at [190, 399] on div "Investment Term Notes" at bounding box center [240, 428] width 163 height 59
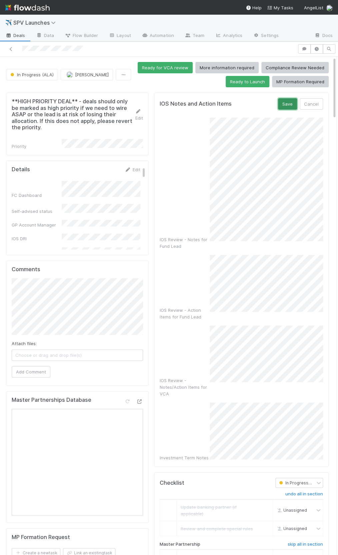
click at [290, 101] on button "Save" at bounding box center [287, 103] width 19 height 11
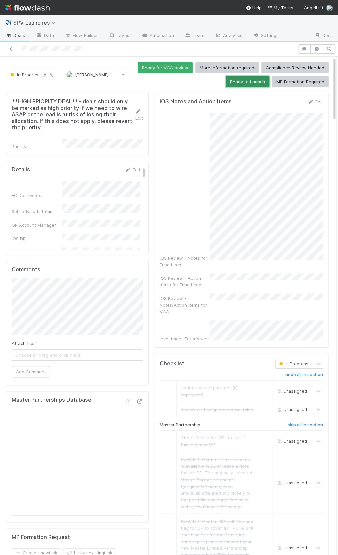
click at [241, 81] on button "Ready to Launch" at bounding box center [247, 81] width 44 height 11
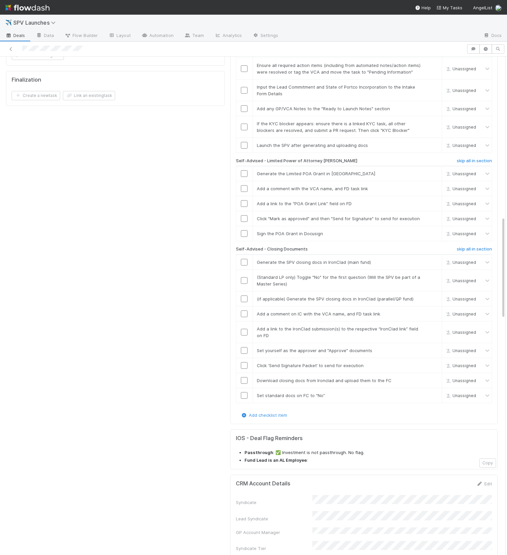
scroll to position [643, 0]
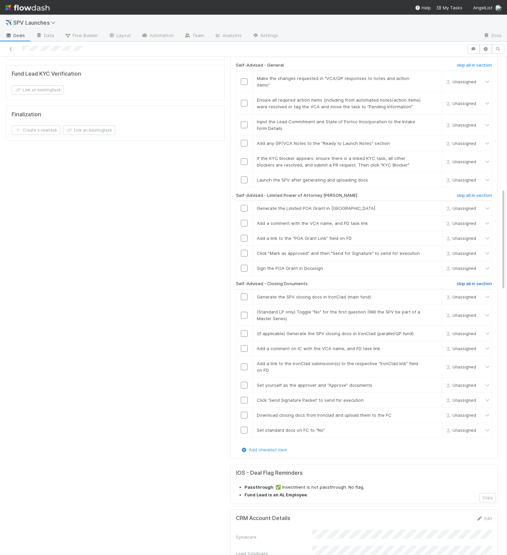
click at [317, 281] on h6 "skip all in section" at bounding box center [474, 283] width 35 height 5
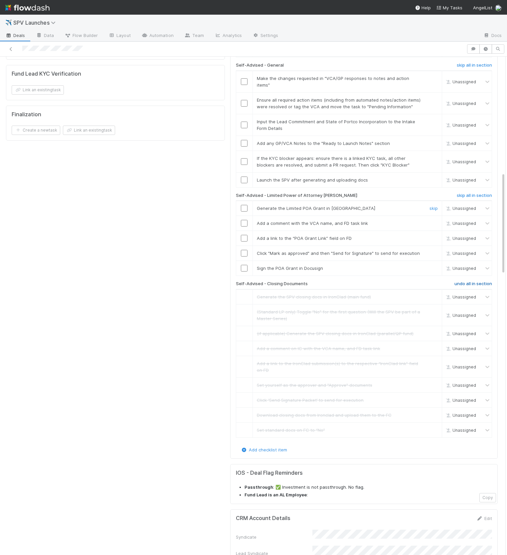
scroll to position [565, 0]
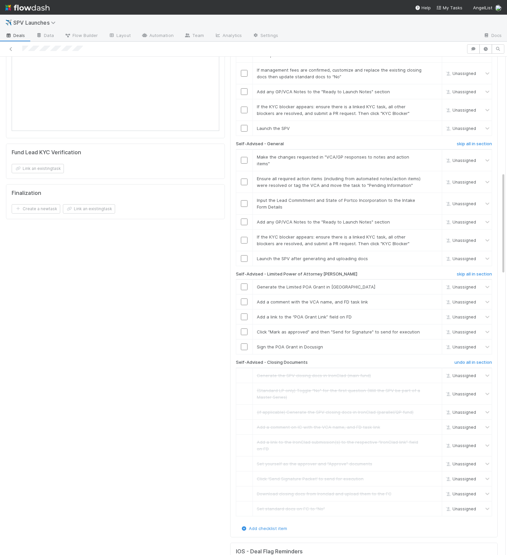
drag, startPoint x: 470, startPoint y: 227, endPoint x: 468, endPoint y: 238, distance: 11.9
click at [317, 271] on h6 "skip all in section" at bounding box center [474, 273] width 35 height 5
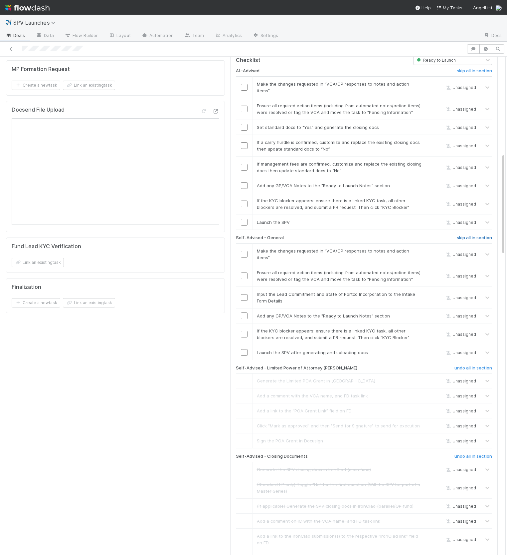
click at [317, 235] on h6 "skip all in section" at bounding box center [474, 237] width 35 height 5
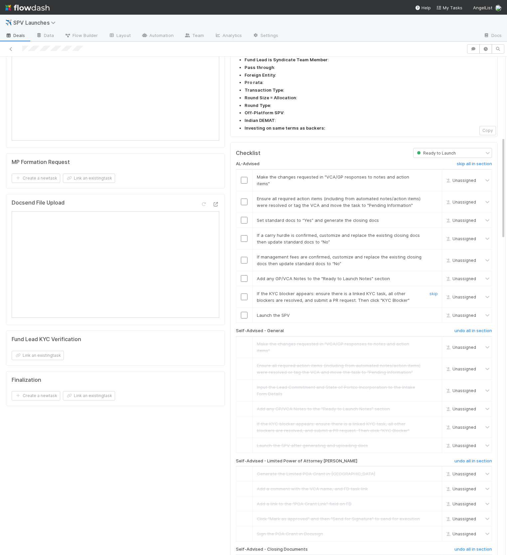
scroll to position [351, 0]
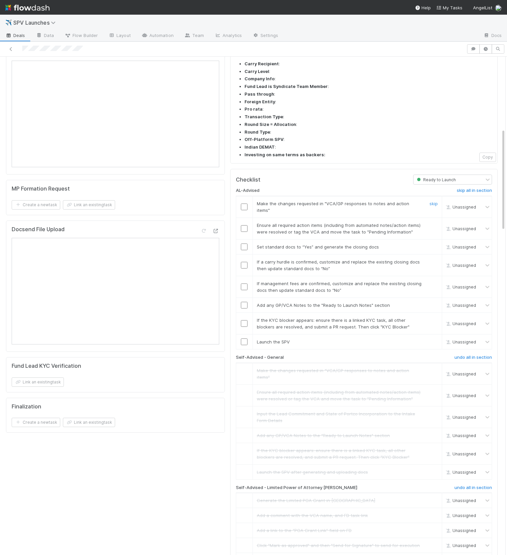
click at [242, 203] on input "checkbox" at bounding box center [244, 206] width 7 height 7
click at [246, 225] on input "checkbox" at bounding box center [244, 228] width 7 height 7
click at [317, 201] on link "skip" at bounding box center [434, 203] width 8 height 5
click at [317, 222] on link "skip" at bounding box center [434, 224] width 8 height 5
click at [317, 259] on link "skip" at bounding box center [434, 261] width 8 height 5
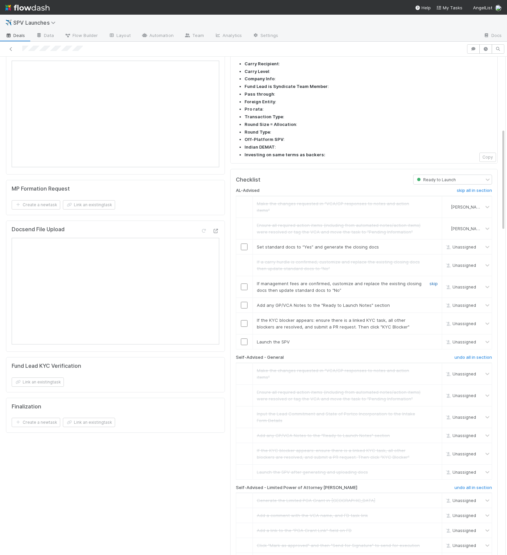
click at [317, 281] on link "skip" at bounding box center [434, 283] width 8 height 5
click at [241, 243] on input "checkbox" at bounding box center [244, 246] width 7 height 7
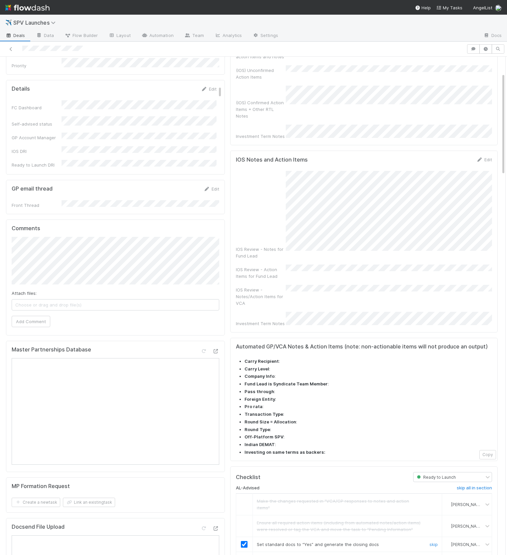
scroll to position [0, 0]
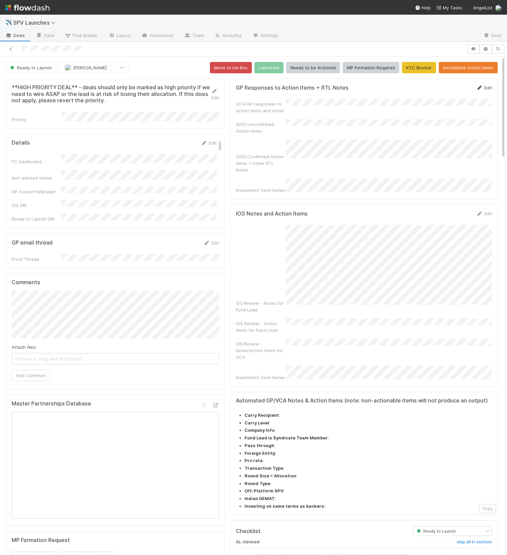
click at [317, 89] on link "Edit" at bounding box center [485, 87] width 16 height 5
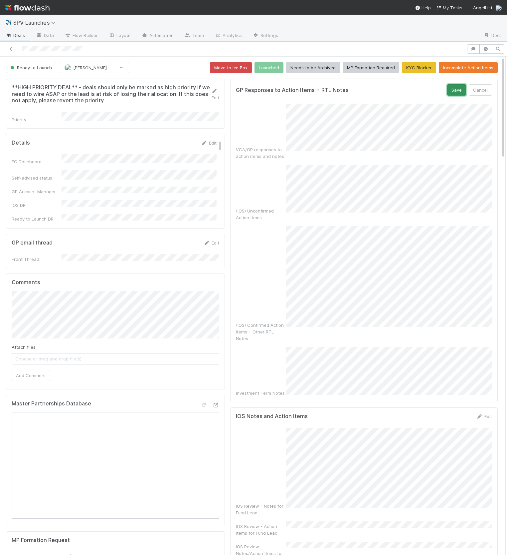
click at [317, 91] on button "Save" at bounding box center [456, 89] width 19 height 11
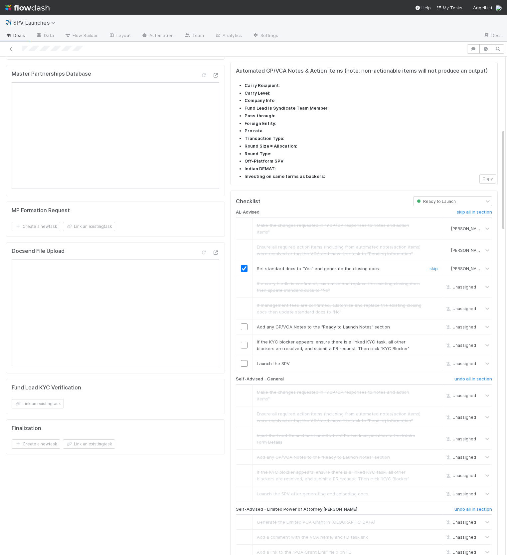
scroll to position [436, 0]
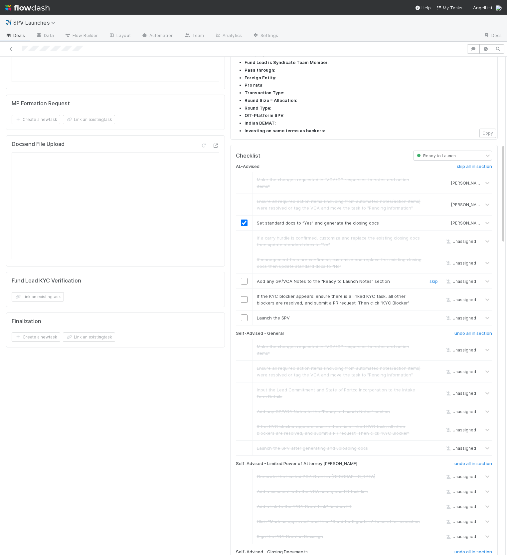
click at [244, 278] on input "checkbox" at bounding box center [244, 281] width 7 height 7
click at [317, 293] on link "skip" at bounding box center [434, 295] width 8 height 5
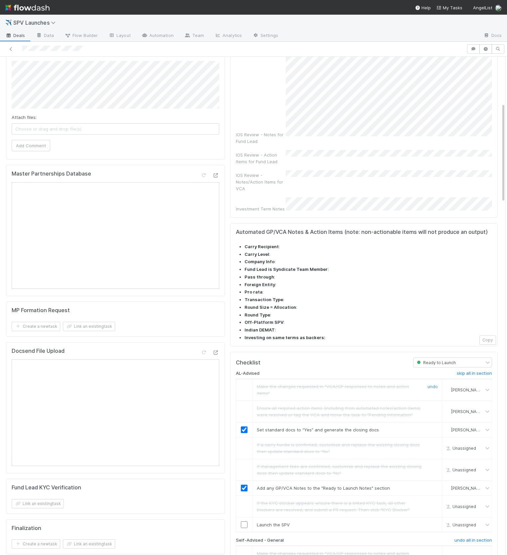
scroll to position [236, 0]
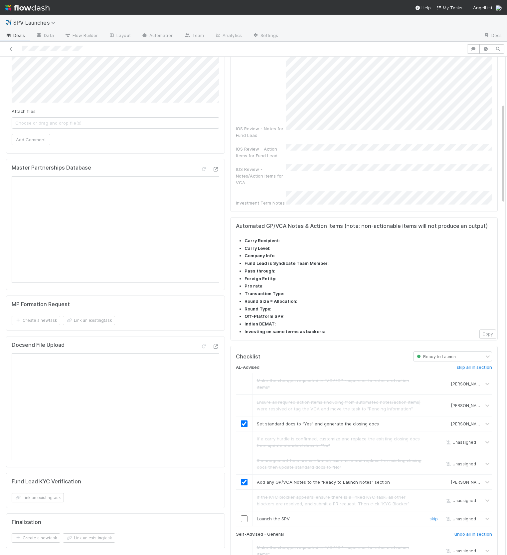
click at [244, 515] on input "checkbox" at bounding box center [244, 518] width 7 height 7
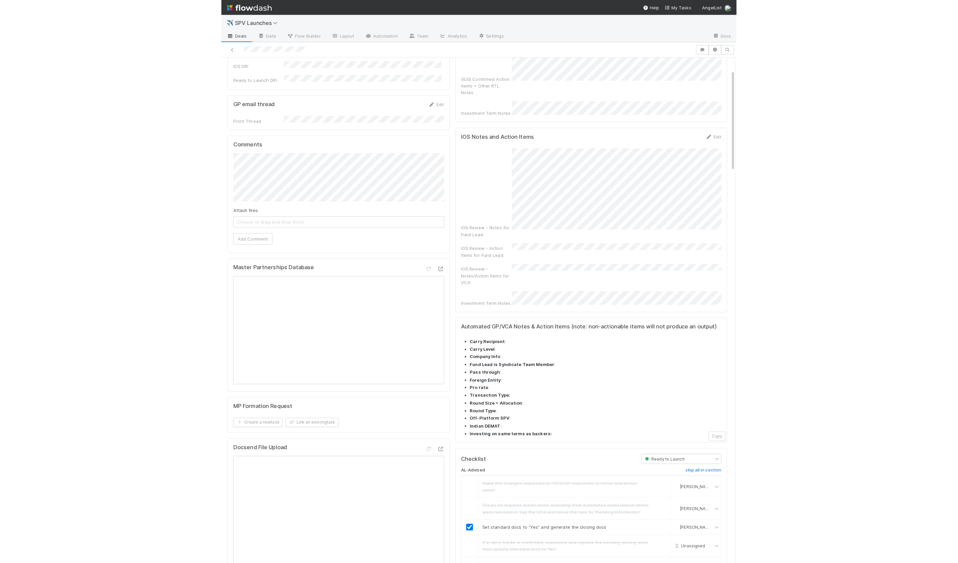
scroll to position [0, 0]
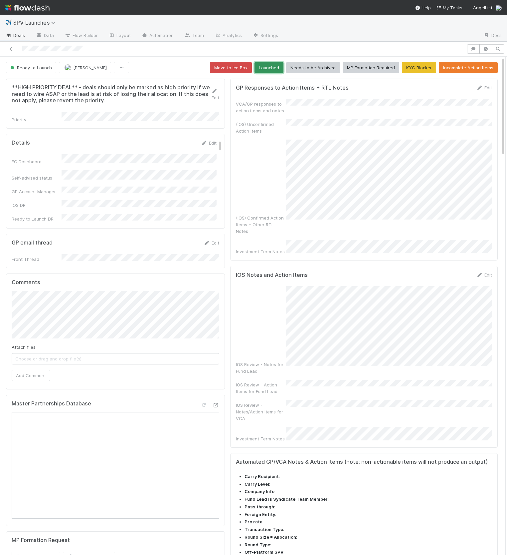
click at [273, 71] on button "Launched" at bounding box center [269, 67] width 29 height 11
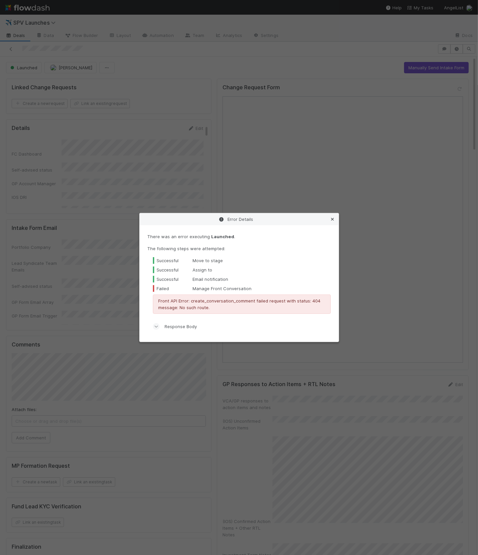
click at [317, 219] on icon at bounding box center [332, 219] width 7 height 4
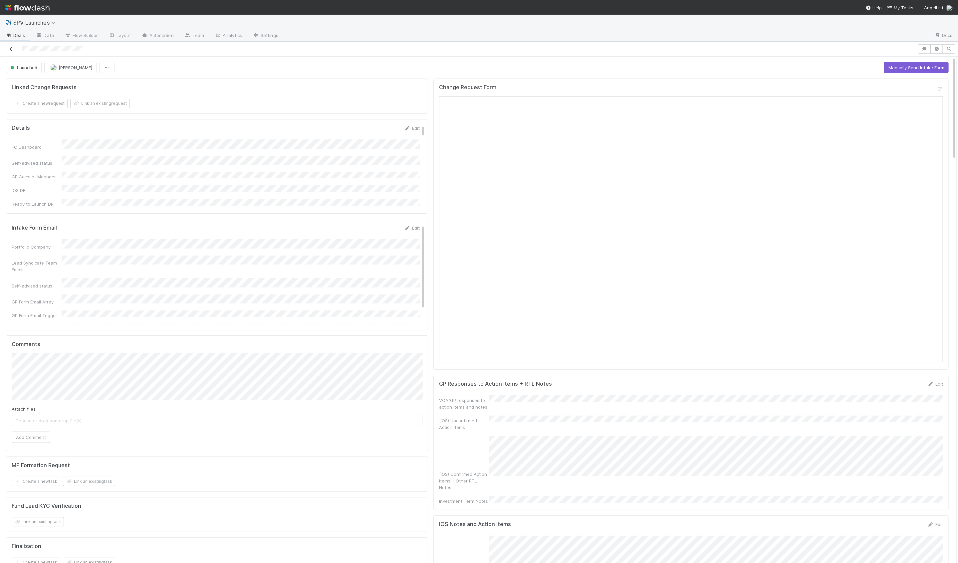
click at [11, 47] on icon at bounding box center [11, 49] width 7 height 4
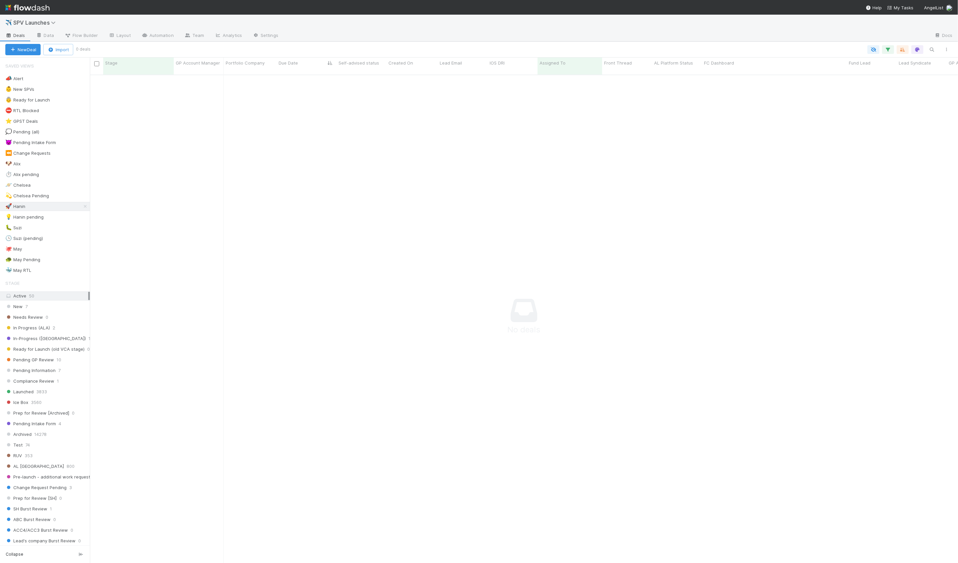
scroll to position [494, 868]
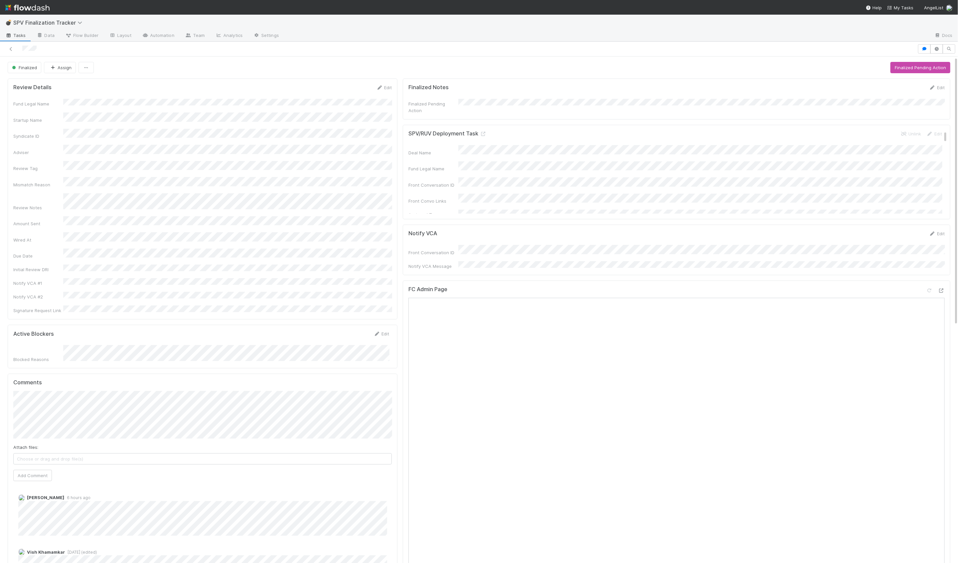
scroll to position [9, 0]
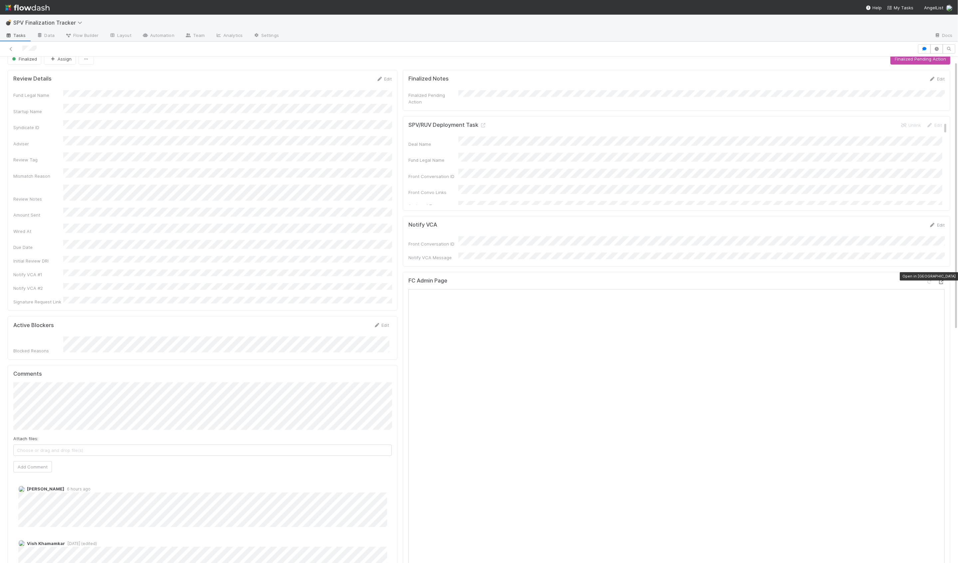
click at [943, 280] on icon at bounding box center [941, 282] width 7 height 4
click at [926, 46] on button "button" at bounding box center [924, 48] width 13 height 9
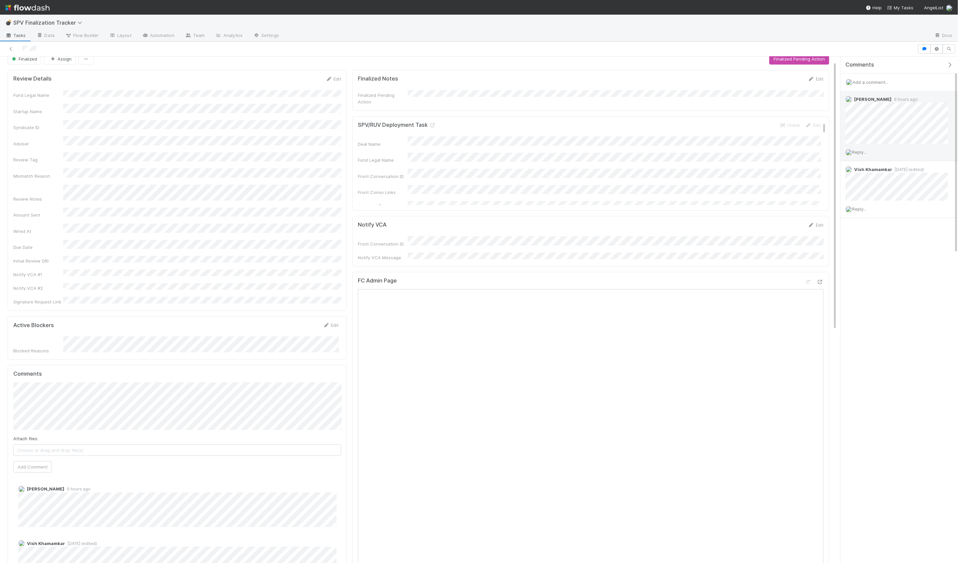
click at [865, 153] on span "Reply..." at bounding box center [859, 151] width 14 height 5
click at [868, 253] on button "Add Reply" at bounding box center [869, 252] width 30 height 11
click at [38, 259] on div "Fund Legal Name Startup Name Syndicate ID Adviser Review Tag Mismatch Reason Re…" at bounding box center [177, 197] width 328 height 215
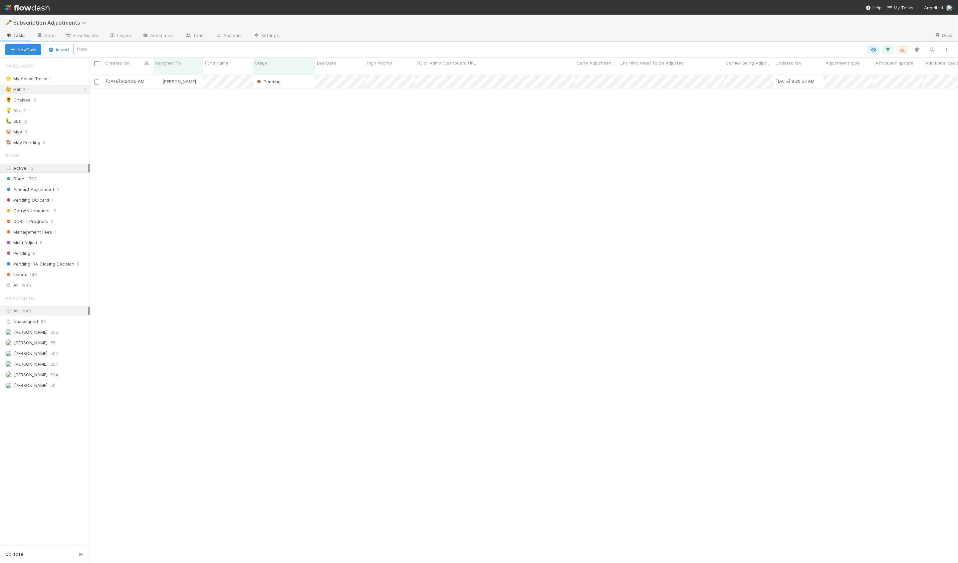
scroll to position [494, 868]
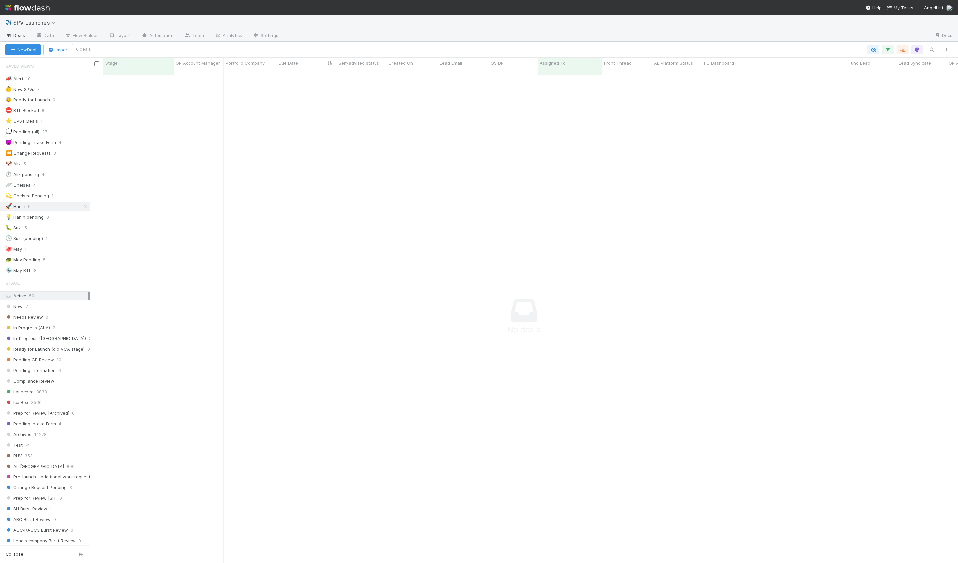
scroll to position [494, 868]
